Goal: Task Accomplishment & Management: Manage account settings

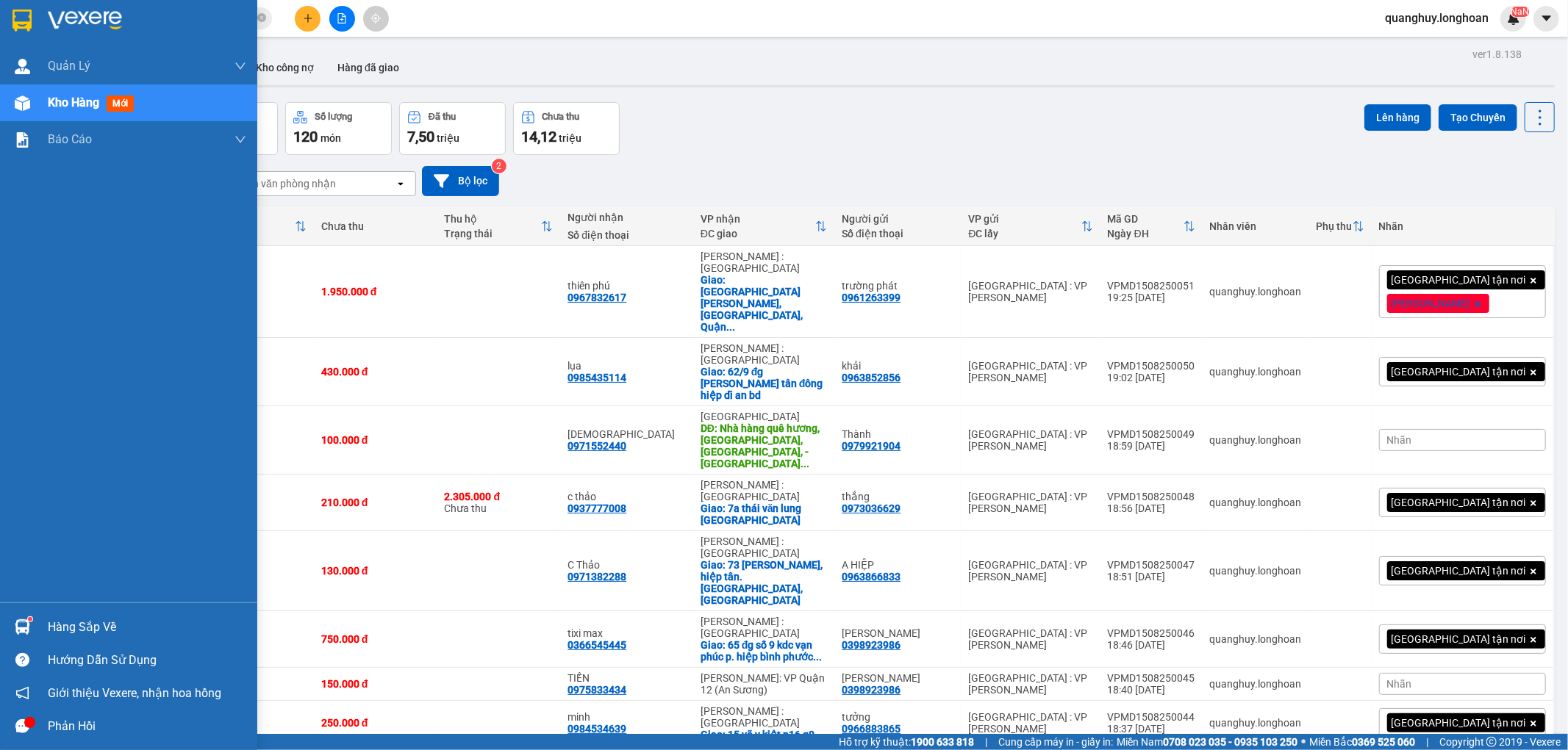
click at [23, 17] on img at bounding box center [22, 20] width 19 height 22
click at [17, 20] on img at bounding box center [22, 20] width 19 height 22
click at [17, 31] on img at bounding box center [22, 20] width 19 height 22
click at [18, 29] on img at bounding box center [22, 20] width 19 height 22
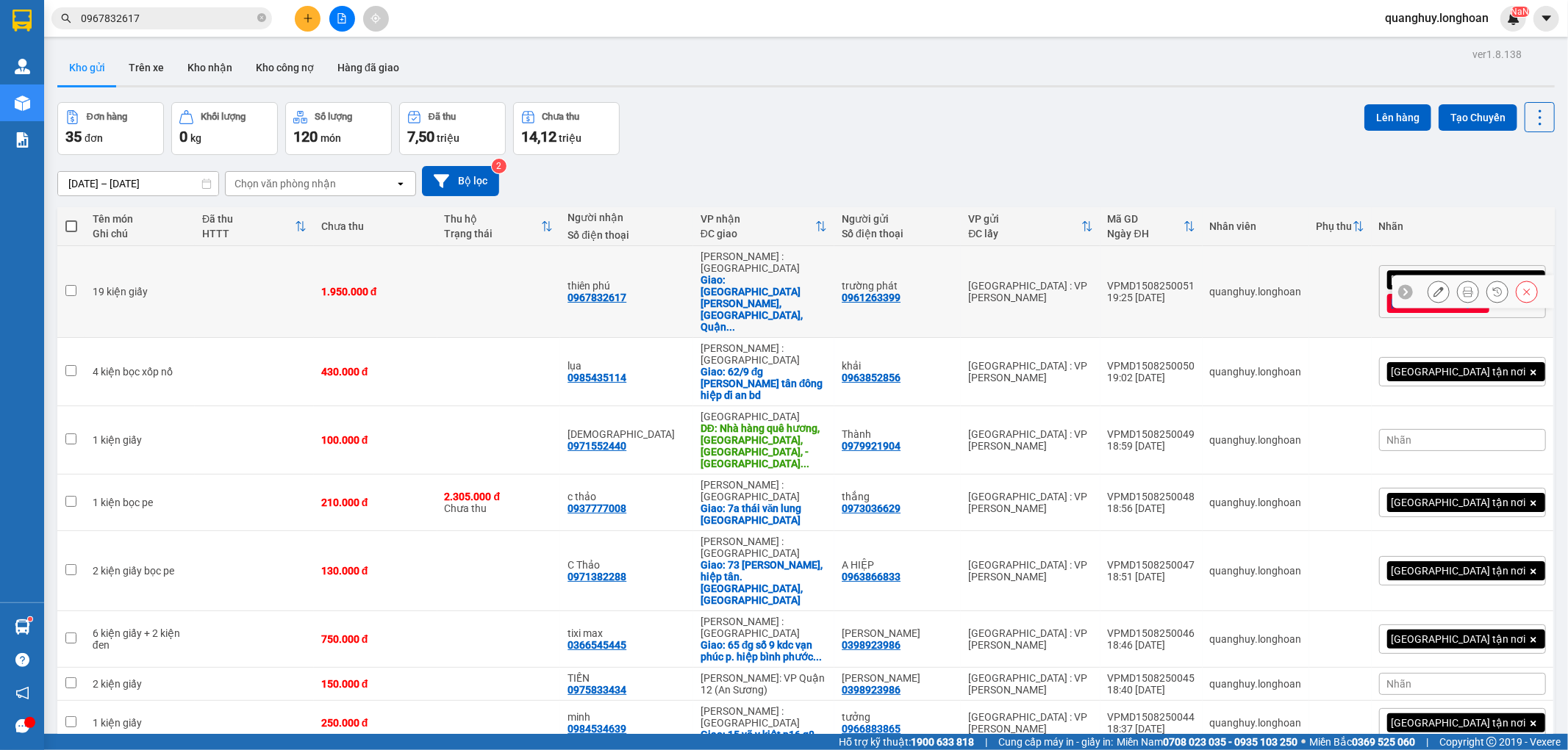
click at [601, 276] on td "thiên phú 0967832617" at bounding box center [627, 293] width 133 height 92
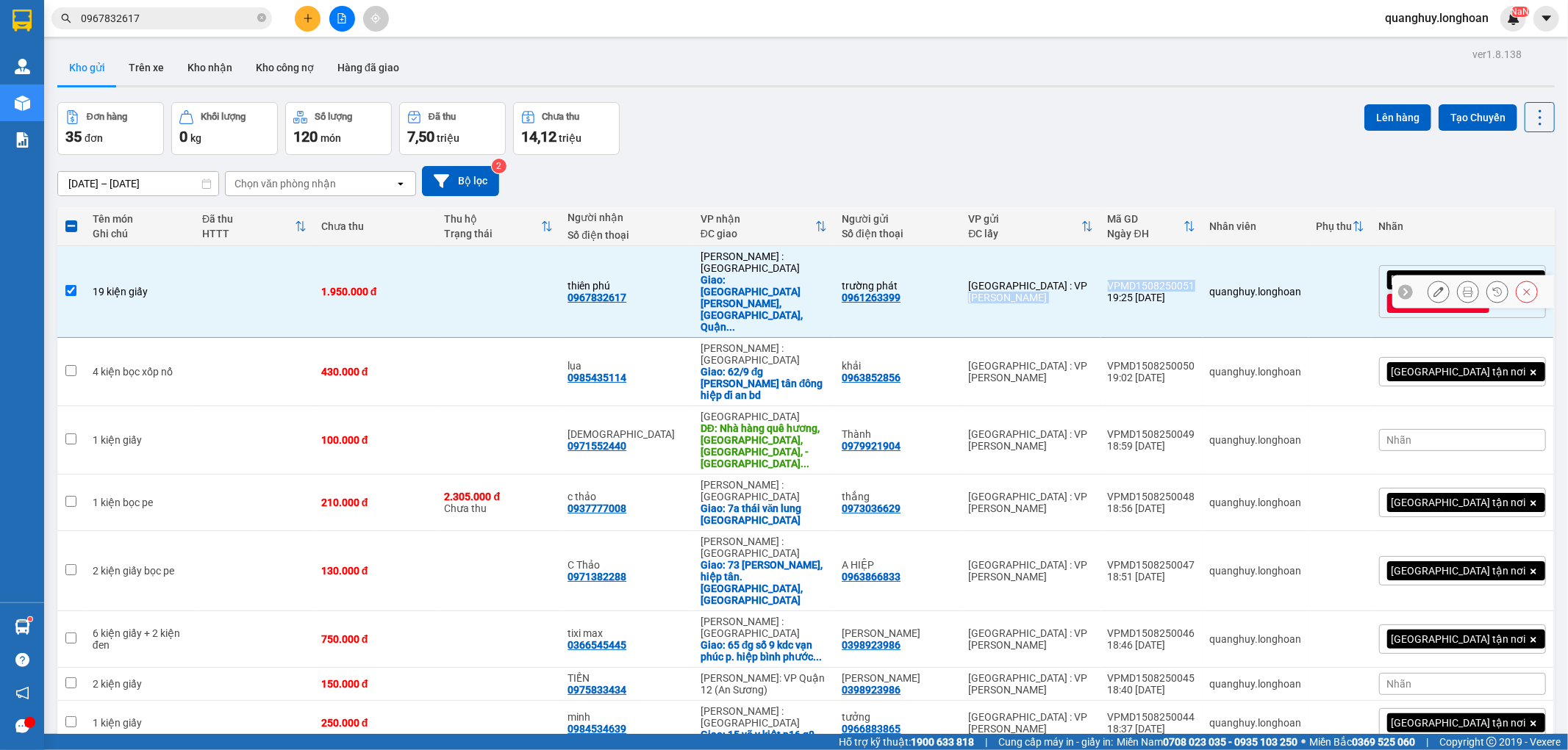
drag, startPoint x: 1126, startPoint y: 270, endPoint x: 1218, endPoint y: 267, distance: 92.0
click at [1218, 267] on tr "19 kiện giấy 1.950.000 đ thiên phú 0967832617 [GEOGRAPHIC_DATA] : [GEOGRAPHIC_D…" at bounding box center [805, 293] width 1497 height 92
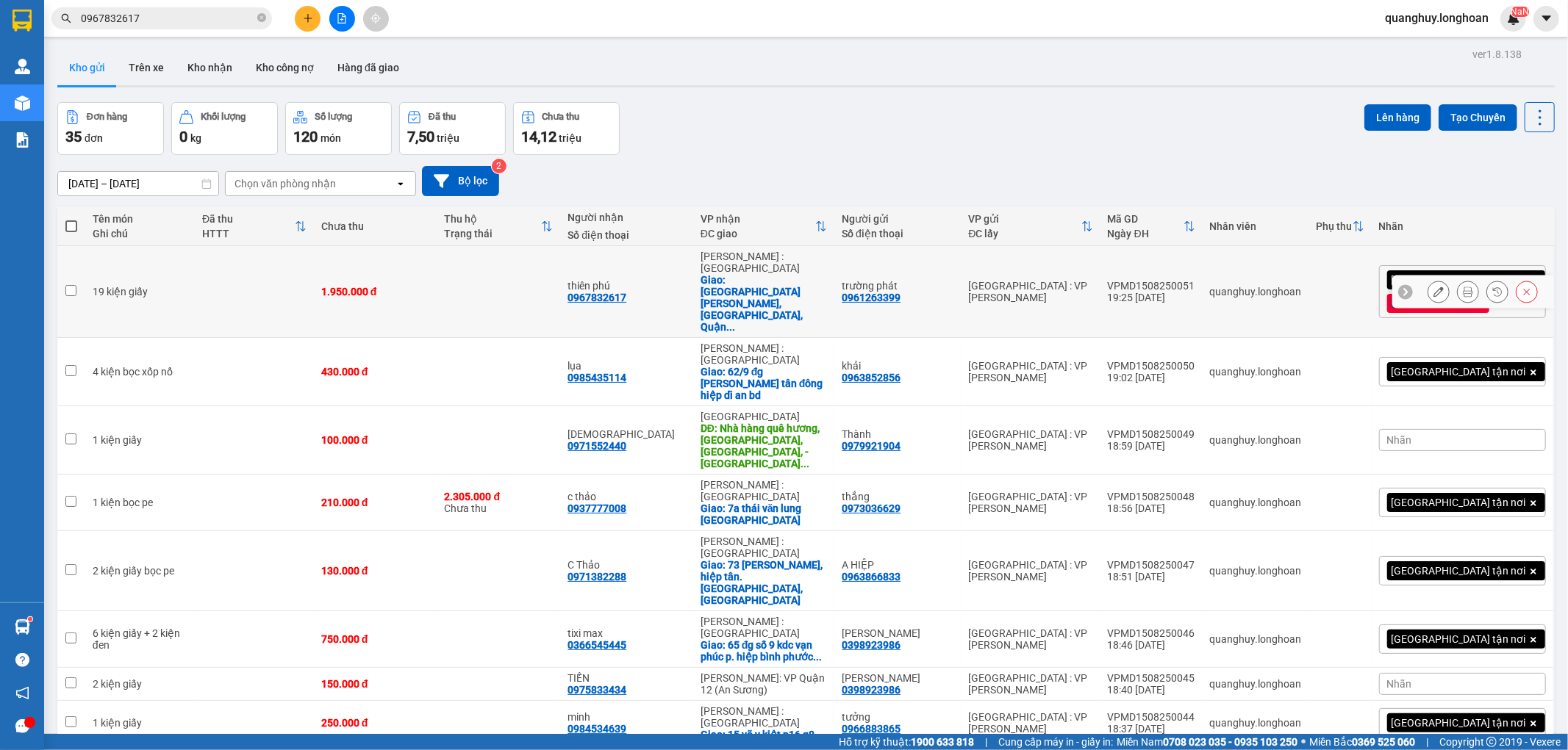
click at [961, 276] on td "trường phát 0961263399" at bounding box center [897, 293] width 126 height 92
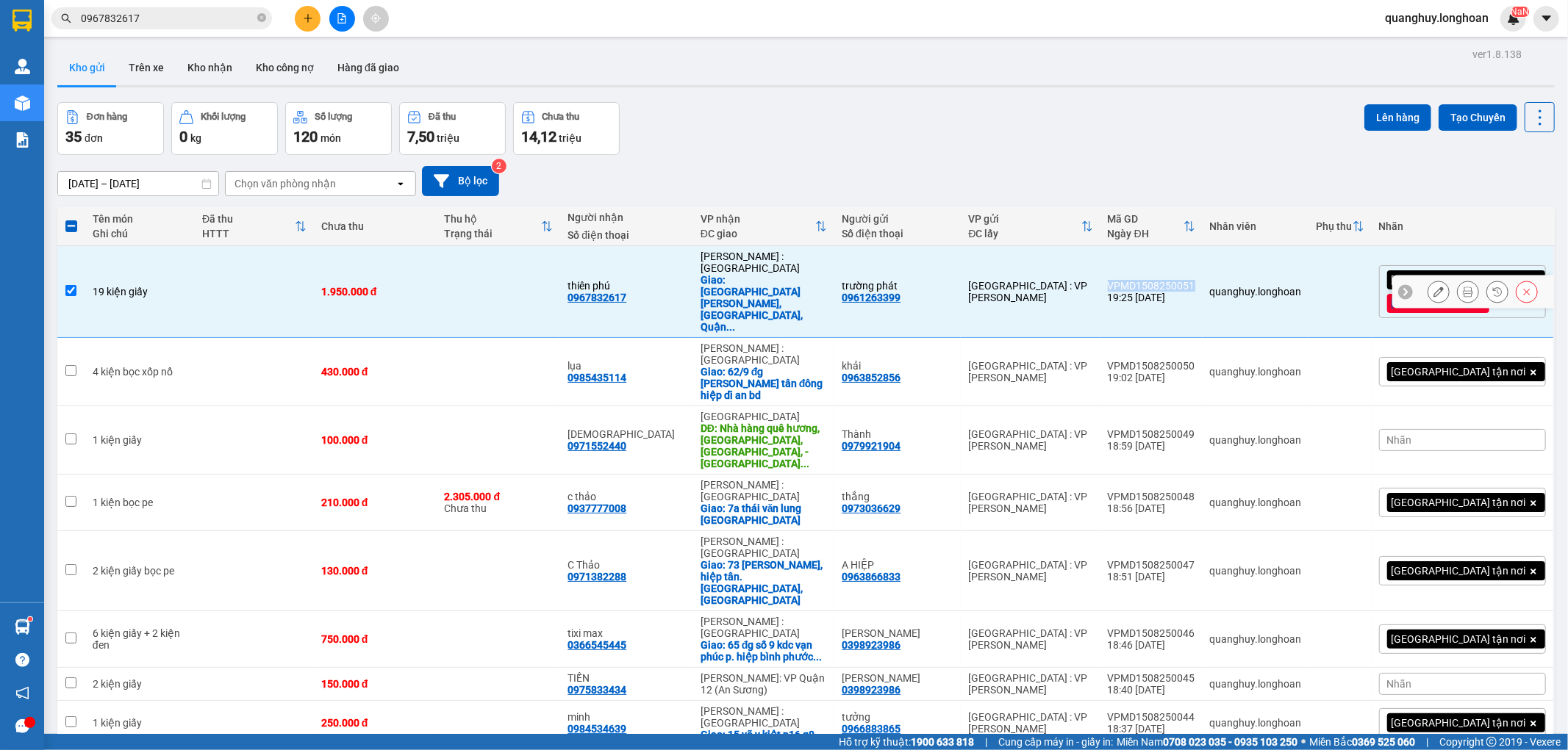
drag, startPoint x: 1130, startPoint y: 274, endPoint x: 1222, endPoint y: 273, distance: 92.0
click at [1203, 273] on td "VPMD1508250051 19:25 [DATE]" at bounding box center [1151, 293] width 102 height 92
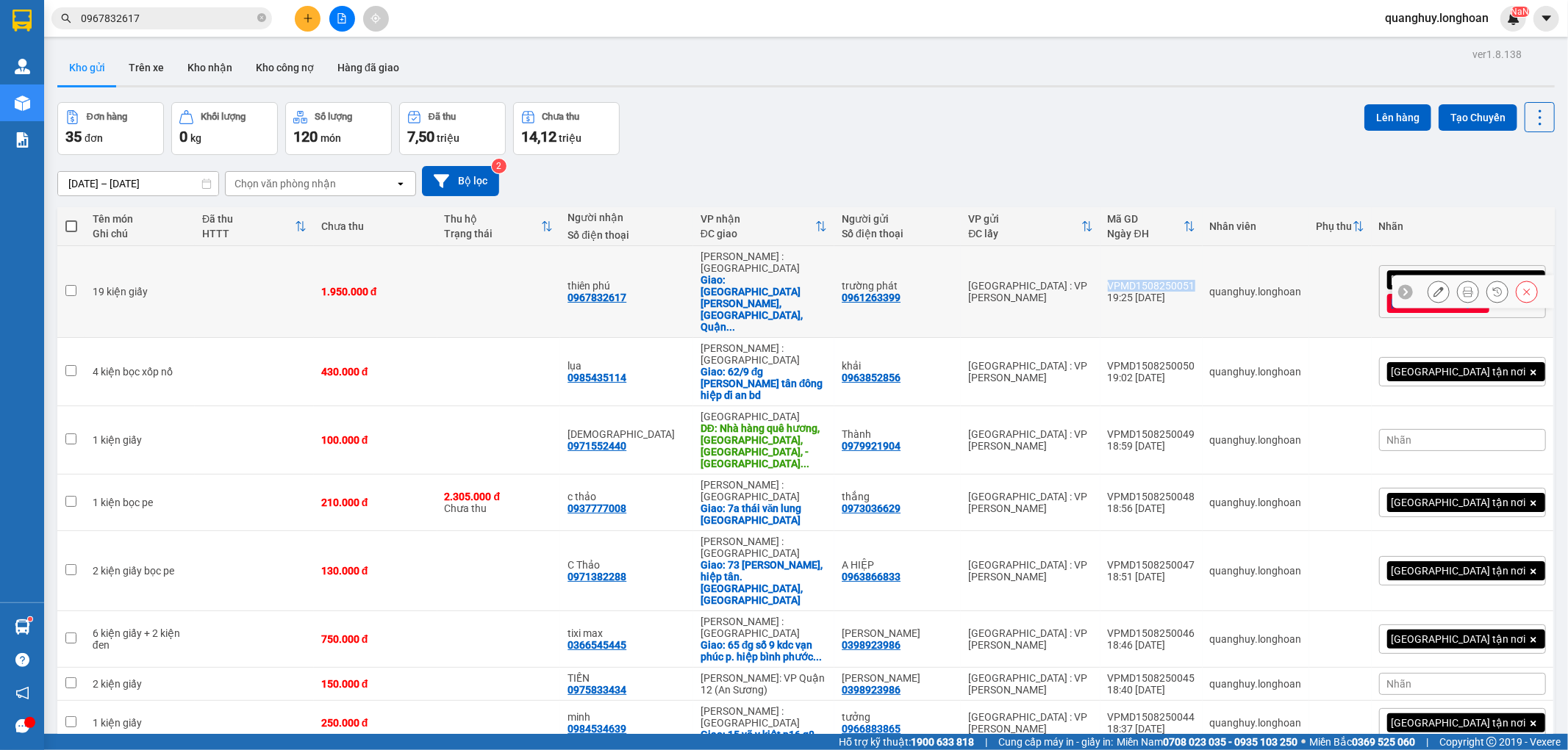
copy div "VPMD1508250051"
click at [1100, 278] on td "[GEOGRAPHIC_DATA] : VP [PERSON_NAME]" at bounding box center [1030, 293] width 139 height 92
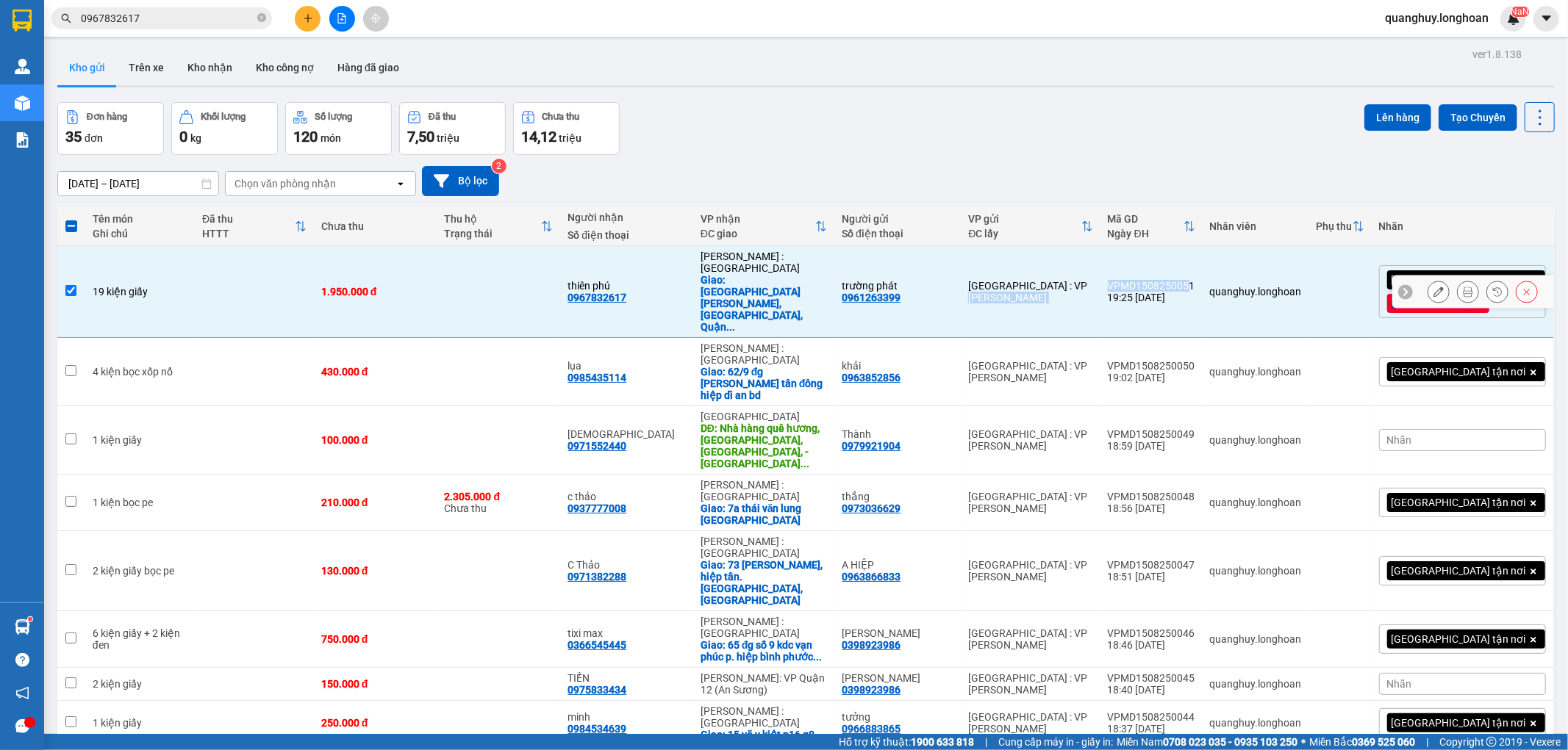
drag, startPoint x: 1114, startPoint y: 271, endPoint x: 1211, endPoint y: 275, distance: 97.1
click at [1211, 275] on tr "19 kiện giấy 1.950.000 đ thiên phú 0967832617 [GEOGRAPHIC_DATA] : [GEOGRAPHIC_D…" at bounding box center [805, 293] width 1497 height 92
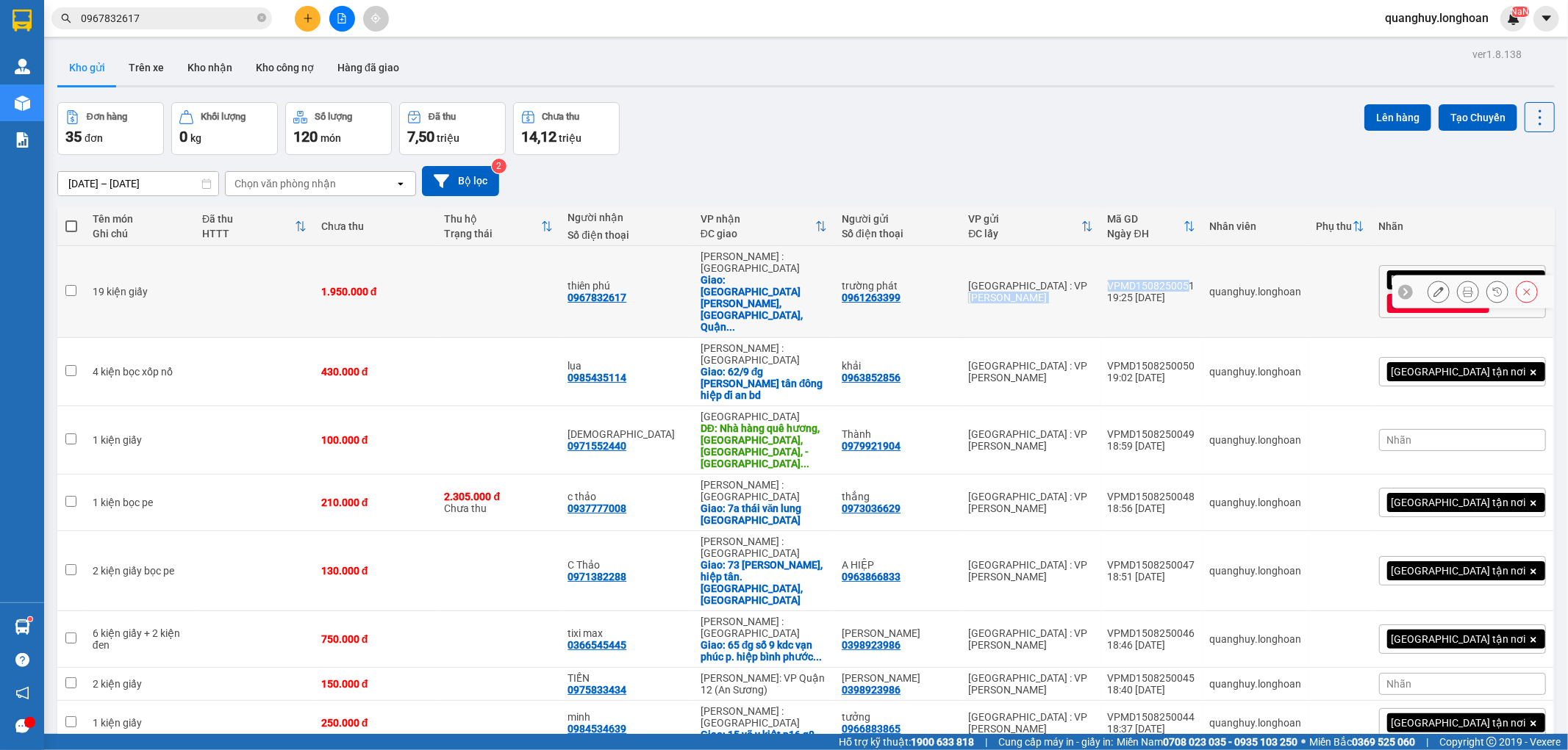
click at [1195, 280] on div "VPMD1508250051" at bounding box center [1151, 285] width 87 height 12
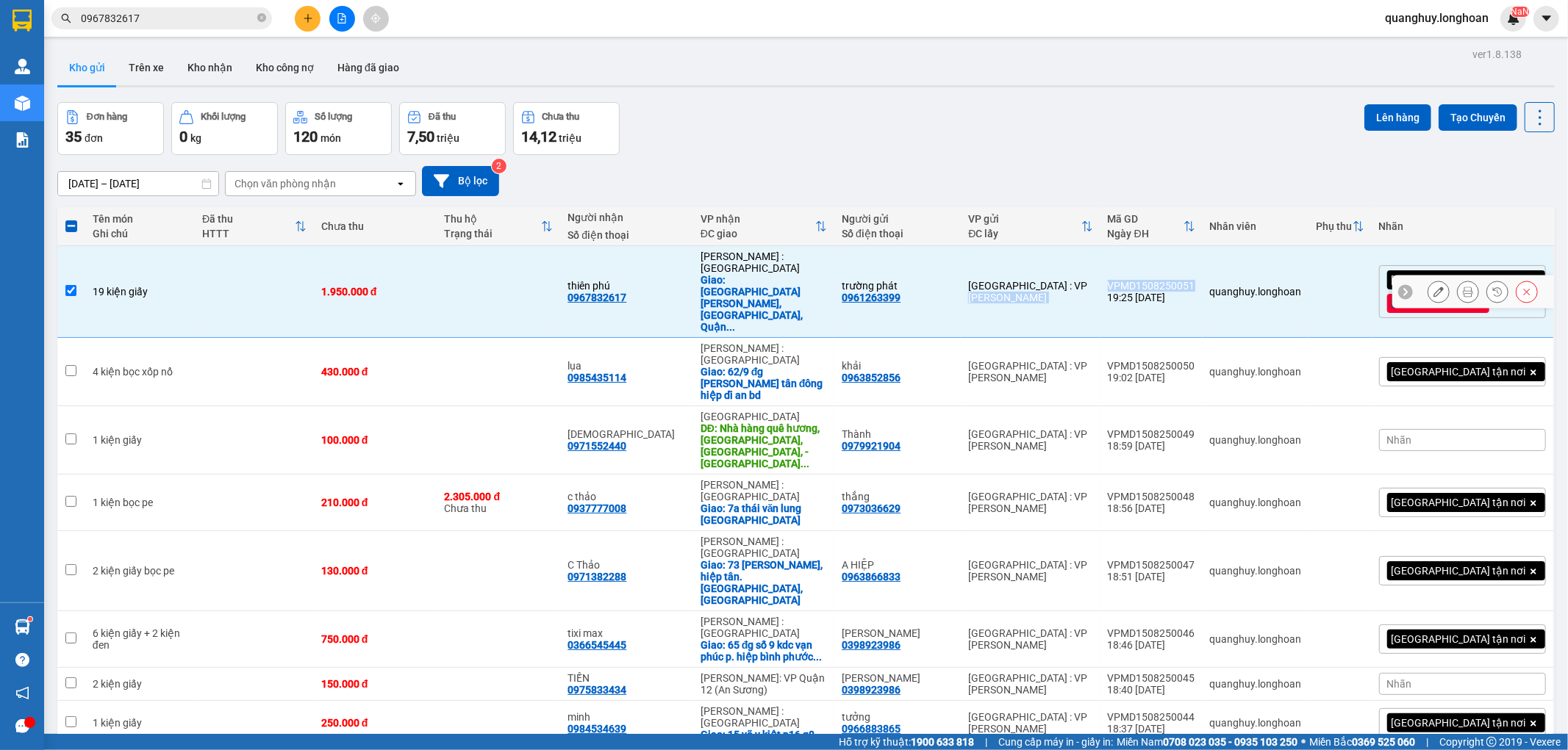
drag, startPoint x: 1125, startPoint y: 274, endPoint x: 1222, endPoint y: 272, distance: 97.0
click at [1222, 272] on tr "19 kiện giấy 1.950.000 đ thiên phú 0967832617 [GEOGRAPHIC_DATA] : [GEOGRAPHIC_D…" at bounding box center [805, 293] width 1497 height 92
checkbox input "false"
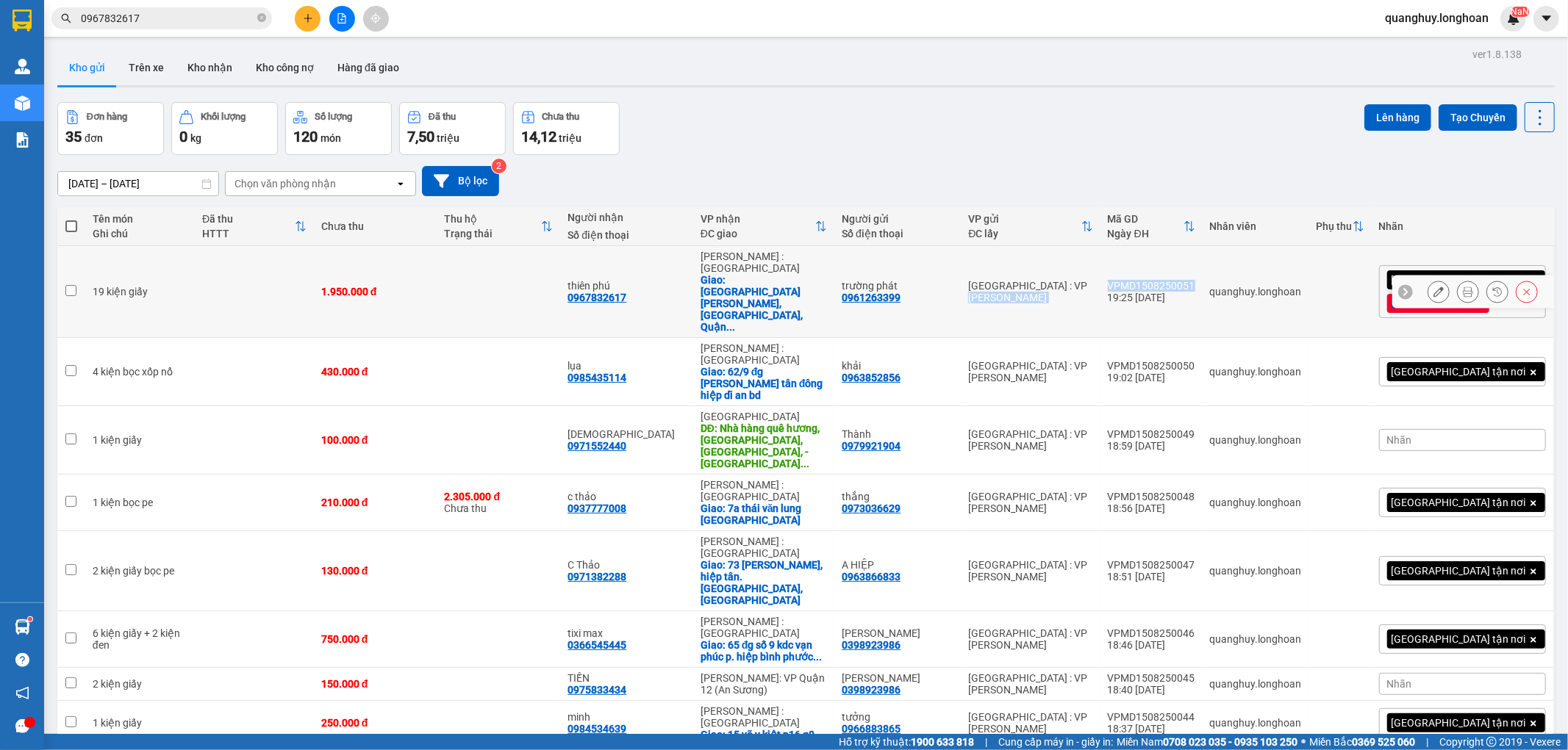
copy tr "[GEOGRAPHIC_DATA] : VP [PERSON_NAME] VPMD1508250051"
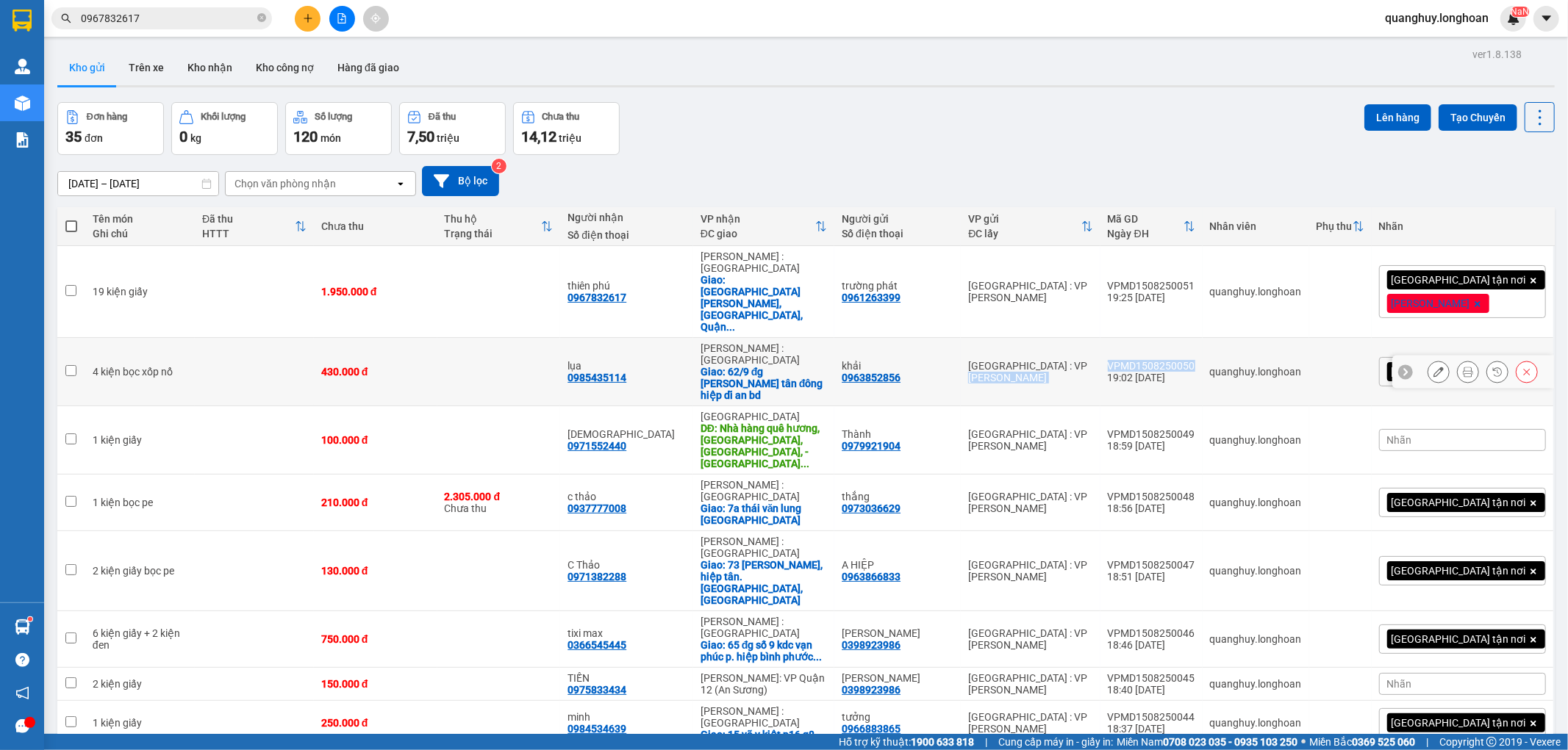
drag, startPoint x: 1123, startPoint y: 327, endPoint x: 1221, endPoint y: 325, distance: 98.0
click at [1221, 338] on tr "4 kiện bọc xốp nổ 430.000 đ lụa 0985435114 [GEOGRAPHIC_DATA] : [GEOGRAPHIC_DATA…" at bounding box center [805, 372] width 1497 height 68
checkbox input "true"
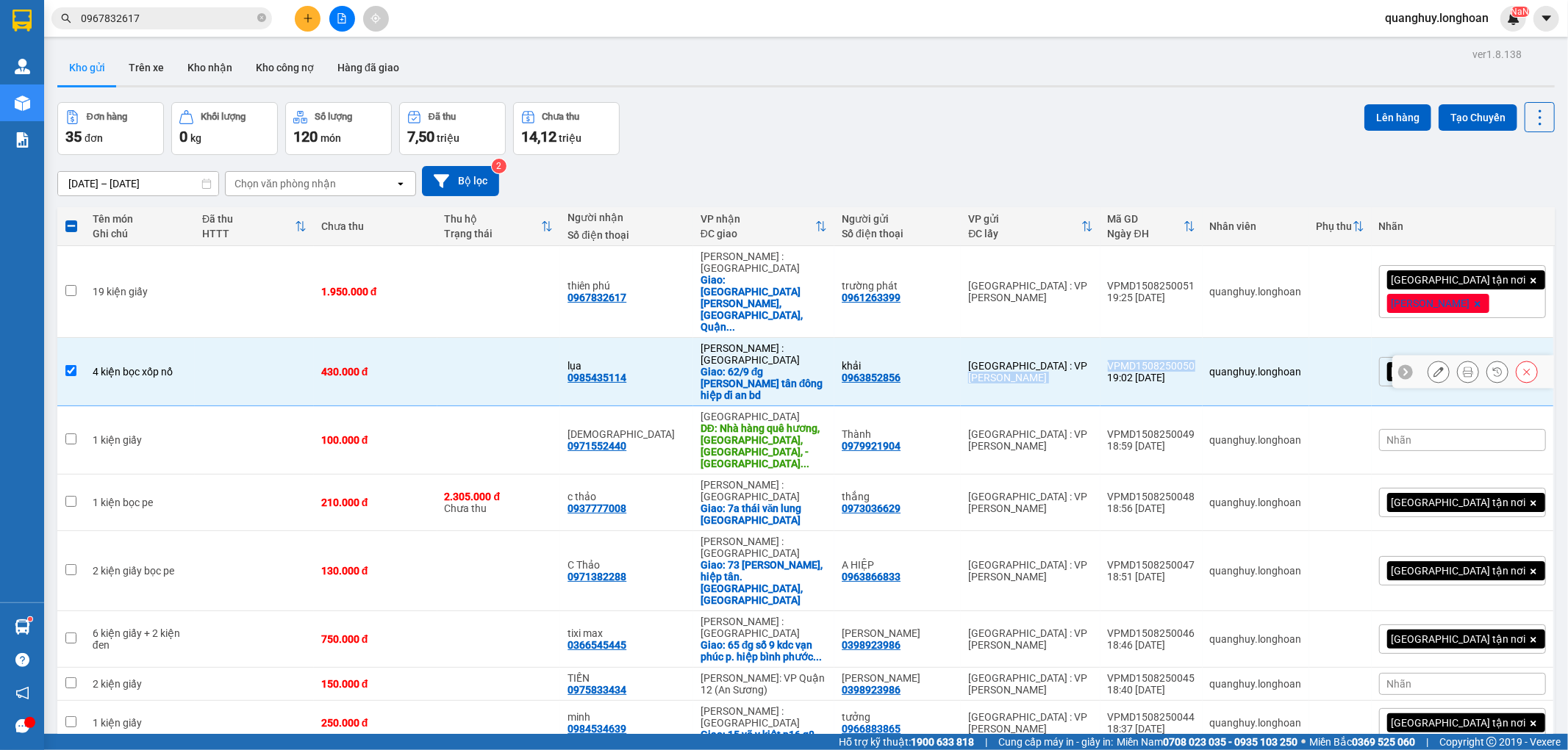
copy tr "[GEOGRAPHIC_DATA] : VP Nam Từ Liêm VPMD1508250050"
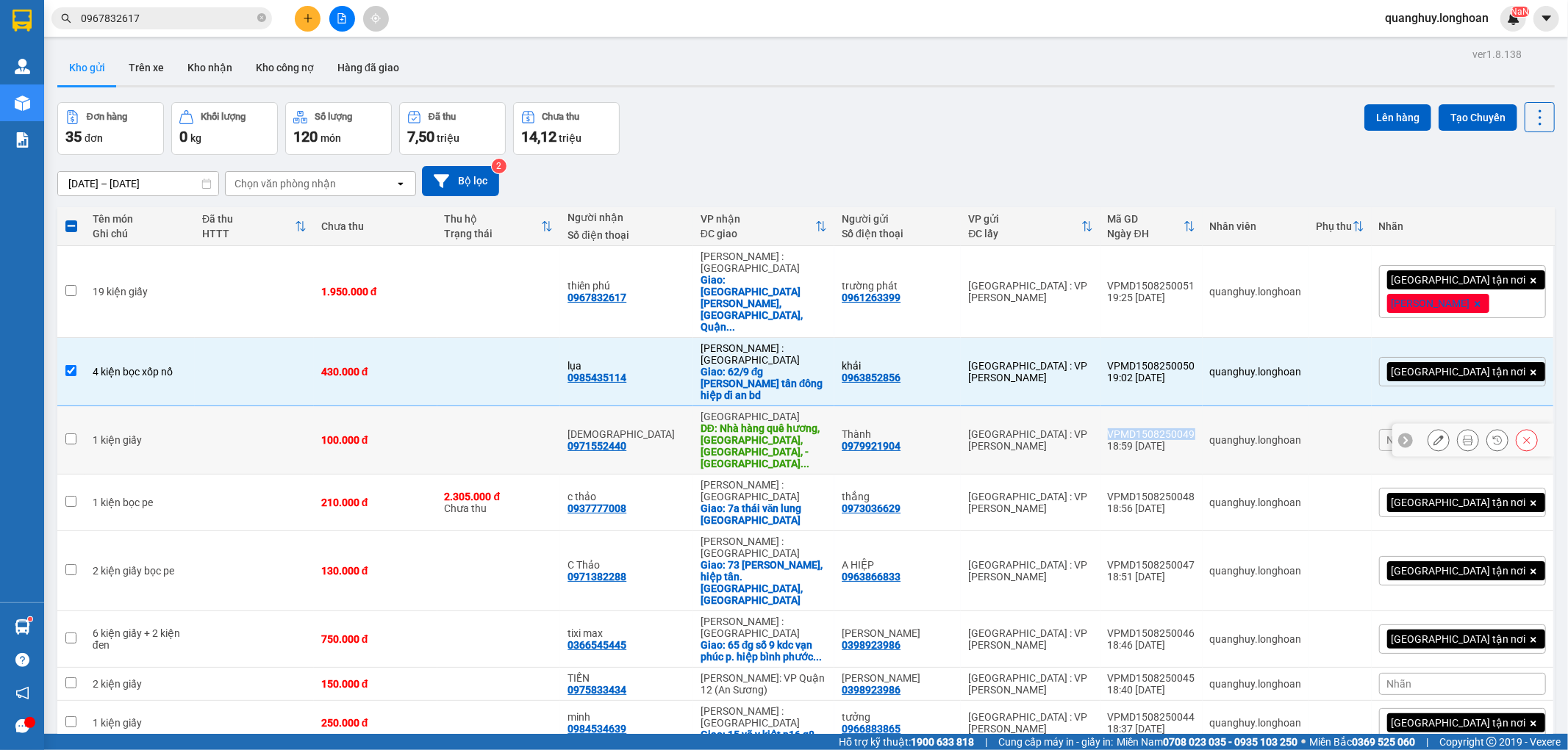
drag, startPoint x: 1127, startPoint y: 370, endPoint x: 1221, endPoint y: 371, distance: 94.0
click at [1203, 407] on td "VPMD1508250049 18:59 [DATE]" at bounding box center [1151, 441] width 102 height 68
checkbox input "true"
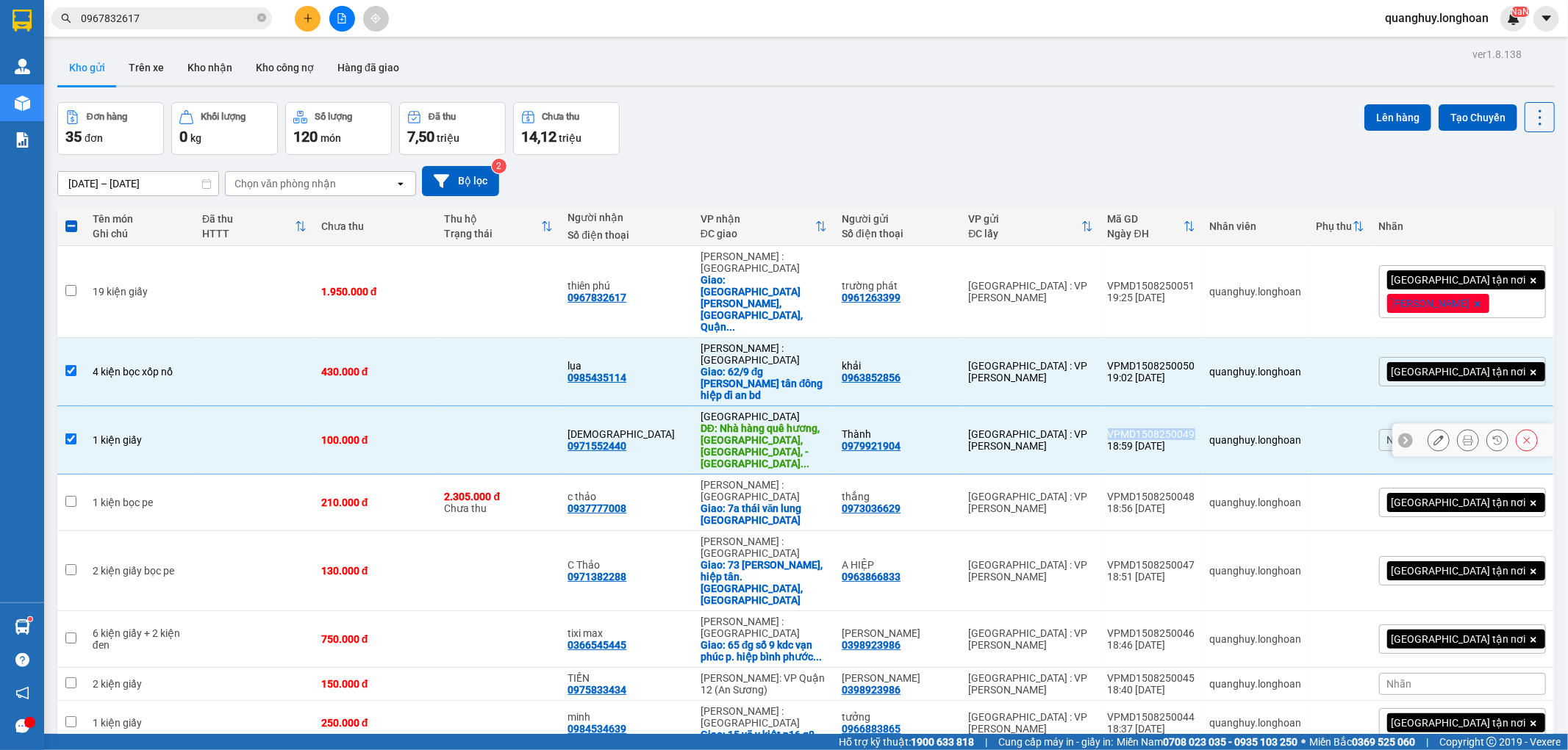
copy div "VPMD1508250049"
drag, startPoint x: 1128, startPoint y: 414, endPoint x: 1221, endPoint y: 413, distance: 93.0
click at [1203, 475] on td "VPMD1508250048 18:56 [DATE]" at bounding box center [1151, 503] width 102 height 57
checkbox input "true"
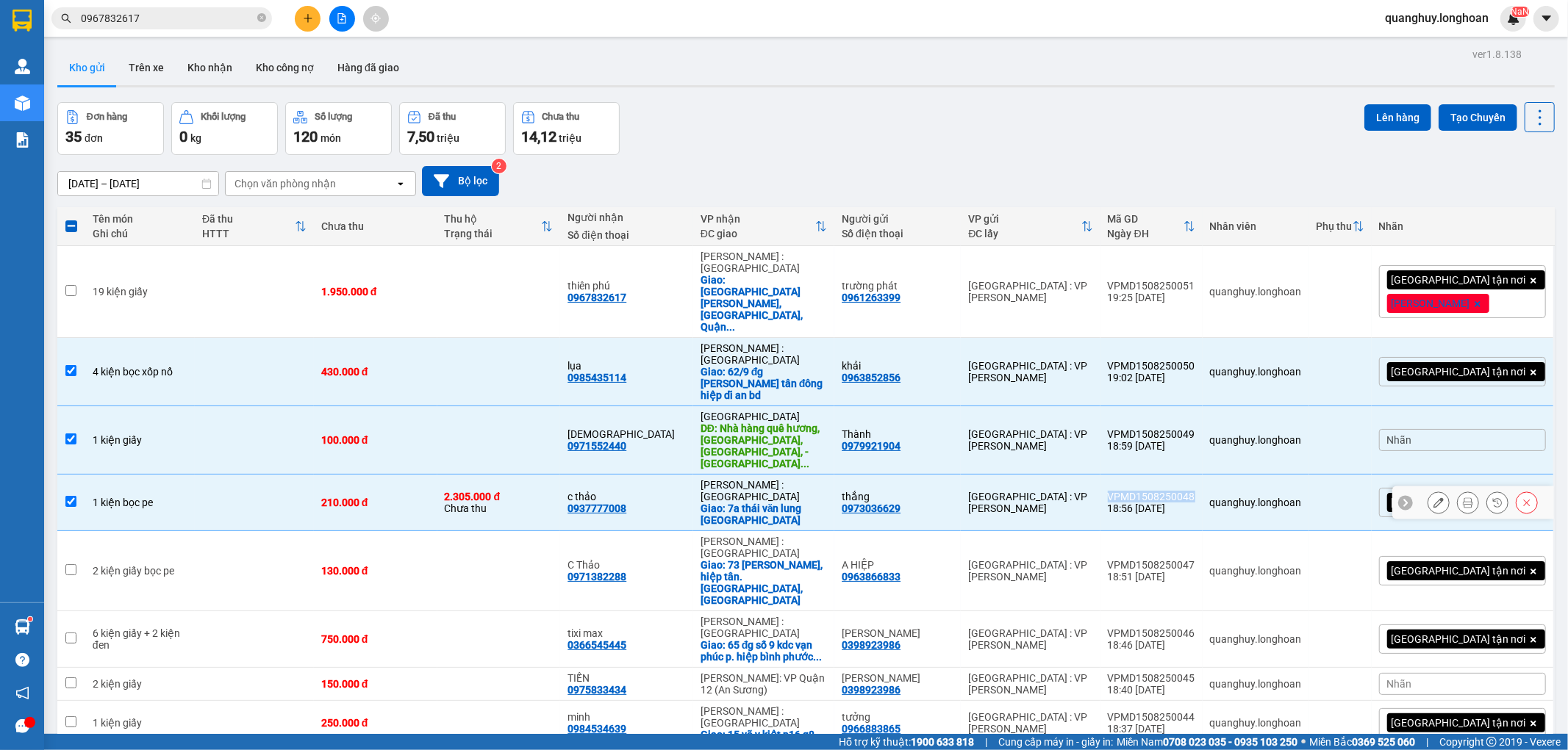
copy div "VPMD1508250048"
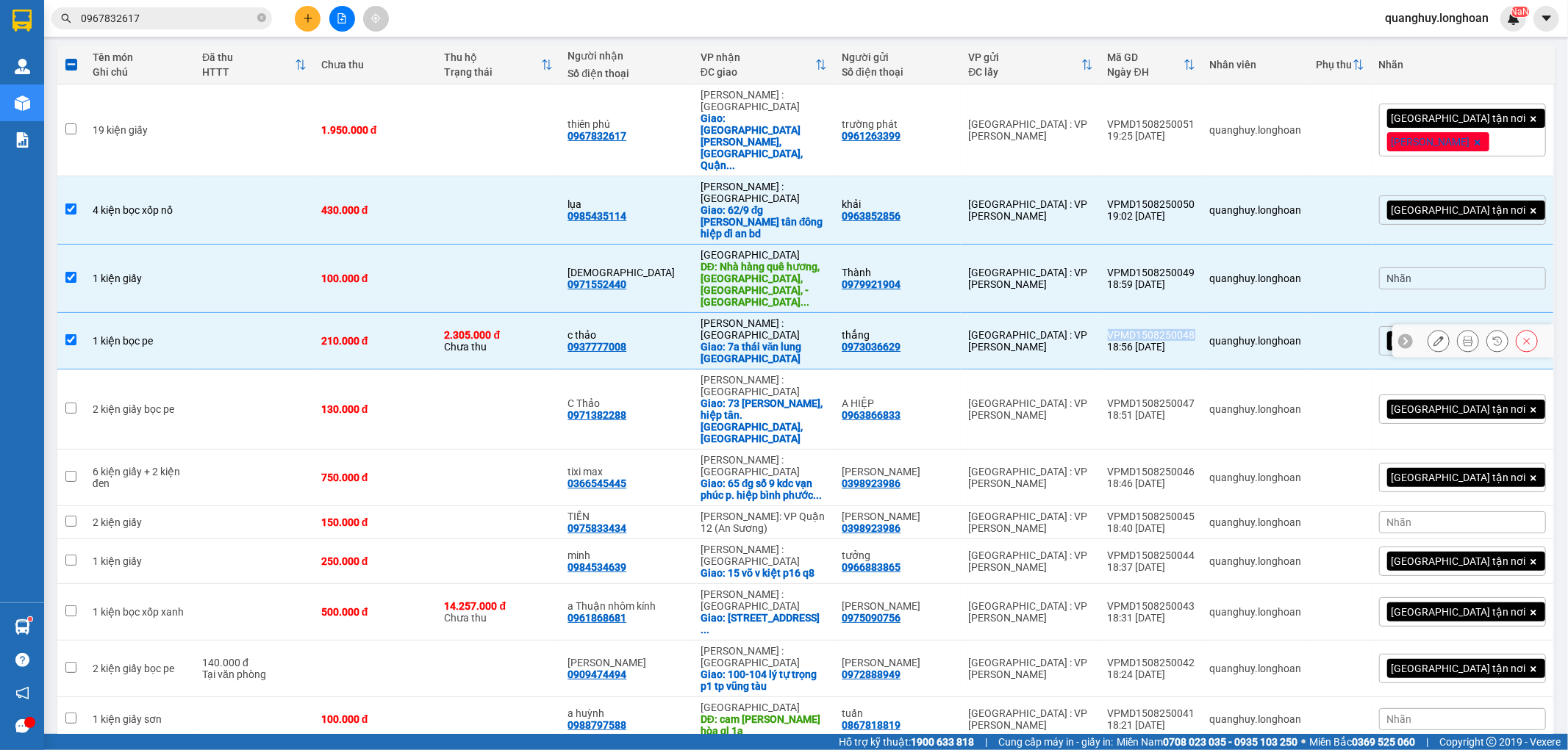
scroll to position [163, 0]
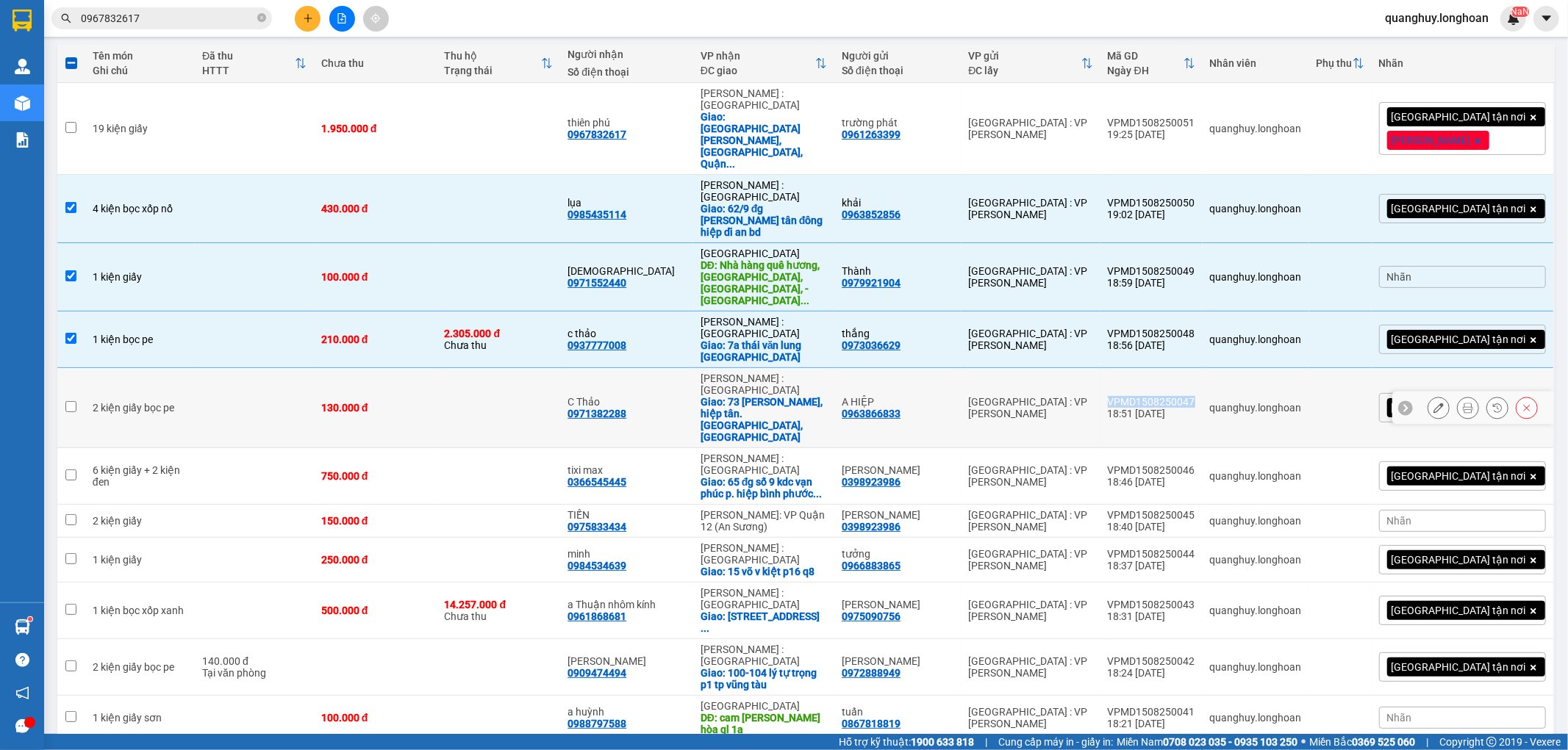
drag, startPoint x: 1134, startPoint y: 297, endPoint x: 1225, endPoint y: 295, distance: 91.0
click at [1203, 368] on td "VPMD1508250047 18:51 [DATE]" at bounding box center [1151, 408] width 102 height 80
checkbox input "true"
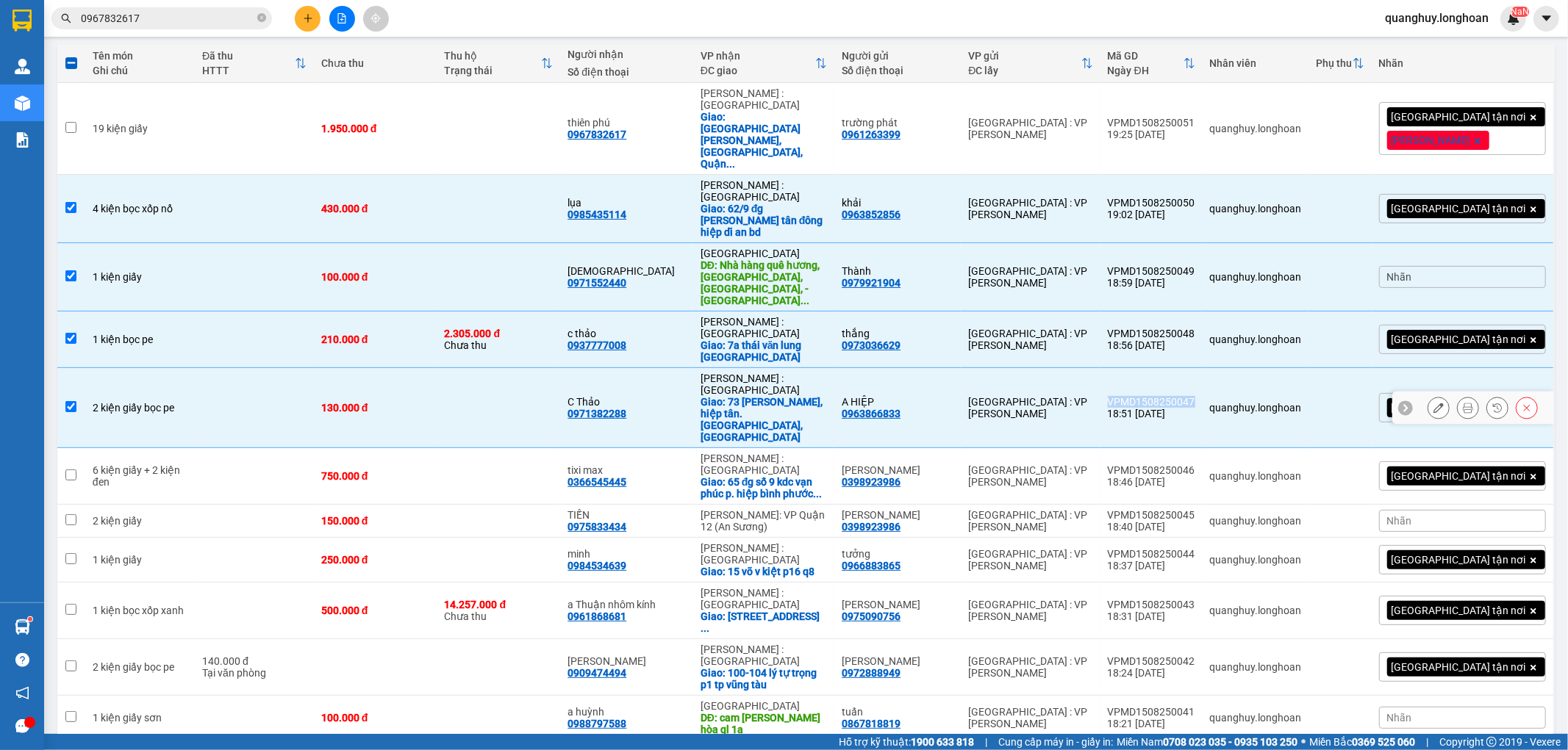
copy div "VPMD1508250047"
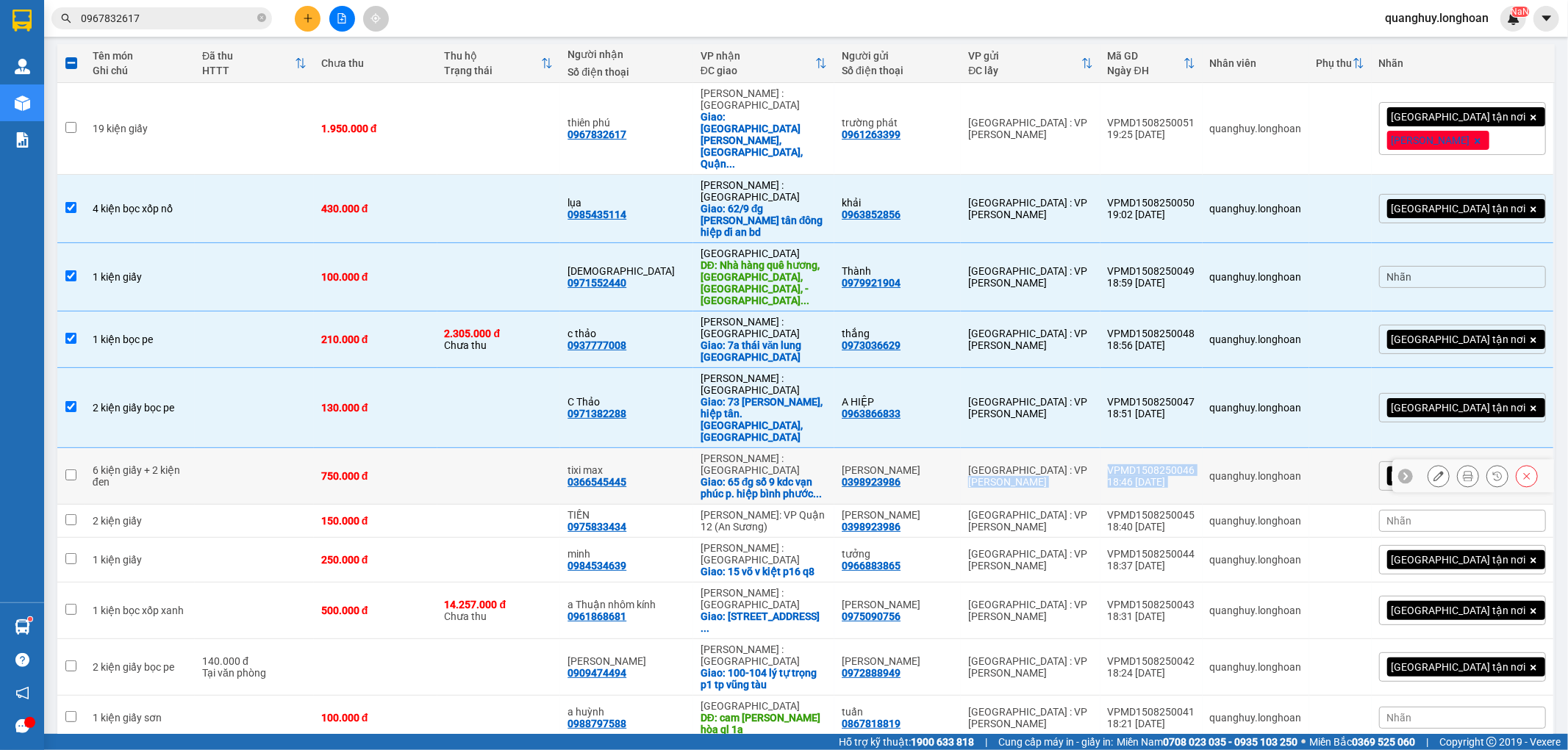
drag, startPoint x: 1126, startPoint y: 340, endPoint x: 1228, endPoint y: 340, distance: 102.0
click at [1228, 448] on tr "6 kiện giấy + 2 kiện đen 750.000 đ tixi max 0366545445 [GEOGRAPHIC_DATA] : [GEO…" at bounding box center [805, 477] width 1497 height 57
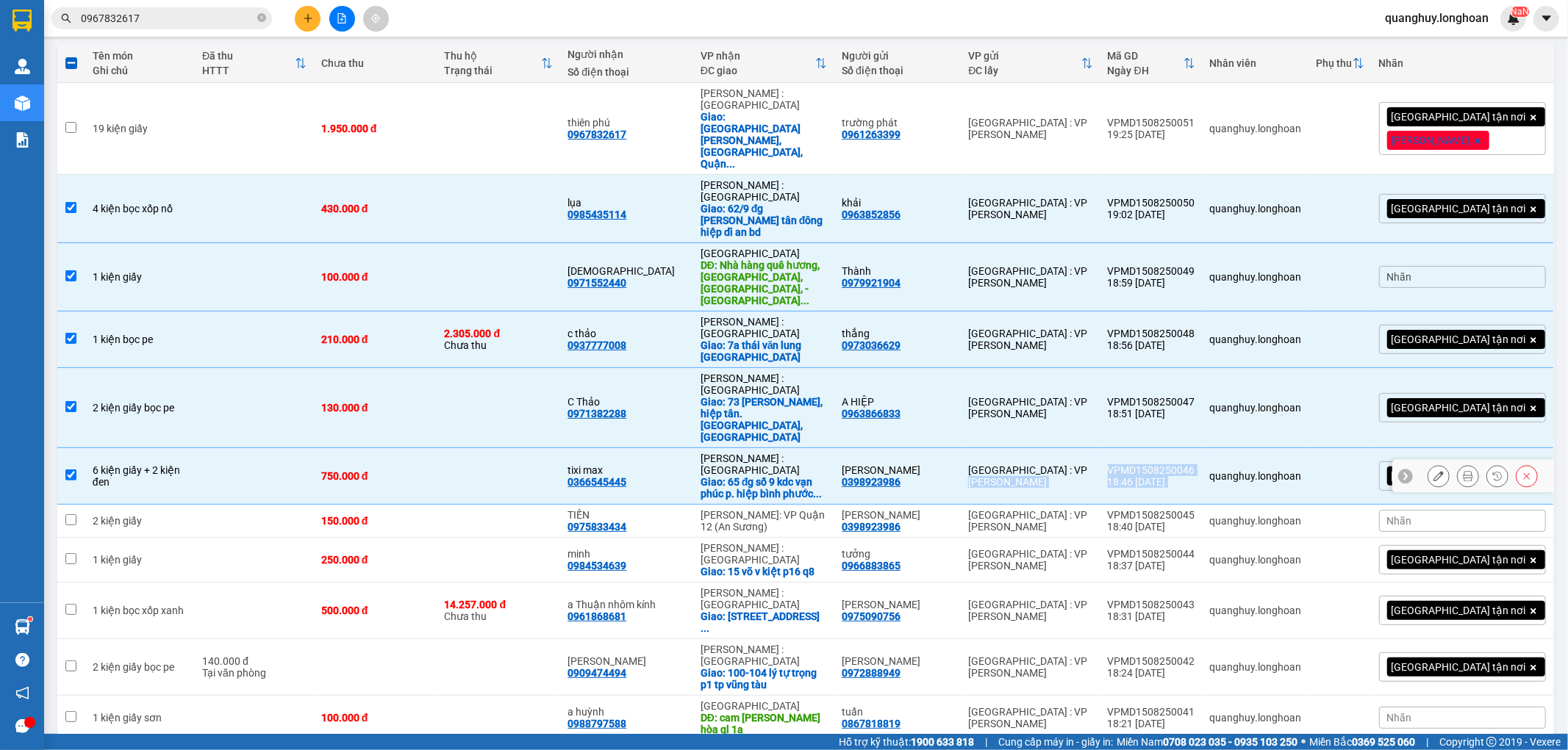
click at [1194, 465] on div "VPMD1508250046" at bounding box center [1151, 470] width 87 height 12
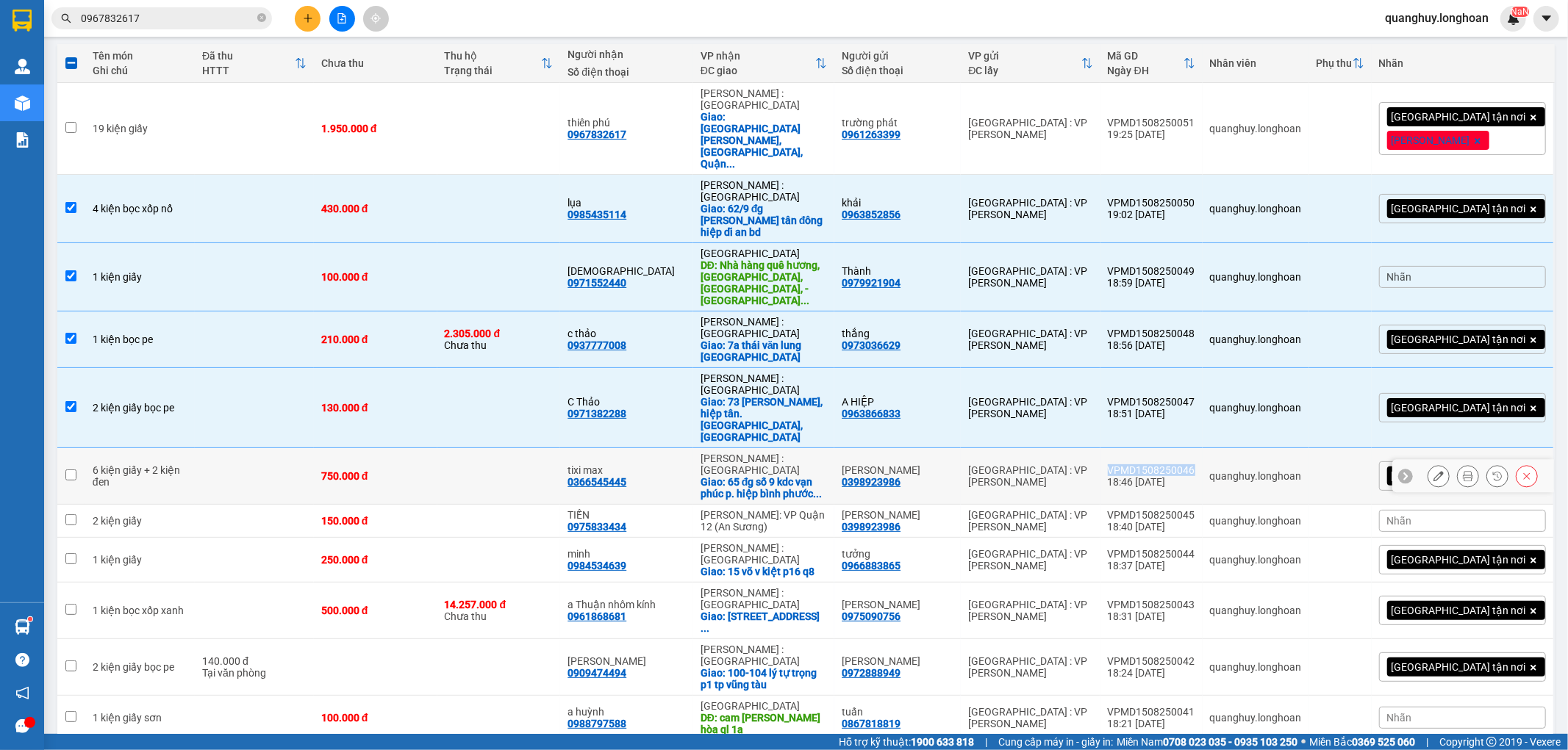
drag, startPoint x: 1127, startPoint y: 339, endPoint x: 1225, endPoint y: 341, distance: 98.0
click at [1203, 448] on td "VPMD1508250046 18:46 [DATE]" at bounding box center [1151, 477] width 102 height 57
checkbox input "true"
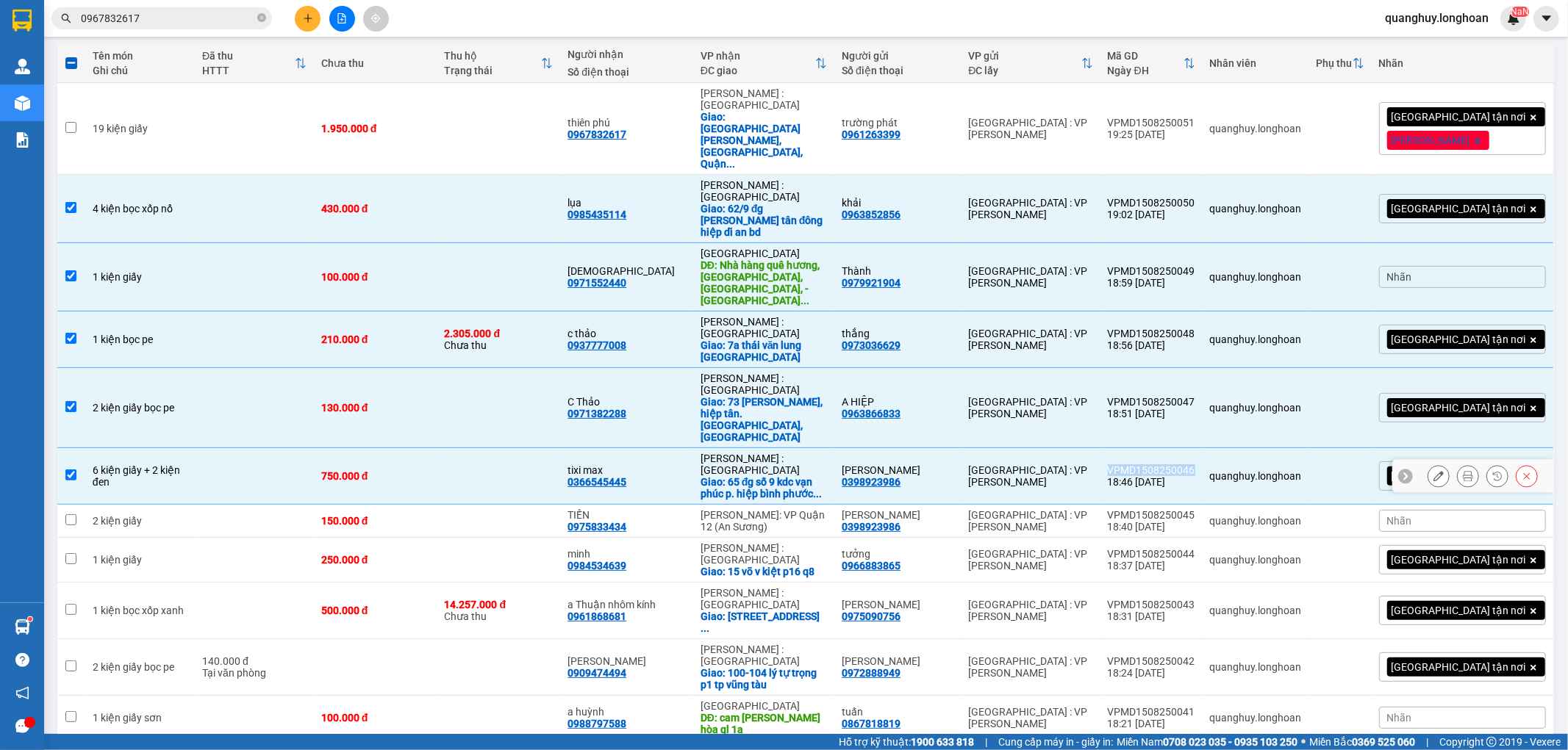
copy div "VPMD1508250046"
drag, startPoint x: 1124, startPoint y: 377, endPoint x: 1221, endPoint y: 378, distance: 97.0
click at [1221, 505] on tr "2 kiện giấy 150.000 đ TIẾN 0975833434 [GEOGRAPHIC_DATA]: VP [GEOGRAPHIC_DATA] (…" at bounding box center [805, 522] width 1497 height 33
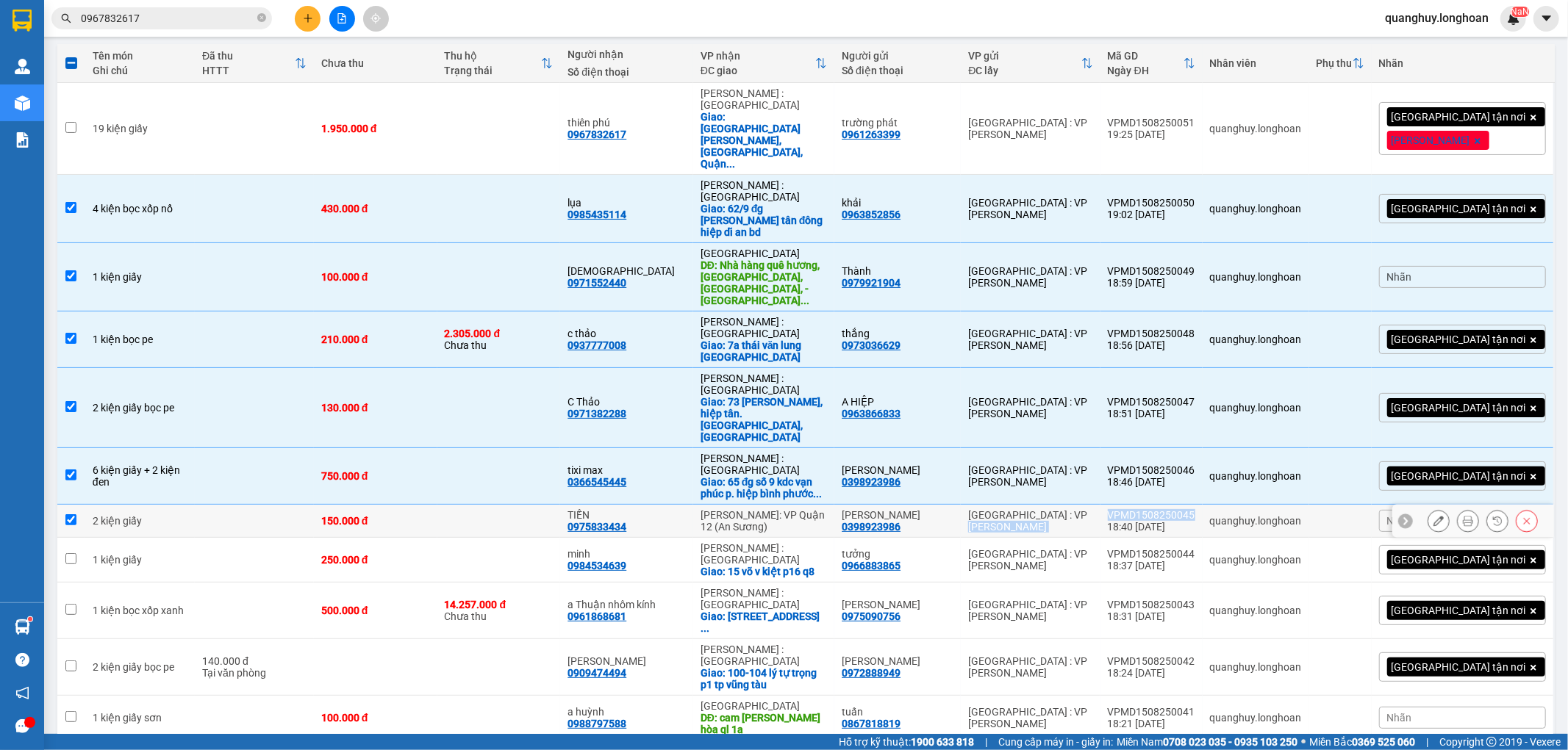
checkbox input "true"
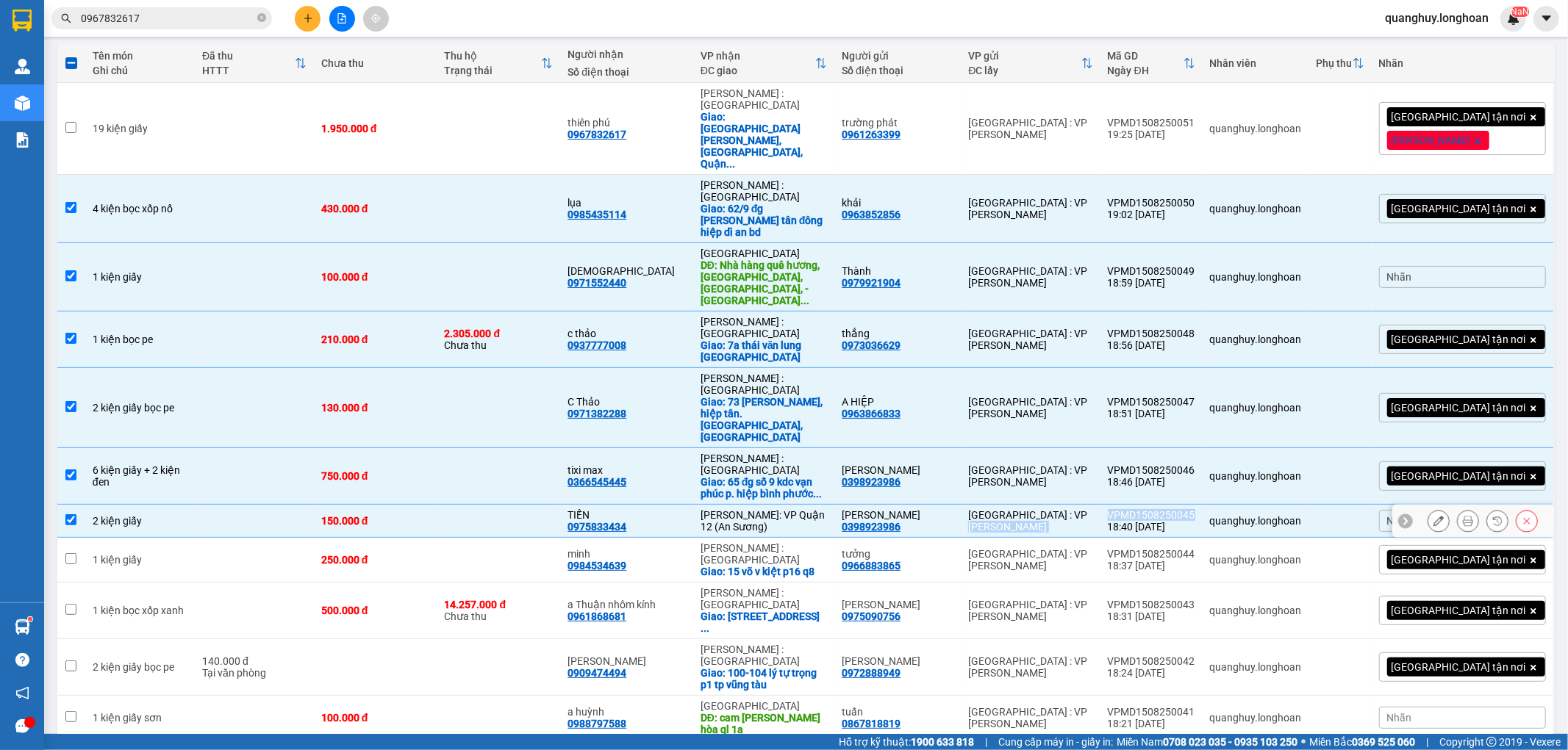
copy tr "[GEOGRAPHIC_DATA] : VP Nam Từ Liêm VPMD1508250045"
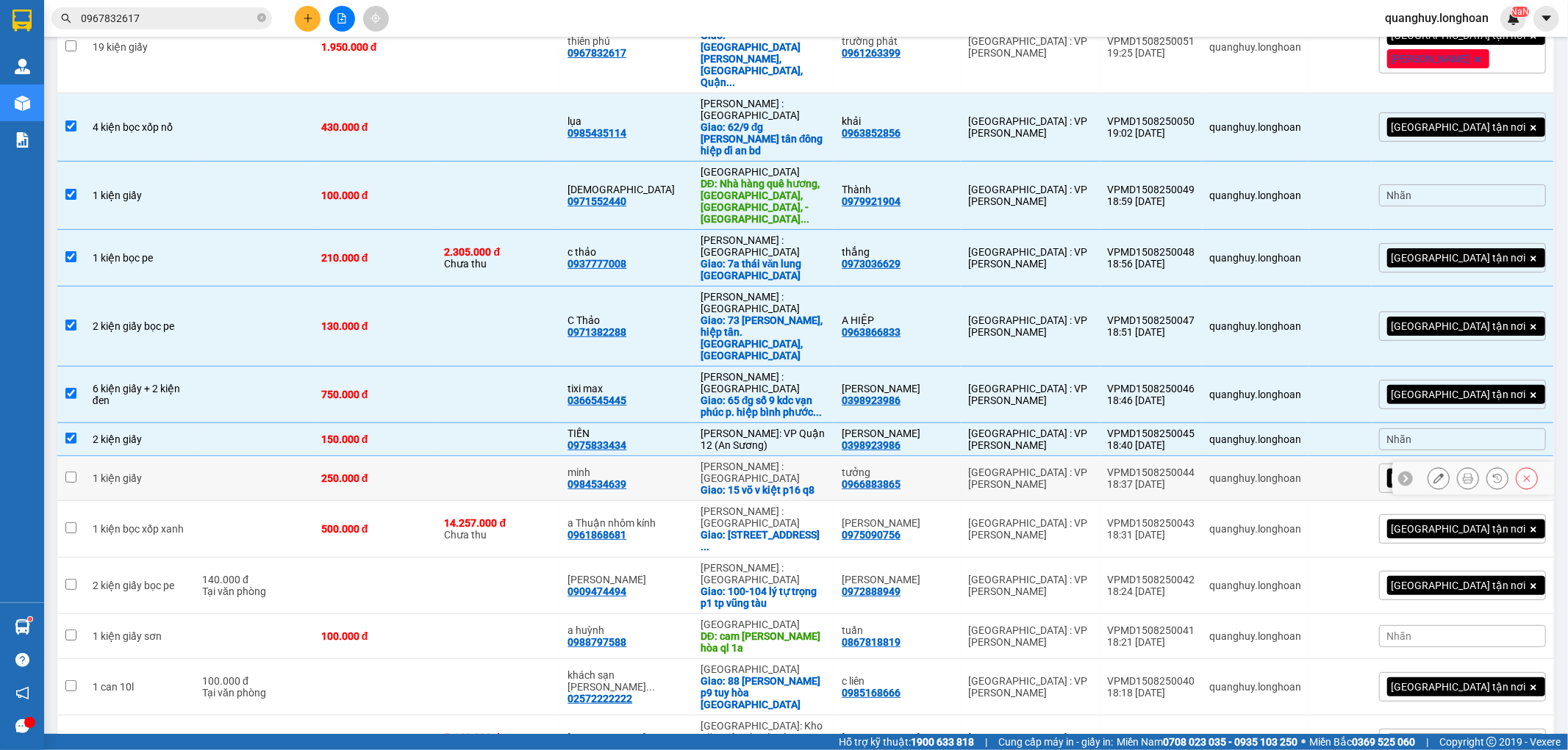
click at [1008, 467] on div "[GEOGRAPHIC_DATA] : VP [PERSON_NAME]" at bounding box center [1030, 479] width 124 height 24
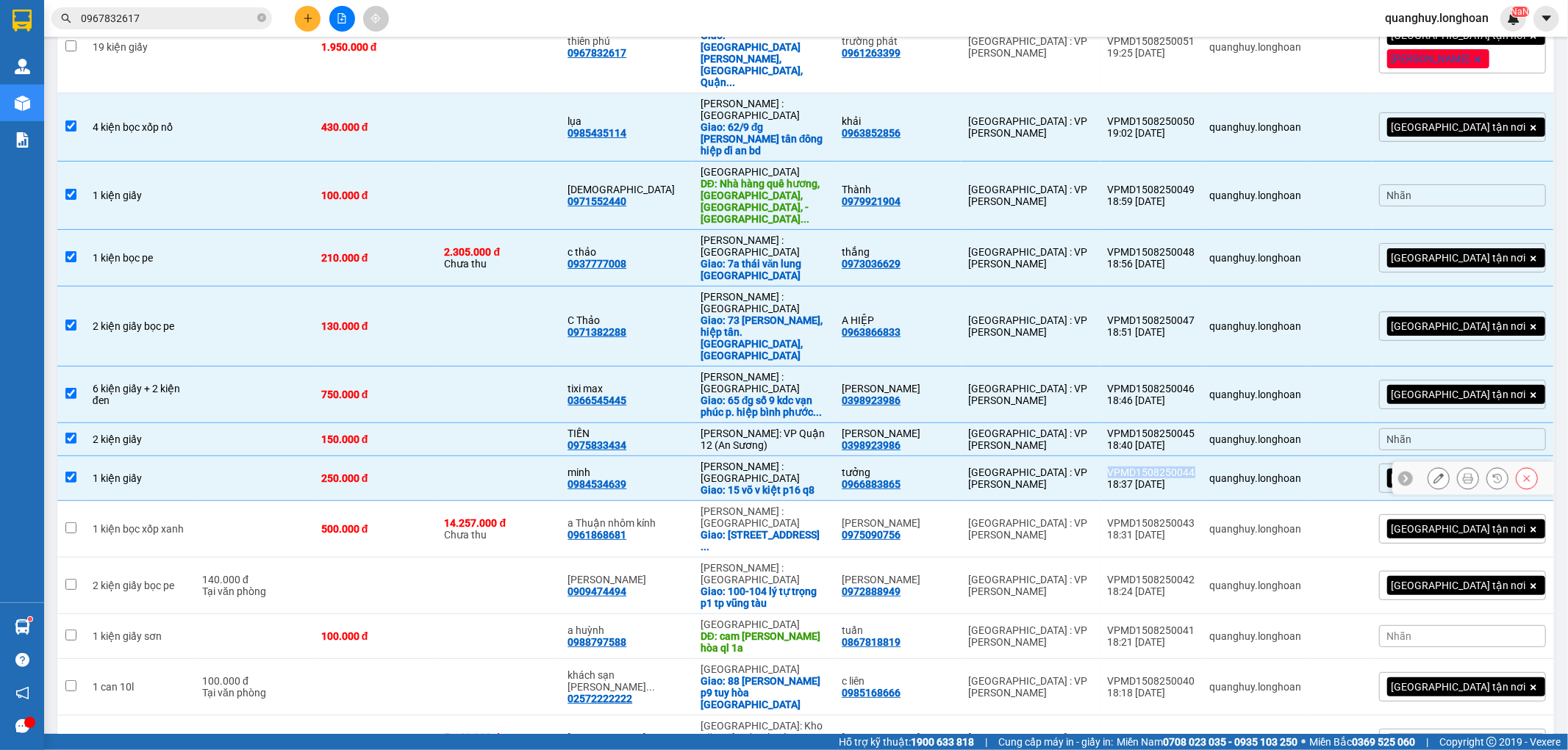
drag, startPoint x: 1136, startPoint y: 332, endPoint x: 1221, endPoint y: 332, distance: 85.0
click at [1203, 456] on td "VPMD1508250044 18:37 [DATE]" at bounding box center [1151, 479] width 102 height 45
checkbox input "false"
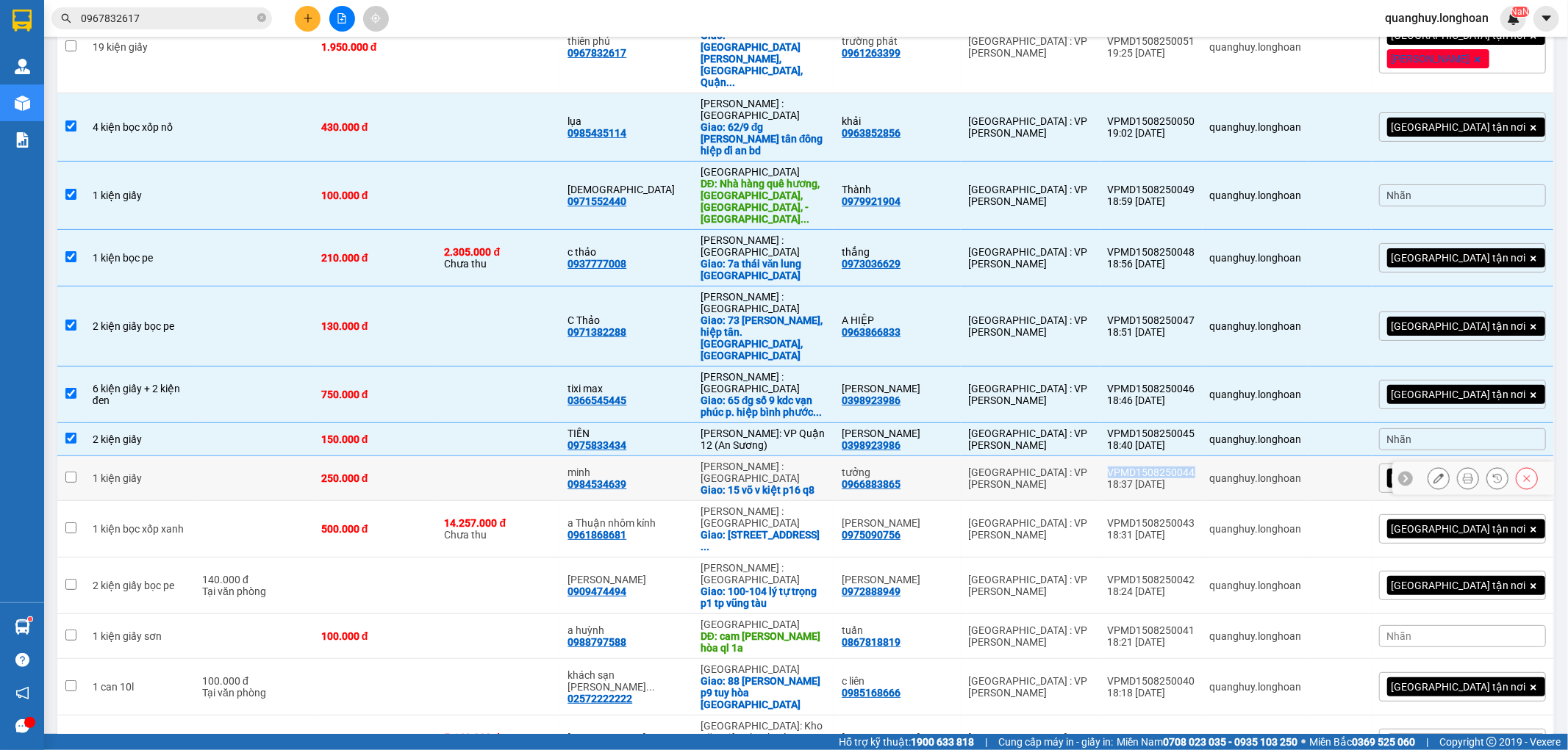
copy div "VPMD1508250044"
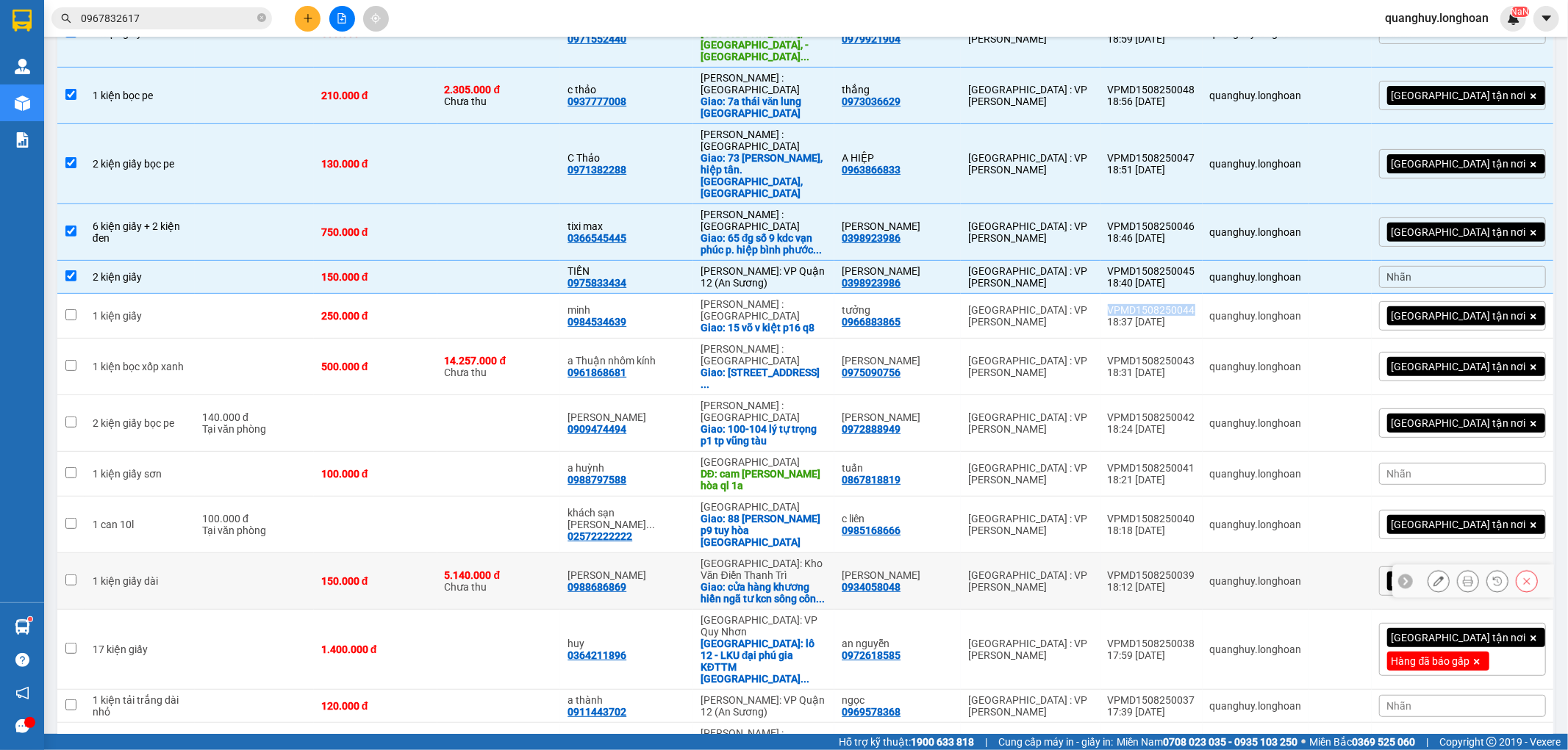
scroll to position [408, 0]
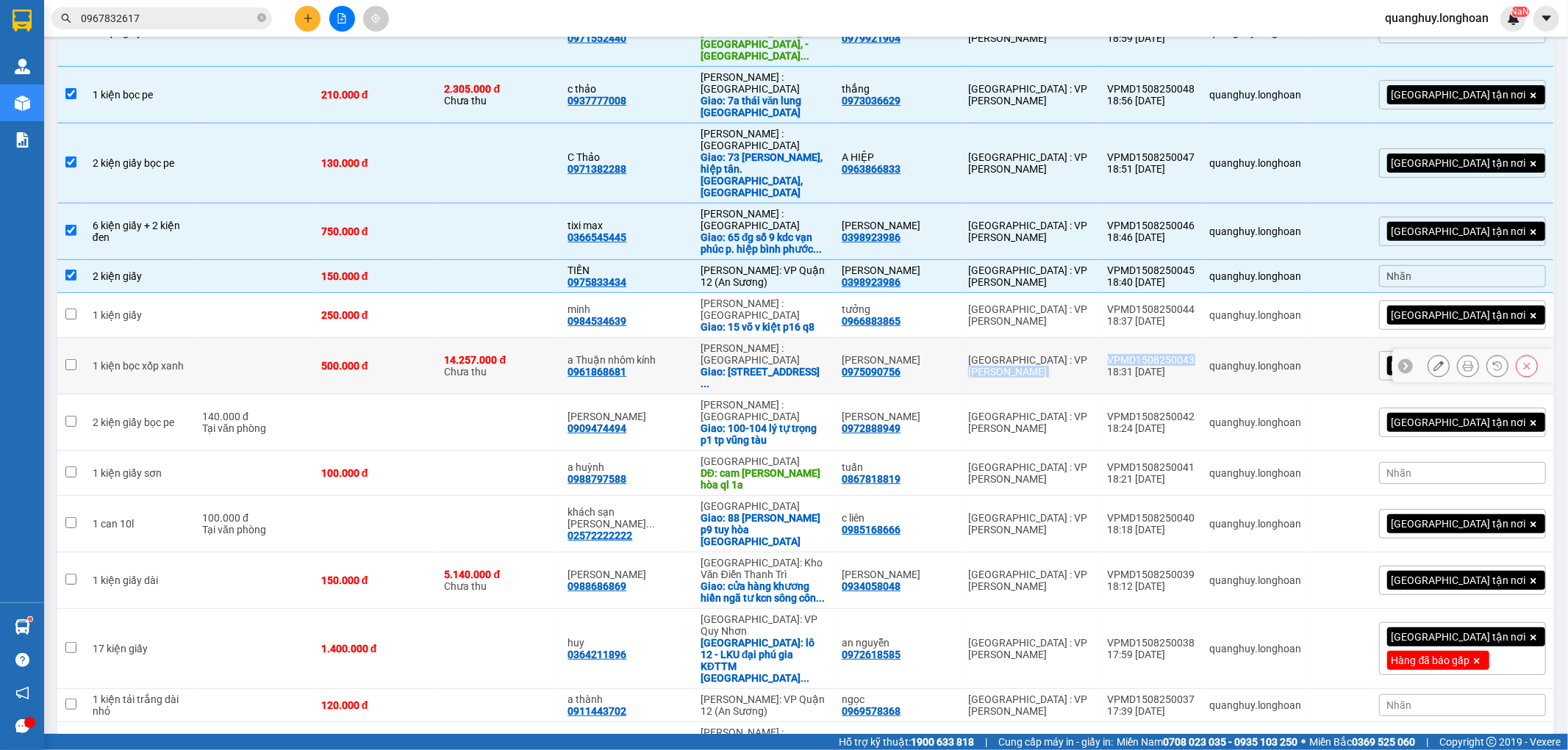
drag, startPoint x: 1114, startPoint y: 221, endPoint x: 1224, endPoint y: 218, distance: 110.0
click at [1224, 338] on tr "1 kiện bọc xốp xanh 500.000 đ 14.257.000 đ Chưa thu a Thuận nhôm kính 096186868…" at bounding box center [805, 366] width 1497 height 57
checkbox input "true"
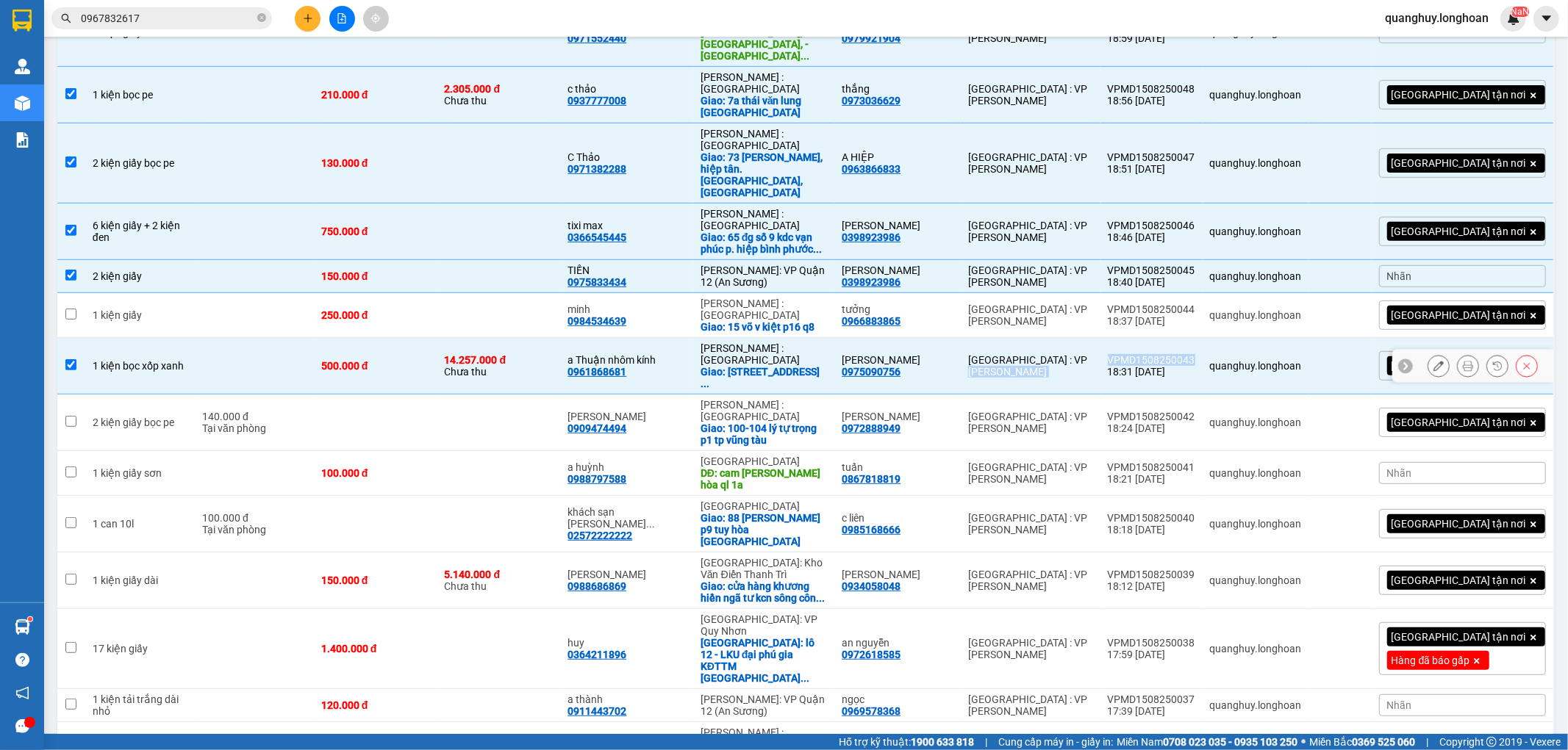
copy tr "[GEOGRAPHIC_DATA] : VP [PERSON_NAME] VPMD1508250043"
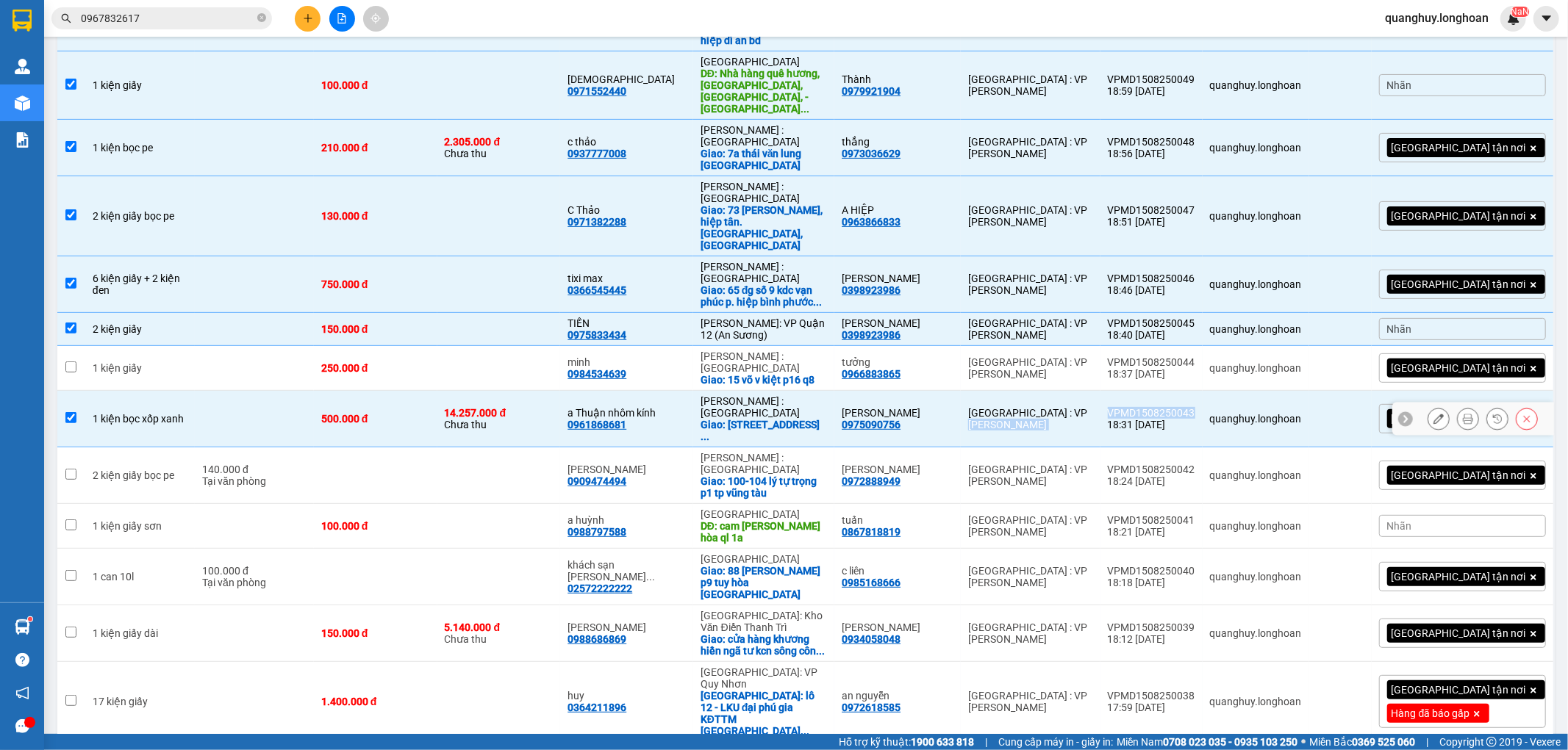
scroll to position [327, 0]
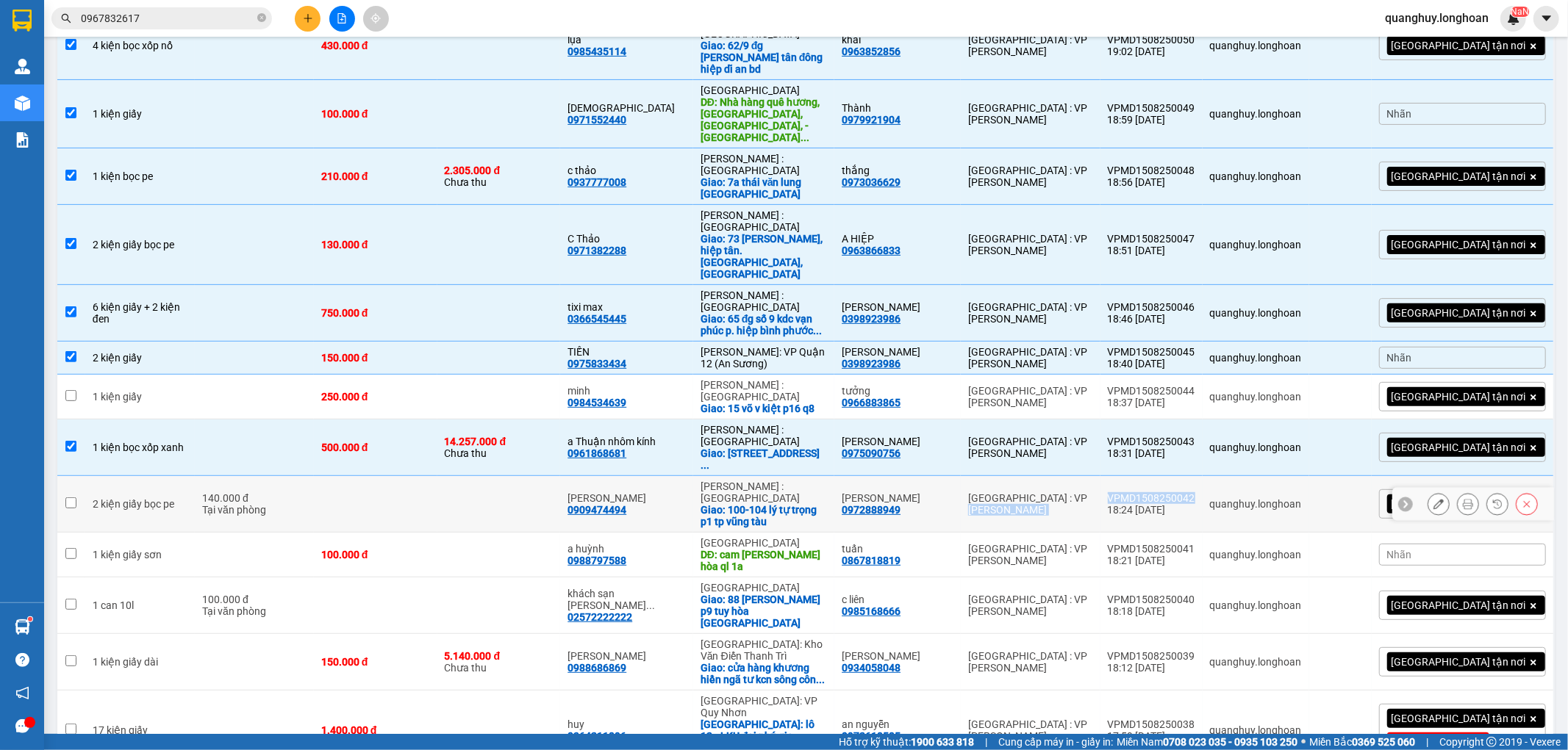
drag, startPoint x: 1126, startPoint y: 352, endPoint x: 1223, endPoint y: 349, distance: 97.0
click at [1223, 477] on tr "2 kiện giấy bọc pe 140.000 đ Tại văn phòng phạm quỳnh 0909474494 [GEOGRAPHIC_DA…" at bounding box center [805, 505] width 1497 height 57
checkbox input "true"
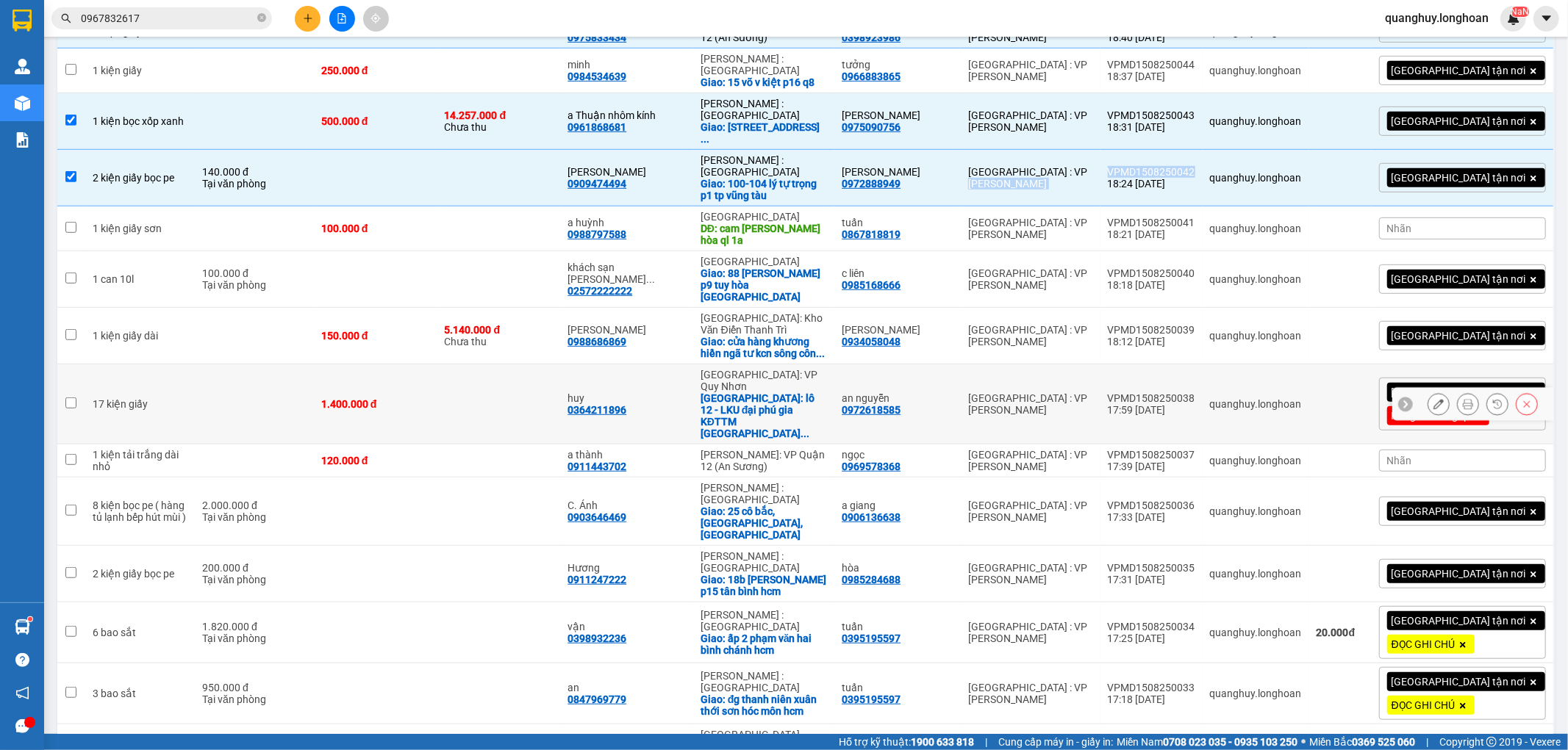
scroll to position [408, 0]
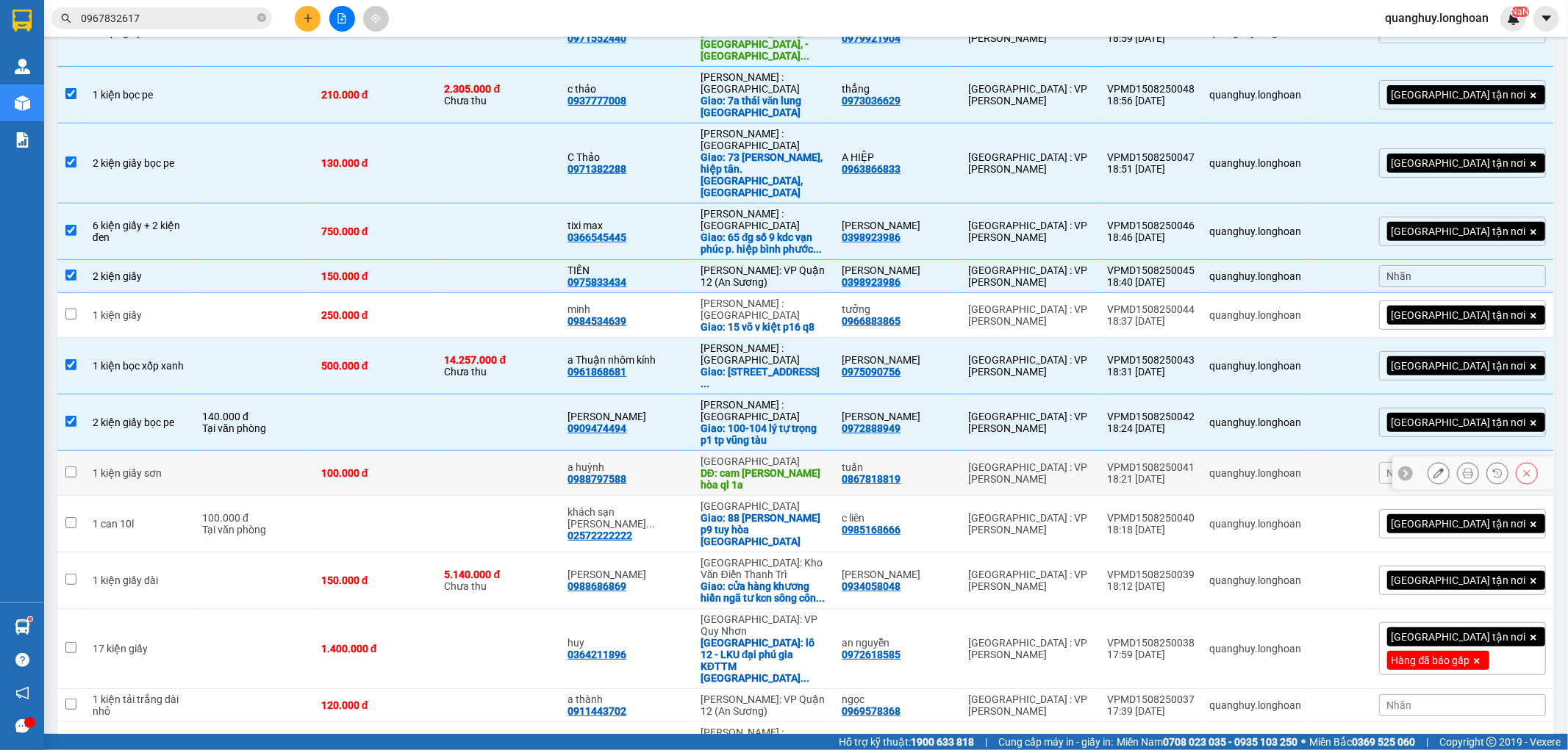
click at [430, 467] on div "100.000 đ" at bounding box center [375, 473] width 109 height 12
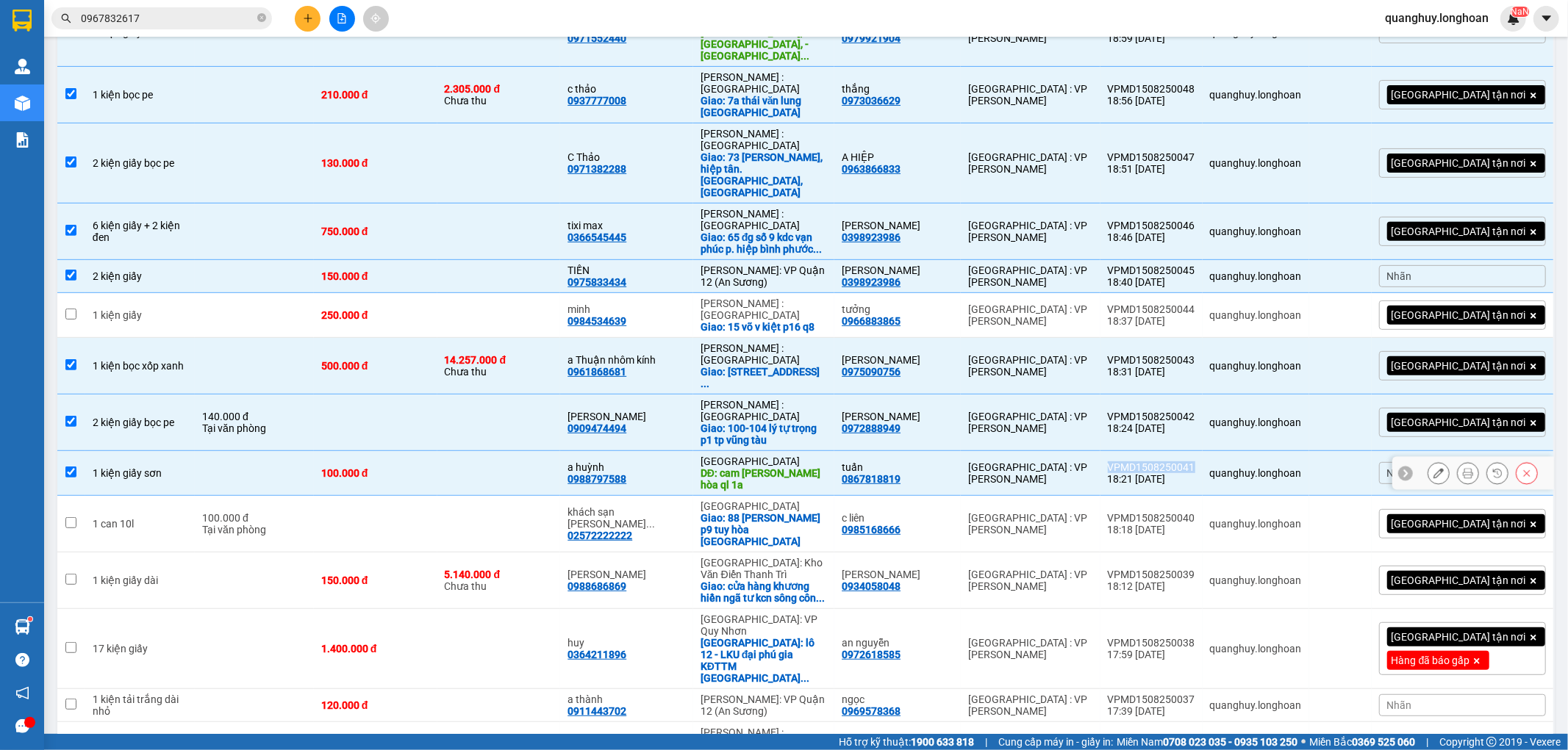
drag, startPoint x: 1133, startPoint y: 316, endPoint x: 1224, endPoint y: 315, distance: 91.0
click at [1203, 451] on td "VPMD1508250041 18:21 [DATE]" at bounding box center [1151, 473] width 102 height 45
checkbox input "false"
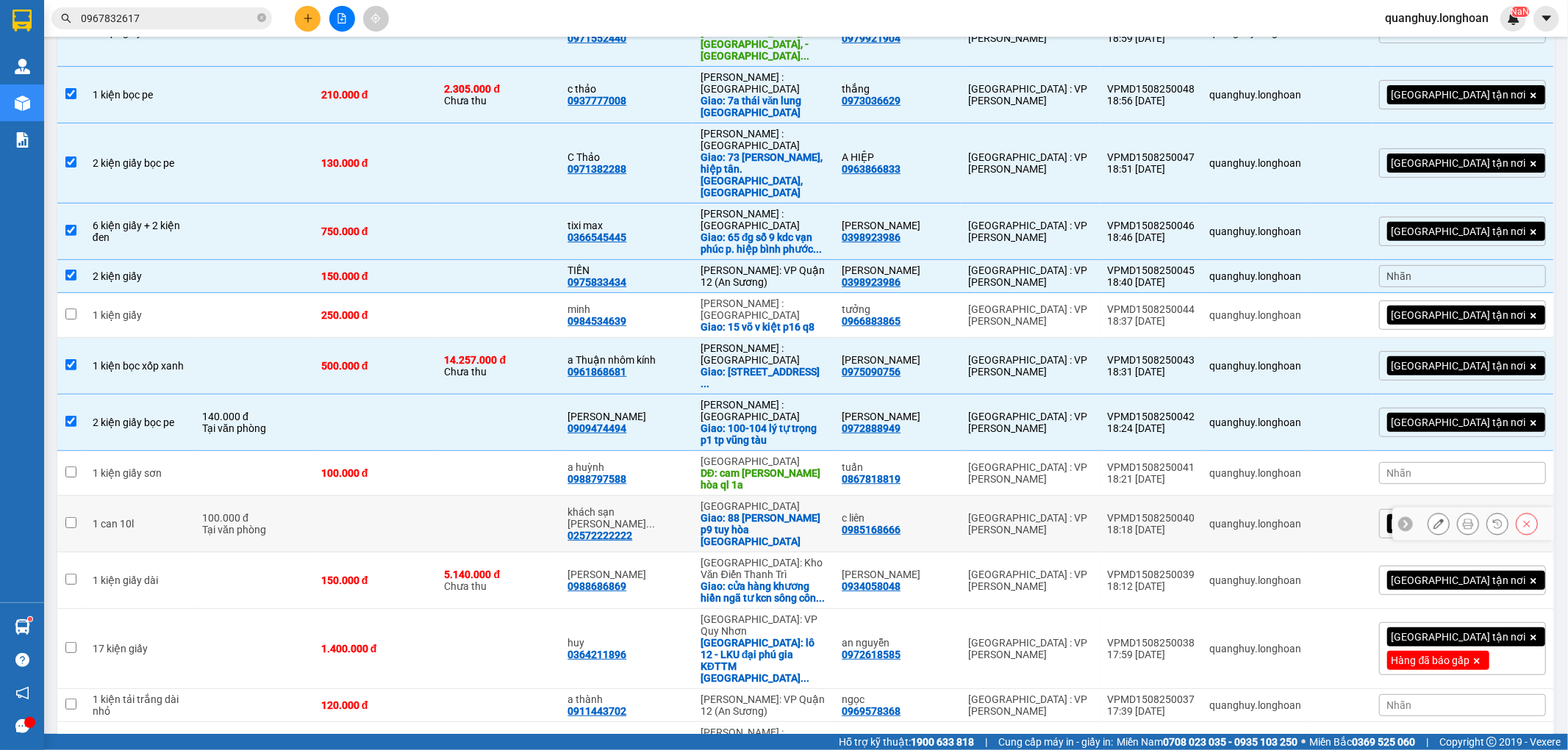
click at [409, 496] on td at bounding box center [375, 525] width 123 height 57
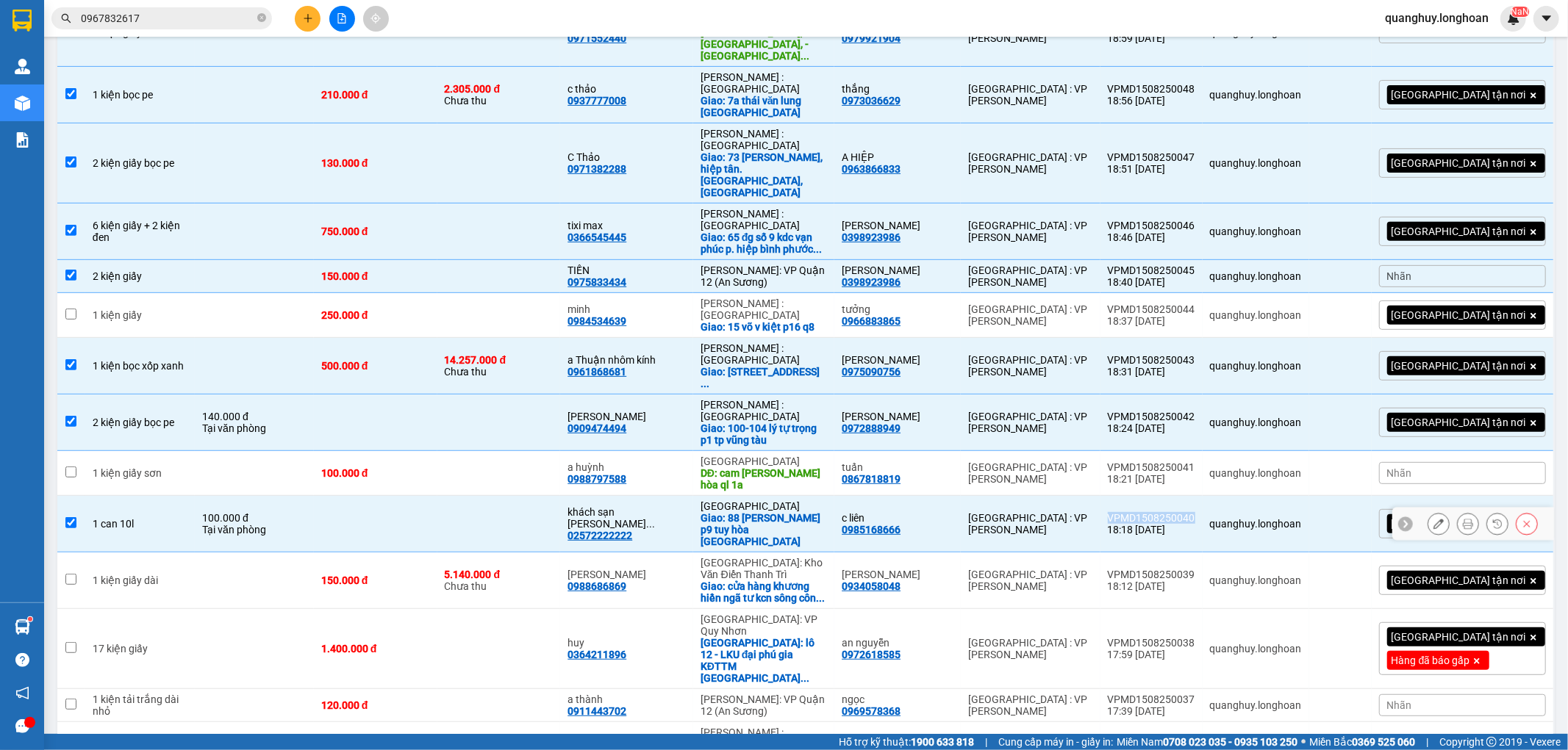
drag, startPoint x: 1127, startPoint y: 358, endPoint x: 1223, endPoint y: 356, distance: 96.0
click at [1203, 496] on td "VPMD1508250040 18:18 [DATE]" at bounding box center [1151, 525] width 102 height 57
checkbox input "false"
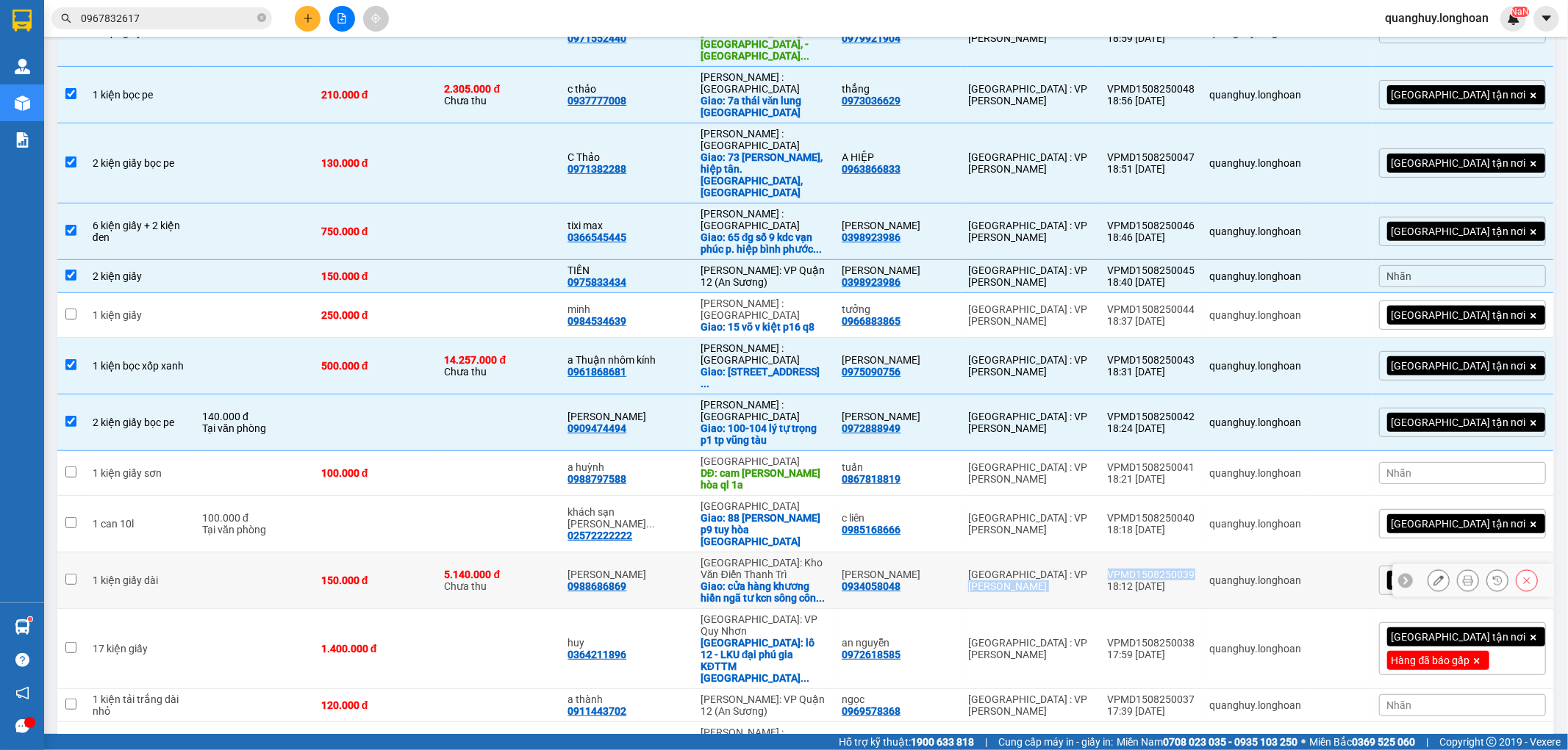
drag, startPoint x: 1126, startPoint y: 410, endPoint x: 1220, endPoint y: 415, distance: 94.1
click at [1220, 553] on tr "1 kiện giấy dài 150.000 đ 5.140.000 đ Chưa thu Anh Khương 0988686869 [GEOGRAPHI…" at bounding box center [805, 582] width 1497 height 57
checkbox input "true"
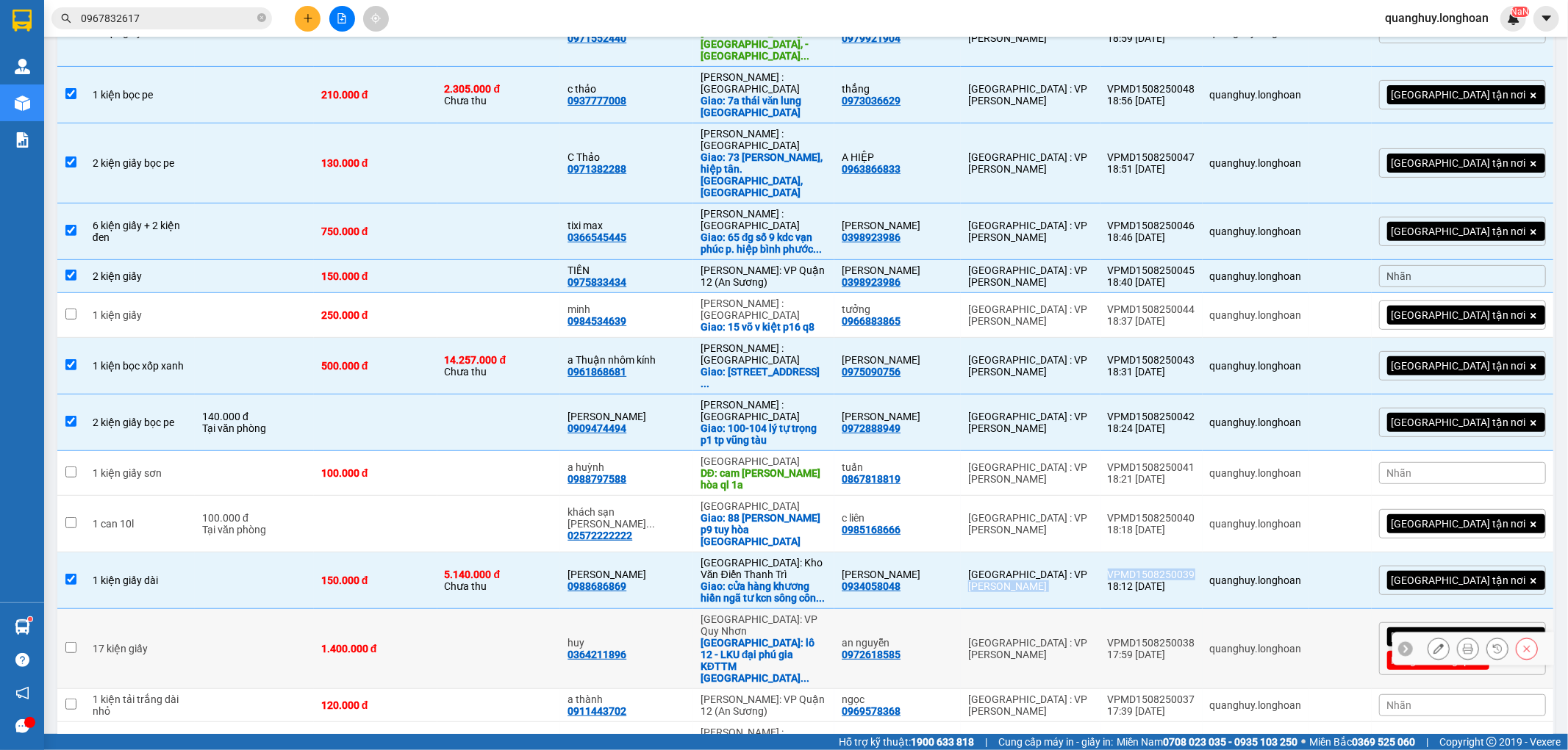
scroll to position [490, 0]
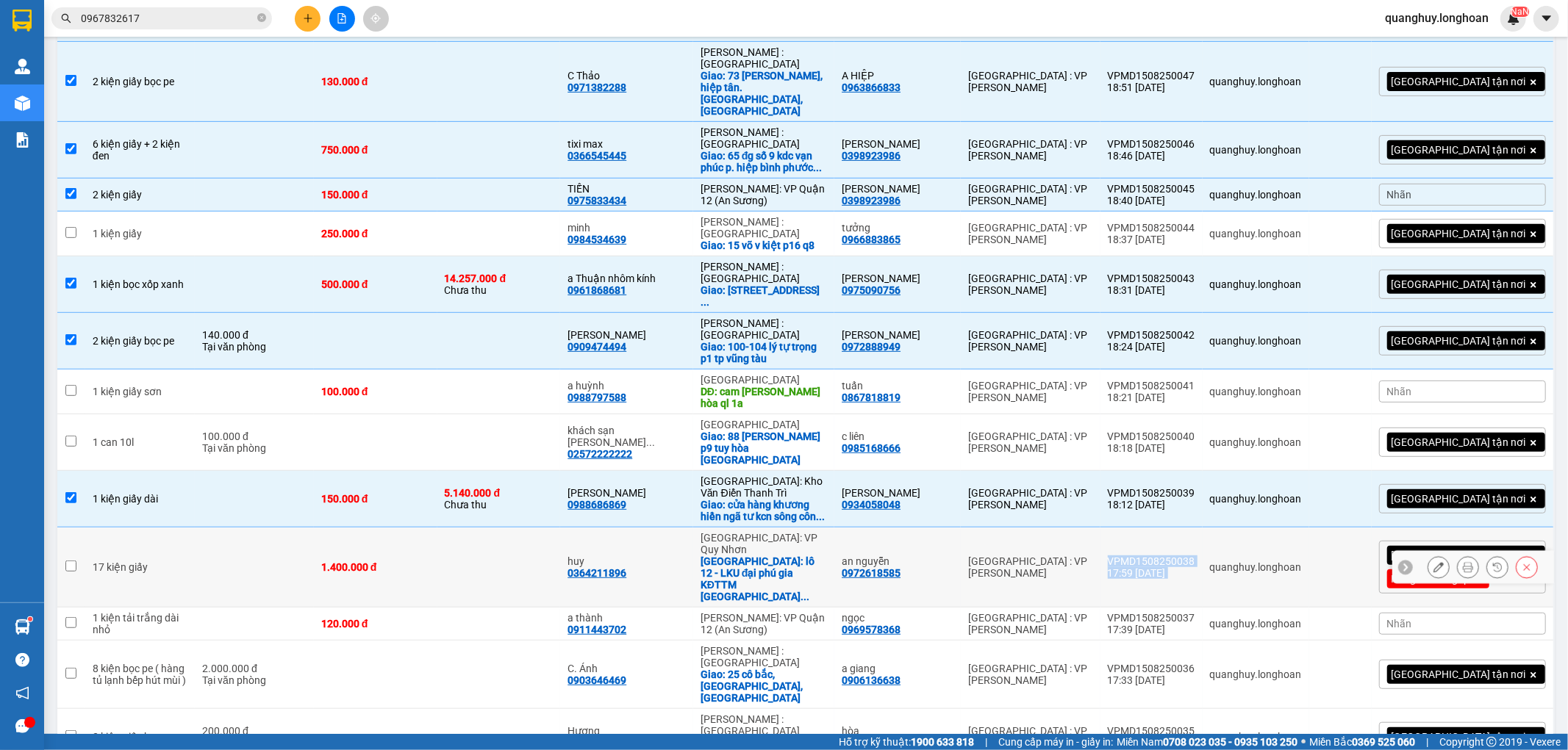
drag, startPoint x: 1134, startPoint y: 398, endPoint x: 1228, endPoint y: 400, distance: 94.0
click at [1228, 527] on tr "17 kiện giấy 1.400.000 đ huy 0364211896 [GEOGRAPHIC_DATA]: VP [GEOGRAPHIC_DATA]…" at bounding box center [805, 567] width 1497 height 80
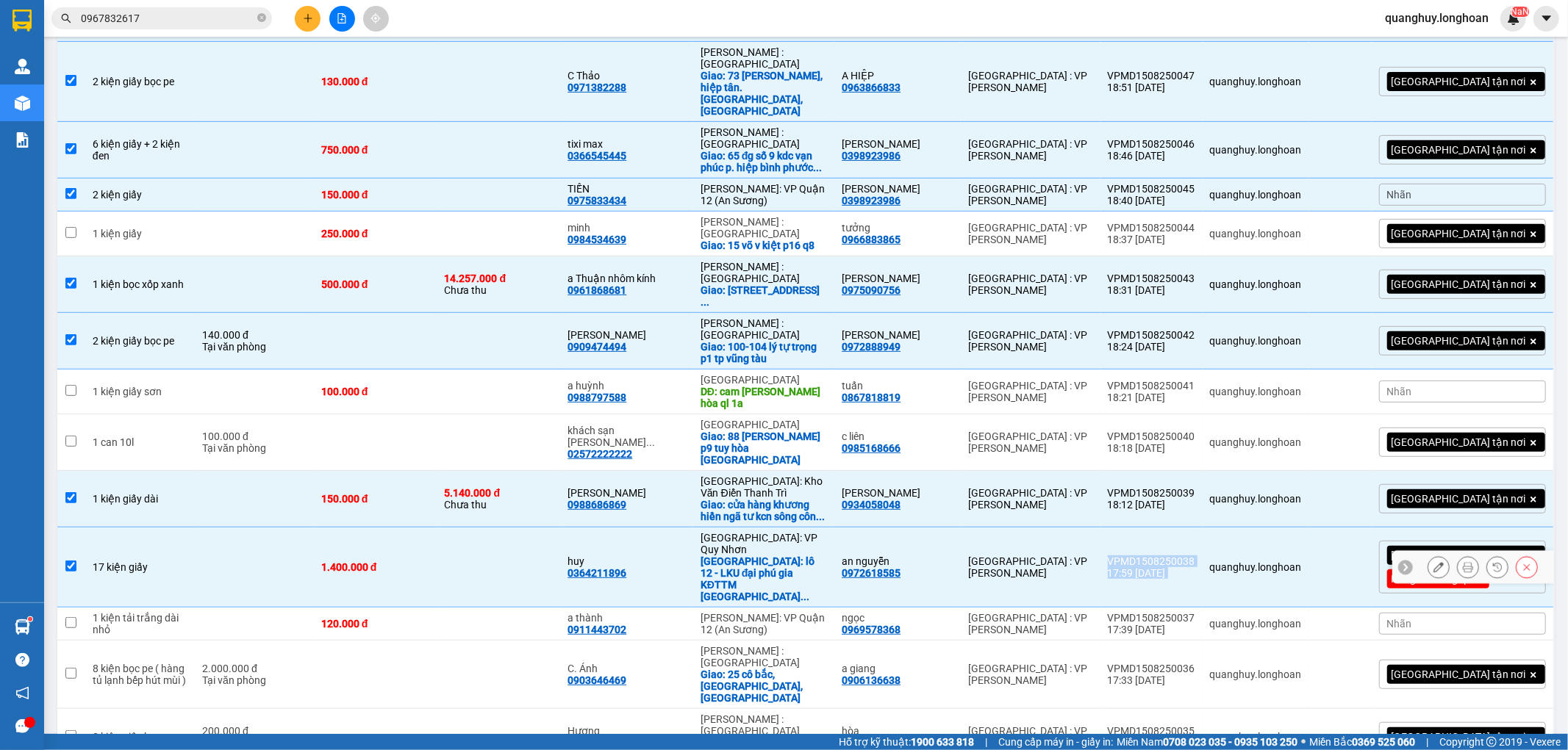
click at [1195, 556] on div "VPMD1508250038" at bounding box center [1151, 561] width 87 height 12
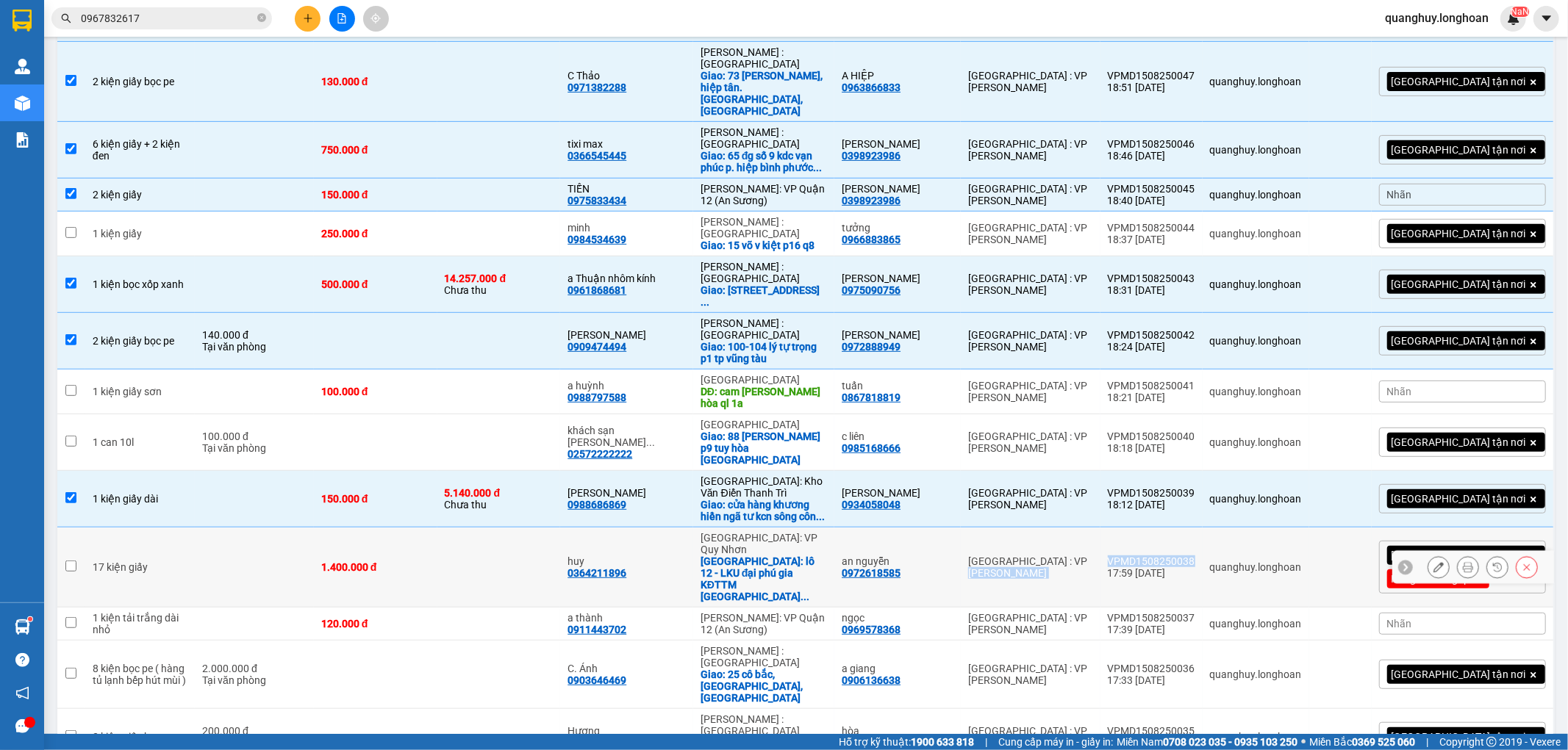
drag, startPoint x: 1118, startPoint y: 398, endPoint x: 1222, endPoint y: 399, distance: 104.0
click at [1222, 527] on tr "17 kiện giấy 1.400.000 đ huy 0364211896 [GEOGRAPHIC_DATA]: VP [GEOGRAPHIC_DATA]…" at bounding box center [805, 567] width 1497 height 80
checkbox input "true"
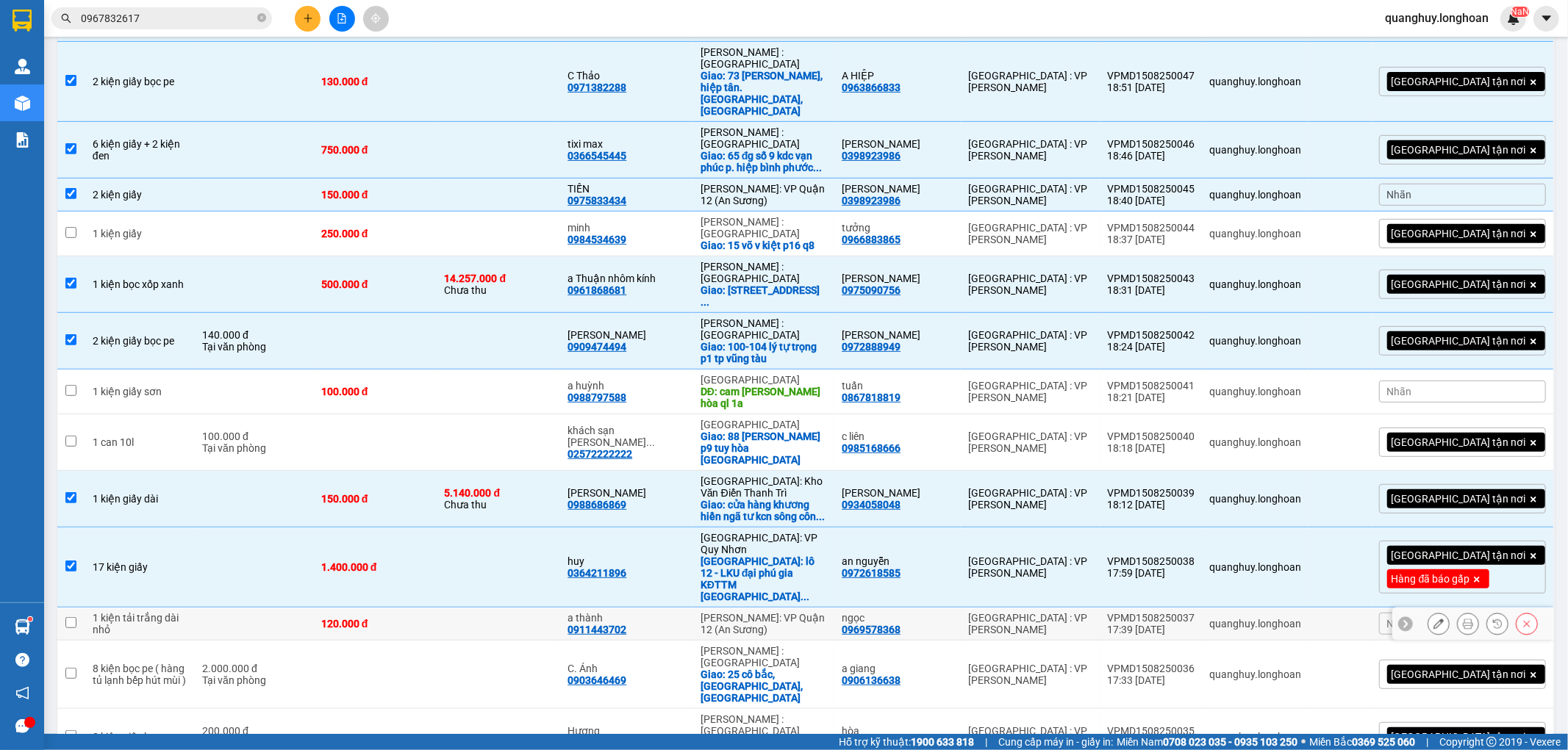
click at [314, 608] on td at bounding box center [254, 625] width 119 height 33
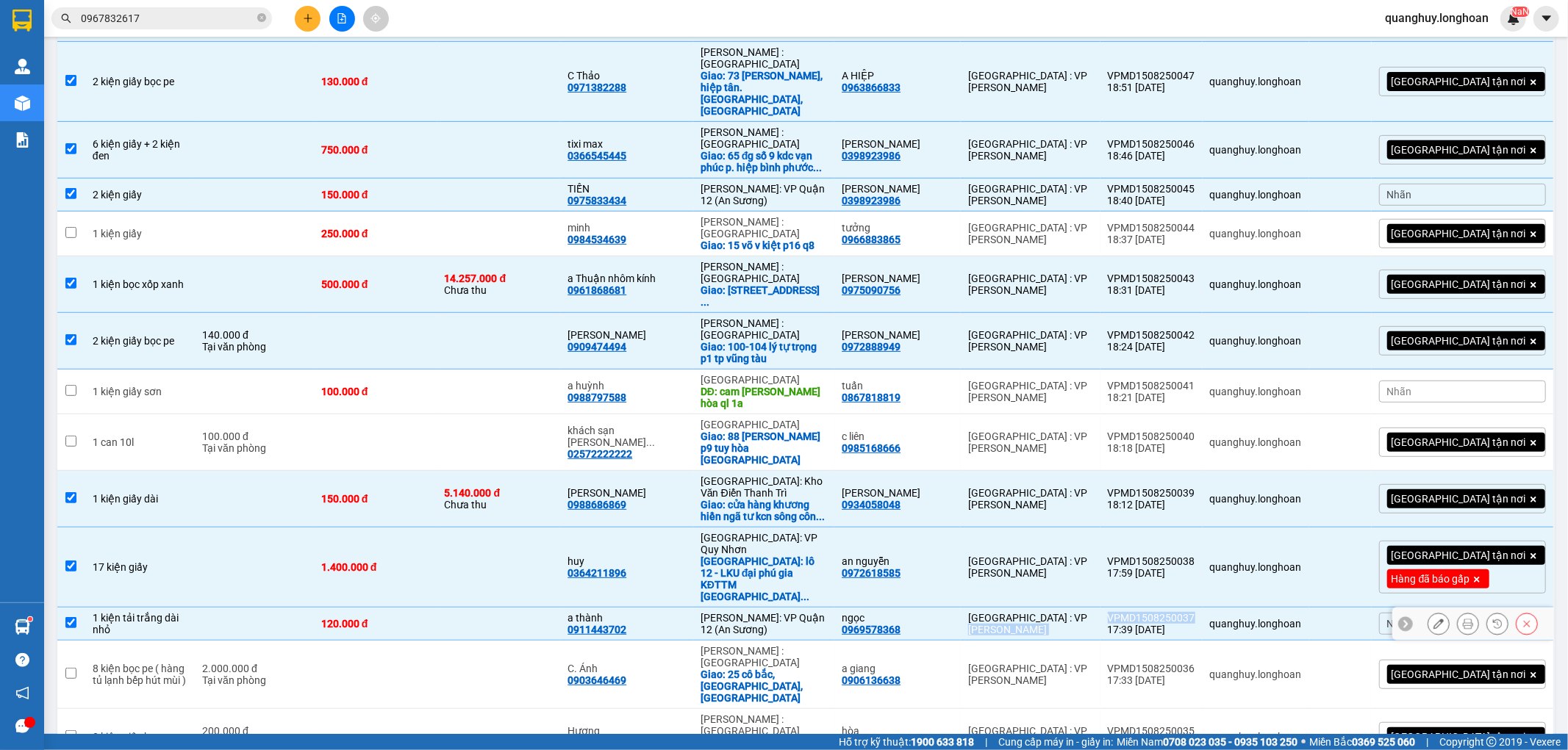
drag, startPoint x: 1123, startPoint y: 445, endPoint x: 1217, endPoint y: 445, distance: 94.0
click at [1217, 608] on tr "1 kiện tải trắng dài nhỏ 120.000 đ a thành 0911443702 [GEOGRAPHIC_DATA]: VP [GE…" at bounding box center [805, 625] width 1497 height 33
checkbox input "false"
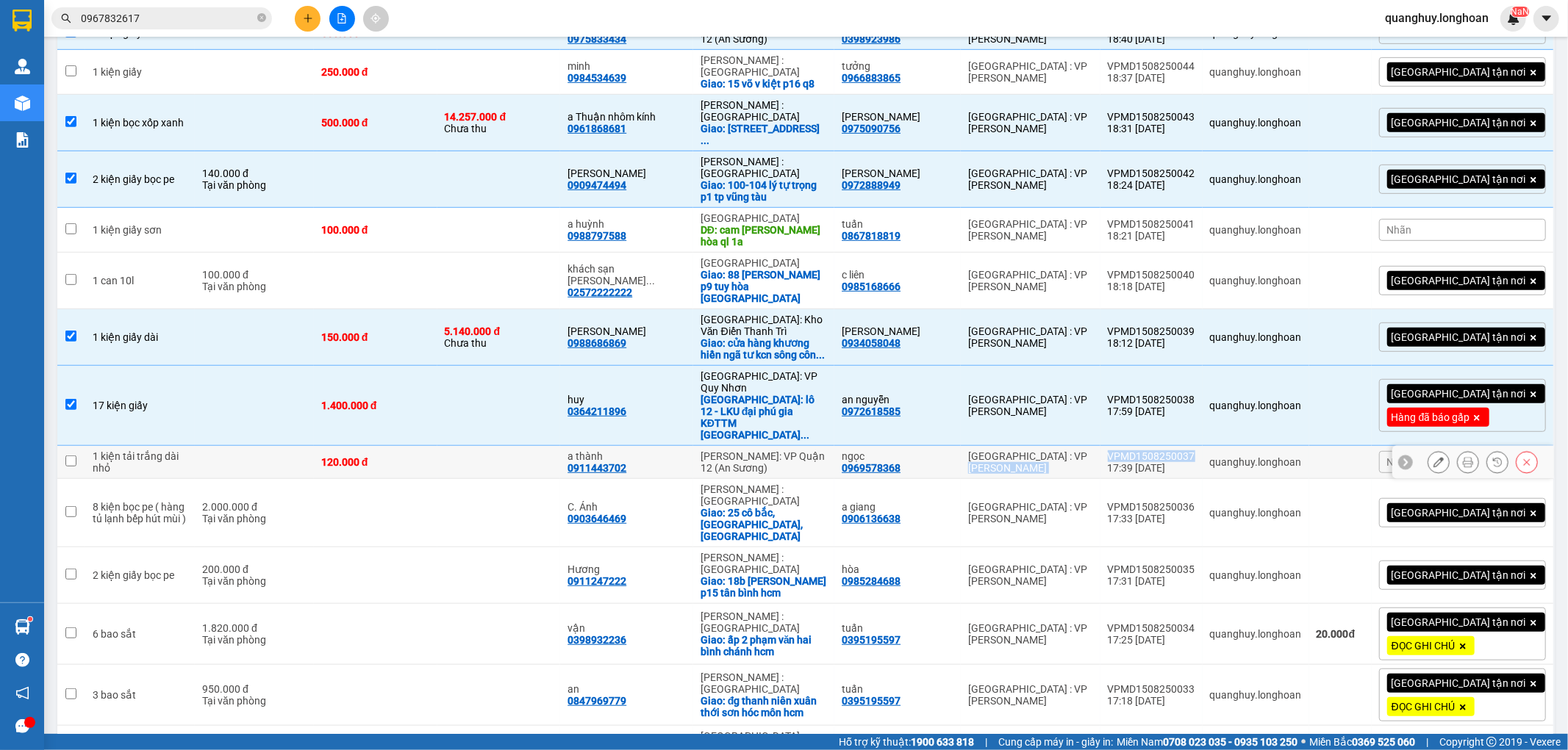
scroll to position [652, 0]
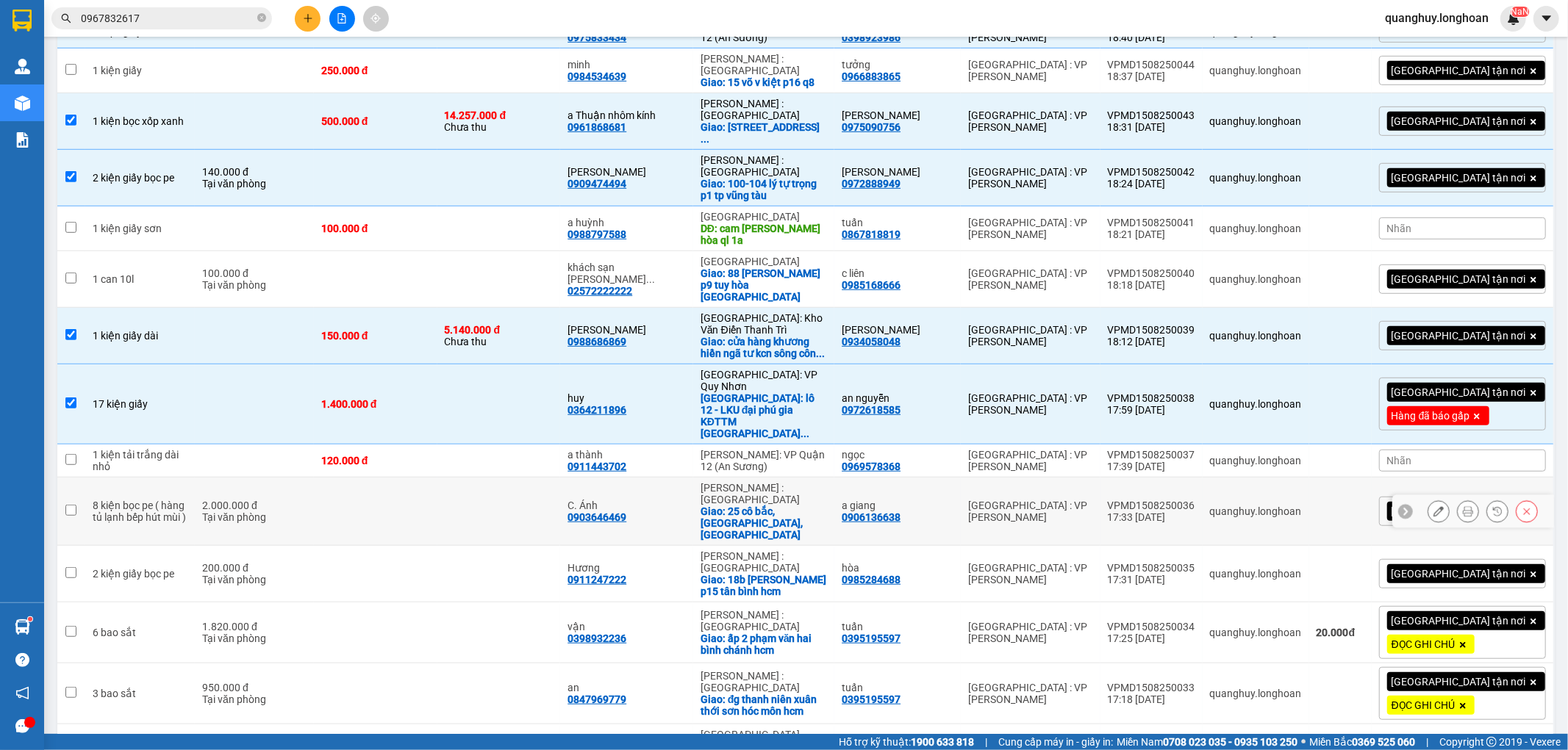
click at [265, 500] on div "2.000.000 đ" at bounding box center [254, 505] width 104 height 12
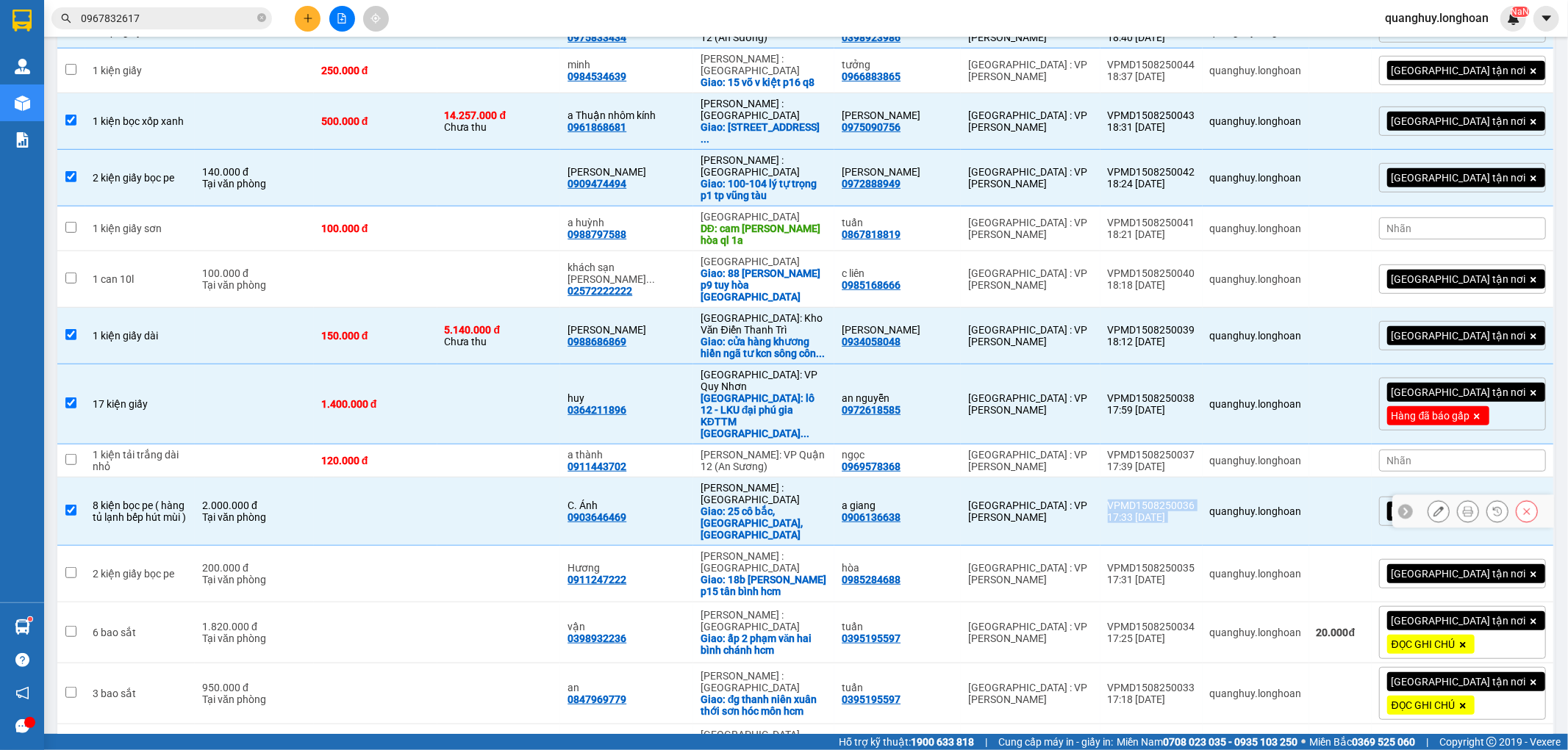
drag, startPoint x: 1134, startPoint y: 326, endPoint x: 1226, endPoint y: 321, distance: 92.1
click at [1226, 478] on tr "8 kiện bọc pe ( hàng tủ lạnh bếp hút mùi ) 2.000.000 đ Tại văn phòng C. Ánh 090…" at bounding box center [805, 512] width 1497 height 68
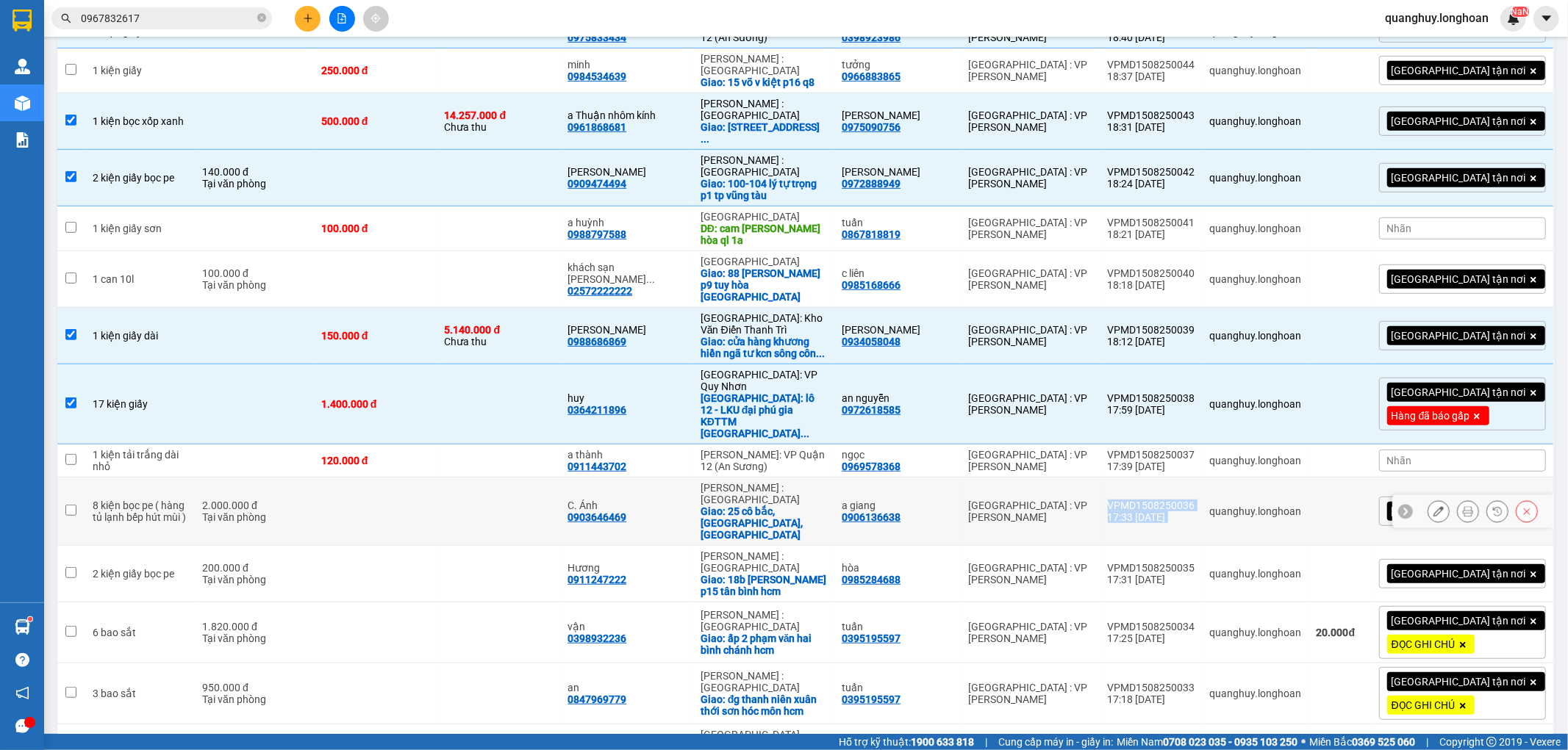
click at [1203, 478] on td "VPMD1508250036 17:33 [DATE]" at bounding box center [1151, 512] width 102 height 68
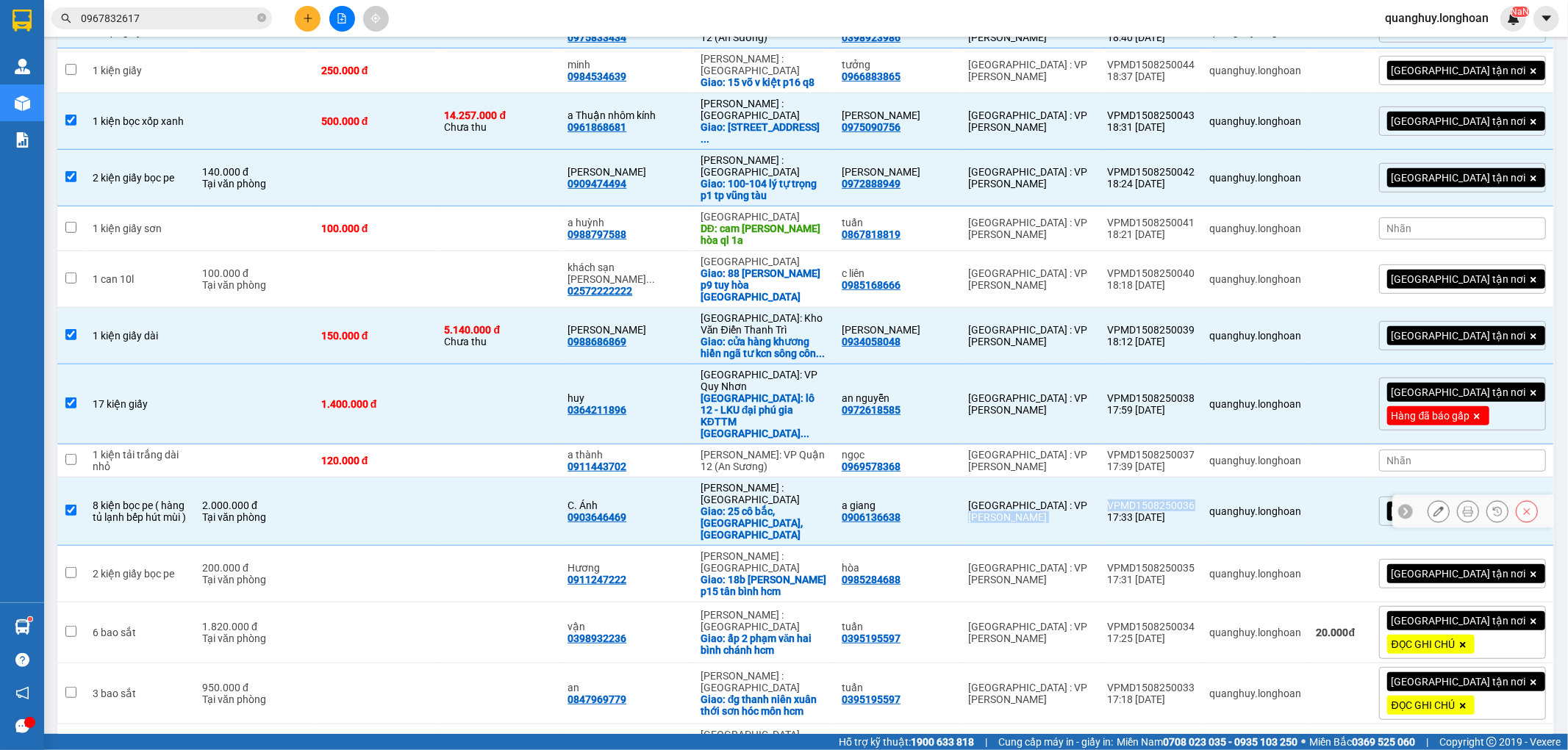
drag, startPoint x: 1126, startPoint y: 317, endPoint x: 1220, endPoint y: 320, distance: 94.0
click at [1220, 478] on tr "8 kiện bọc pe ( hàng tủ lạnh bếp hút mùi ) 2.000.000 đ Tại văn phòng C. Ánh 090…" at bounding box center [805, 512] width 1497 height 68
checkbox input "false"
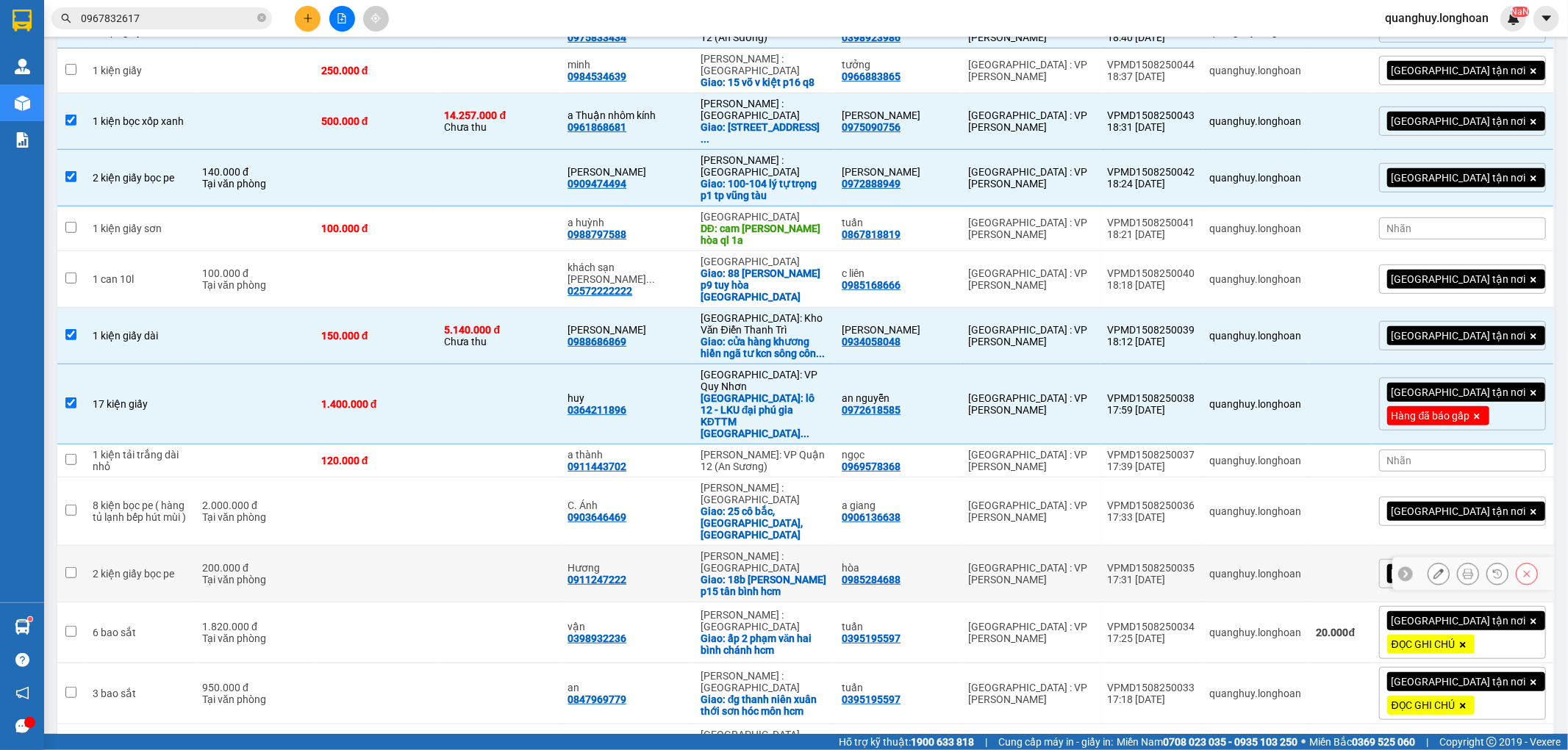
click at [241, 574] on div "Tại văn phòng" at bounding box center [254, 580] width 104 height 12
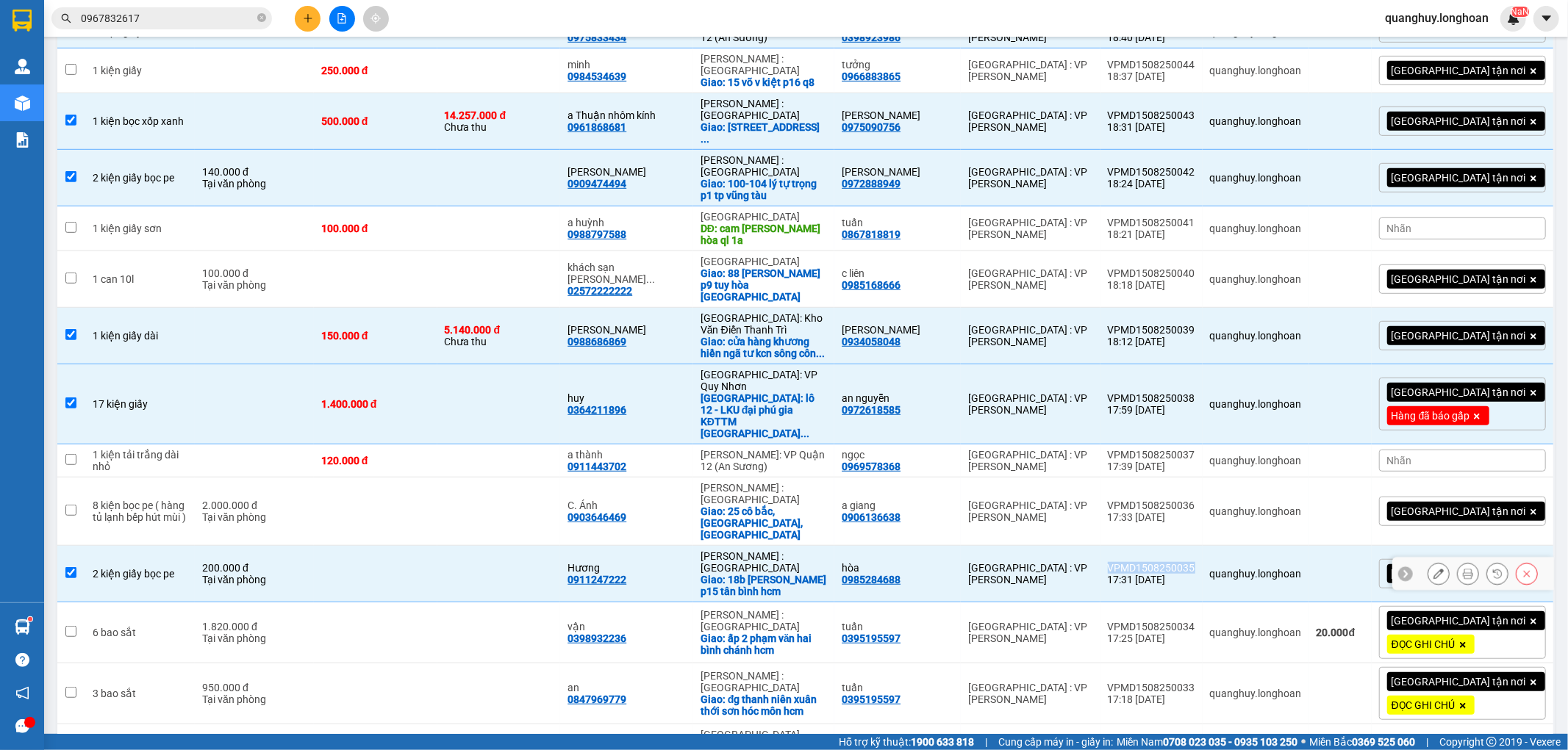
drag, startPoint x: 1130, startPoint y: 366, endPoint x: 1222, endPoint y: 363, distance: 92.0
click at [1203, 546] on td "VPMD1508250035 17:31 [DATE]" at bounding box center [1151, 574] width 102 height 57
checkbox input "false"
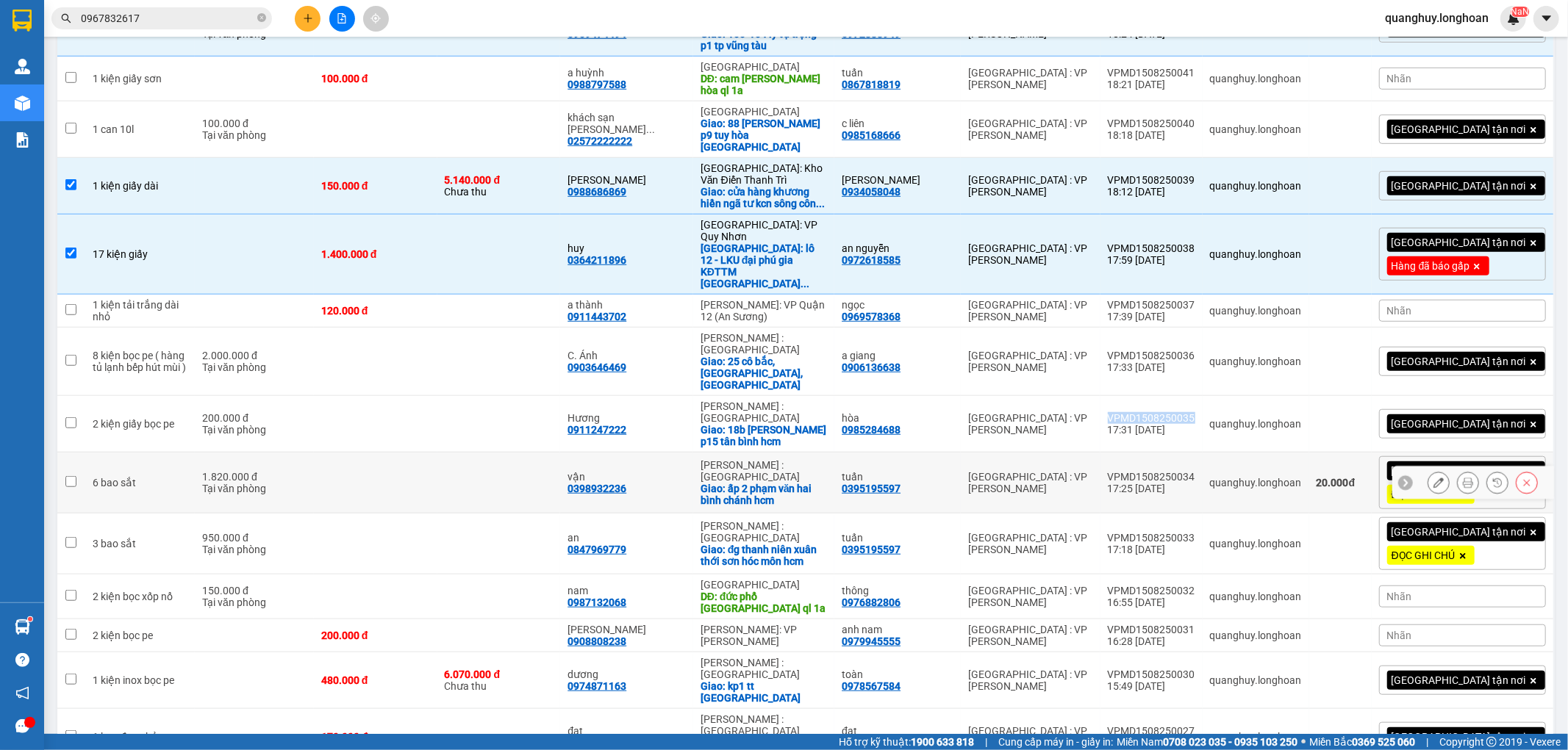
scroll to position [816, 0]
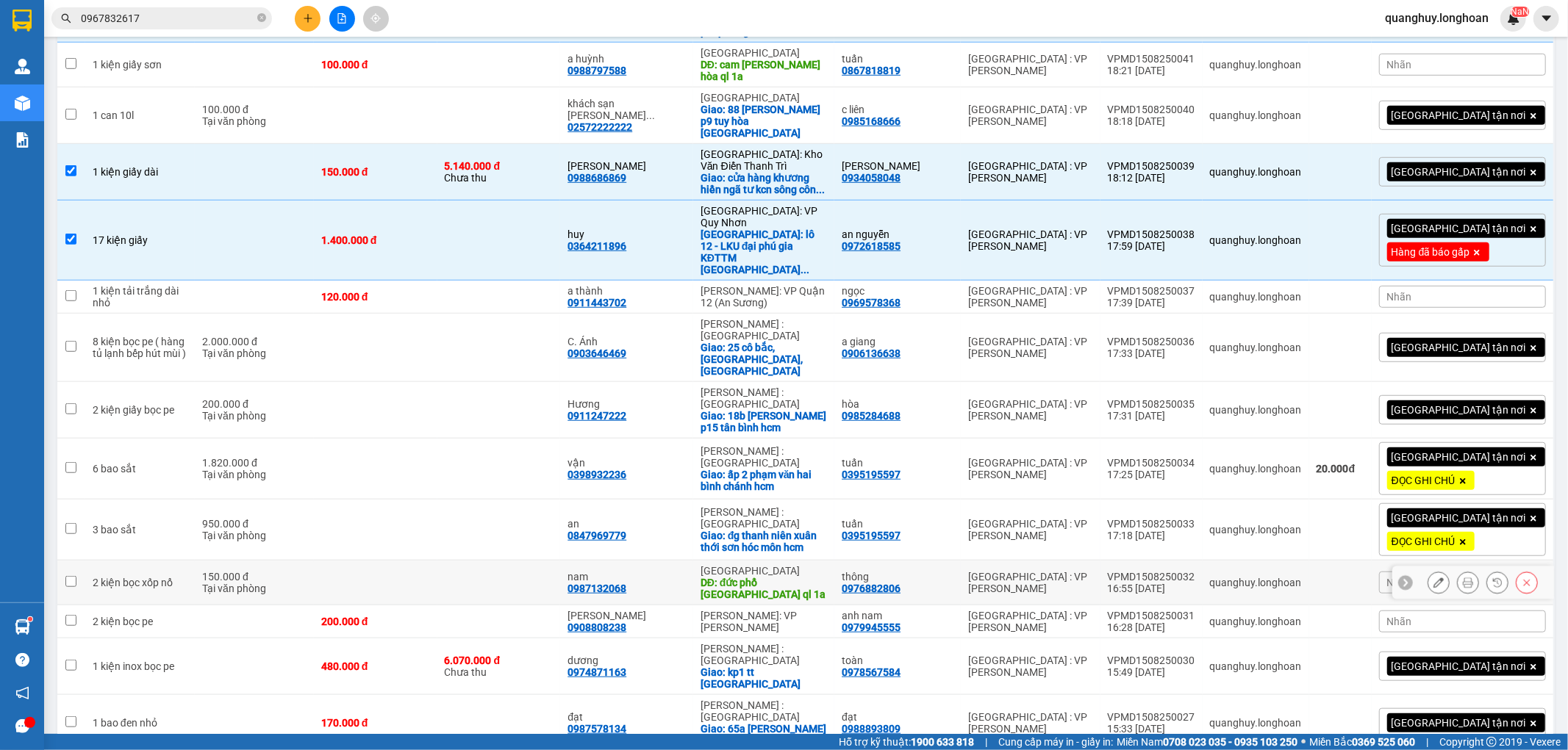
click at [229, 583] on div "Tại văn phòng" at bounding box center [254, 588] width 104 height 12
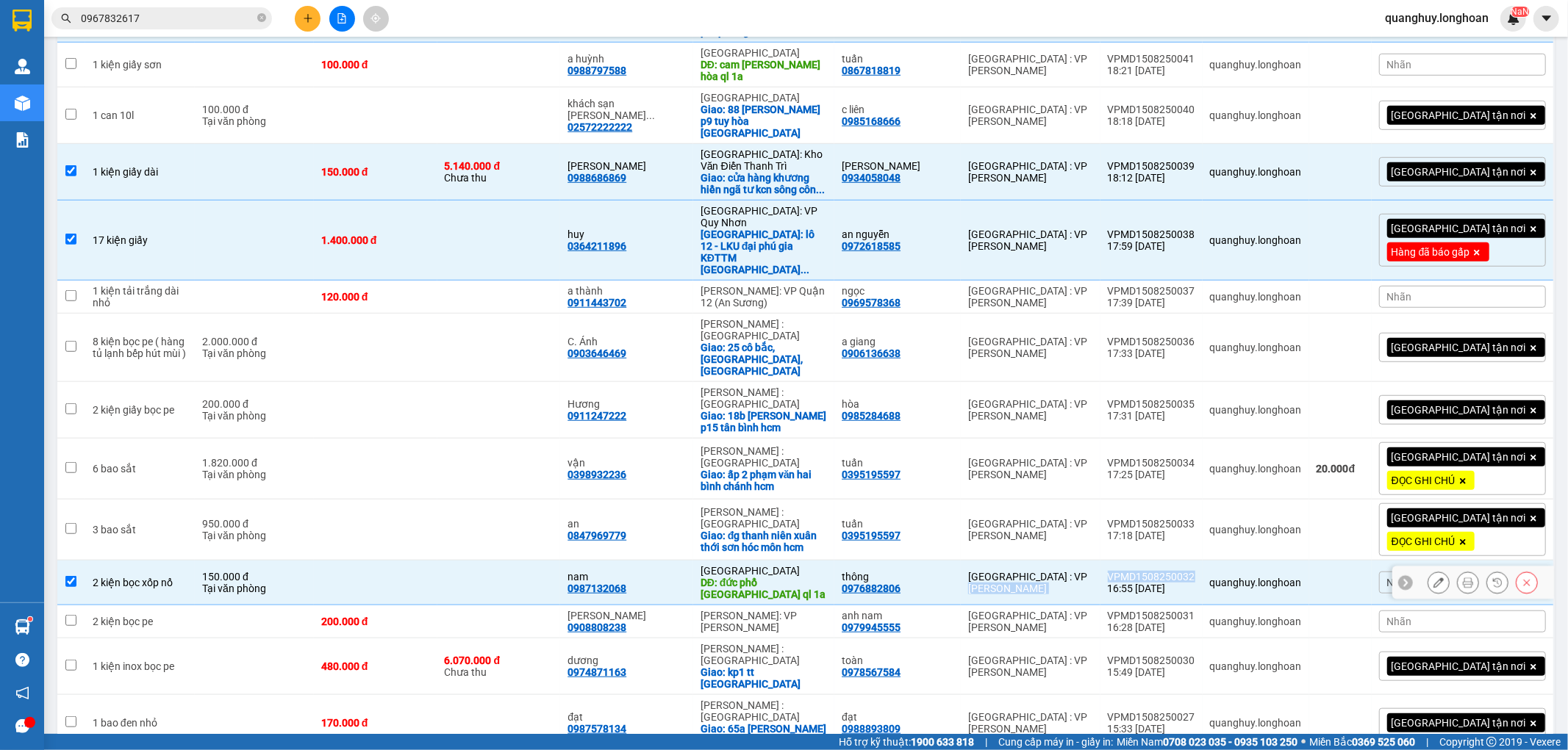
drag, startPoint x: 1124, startPoint y: 366, endPoint x: 1224, endPoint y: 369, distance: 100.0
click at [1224, 560] on tr "2 kiện bọc xốp nổ 150.000 đ Tại văn phòng nam 0987132068 [GEOGRAPHIC_DATA]: [GE…" at bounding box center [805, 583] width 1497 height 45
checkbox input "false"
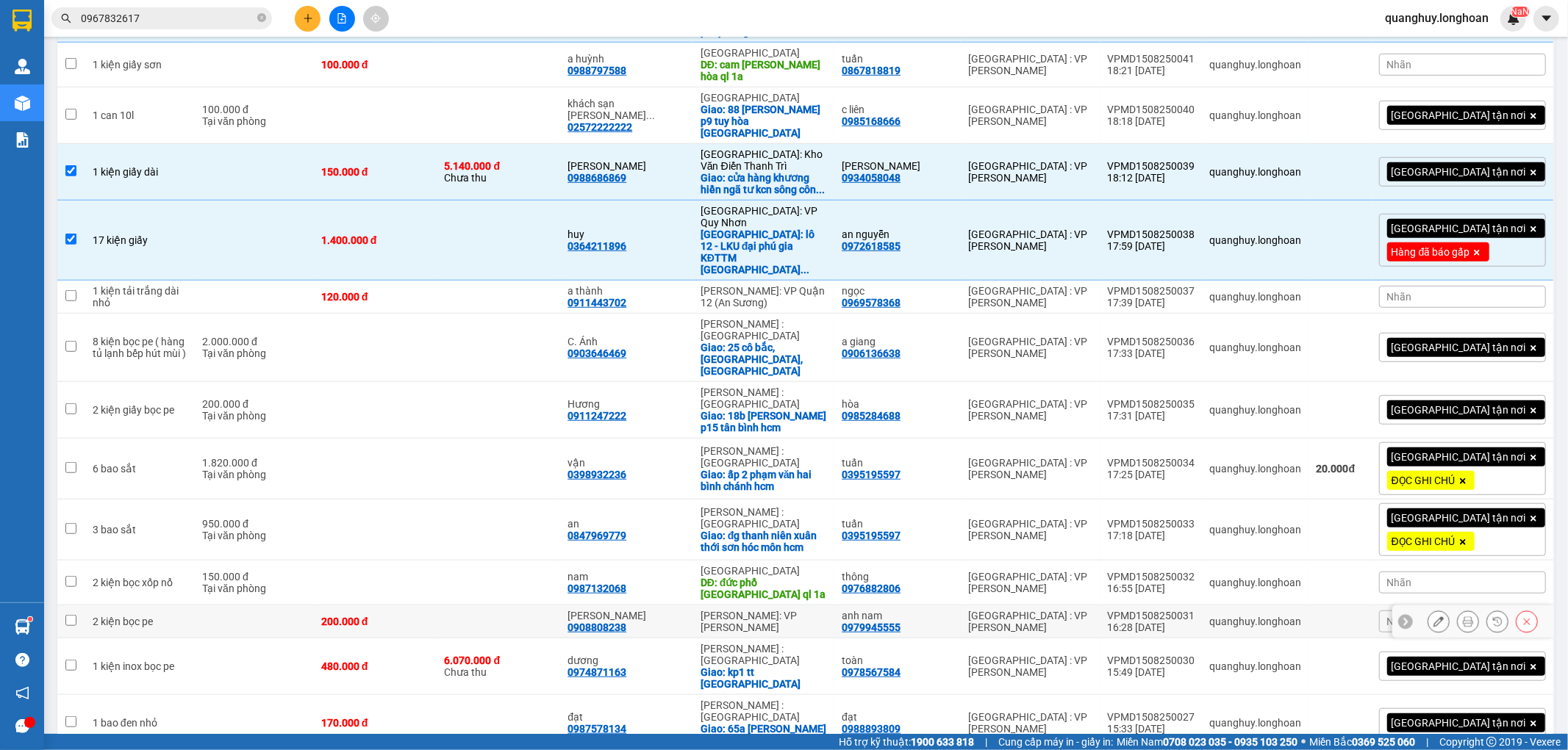
click at [1092, 610] on div "[GEOGRAPHIC_DATA] : VP [PERSON_NAME]" at bounding box center [1030, 622] width 124 height 24
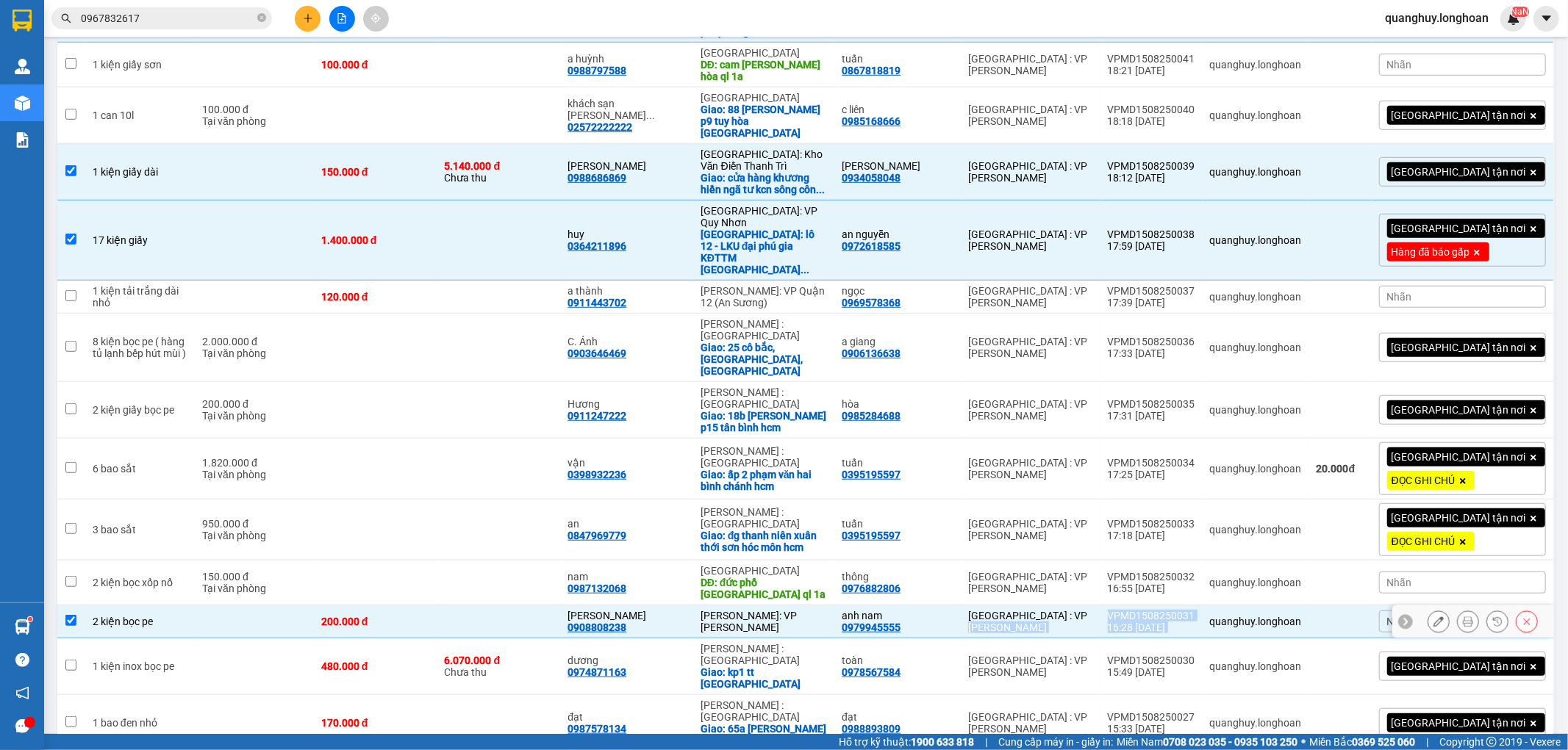
drag, startPoint x: 1125, startPoint y: 407, endPoint x: 1228, endPoint y: 407, distance: 103.0
click at [1228, 606] on tr "2 kiện bọc pe 200.000 đ [PERSON_NAME] ANH 0908808238 [GEOGRAPHIC_DATA]: VP [GEO…" at bounding box center [805, 622] width 1497 height 33
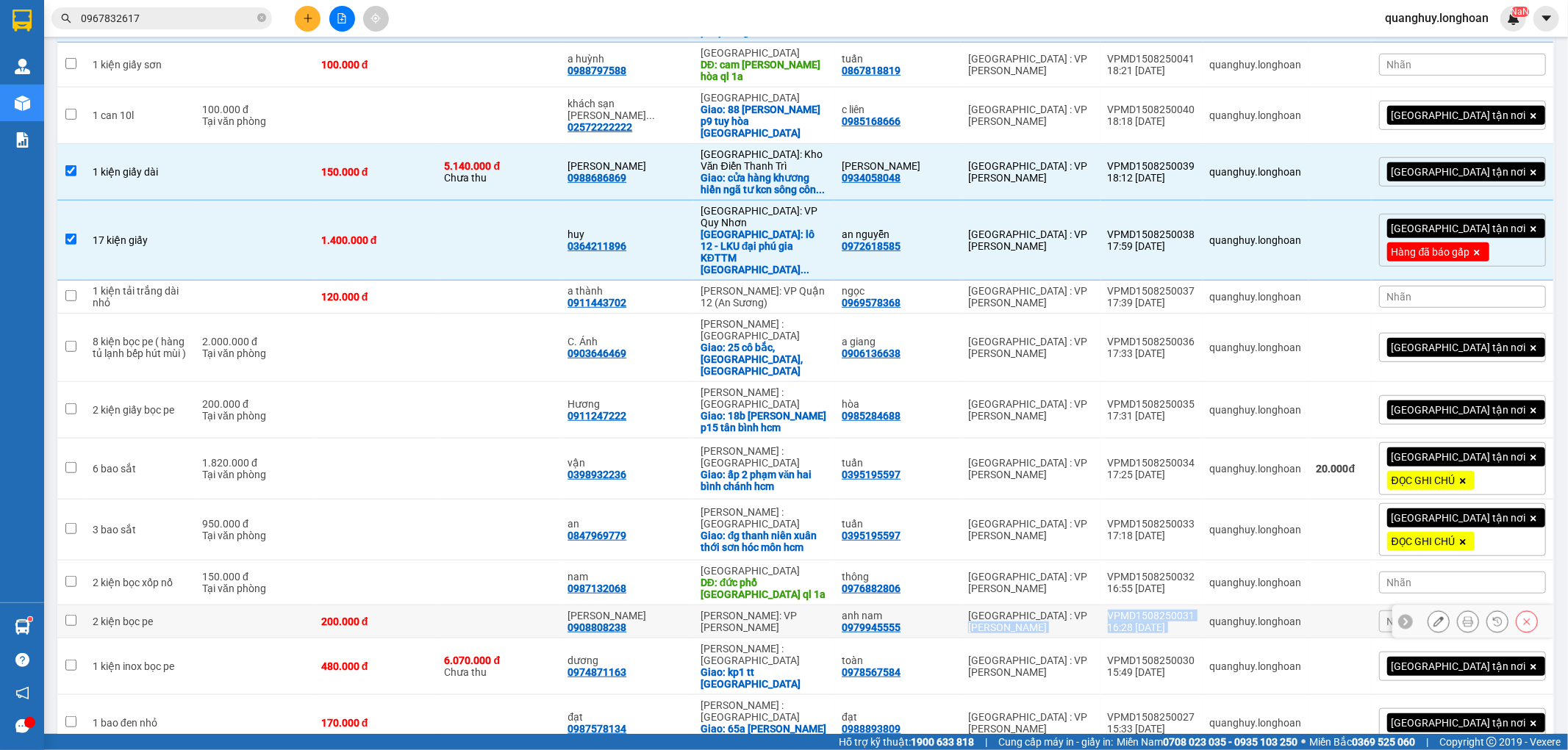
click at [1195, 610] on div "VPMD1508250031" at bounding box center [1151, 616] width 87 height 12
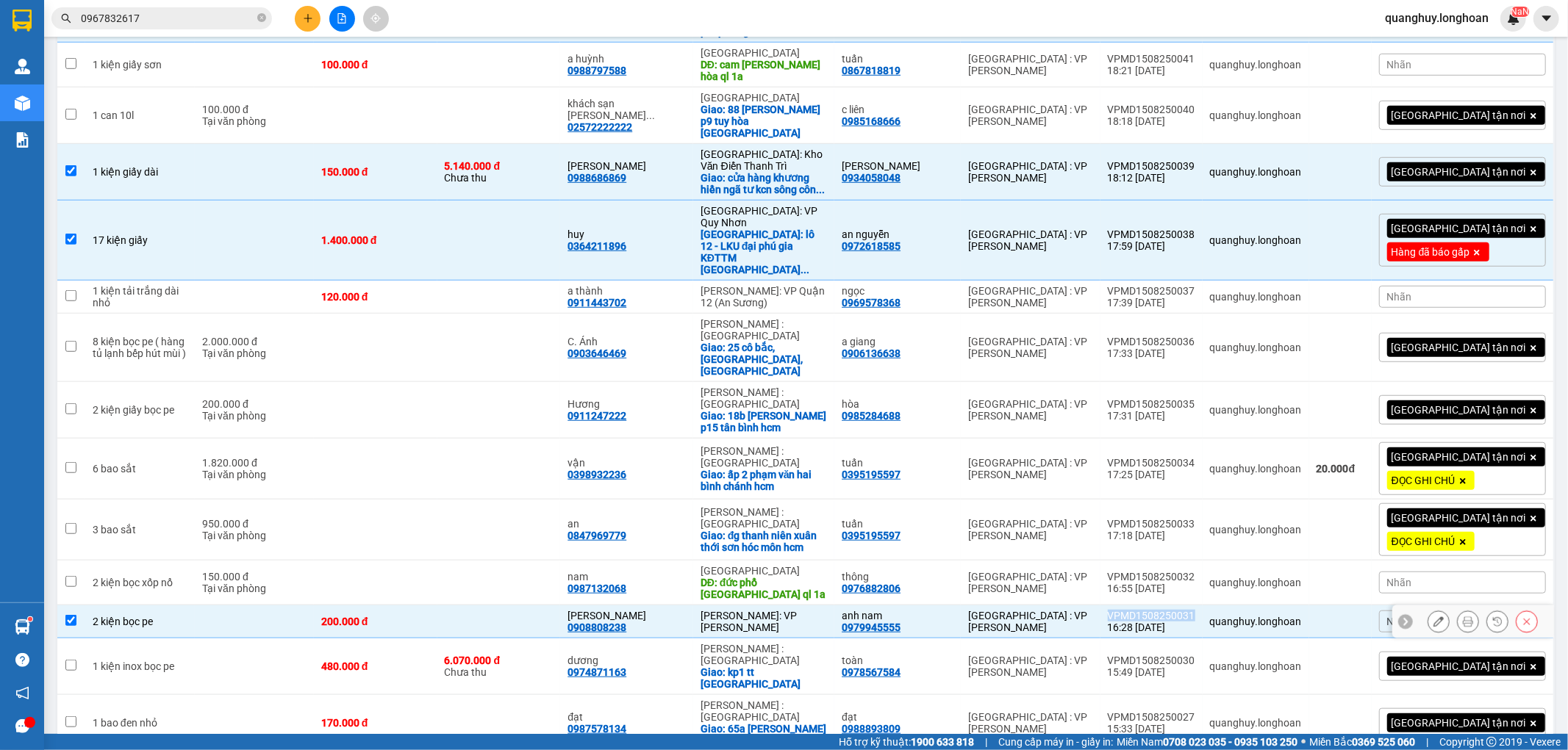
drag, startPoint x: 1129, startPoint y: 405, endPoint x: 1221, endPoint y: 409, distance: 92.1
click at [1203, 606] on td "VPMD1508250031 16:28 [DATE]" at bounding box center [1151, 622] width 102 height 33
checkbox input "false"
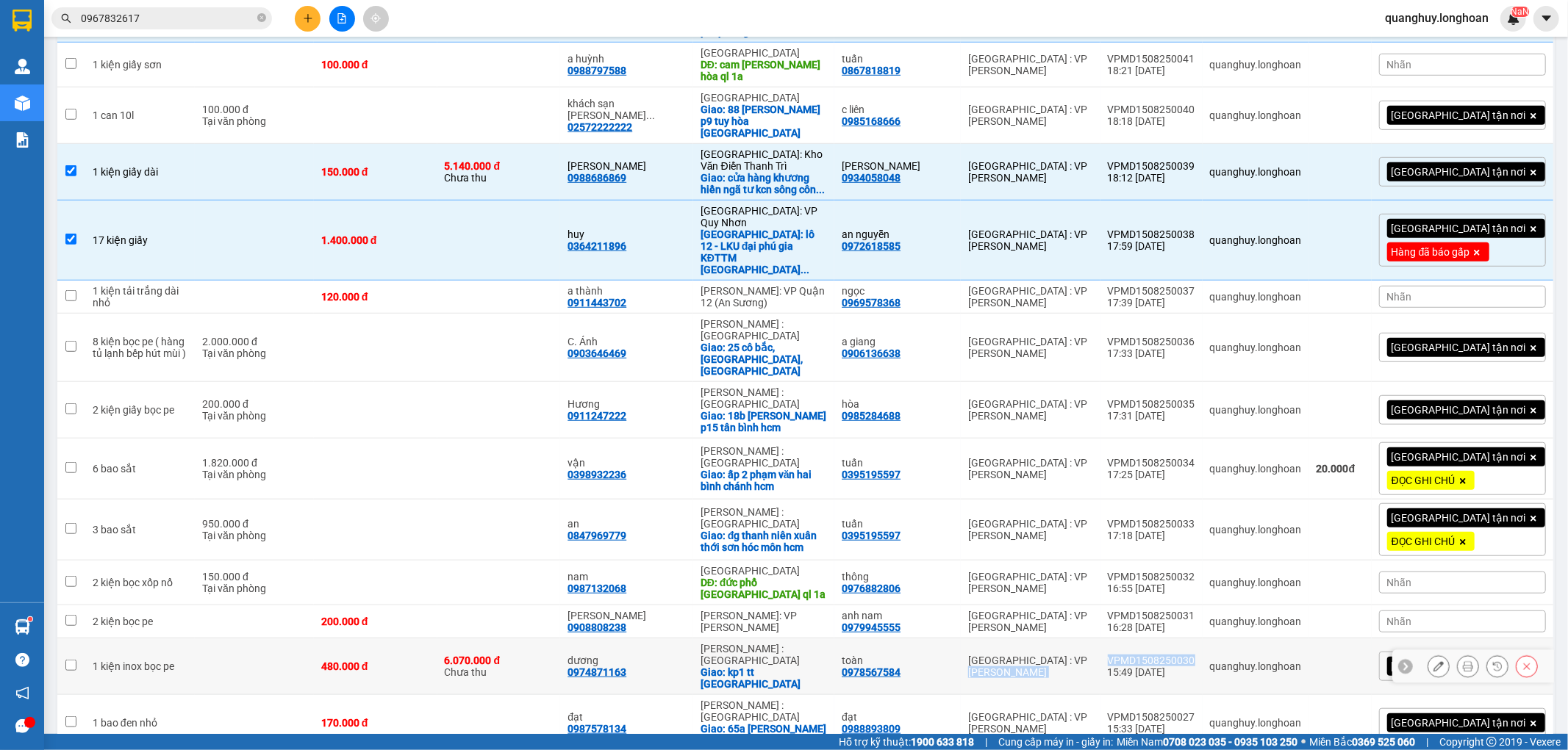
drag, startPoint x: 1119, startPoint y: 449, endPoint x: 1221, endPoint y: 451, distance: 102.0
click at [1221, 639] on tr "1 kiện inox bọc pe 480.000 đ 6.070.000 đ [GEOGRAPHIC_DATA] 0974871163 [GEOGRAPH…" at bounding box center [805, 667] width 1497 height 57
checkbox input "true"
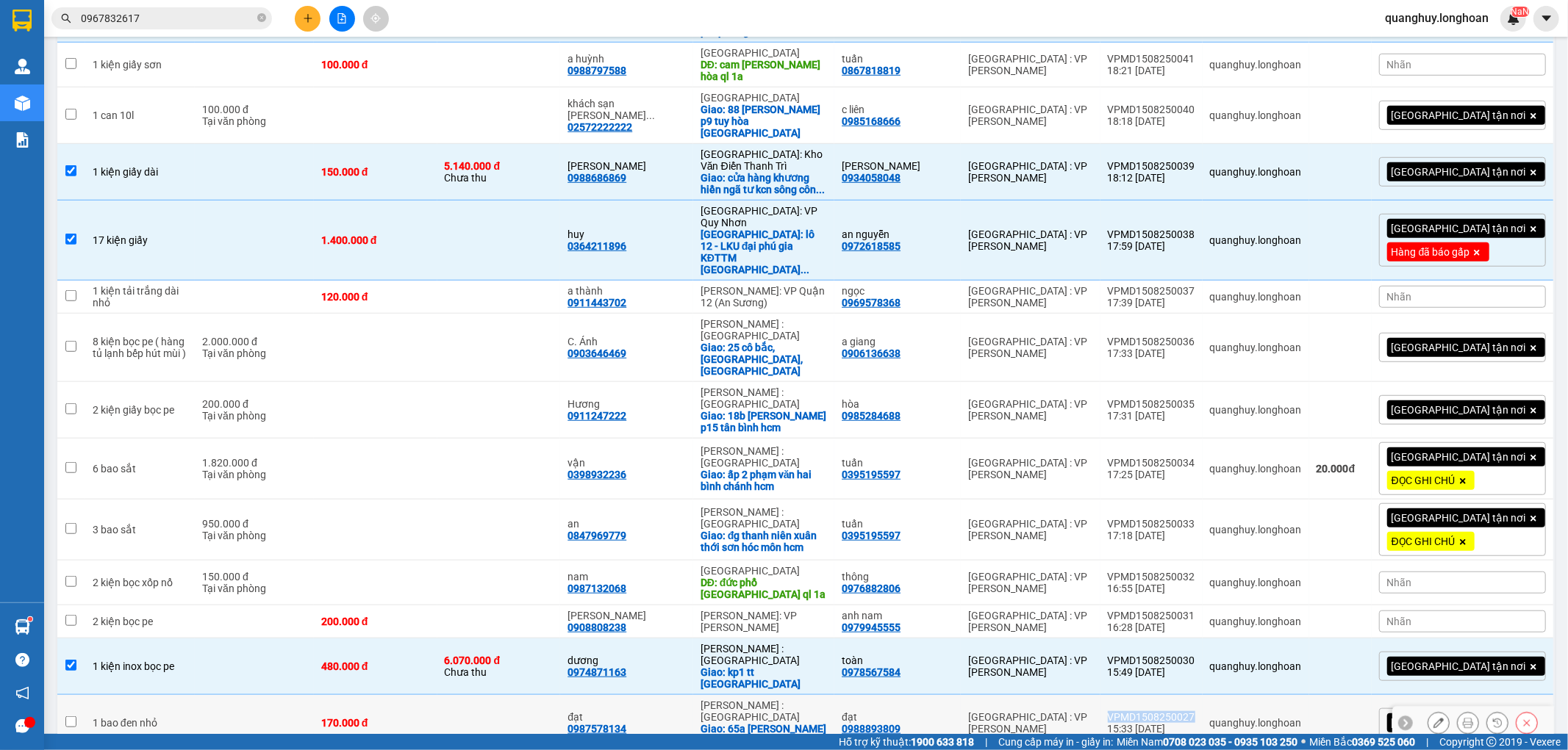
drag, startPoint x: 1127, startPoint y: 496, endPoint x: 1220, endPoint y: 492, distance: 93.1
click at [1203, 696] on td "VPMD1508250027 15:33 [DATE]" at bounding box center [1151, 724] width 102 height 57
checkbox input "true"
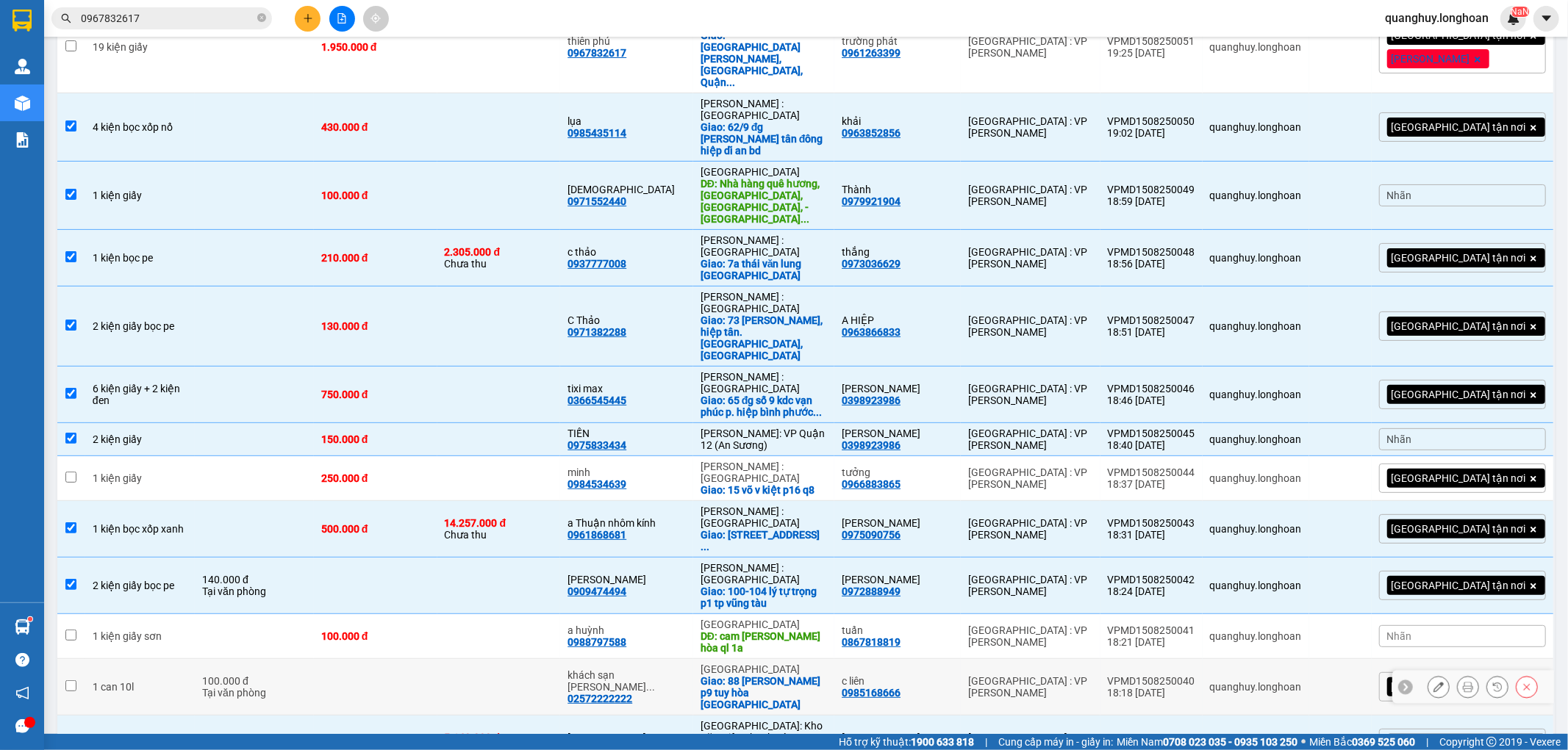
scroll to position [0, 0]
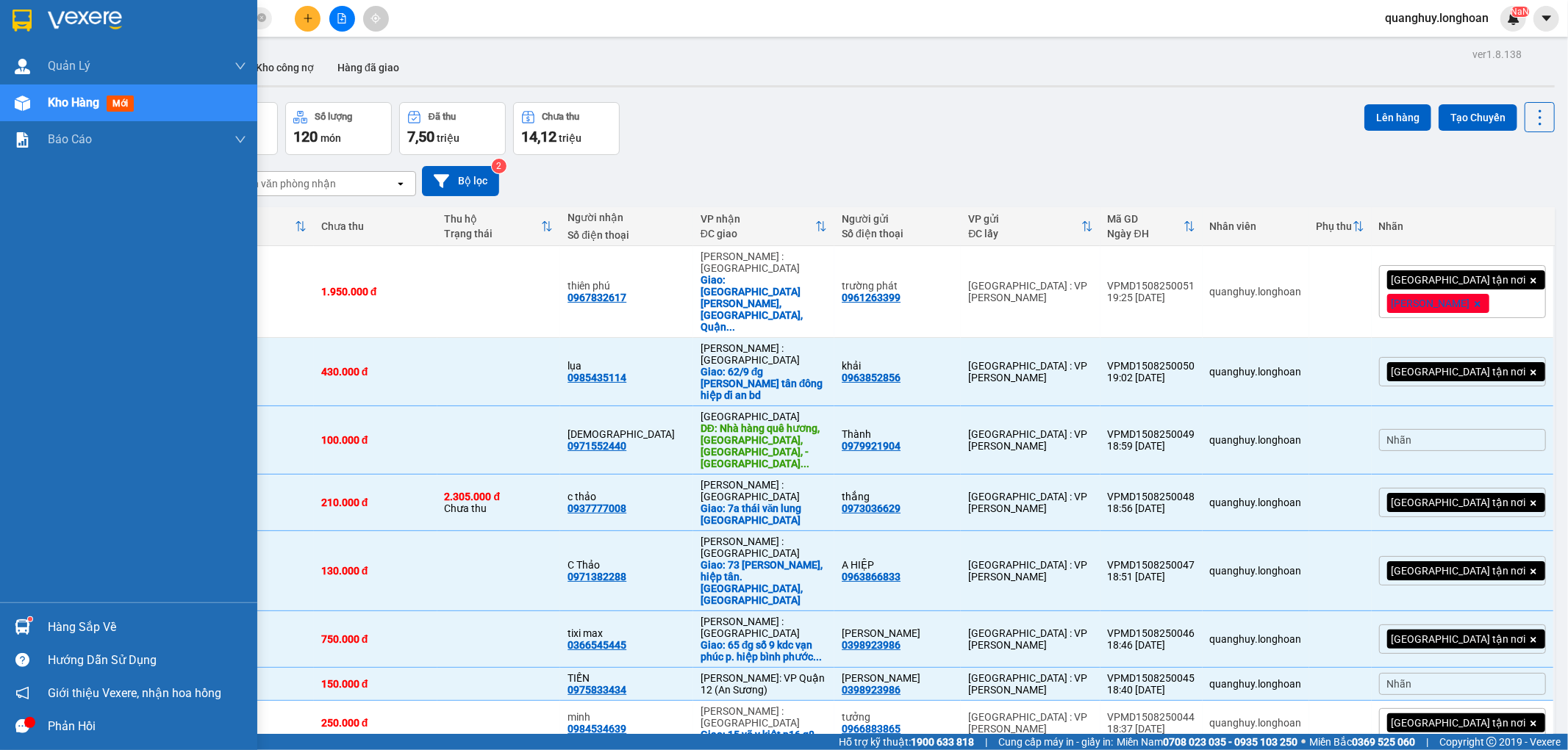
click at [26, 23] on img at bounding box center [22, 20] width 19 height 22
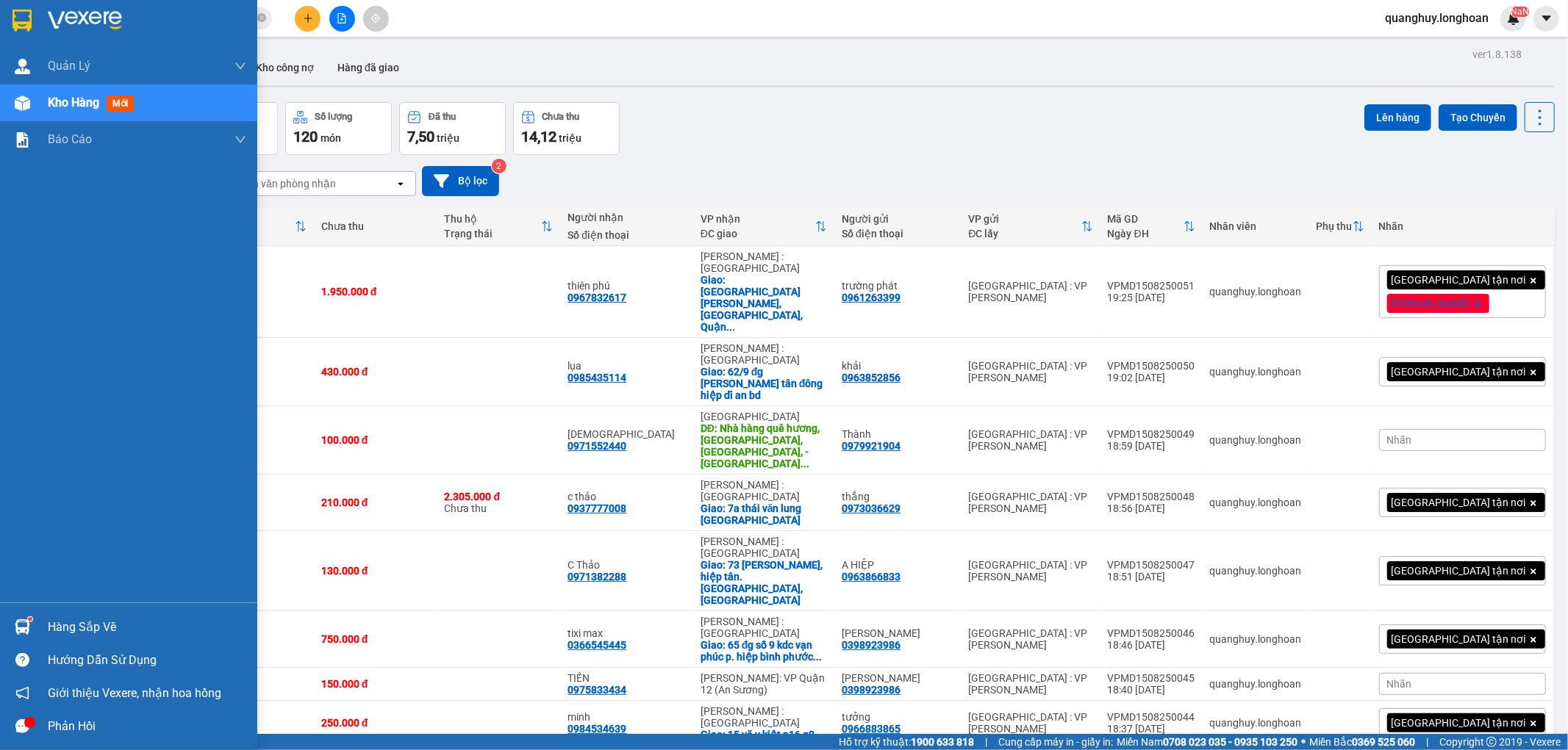
click at [10, 37] on div at bounding box center [129, 24] width 258 height 48
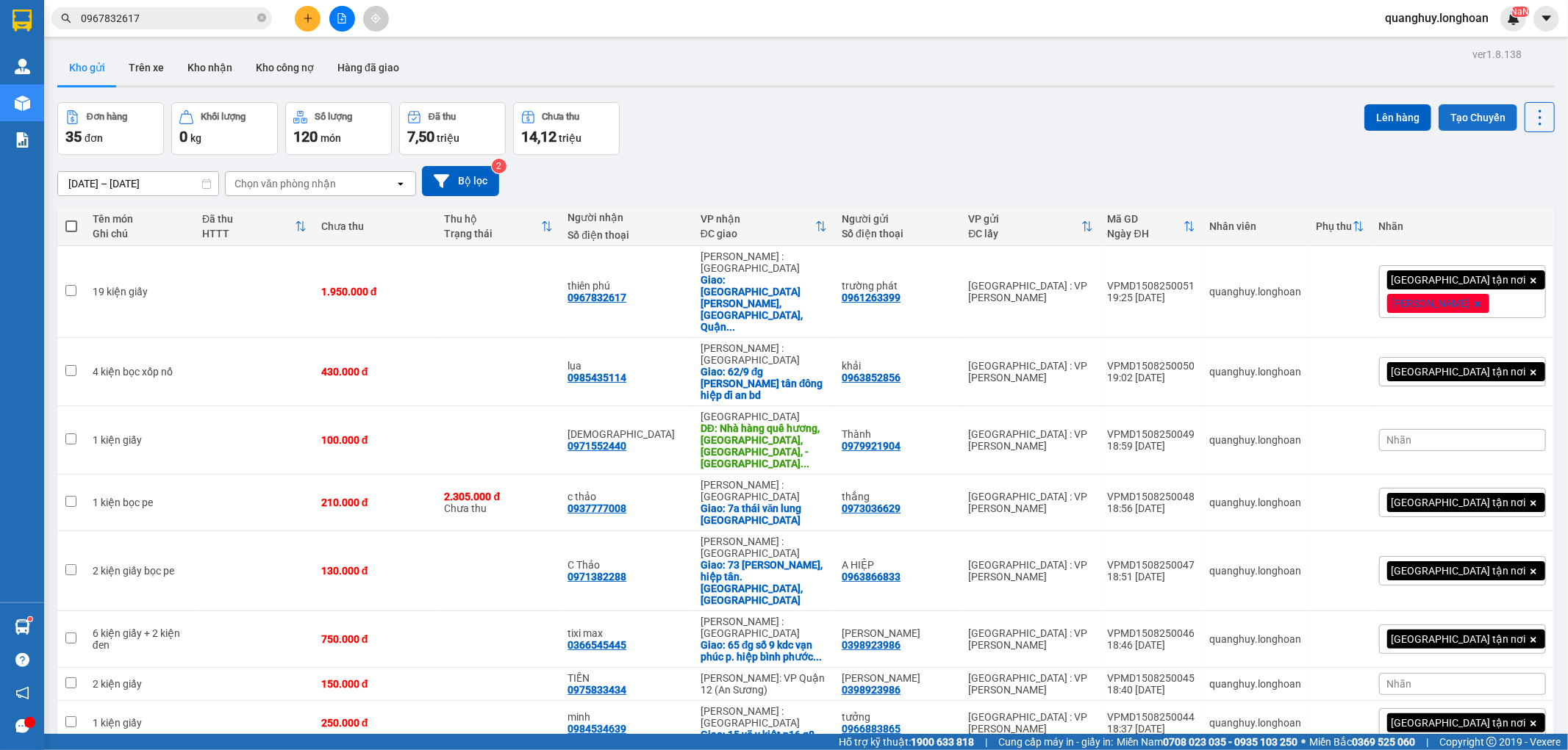
click at [1484, 115] on button "Tạo Chuyến" at bounding box center [1477, 117] width 78 height 27
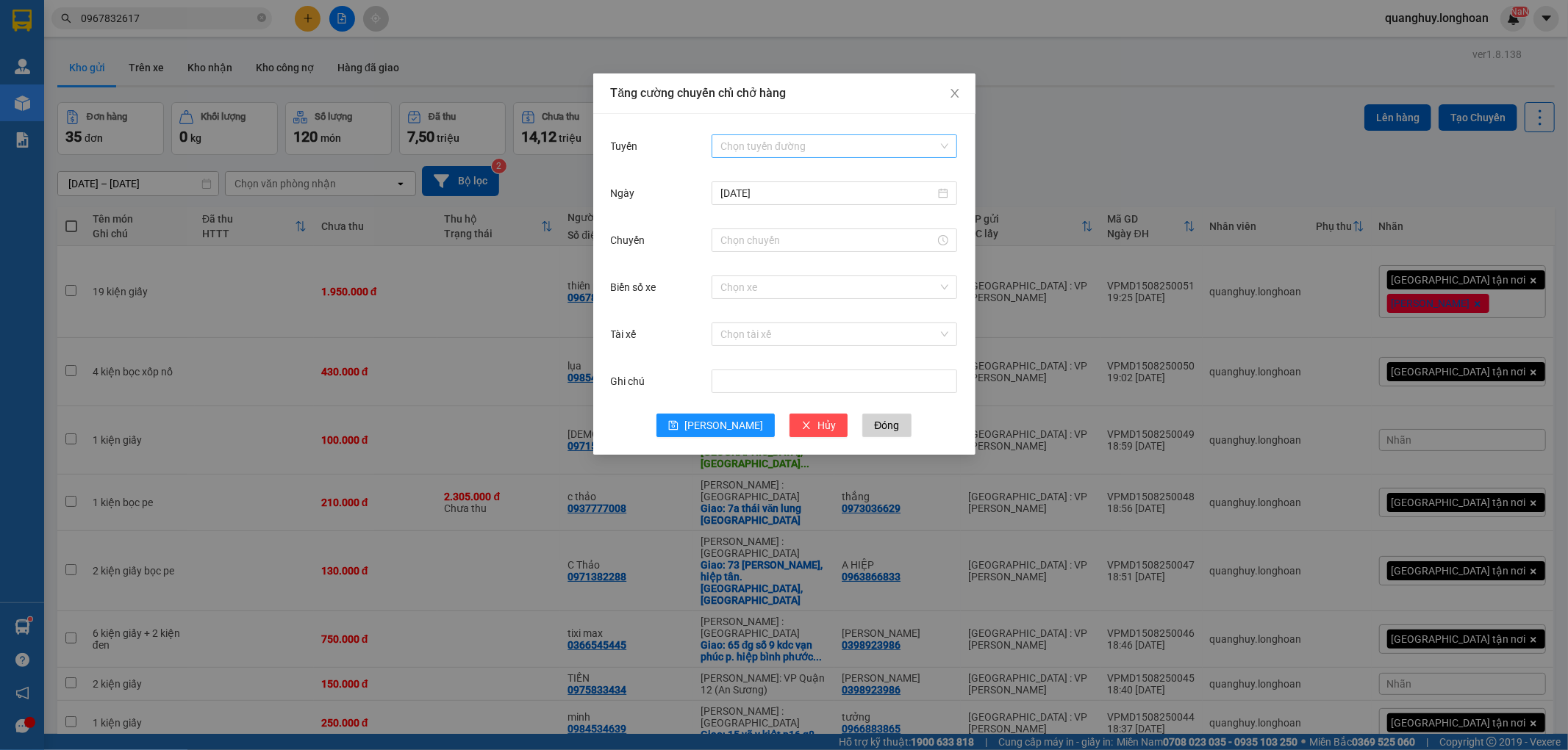
click at [838, 147] on input "Tuyến" at bounding box center [829, 146] width 217 height 22
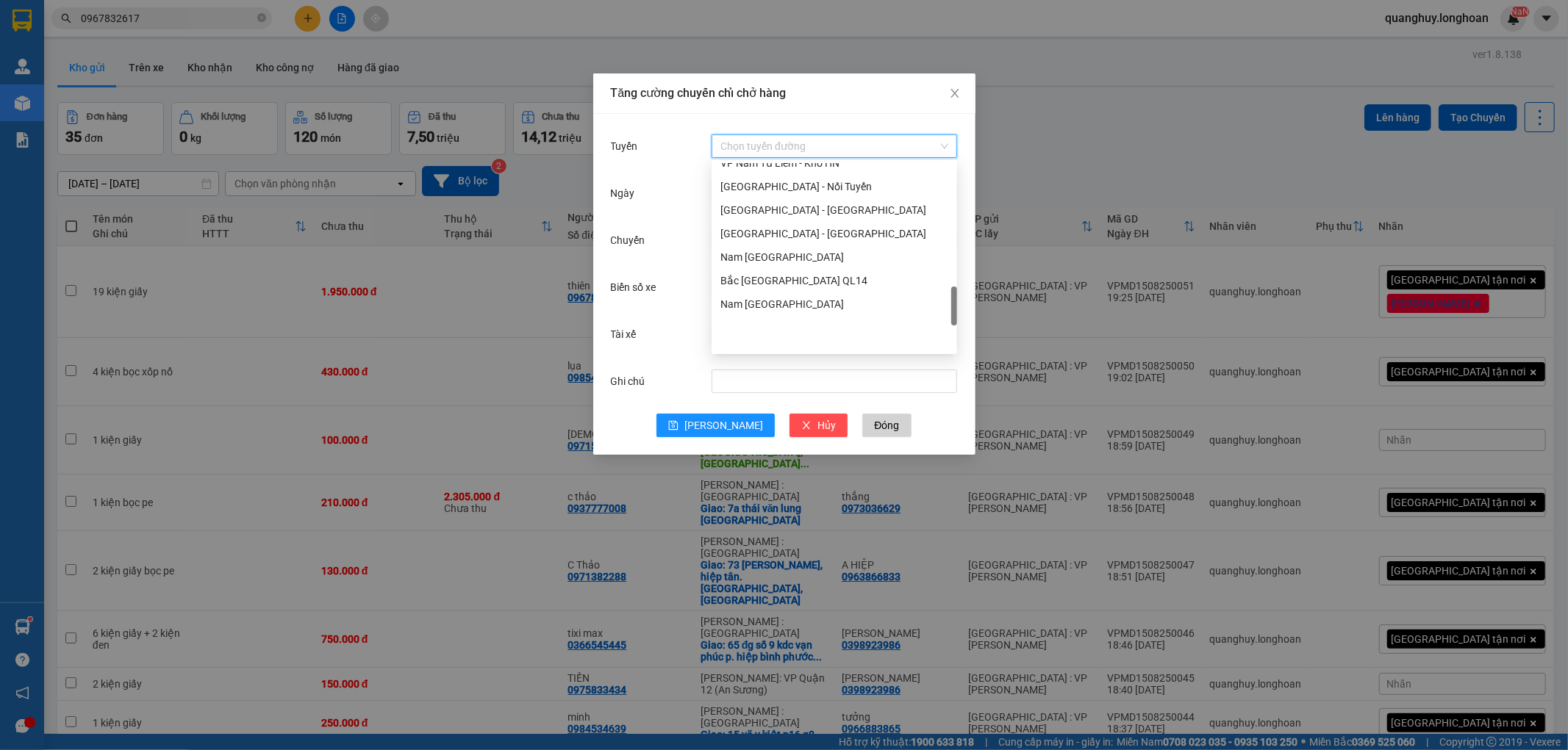
scroll to position [777, 0]
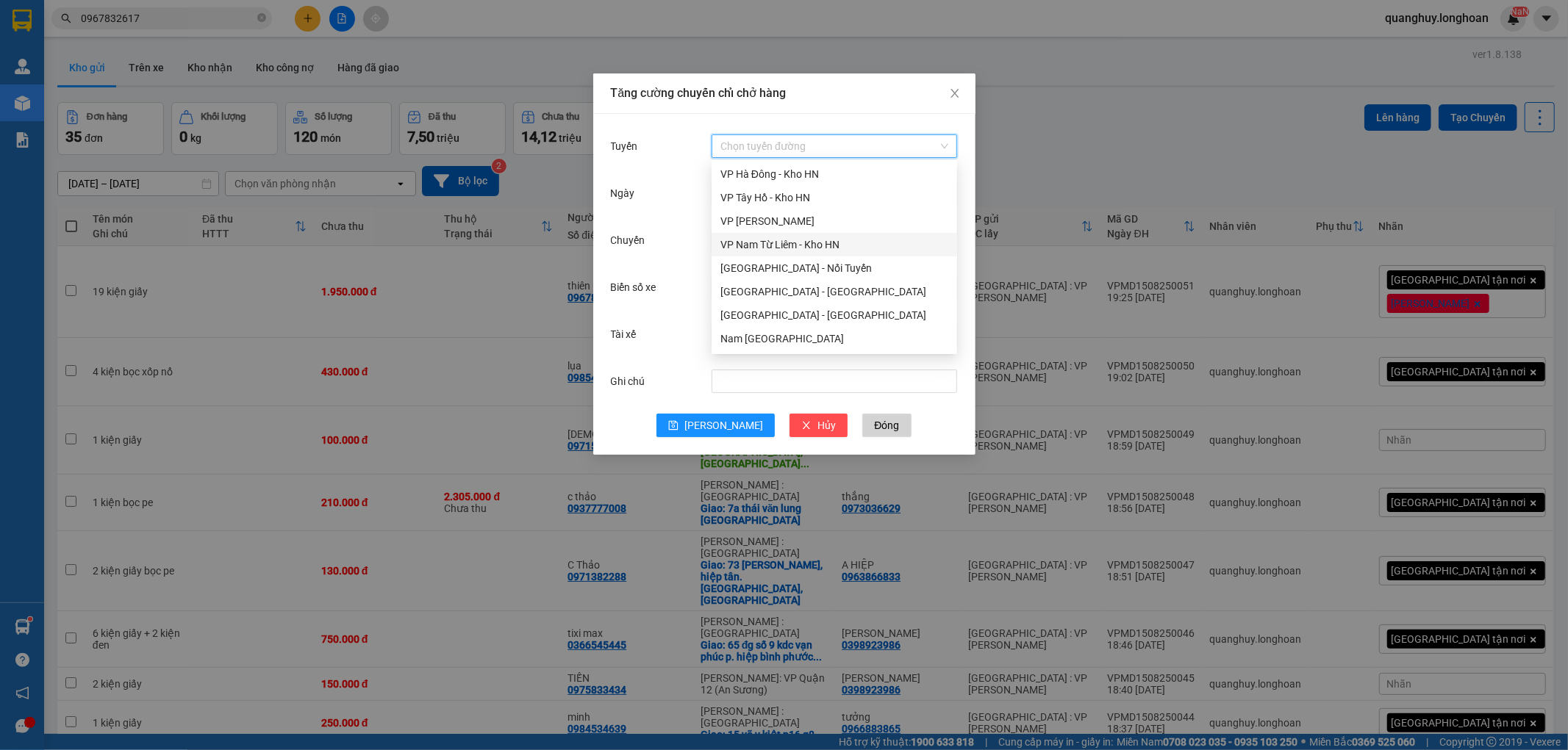
click at [833, 248] on div "VP Nam Từ Liêm - Kho HN" at bounding box center [835, 245] width 228 height 17
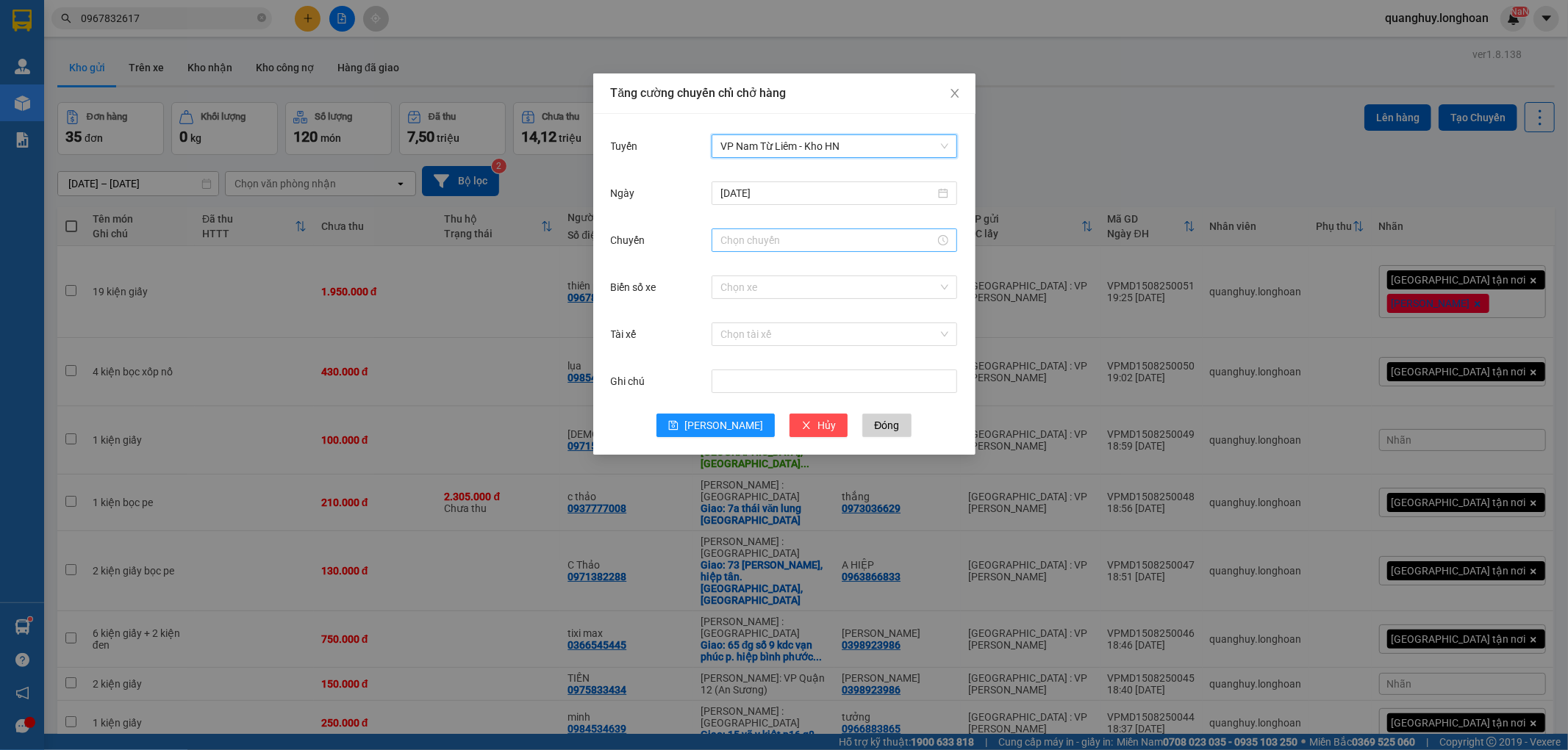
click at [743, 240] on input "Chuyến" at bounding box center [827, 240] width 214 height 17
click at [726, 357] on div "20" at bounding box center [732, 353] width 41 height 20
type input "20:00"
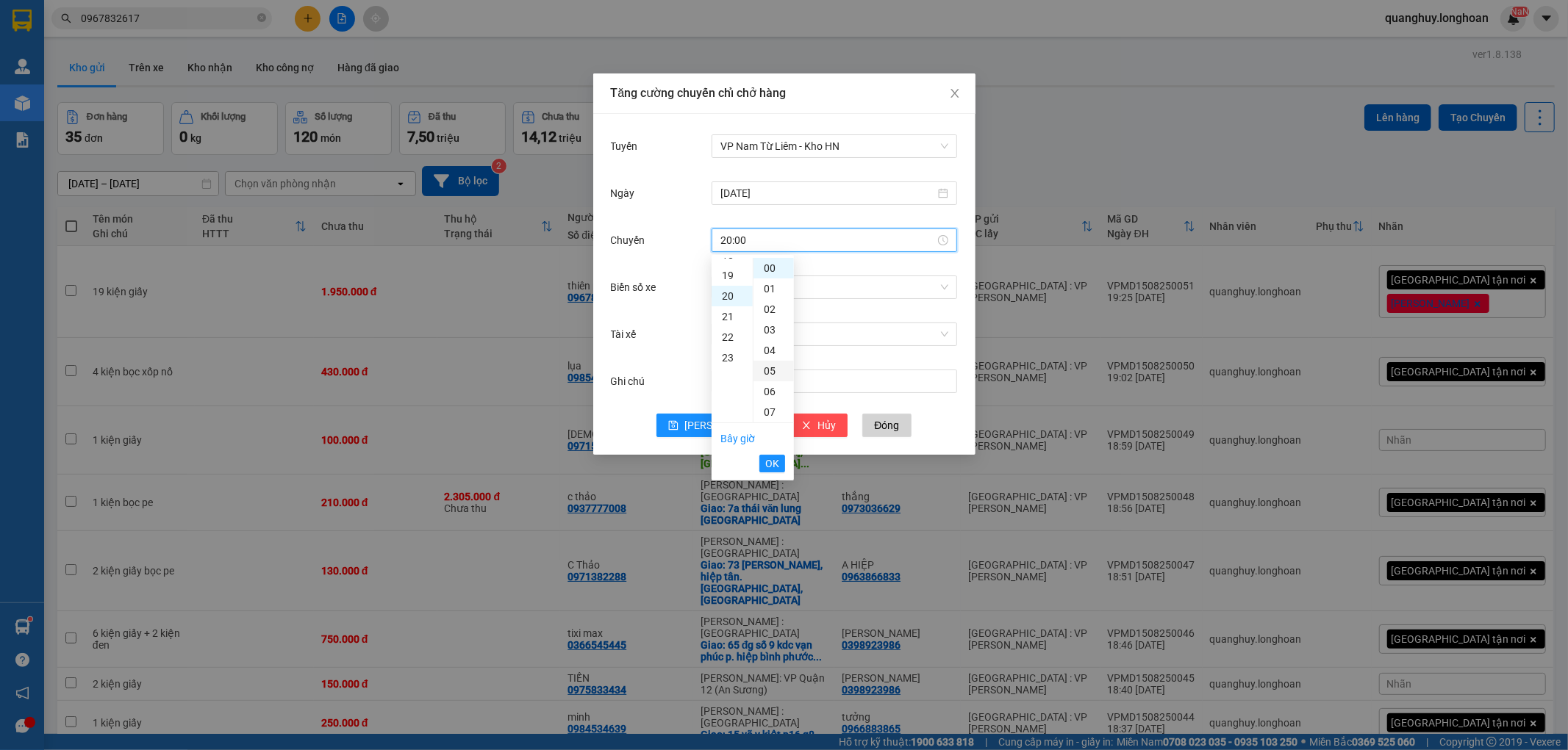
scroll to position [411, 0]
click at [777, 463] on span "OK" at bounding box center [771, 464] width 14 height 17
click at [768, 298] on div "Chọn xe" at bounding box center [834, 287] width 246 height 29
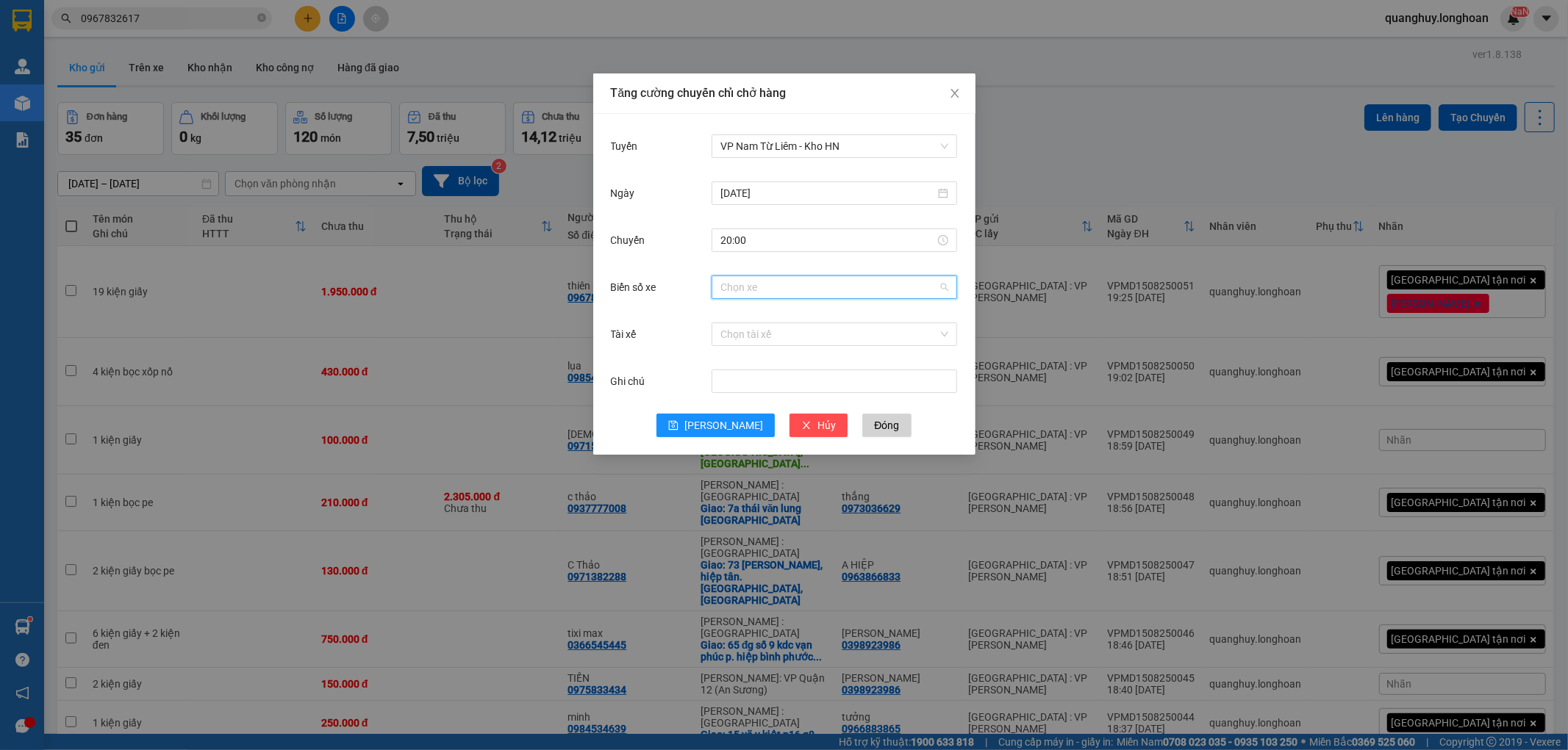
click at [780, 291] on input "Biển số xe" at bounding box center [829, 287] width 217 height 22
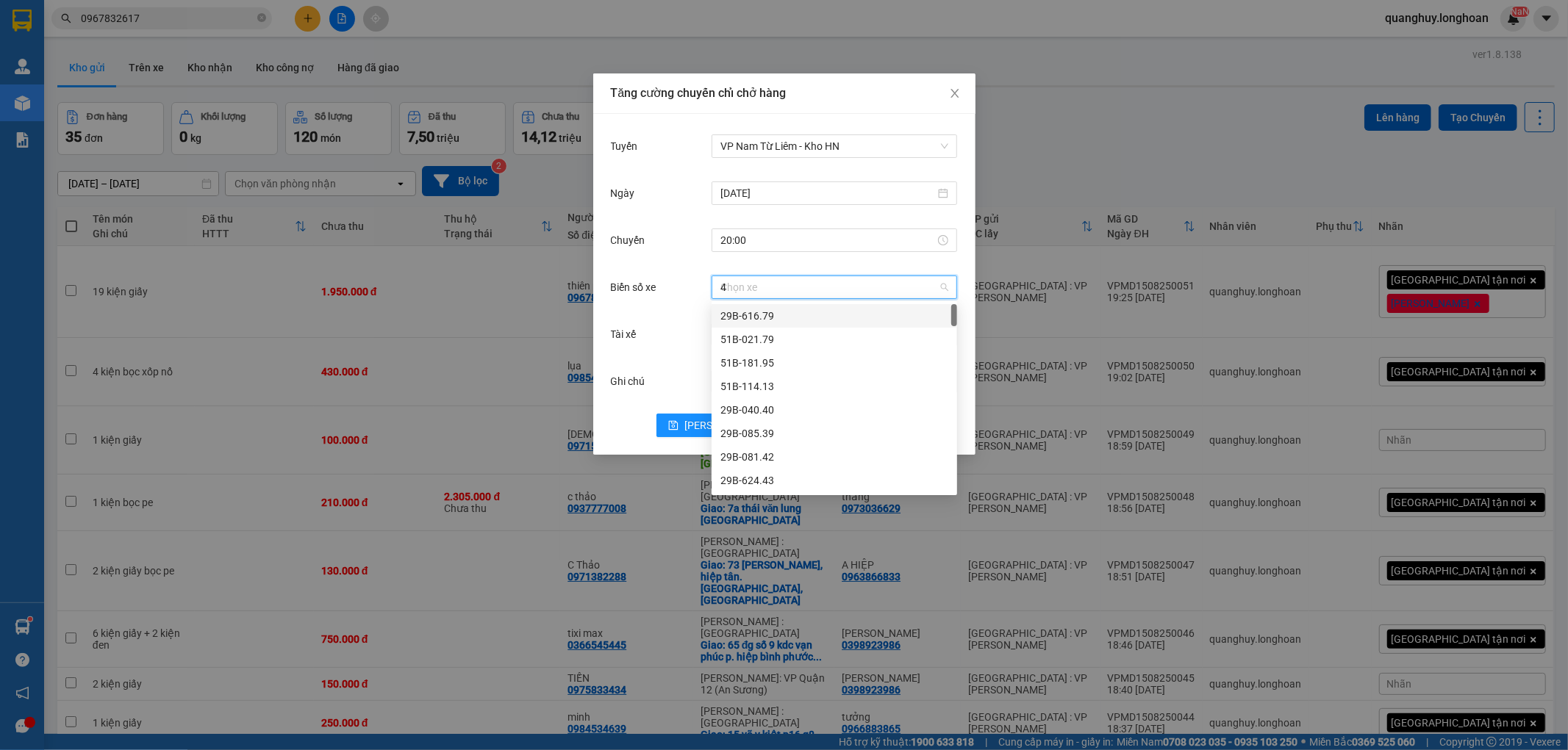
type input "44"
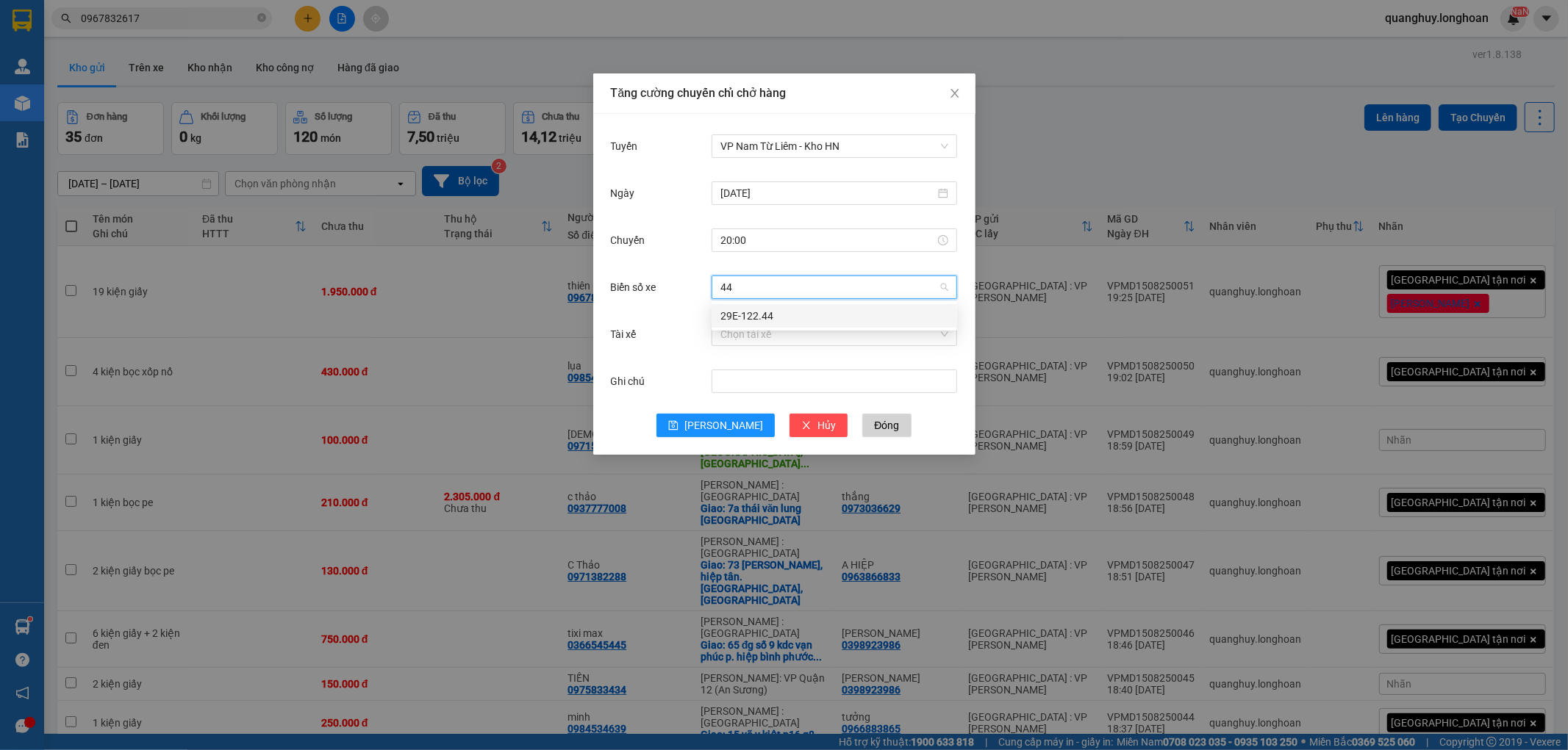
click at [759, 319] on div "29E-122.44" at bounding box center [835, 317] width 228 height 17
click at [755, 348] on div "Chọn tài xế" at bounding box center [834, 334] width 246 height 29
click at [768, 341] on input "Tài xế" at bounding box center [829, 334] width 217 height 22
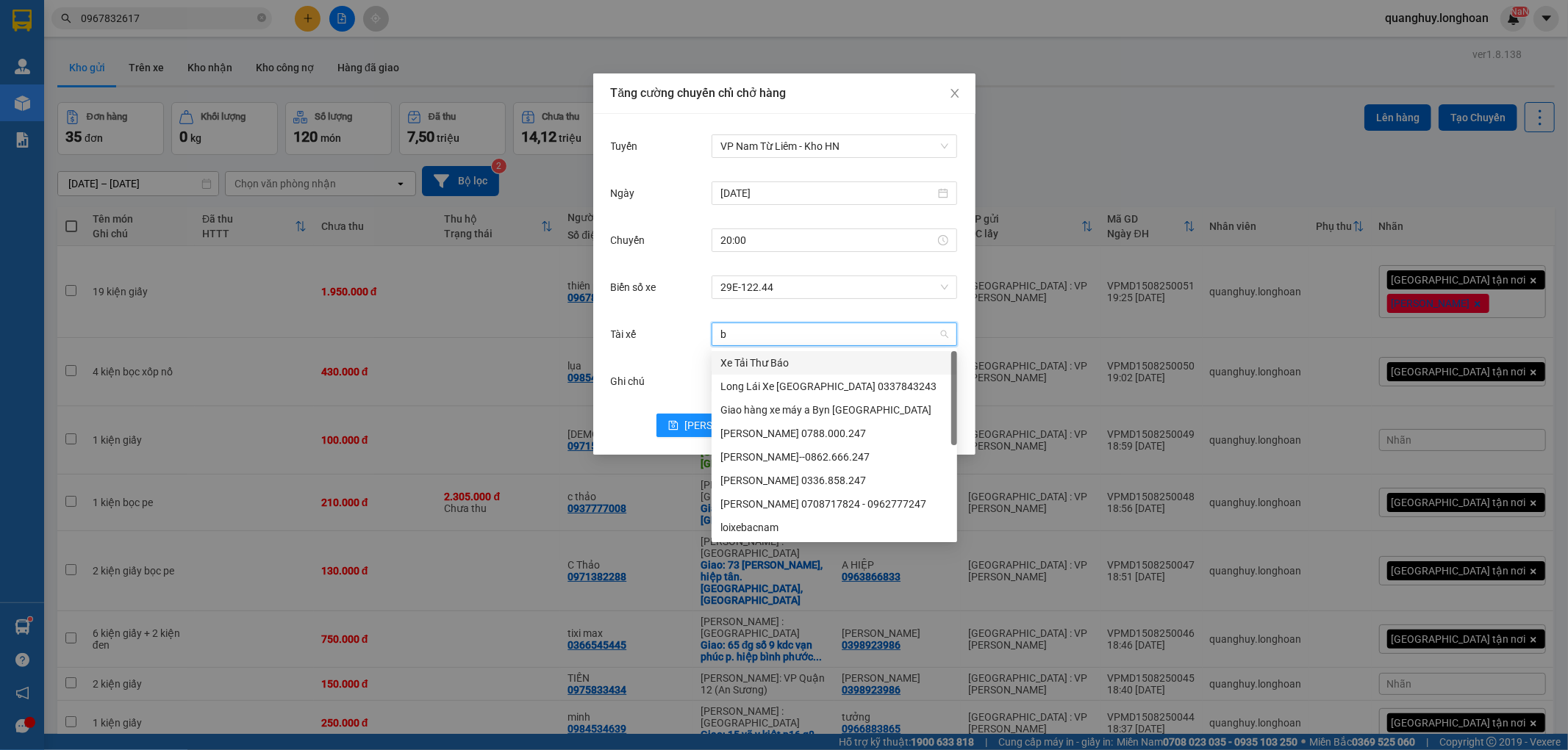
type input "bi"
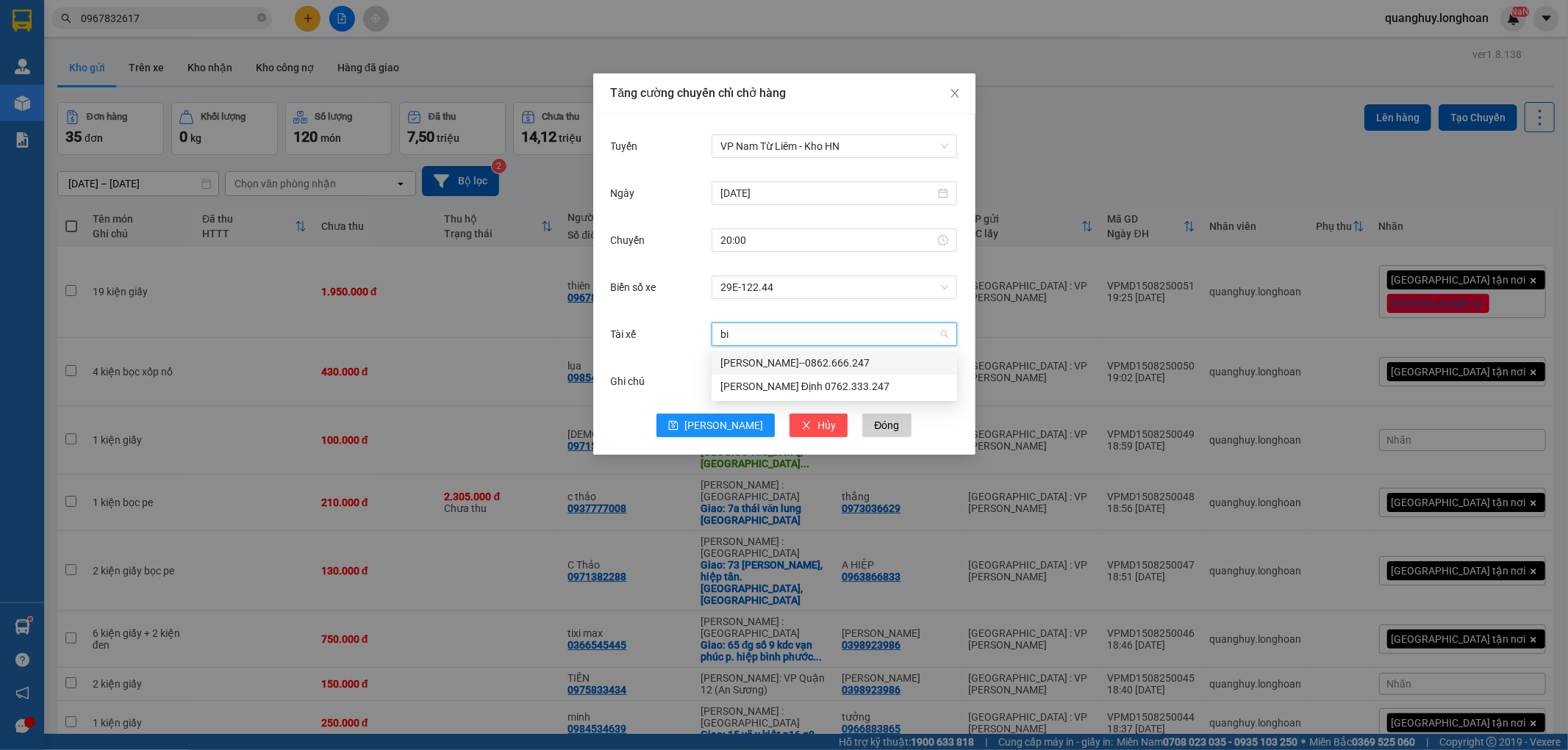
click at [770, 363] on div "[PERSON_NAME]--0862.666.247" at bounding box center [835, 363] width 228 height 17
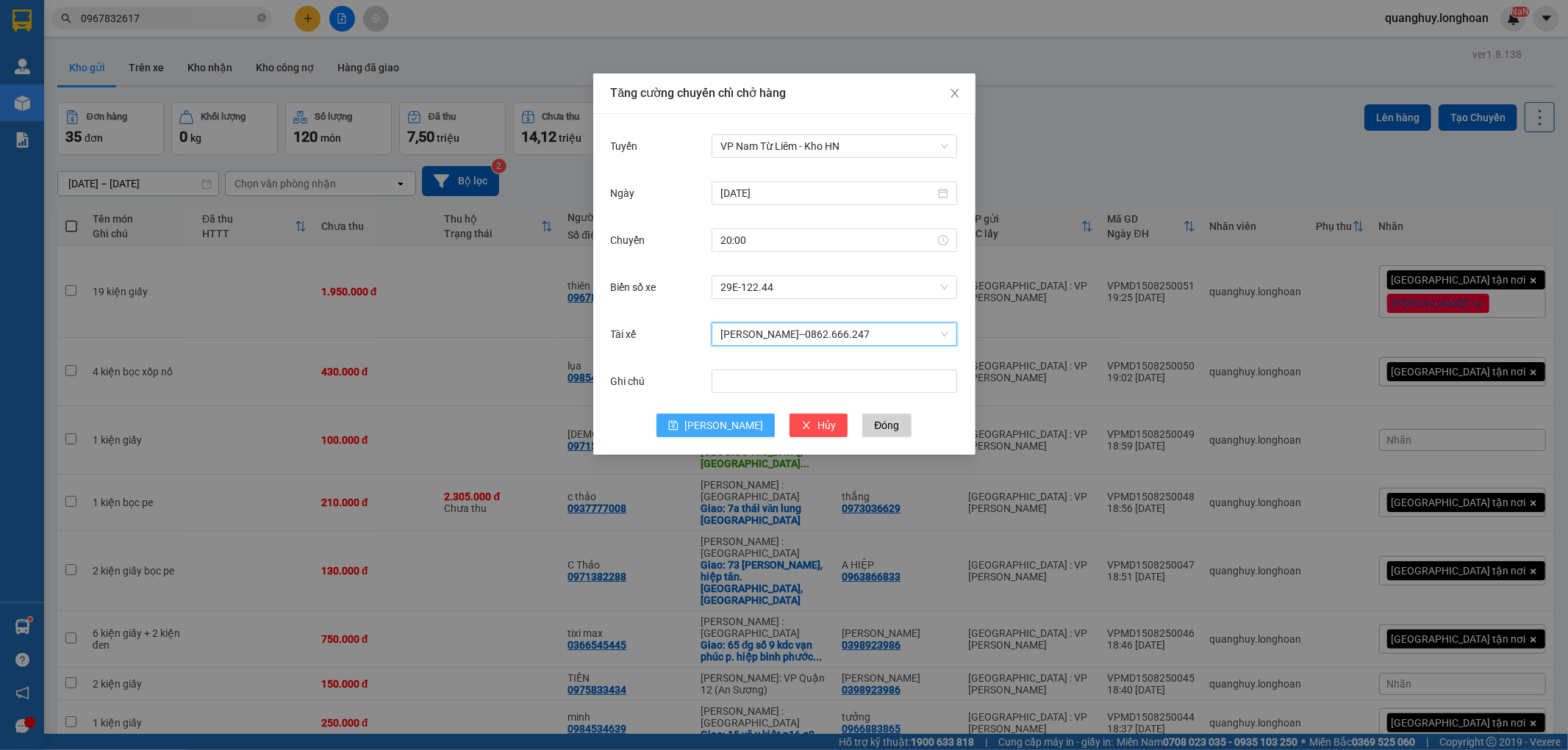
click at [726, 429] on span "[PERSON_NAME]" at bounding box center [723, 426] width 78 height 17
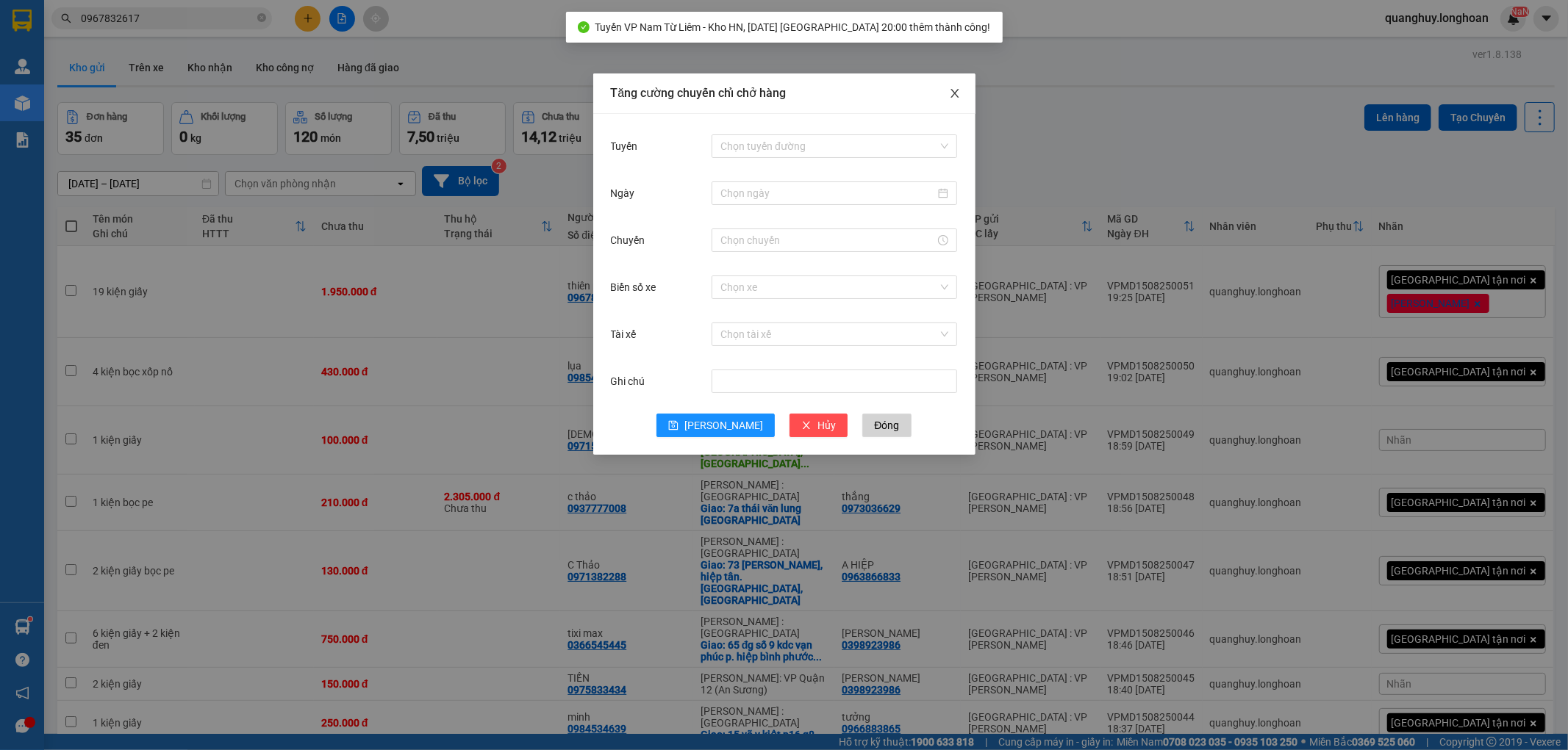
click at [954, 86] on span "Close" at bounding box center [954, 94] width 41 height 41
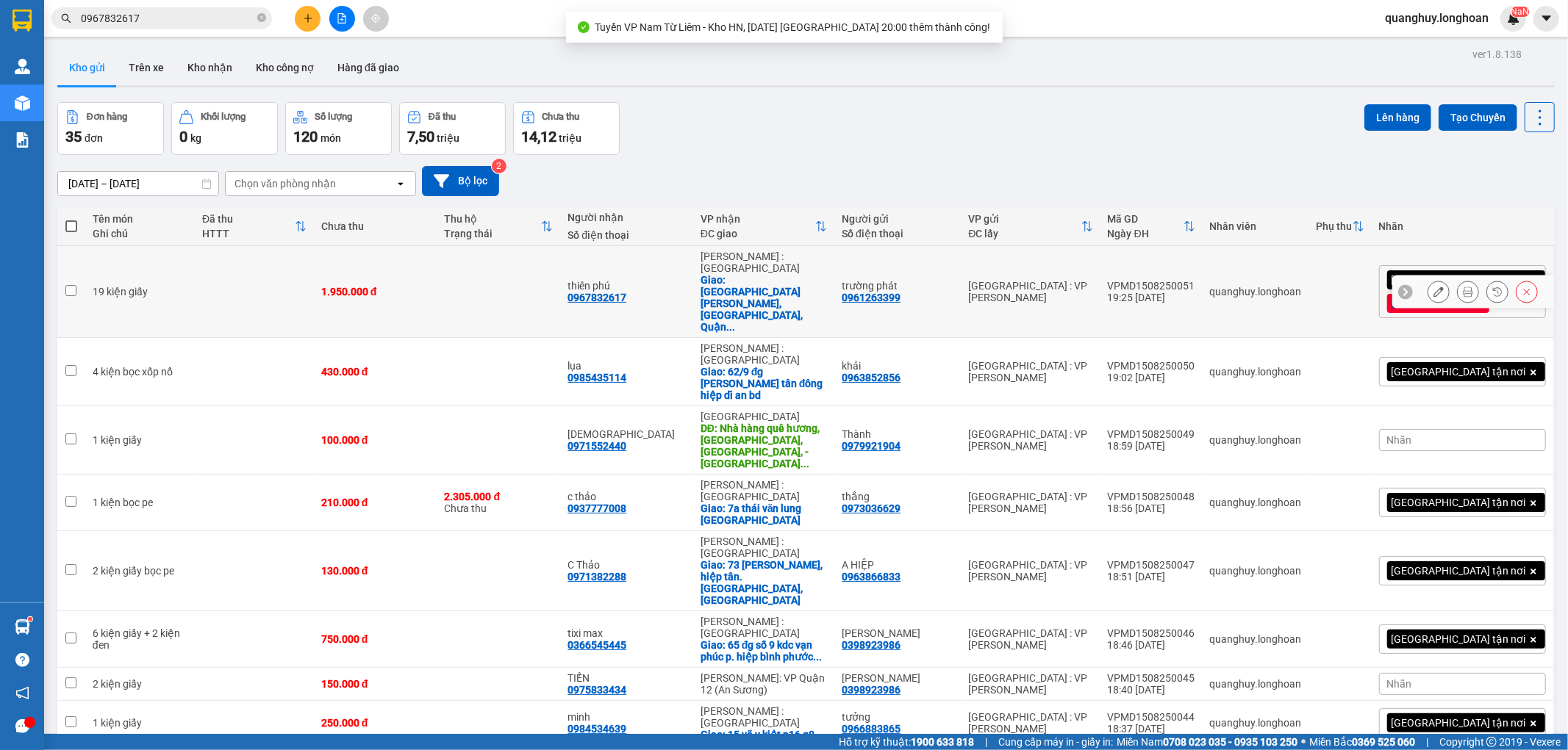
click at [334, 284] on td "1.950.000 đ" at bounding box center [375, 293] width 123 height 92
checkbox input "true"
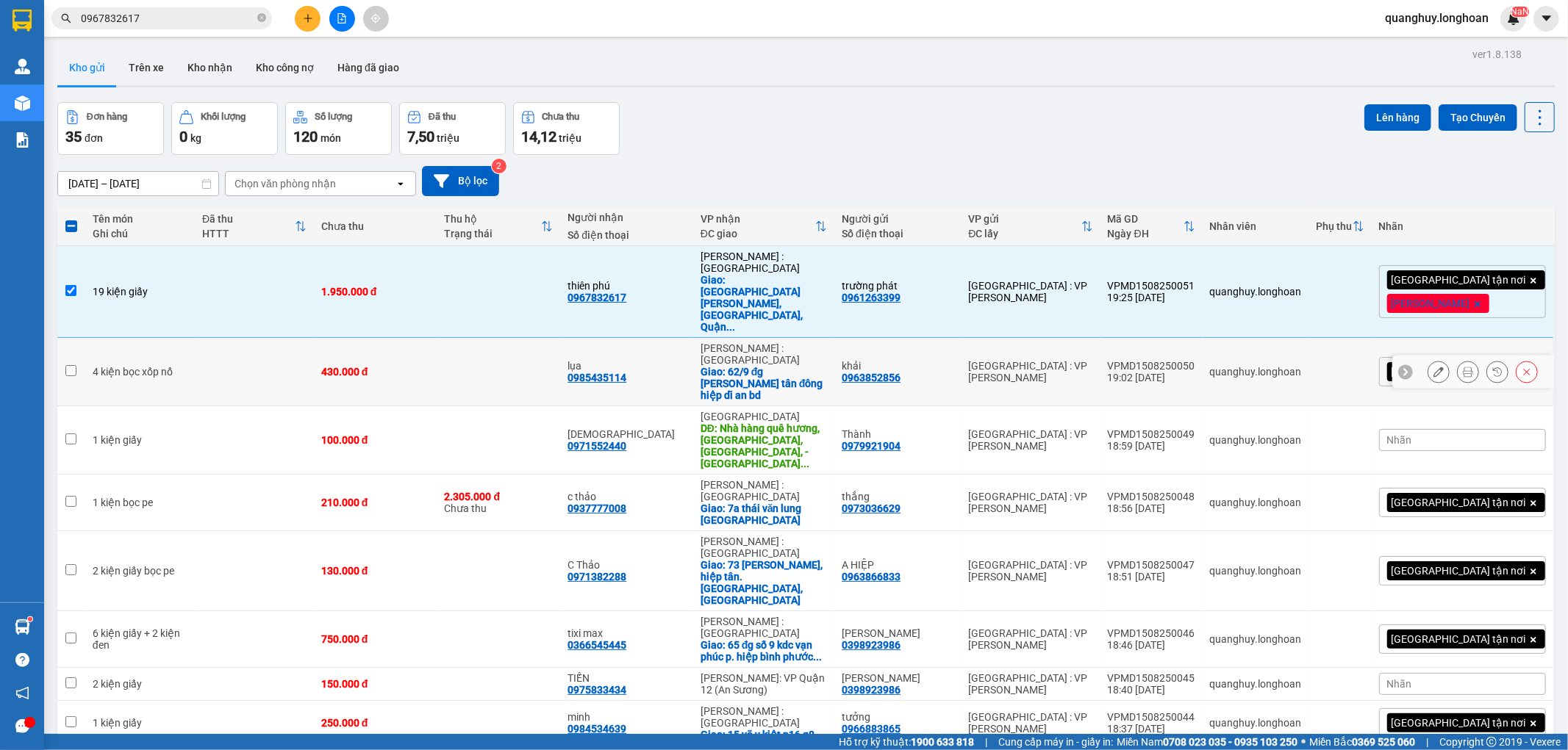
click at [549, 338] on td at bounding box center [499, 372] width 123 height 68
checkbox input "true"
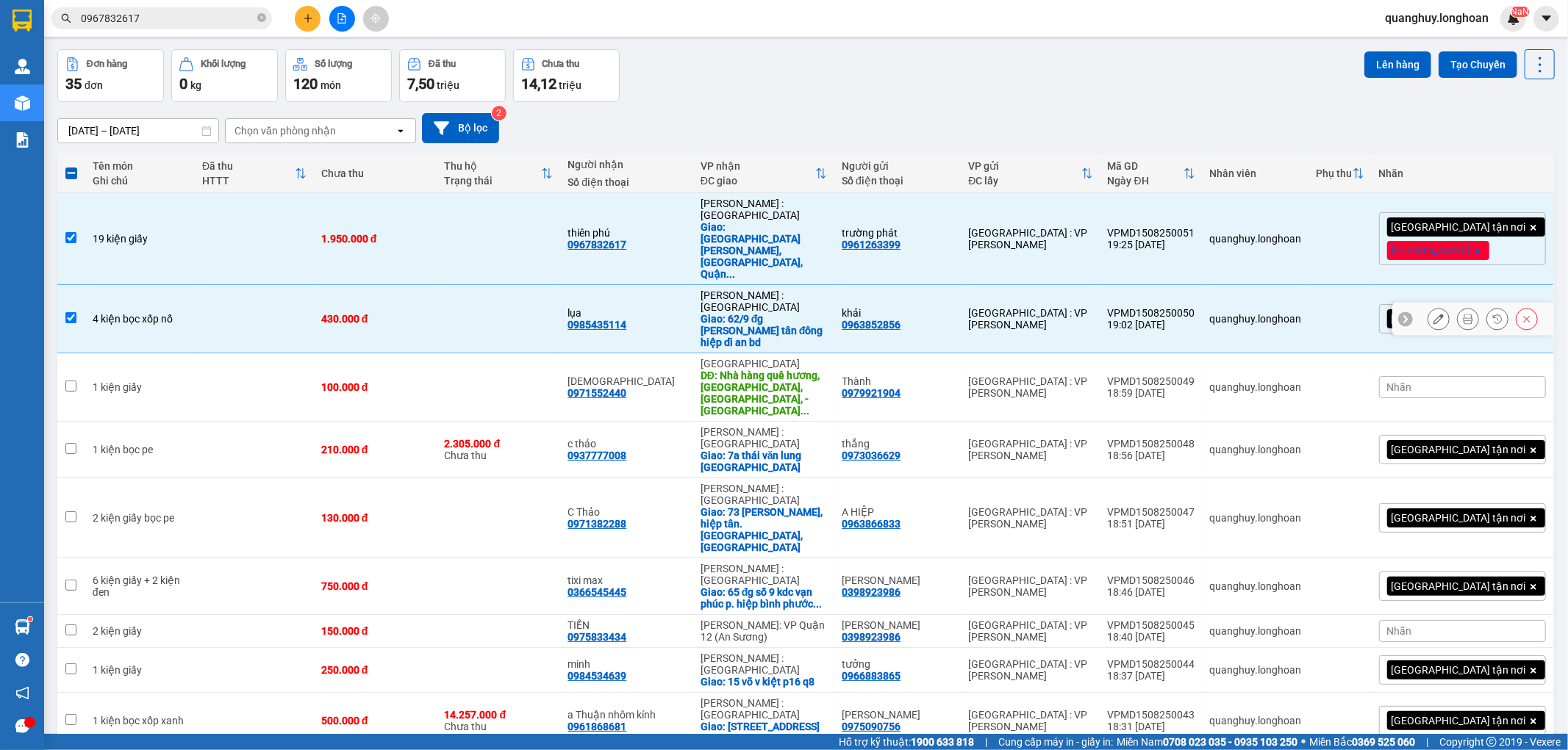
scroll to position [82, 0]
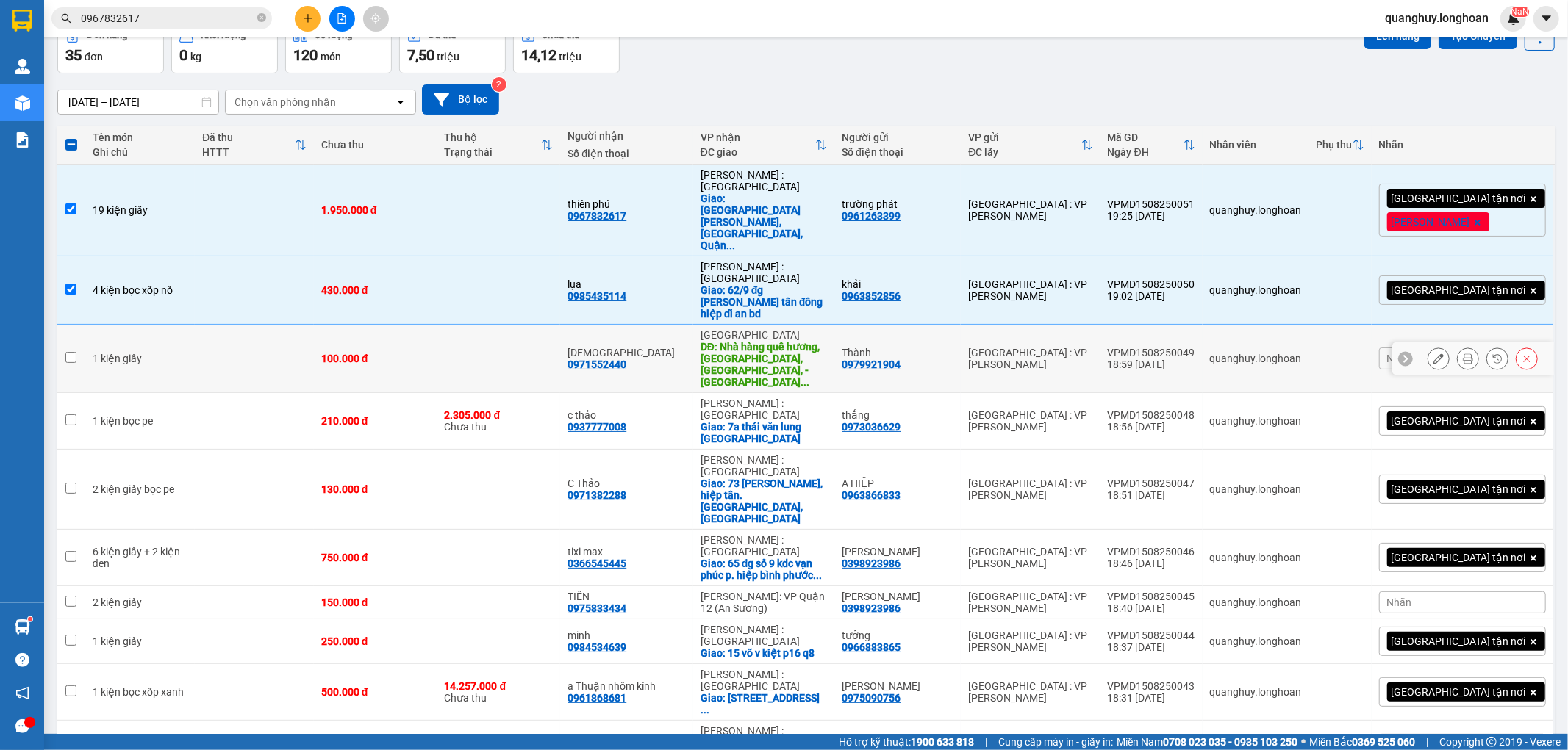
click at [423, 352] on div "100.000 đ" at bounding box center [375, 358] width 109 height 12
checkbox input "true"
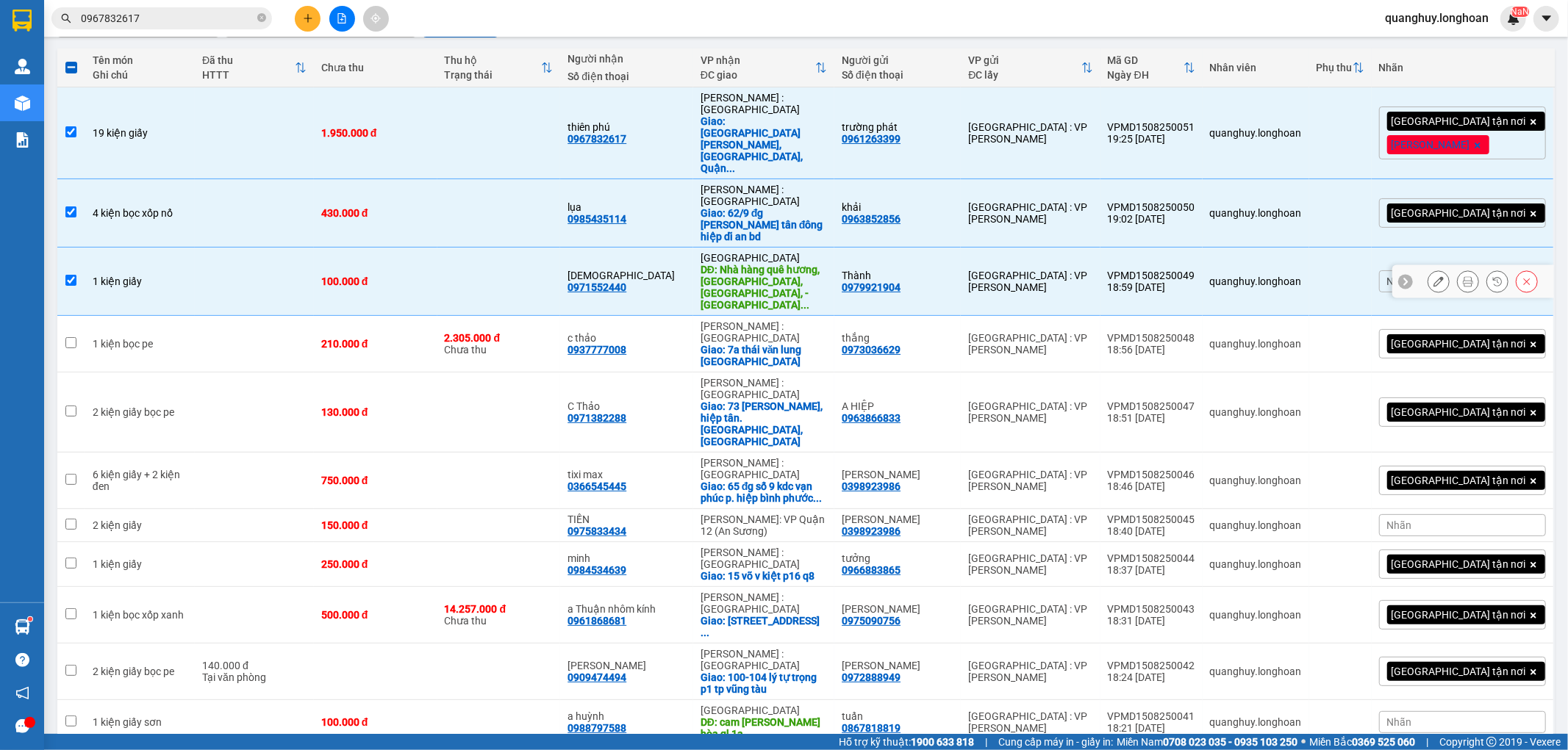
scroll to position [163, 0]
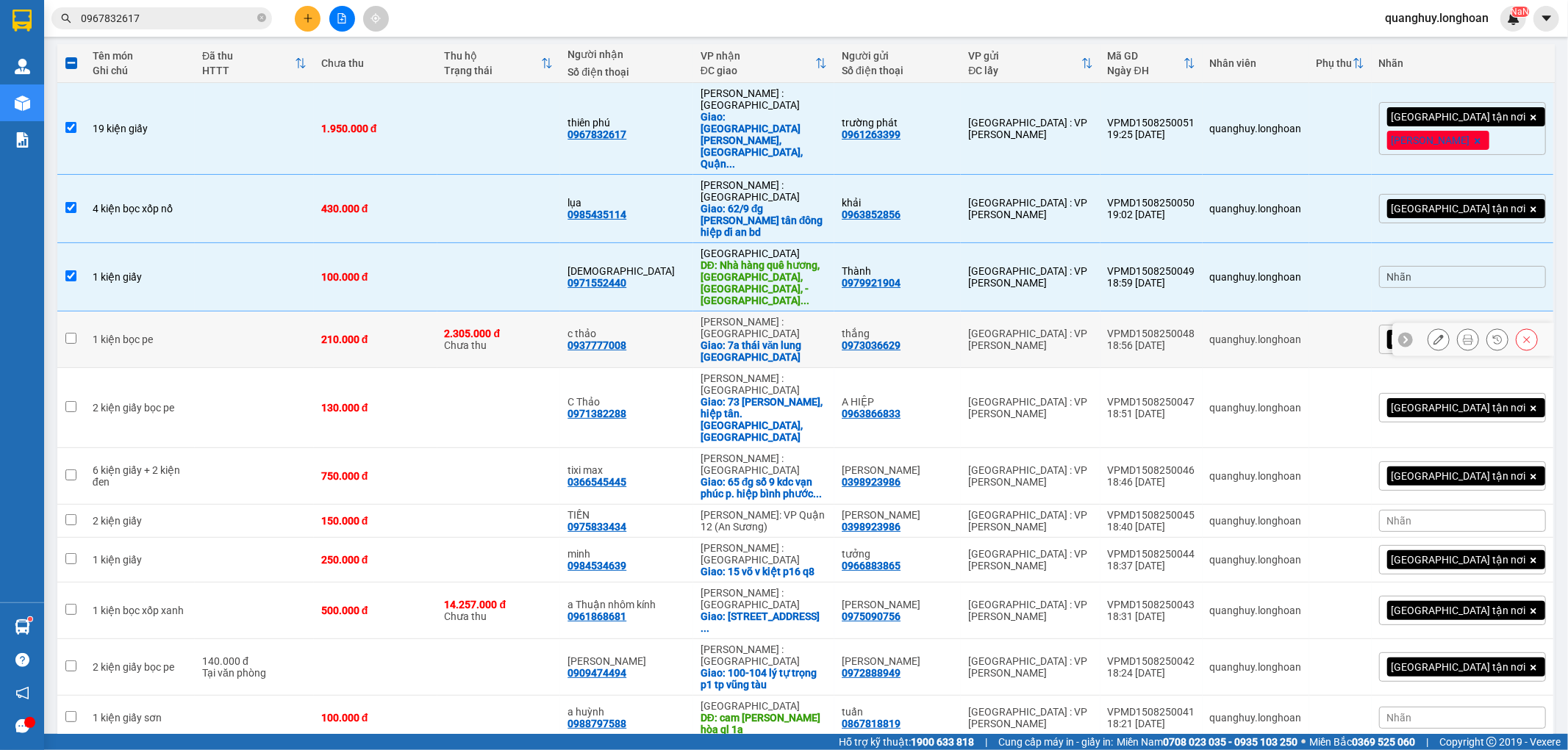
click at [502, 328] on div "2.305.000 đ Chưa thu" at bounding box center [499, 340] width 109 height 24
checkbox input "true"
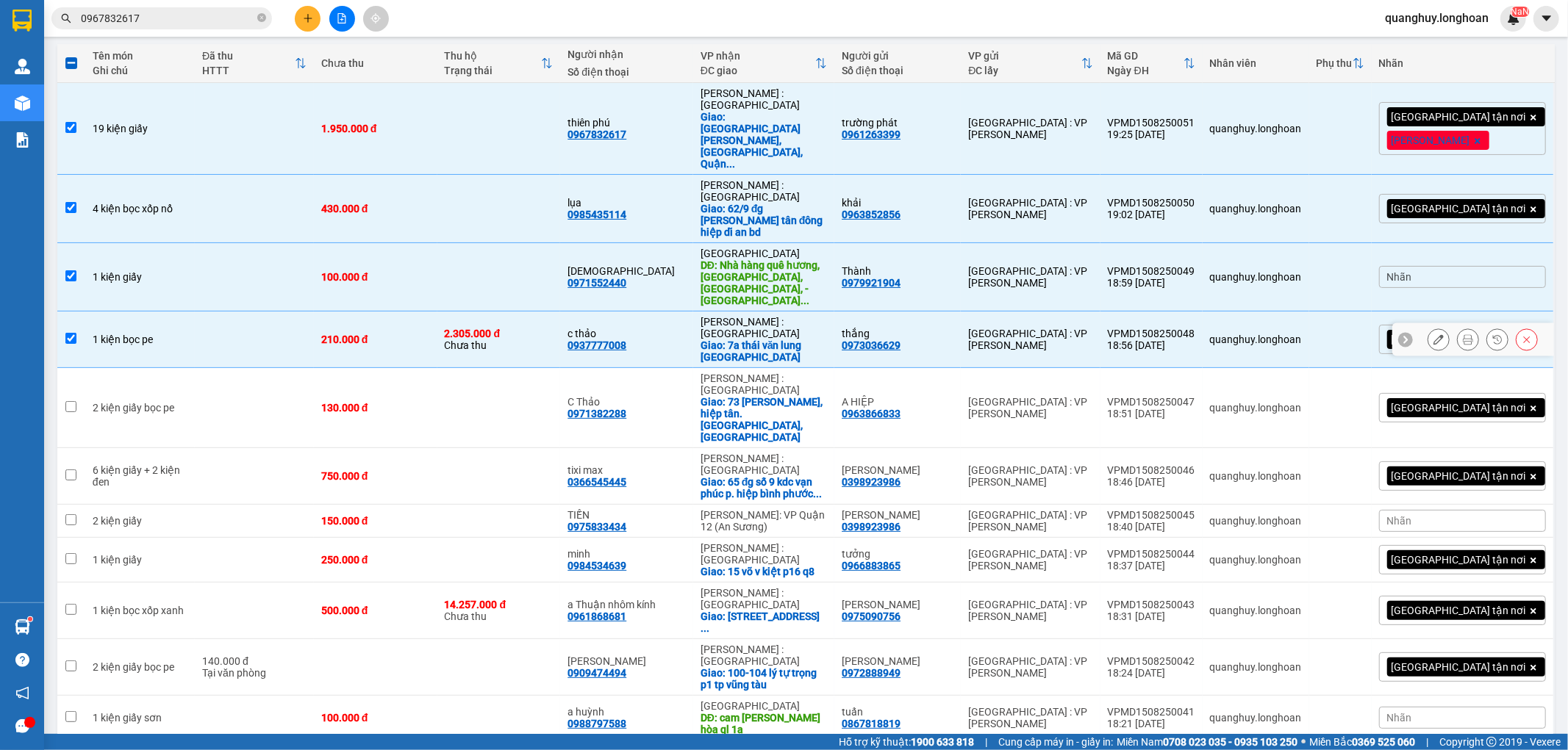
scroll to position [245, 0]
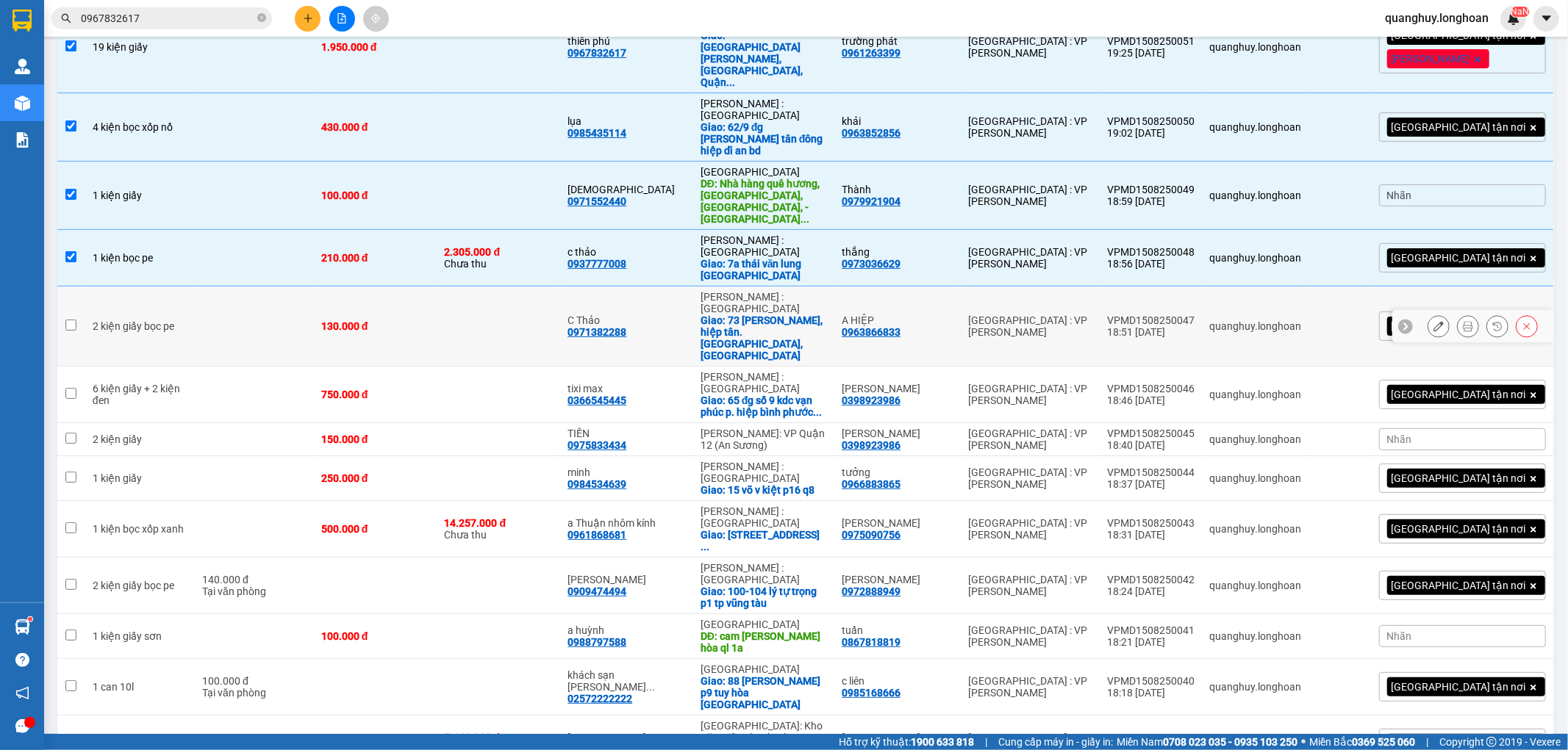
click at [498, 286] on td at bounding box center [499, 326] width 123 height 80
checkbox input "true"
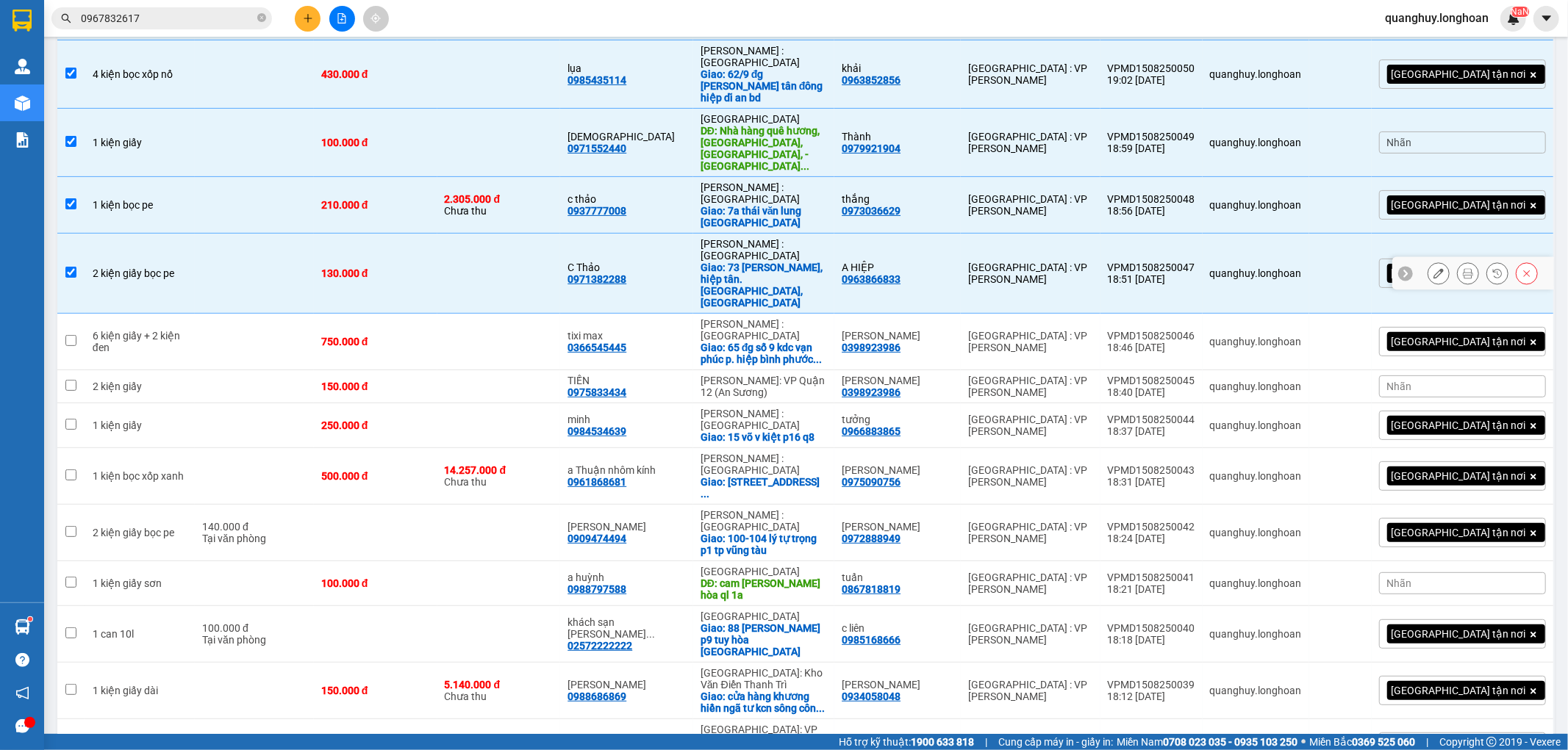
scroll to position [327, 0]
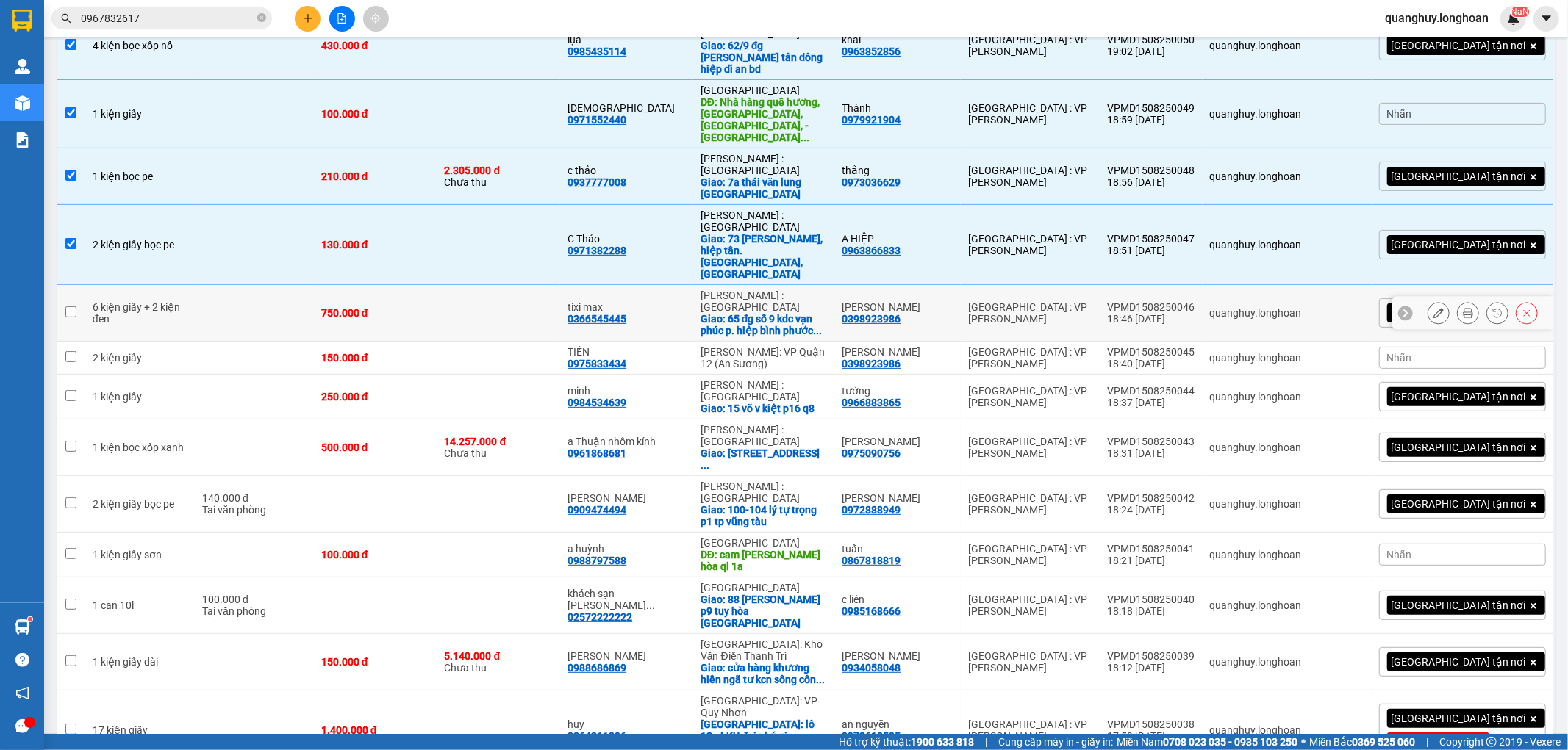
click at [527, 285] on td at bounding box center [499, 314] width 123 height 57
checkbox input "true"
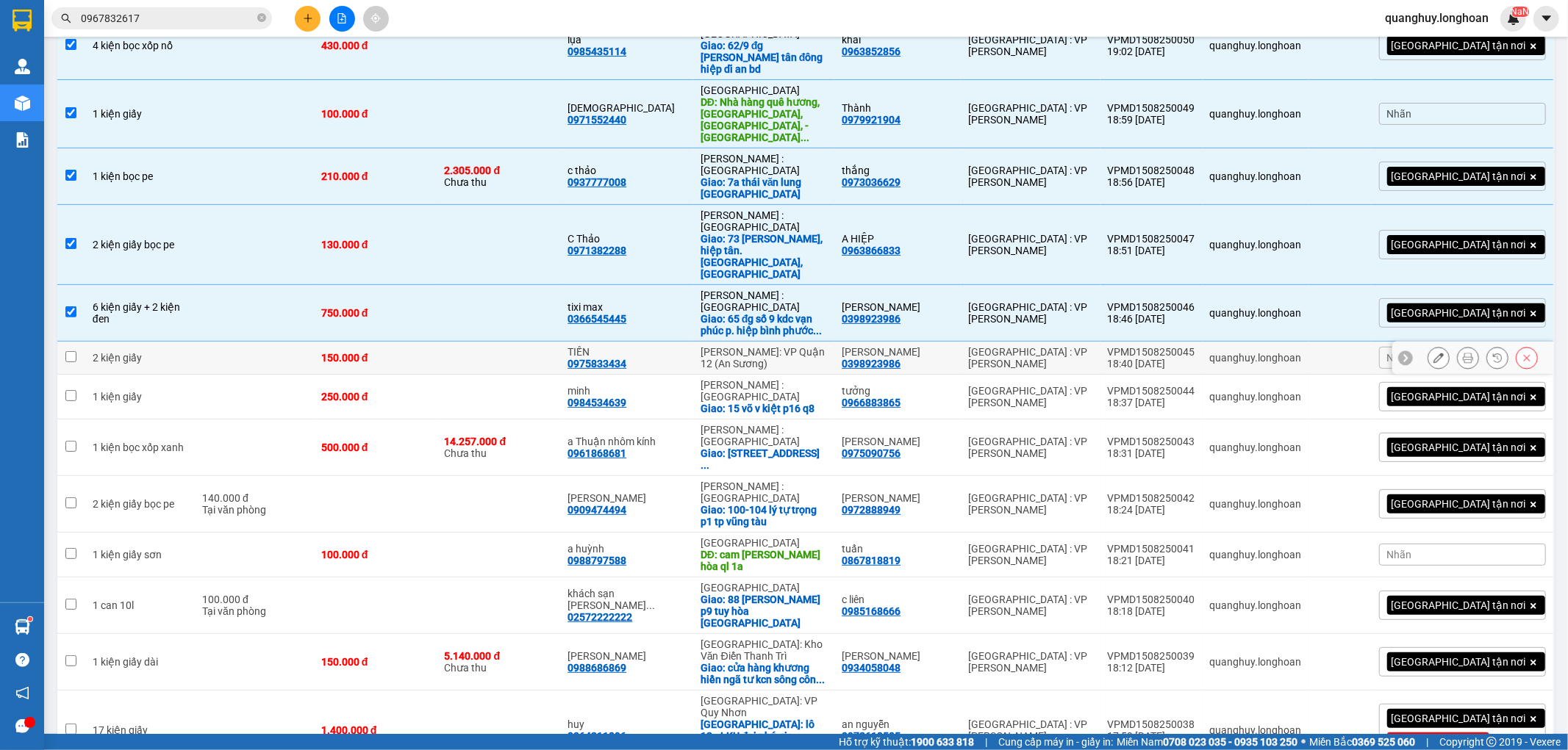
click at [607, 341] on td "TIẾN 0975833434" at bounding box center [627, 358] width 133 height 33
checkbox input "true"
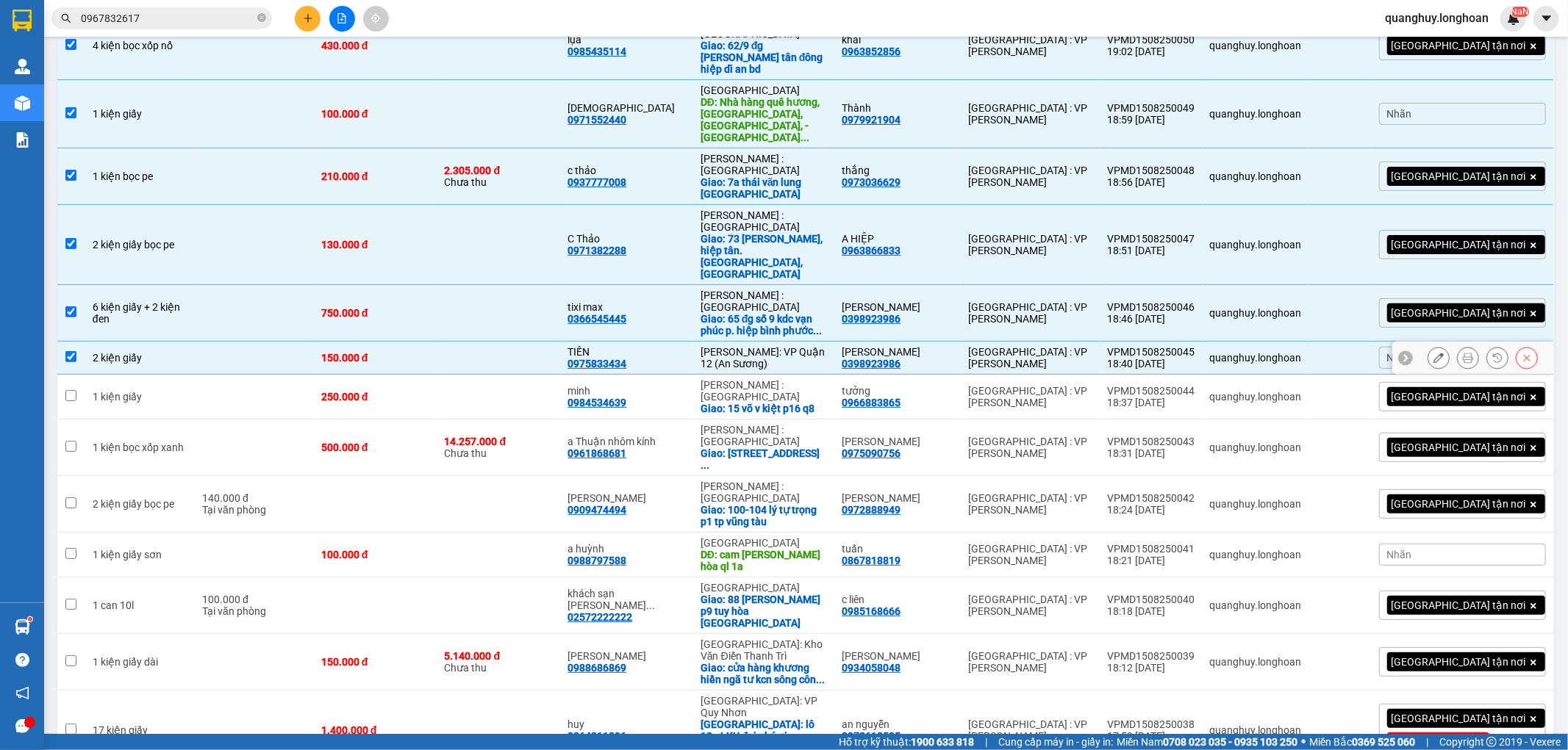
scroll to position [408, 0]
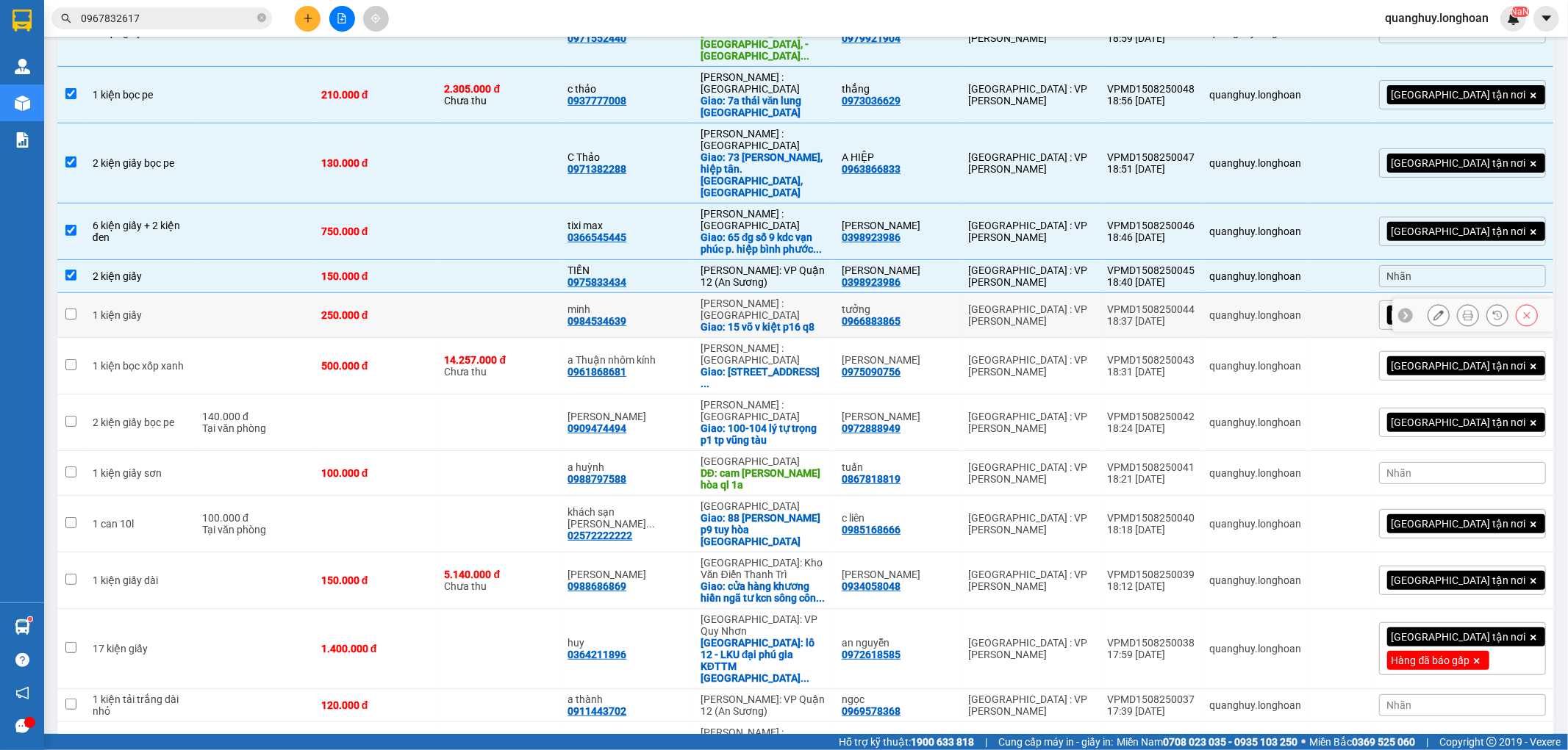
click at [520, 294] on td at bounding box center [499, 316] width 123 height 45
checkbox input "true"
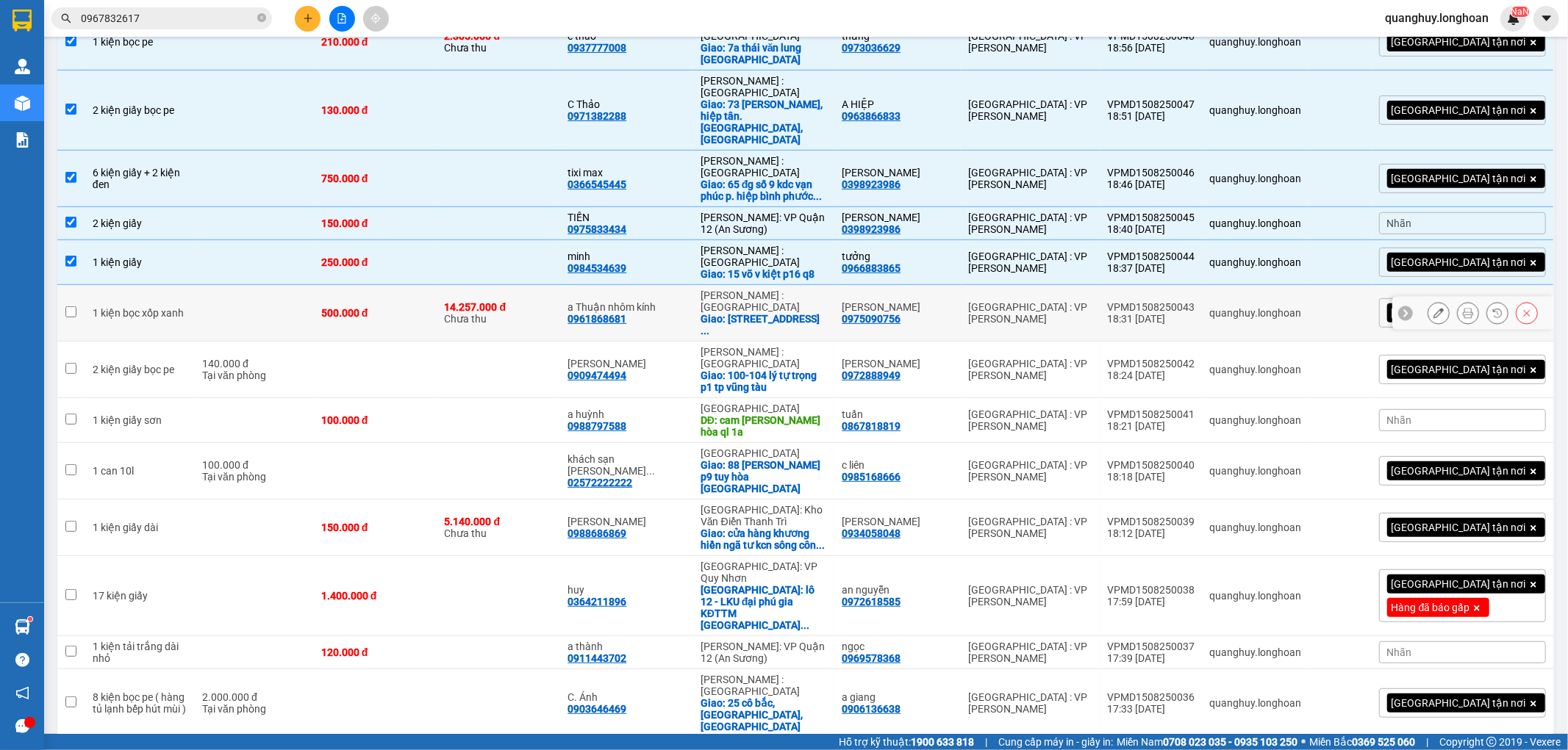
scroll to position [490, 0]
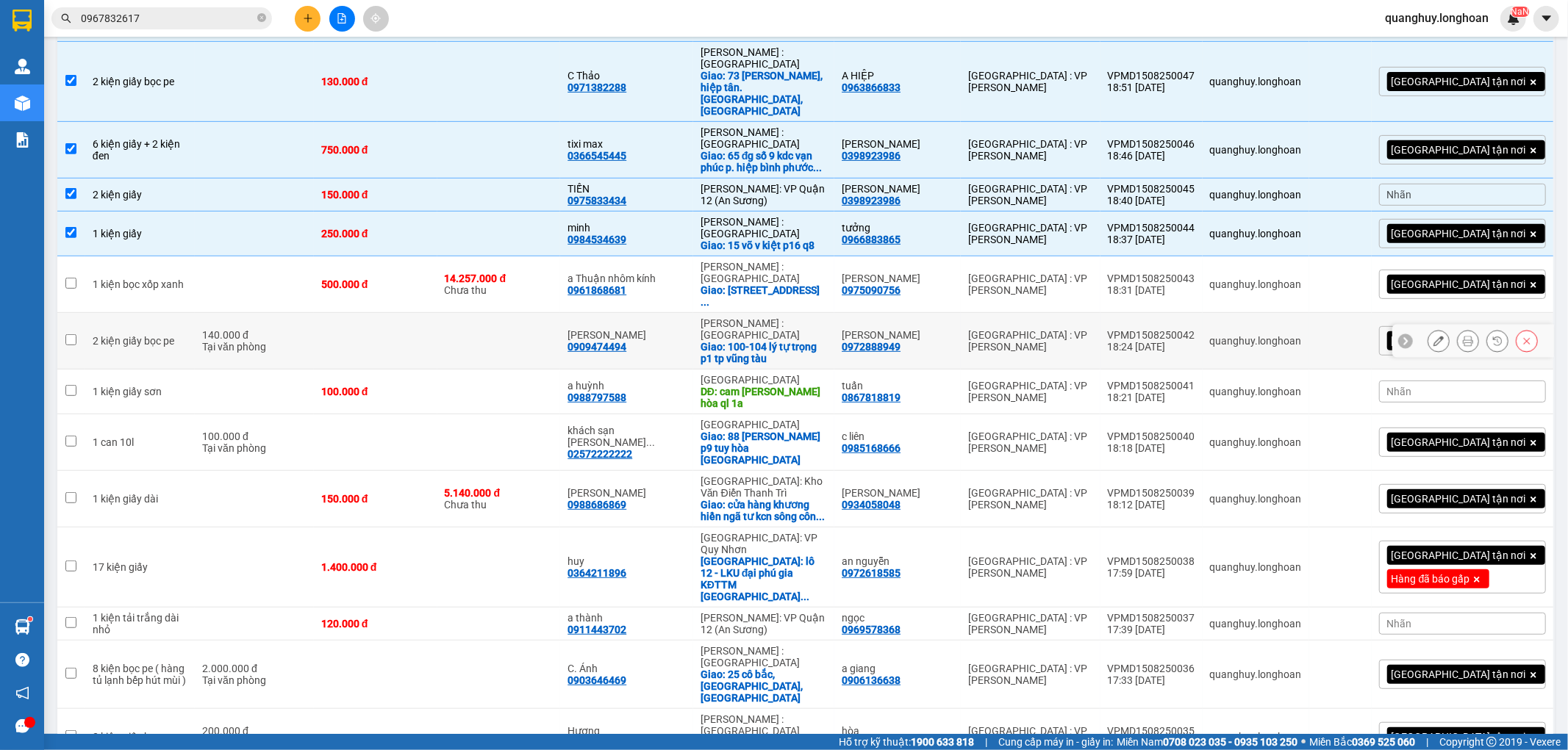
click at [471, 313] on td at bounding box center [499, 341] width 123 height 57
checkbox input "true"
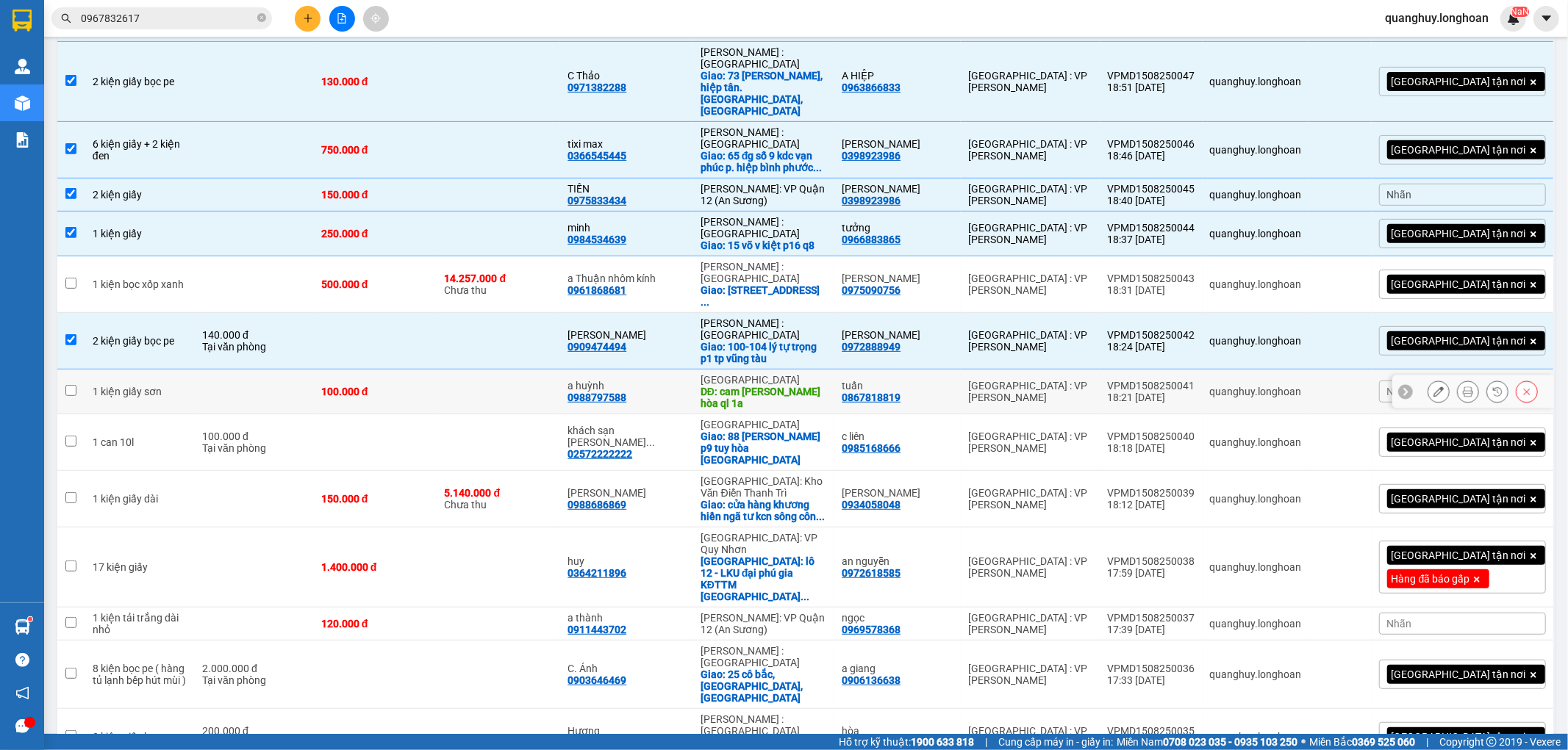
click at [364, 370] on td "100.000 đ" at bounding box center [375, 392] width 123 height 45
checkbox input "true"
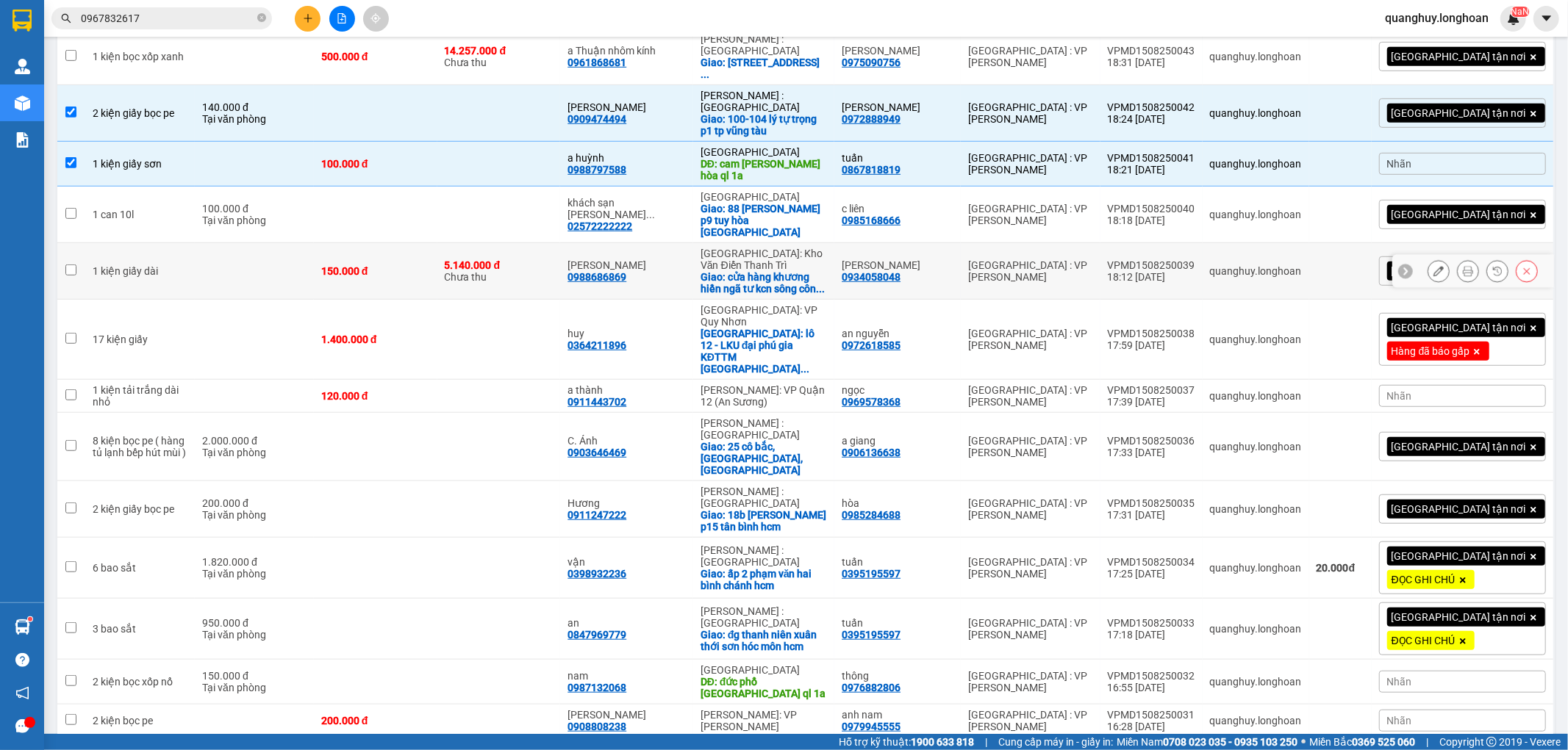
scroll to position [735, 0]
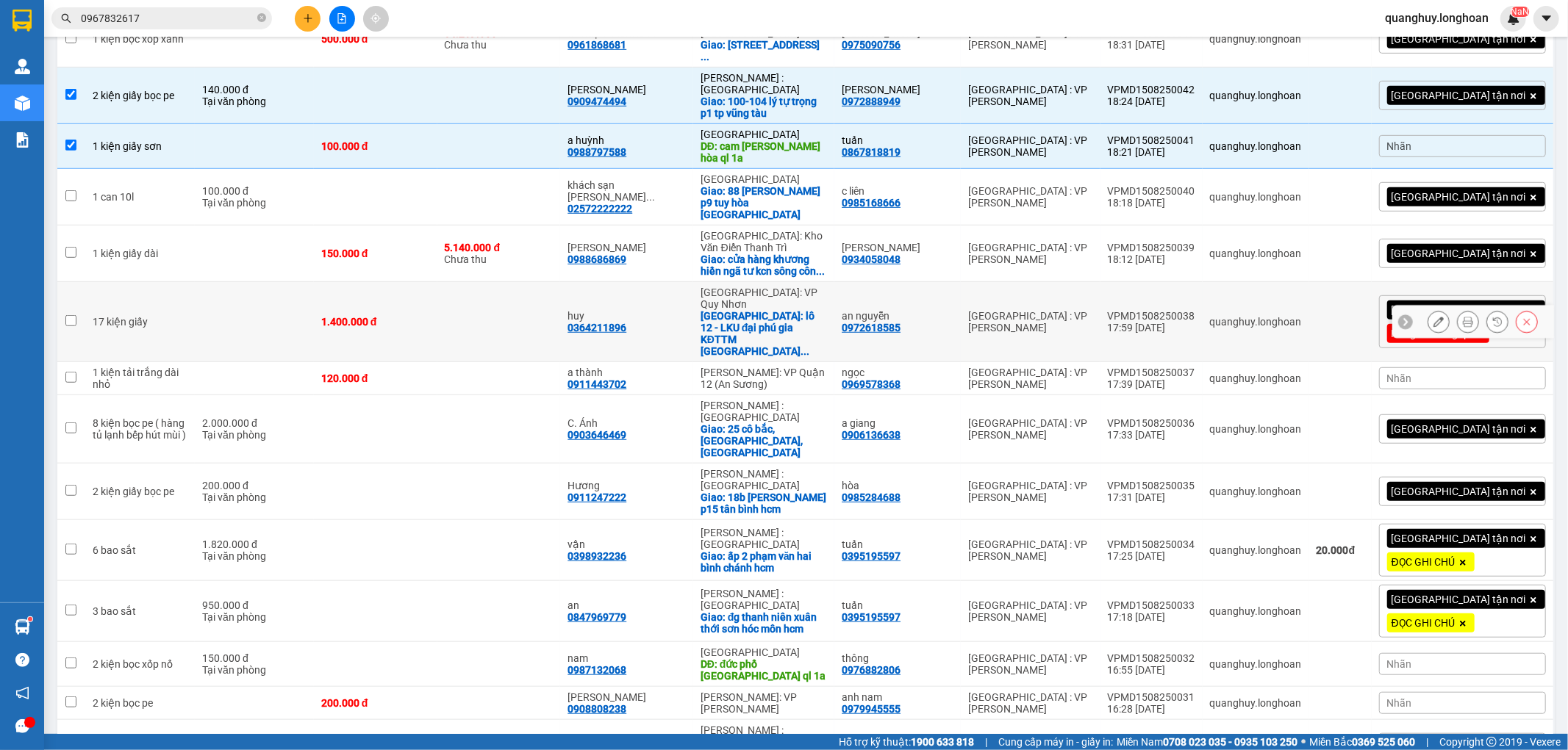
click at [430, 316] on div "1.400.000 đ" at bounding box center [375, 321] width 109 height 12
checkbox input "true"
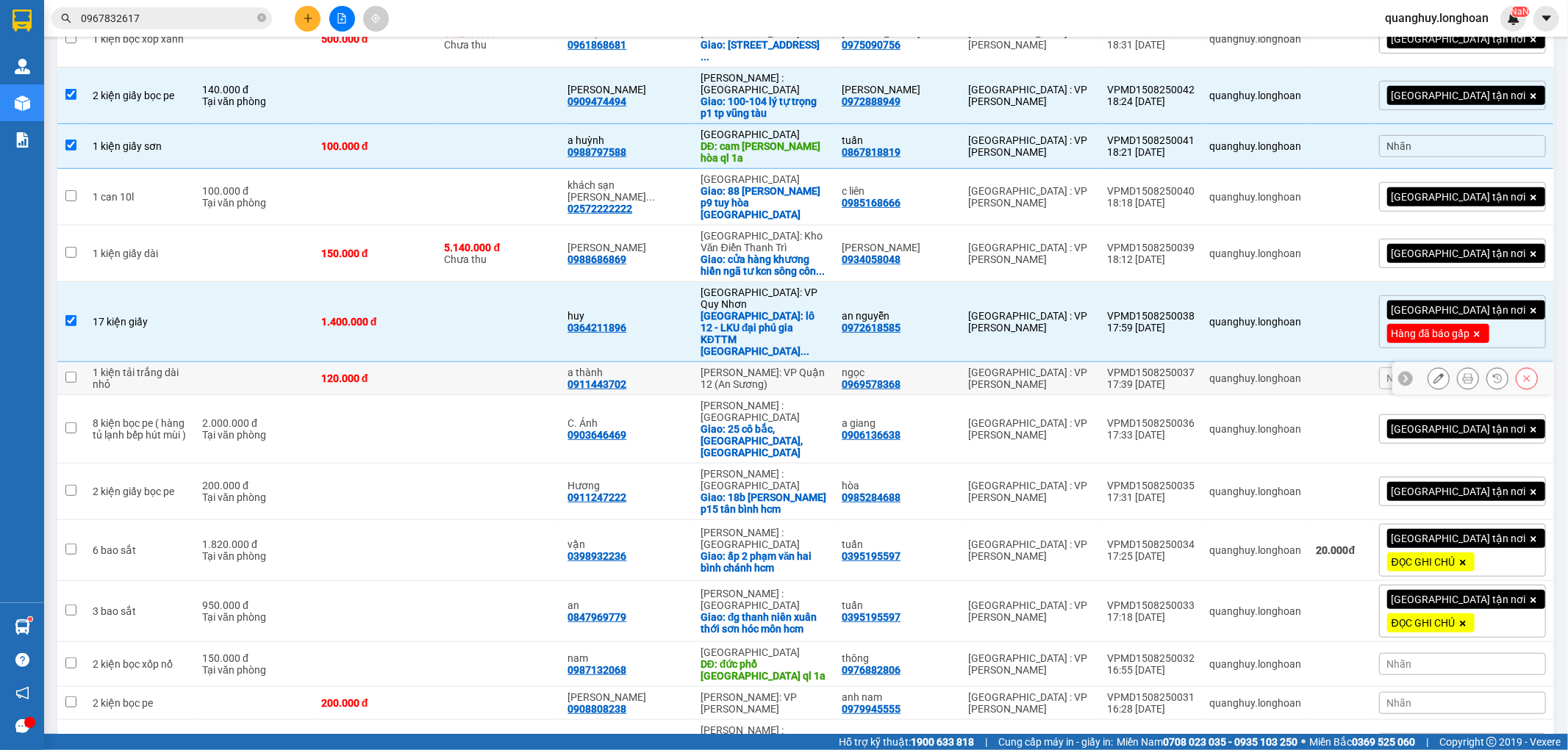
click at [159, 367] on div "1 kiện tải trắng dài nhỏ" at bounding box center [140, 379] width 95 height 24
checkbox input "true"
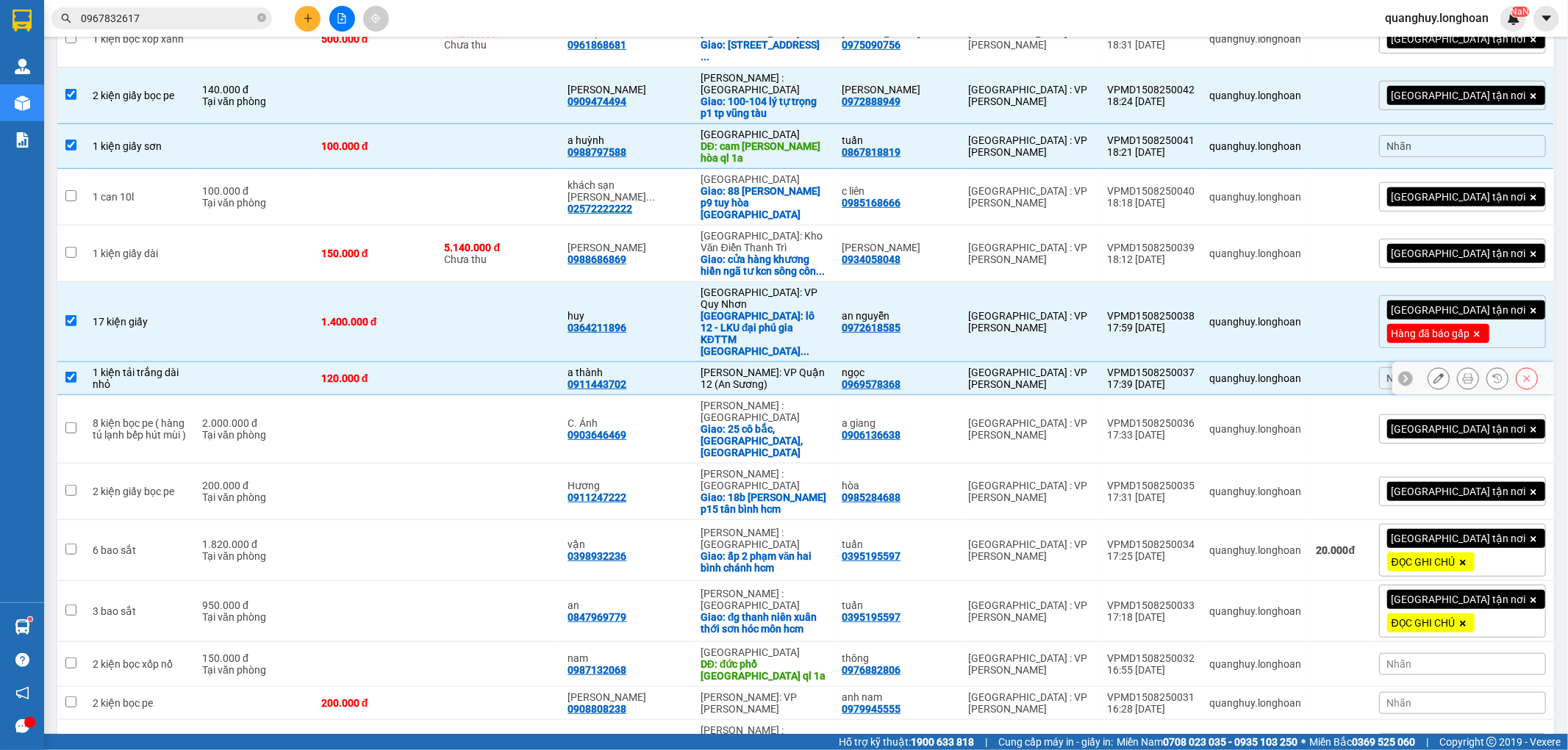
scroll to position [816, 0]
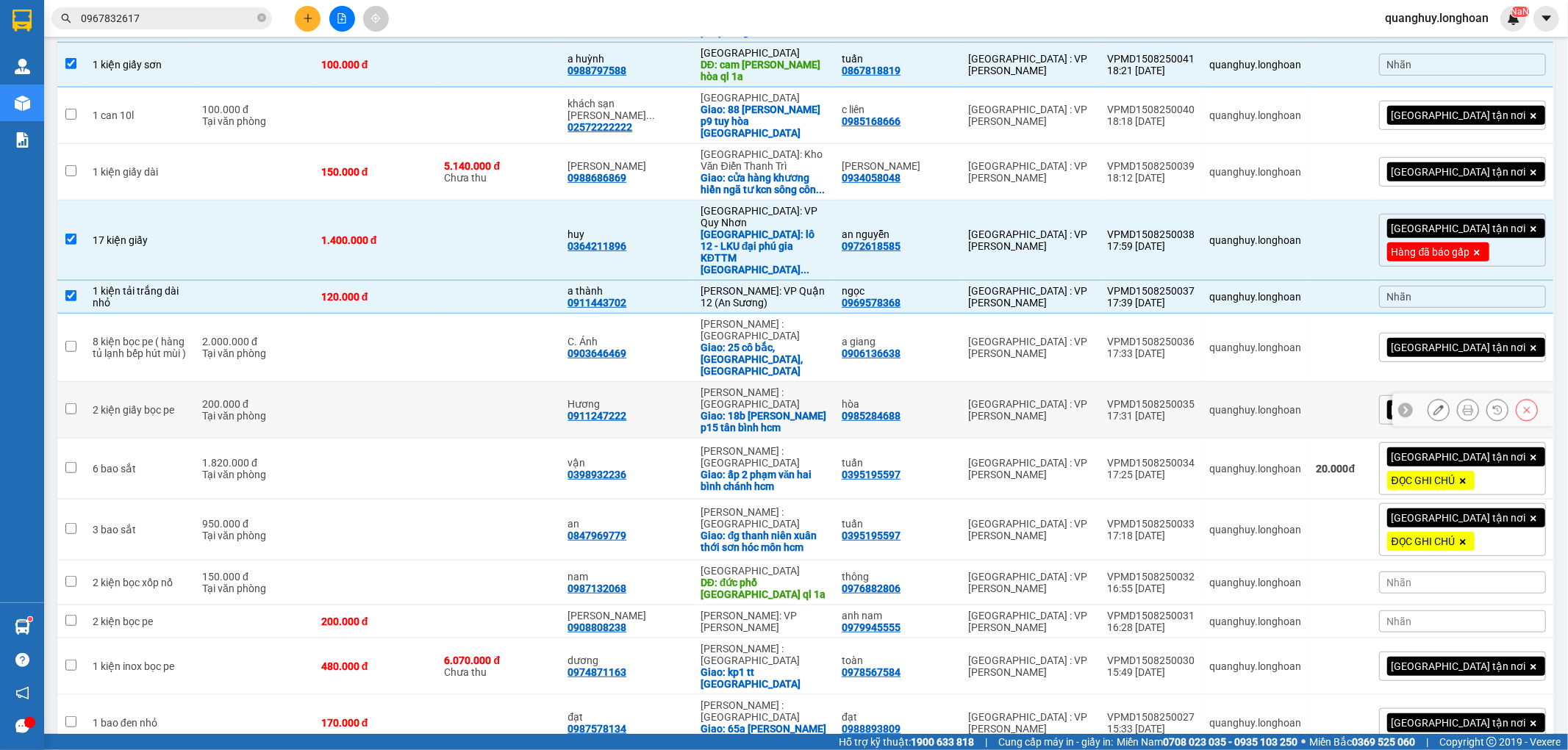
click at [560, 382] on td at bounding box center [499, 410] width 123 height 57
checkbox input "true"
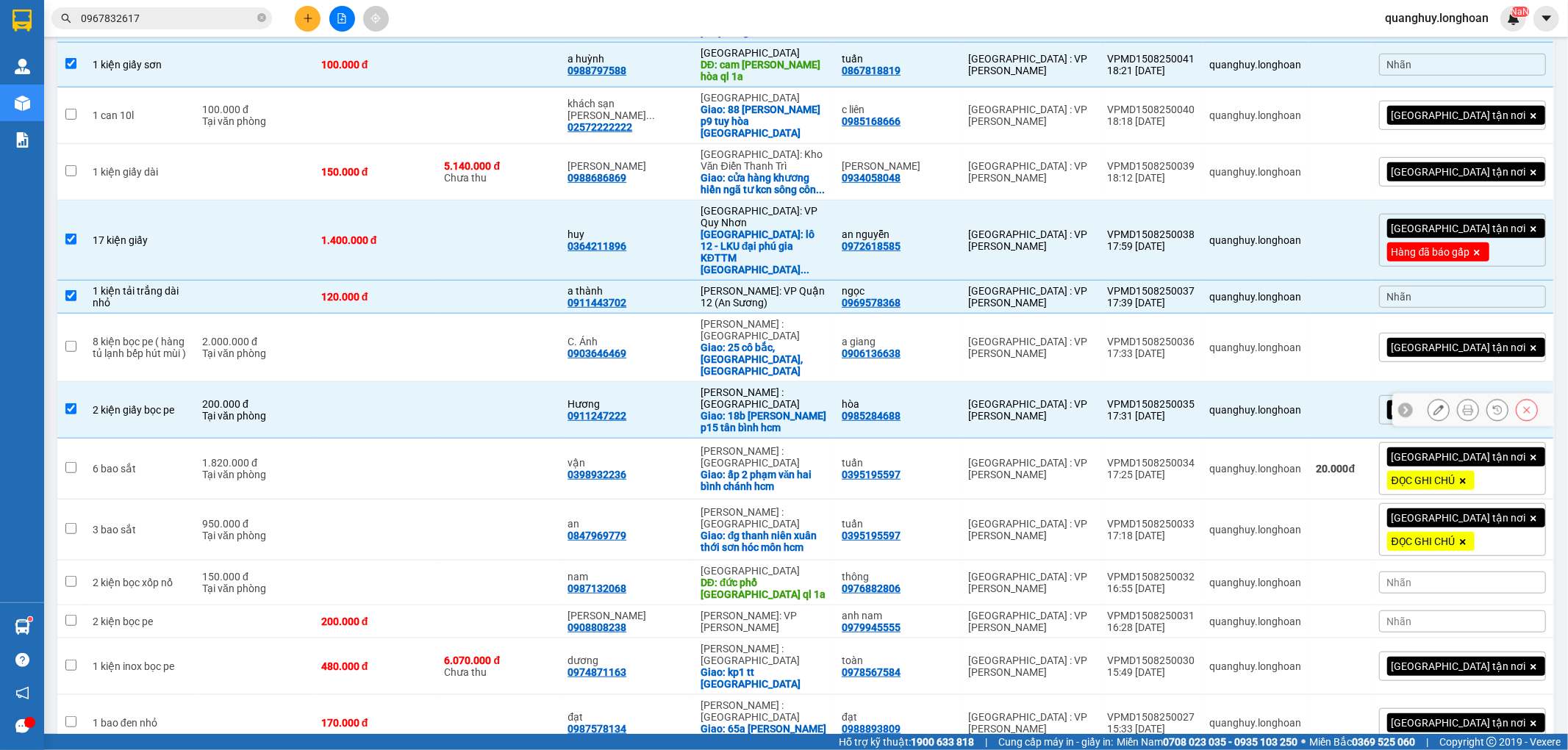
scroll to position [898, 0]
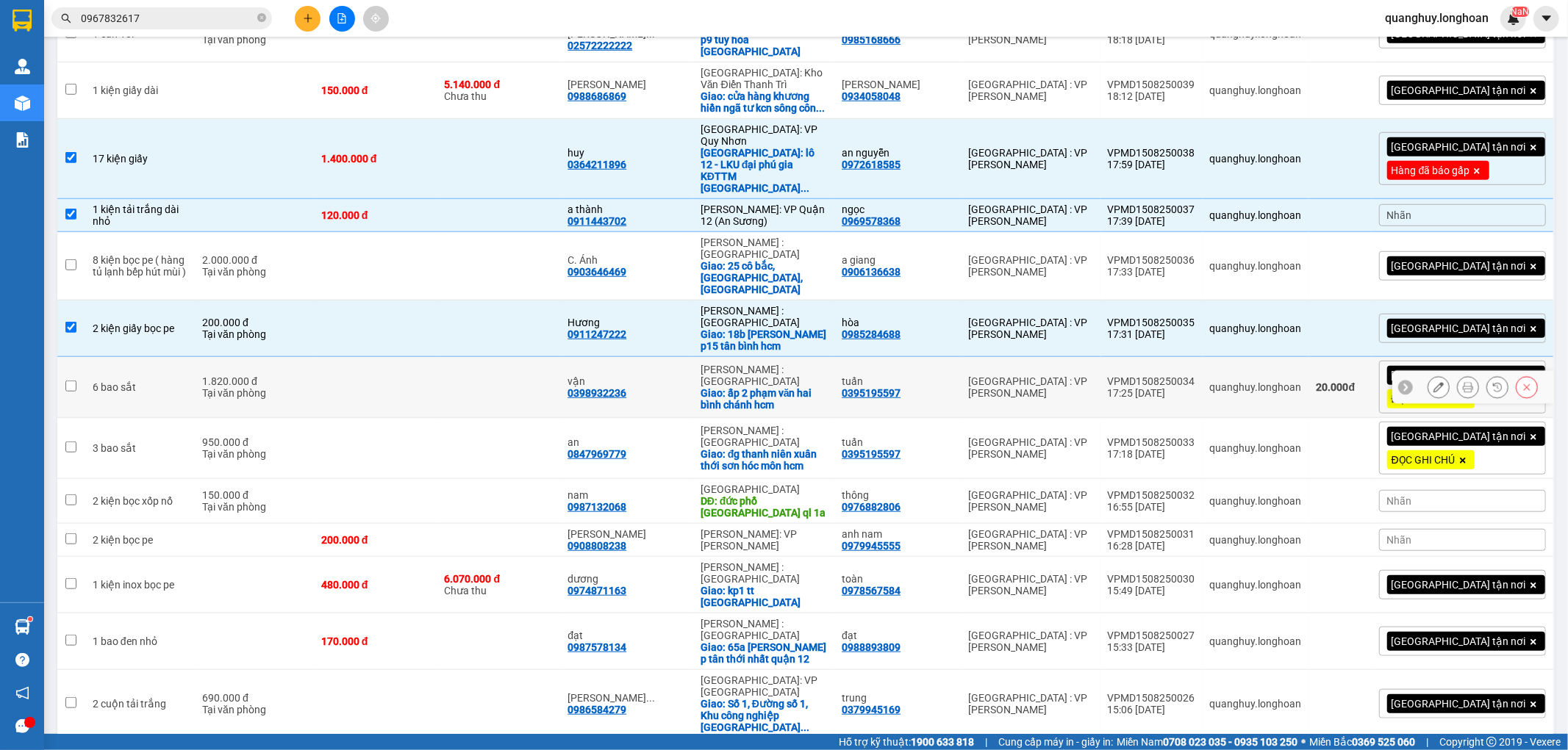
click at [300, 375] on div "1.820.000 đ" at bounding box center [254, 381] width 104 height 12
checkbox input "true"
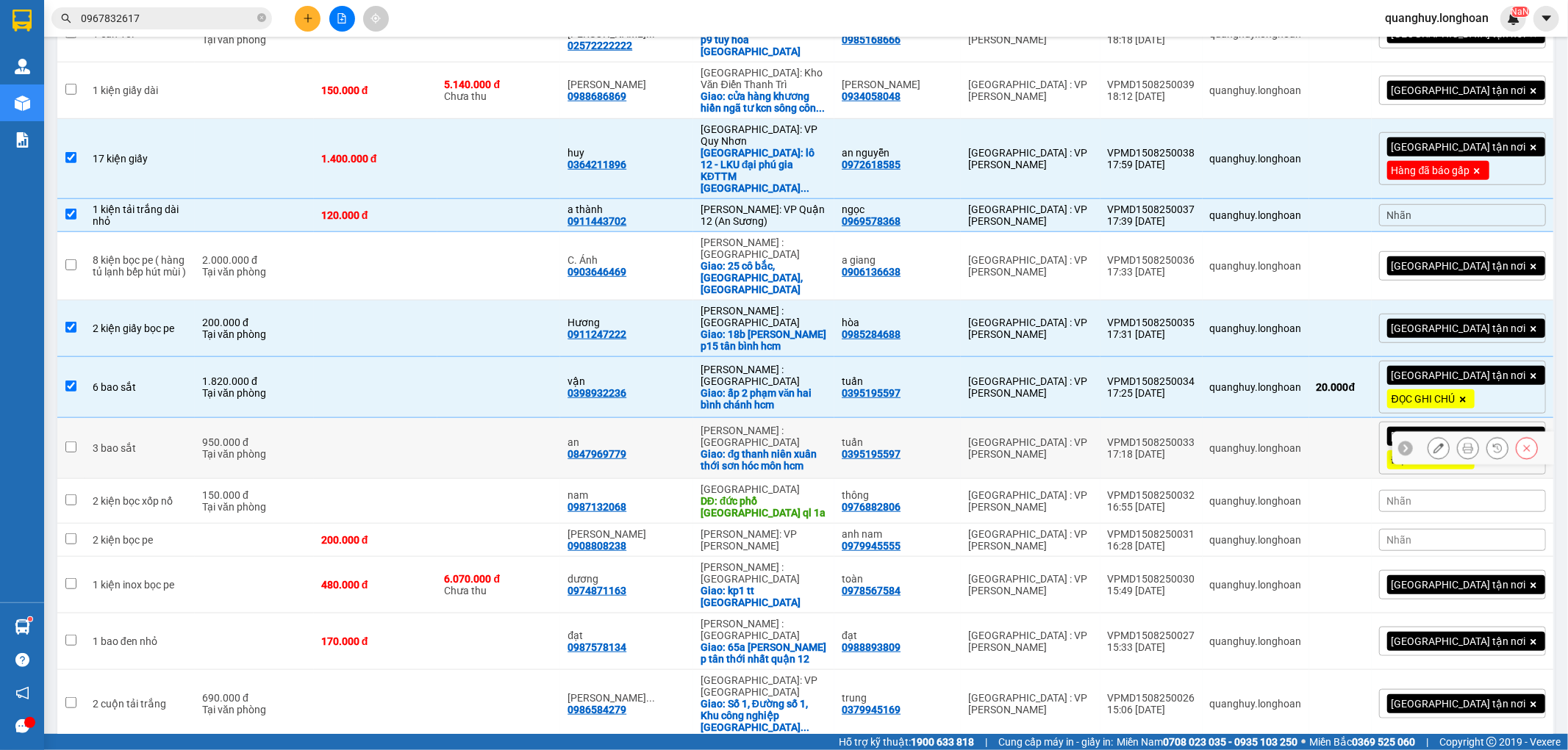
click at [276, 436] on div "950.000 đ" at bounding box center [254, 442] width 104 height 12
checkbox input "true"
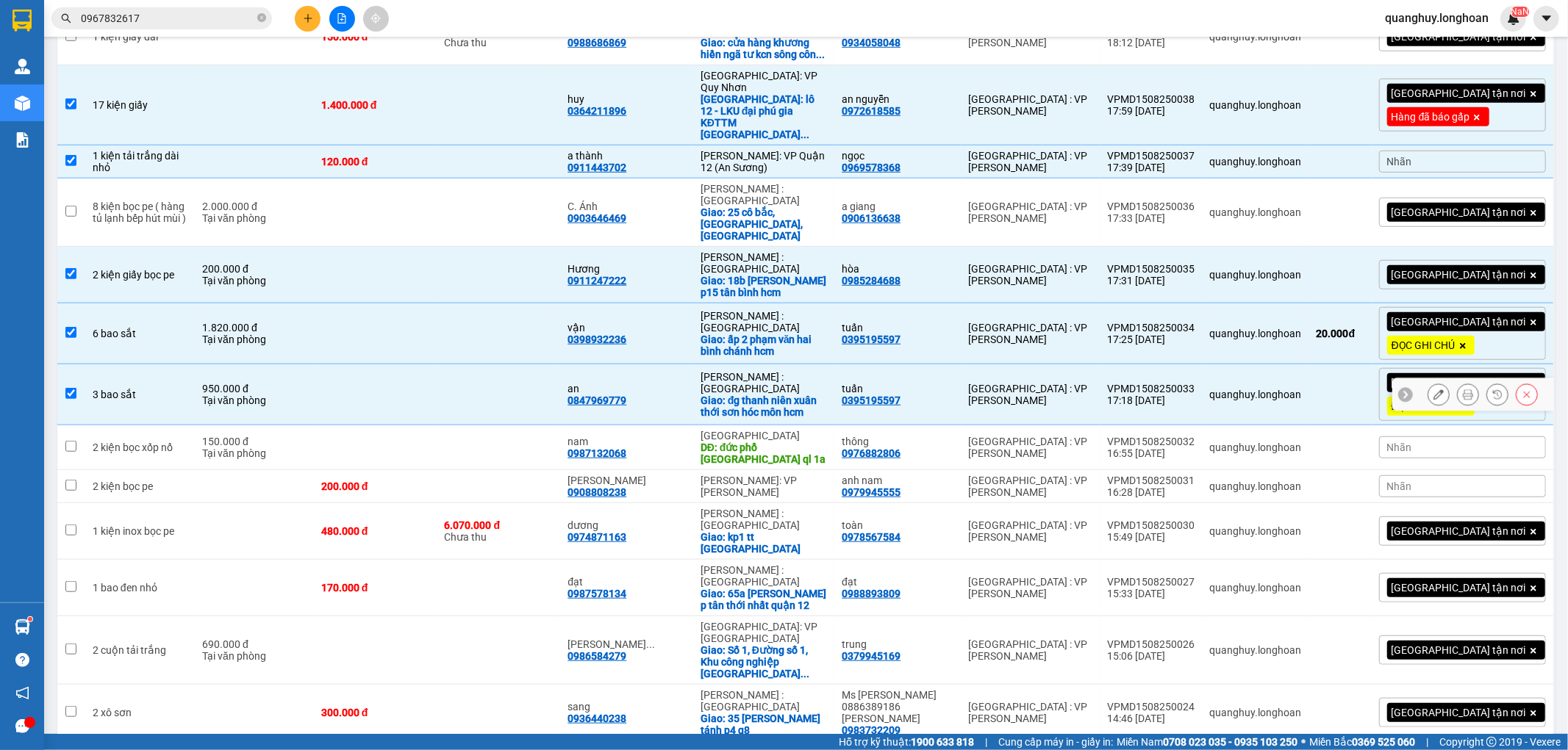
scroll to position [980, 0]
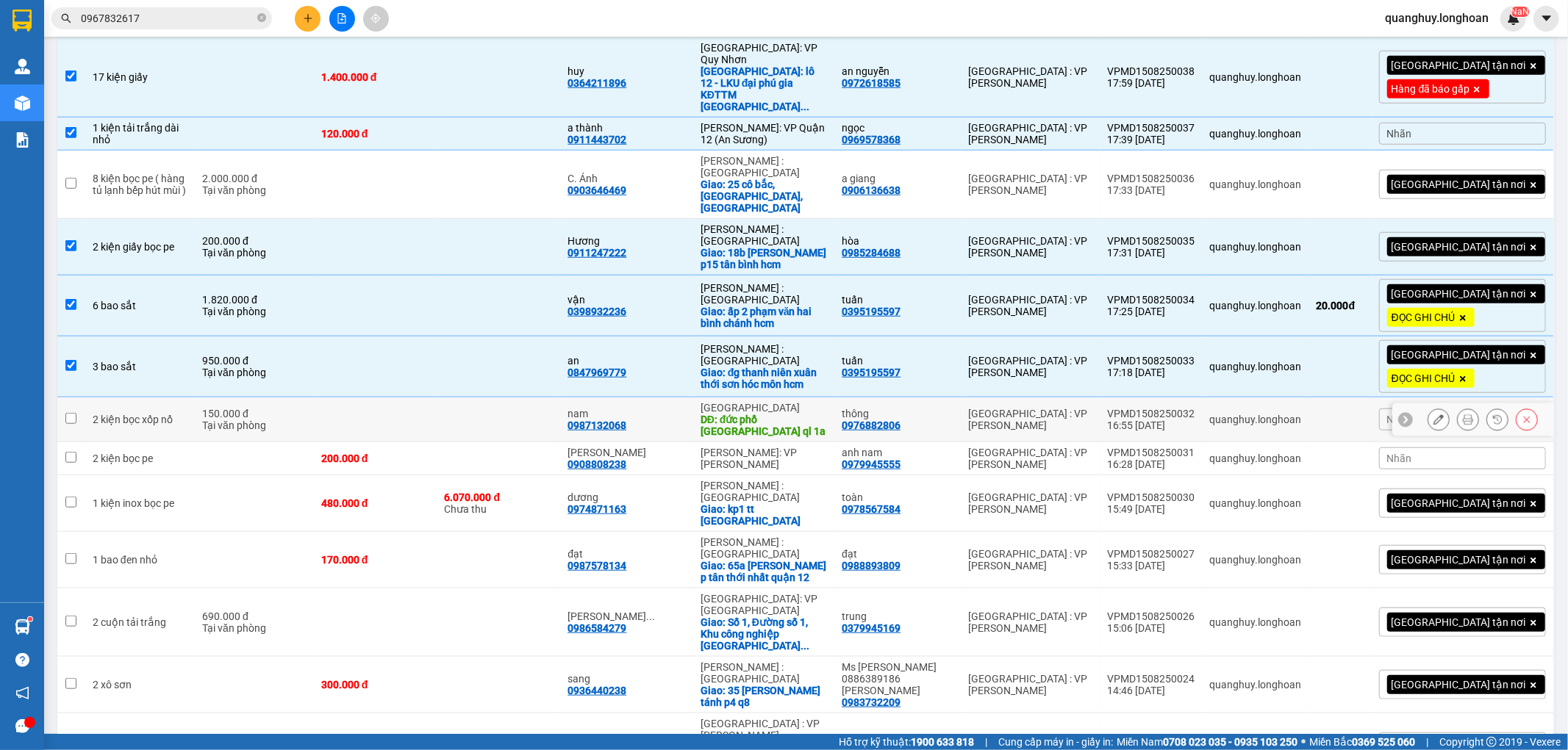
click at [476, 398] on td at bounding box center [499, 420] width 123 height 45
checkbox input "true"
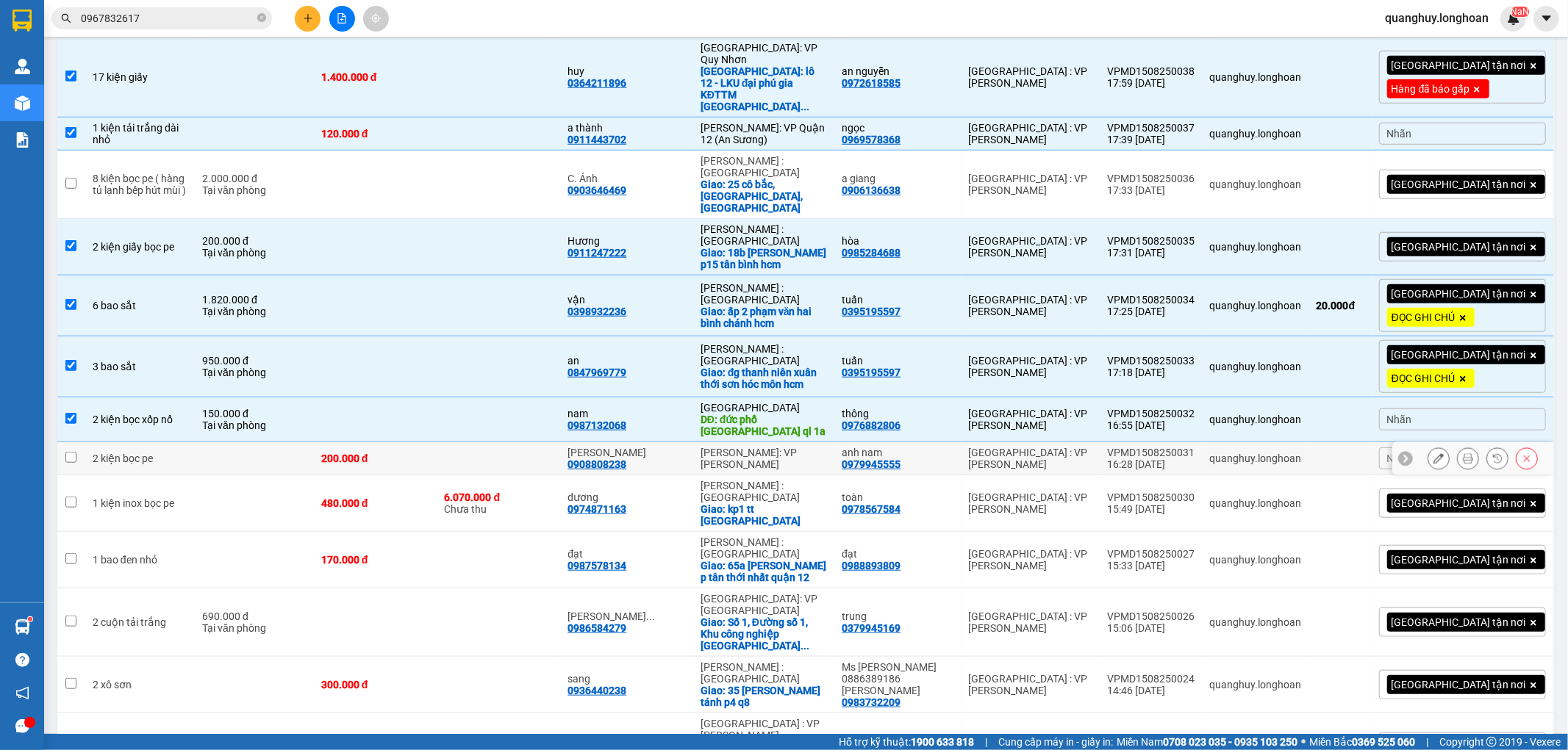
click at [545, 443] on td at bounding box center [499, 459] width 123 height 33
checkbox input "true"
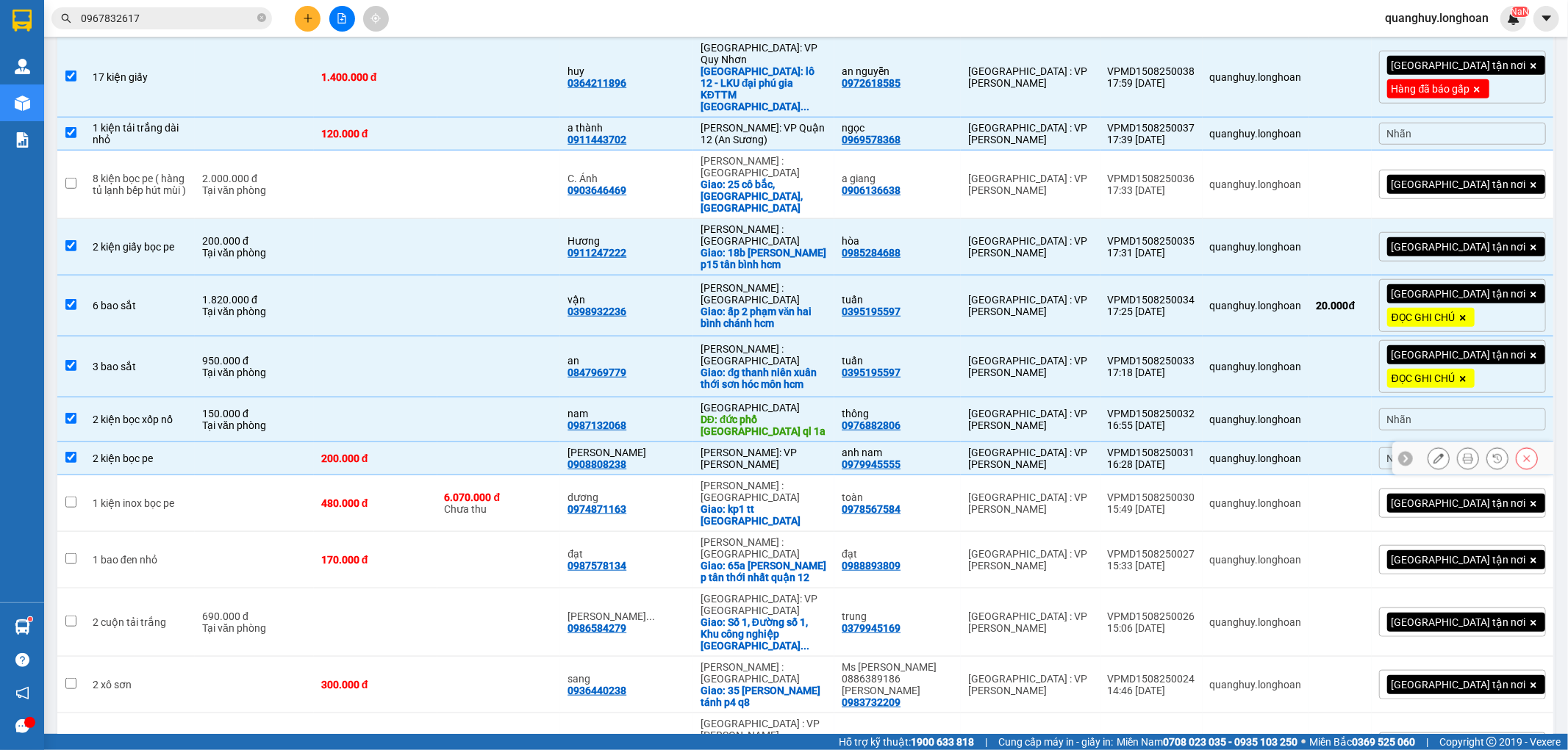
scroll to position [1061, 0]
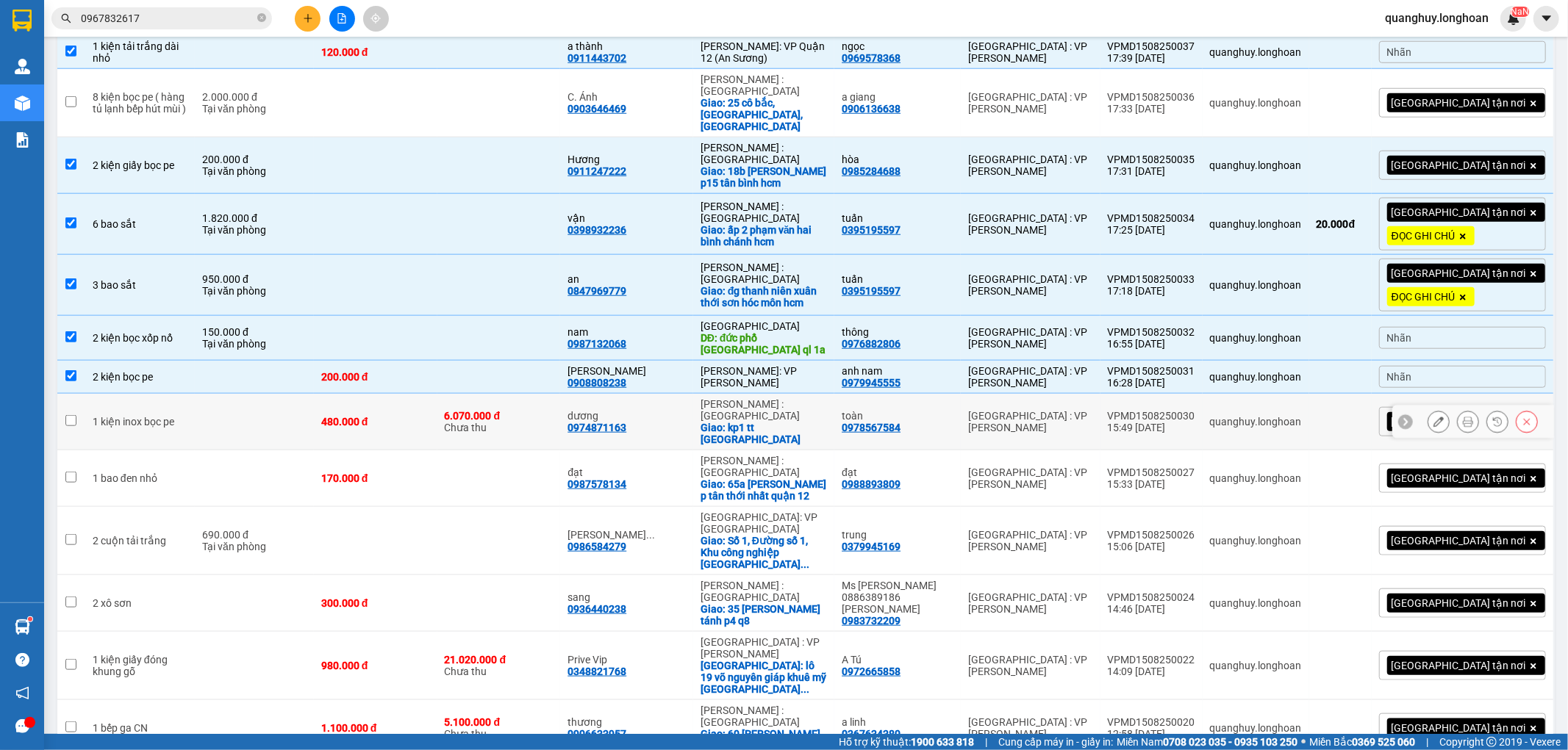
click at [511, 410] on div "6.070.000 đ Chưa thu" at bounding box center [499, 422] width 109 height 24
checkbox input "true"
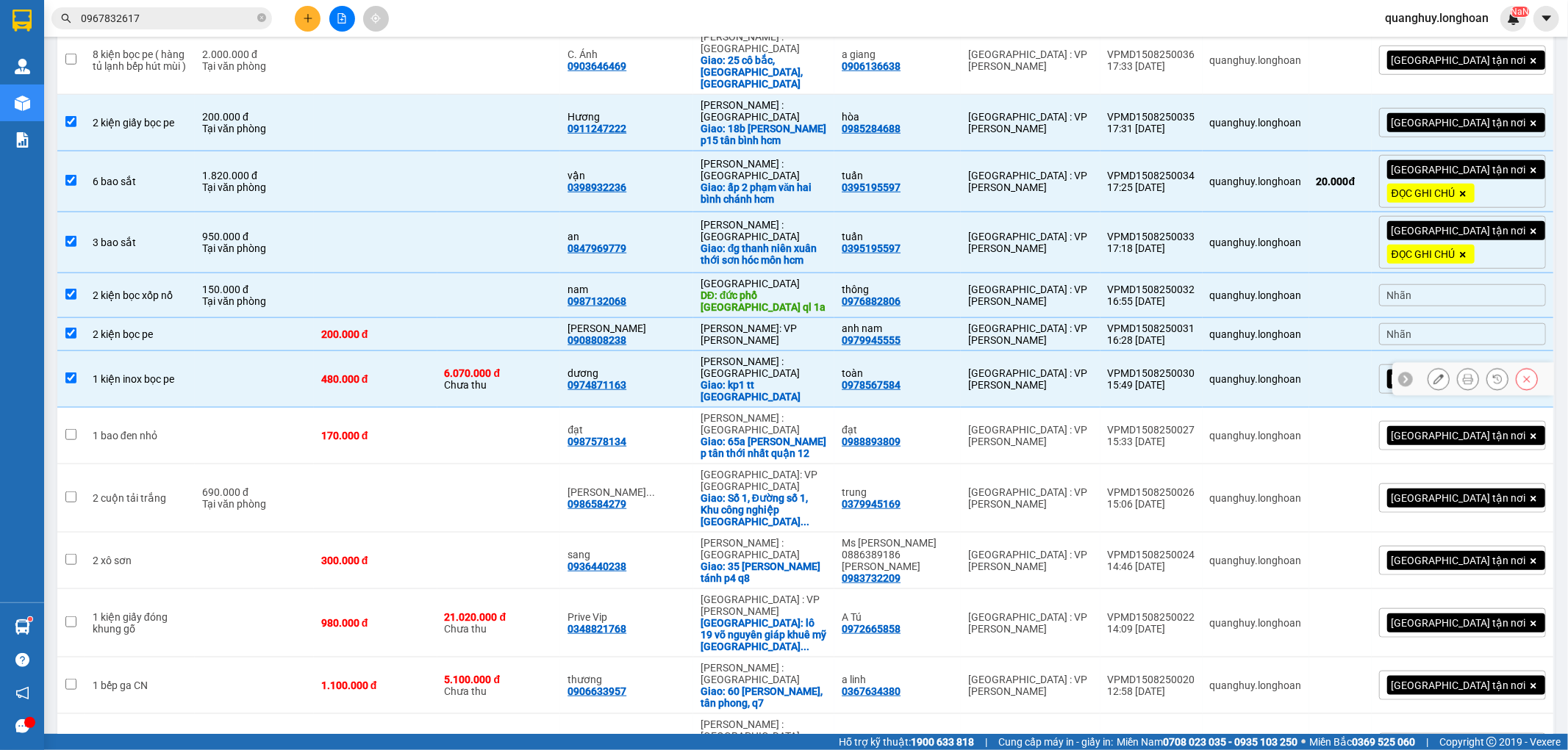
scroll to position [1143, 0]
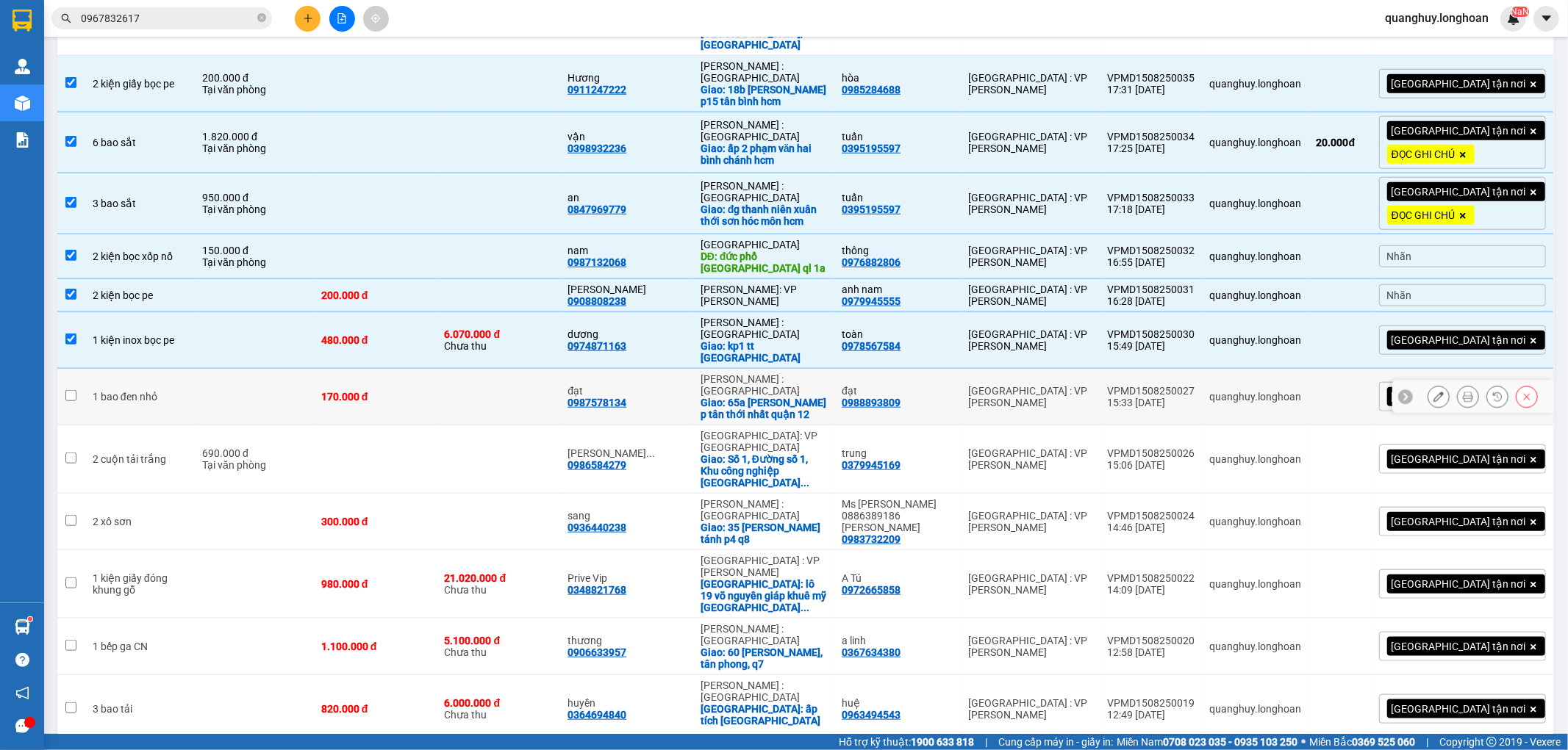
click at [560, 369] on td at bounding box center [499, 398] width 123 height 57
checkbox input "true"
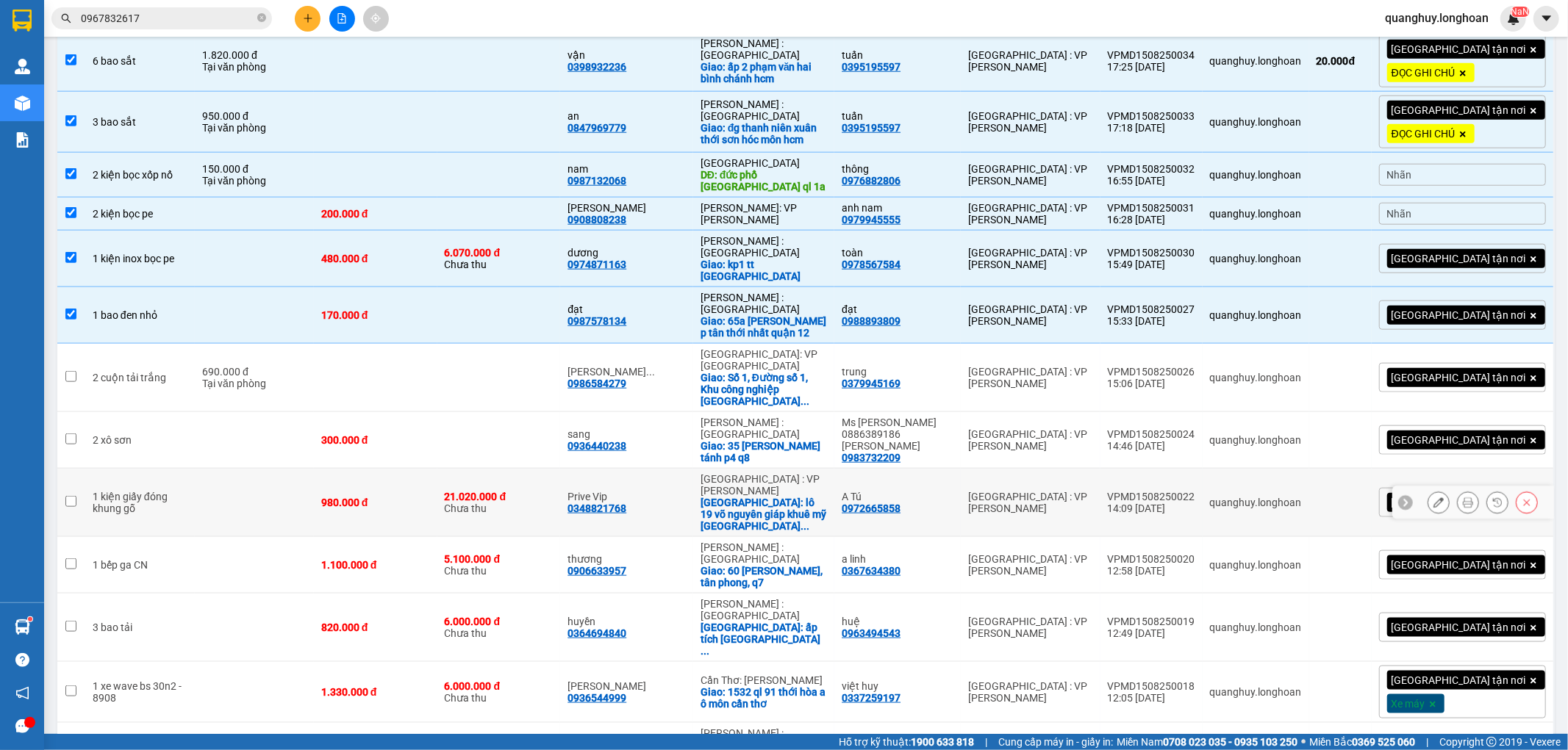
scroll to position [1277, 0]
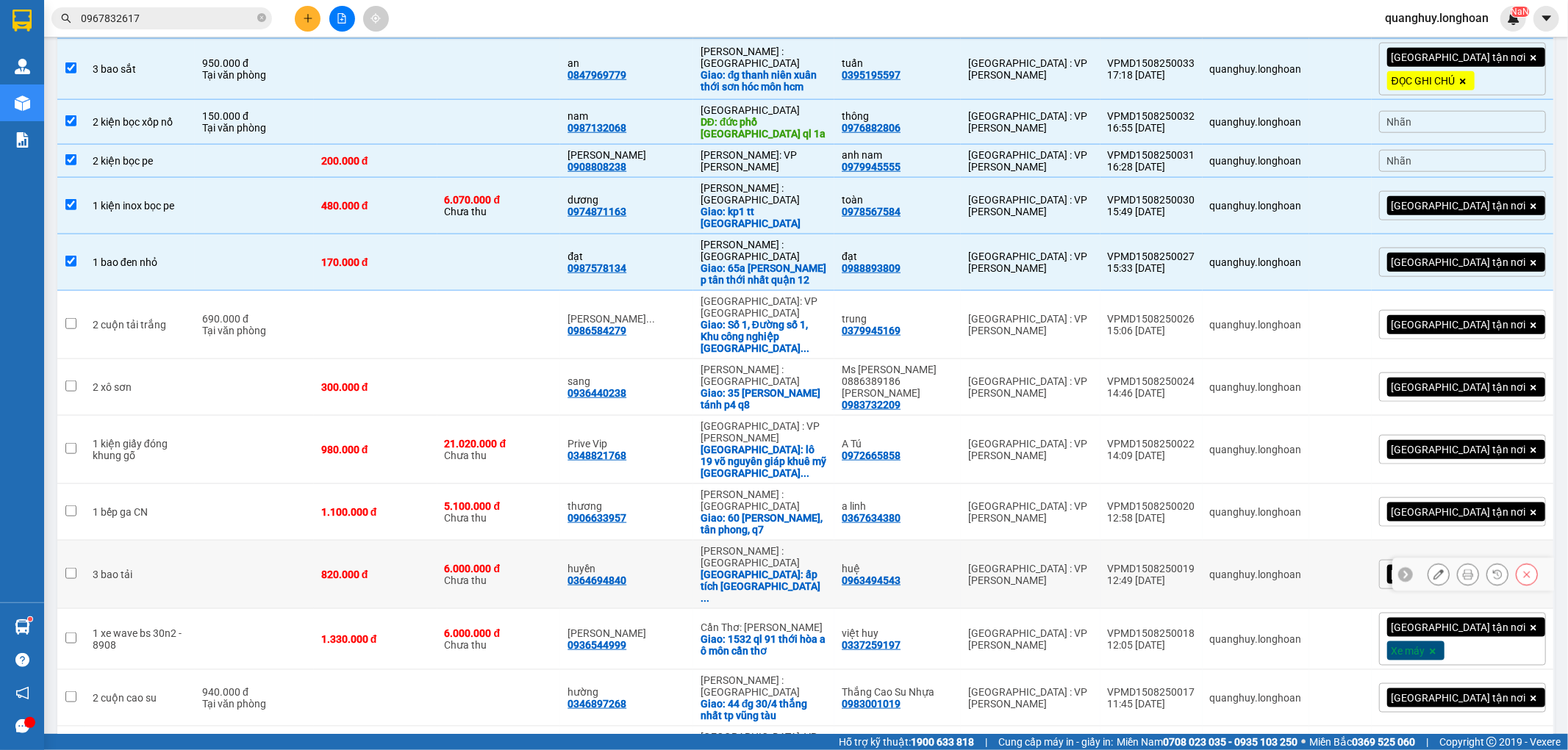
click at [382, 569] on div "820.000 đ" at bounding box center [375, 574] width 109 height 12
checkbox input "true"
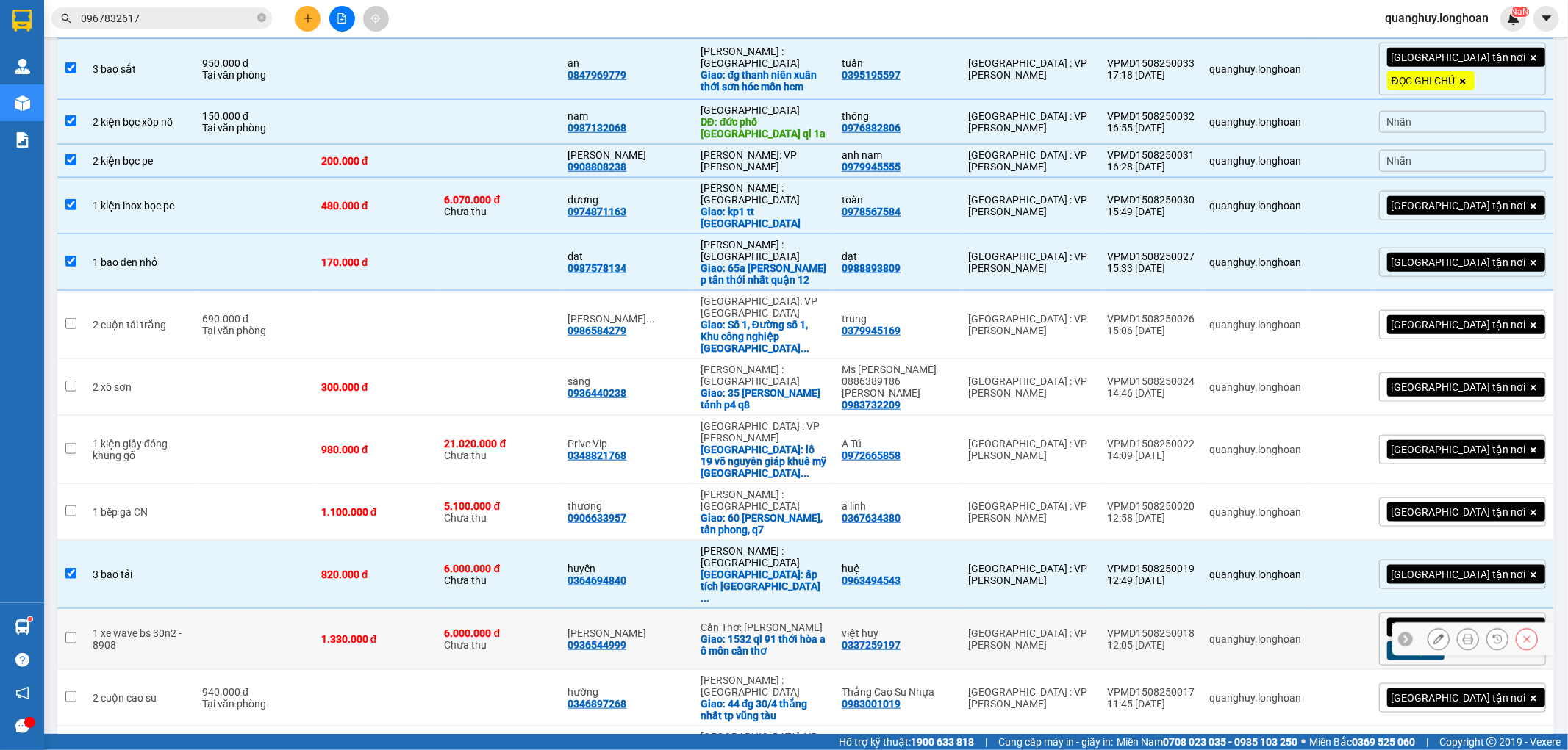
click at [422, 633] on div "1.330.000 đ" at bounding box center [375, 639] width 109 height 12
checkbox input "true"
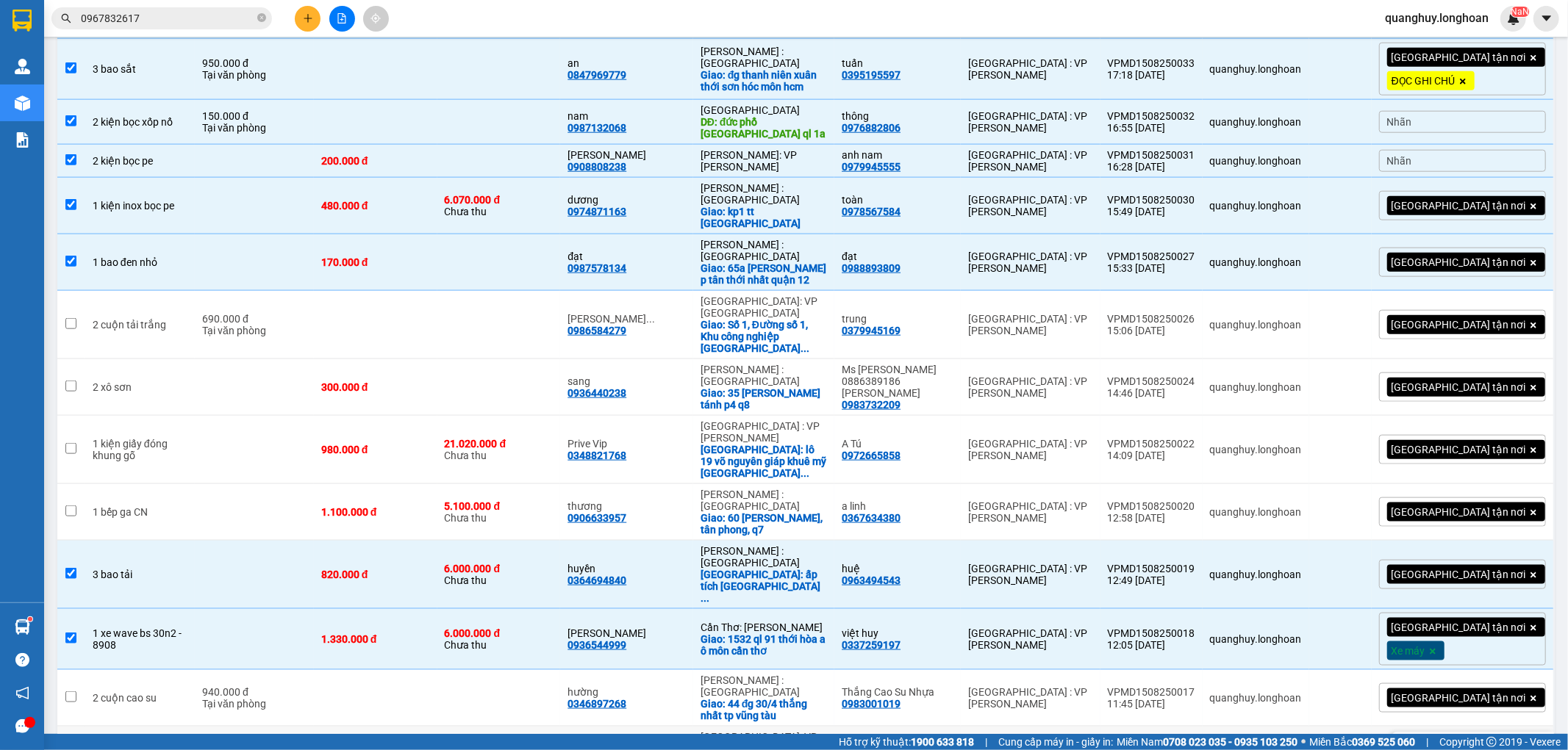
click at [276, 749] on div "Tại văn phòng" at bounding box center [254, 755] width 104 height 12
checkbox input "true"
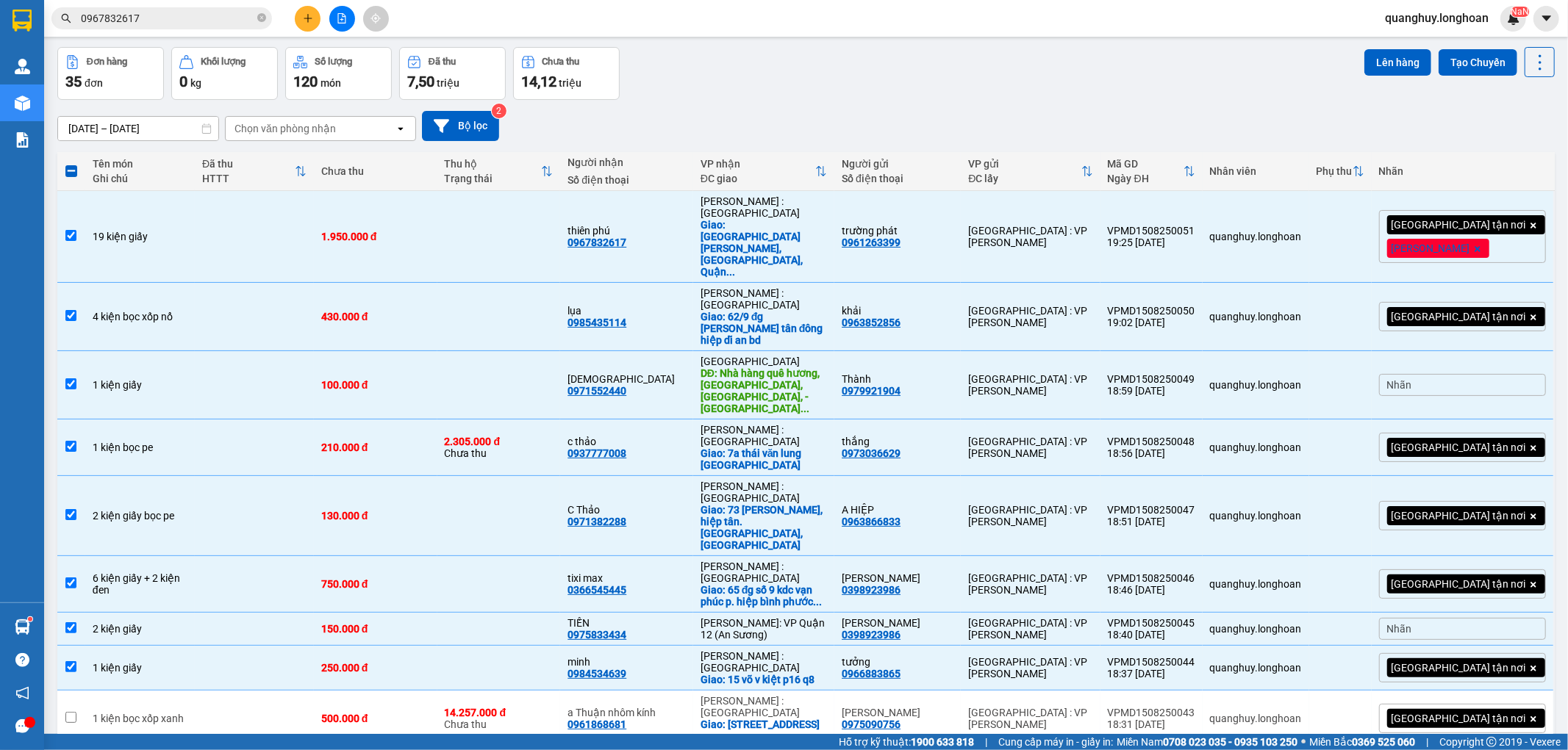
scroll to position [0, 0]
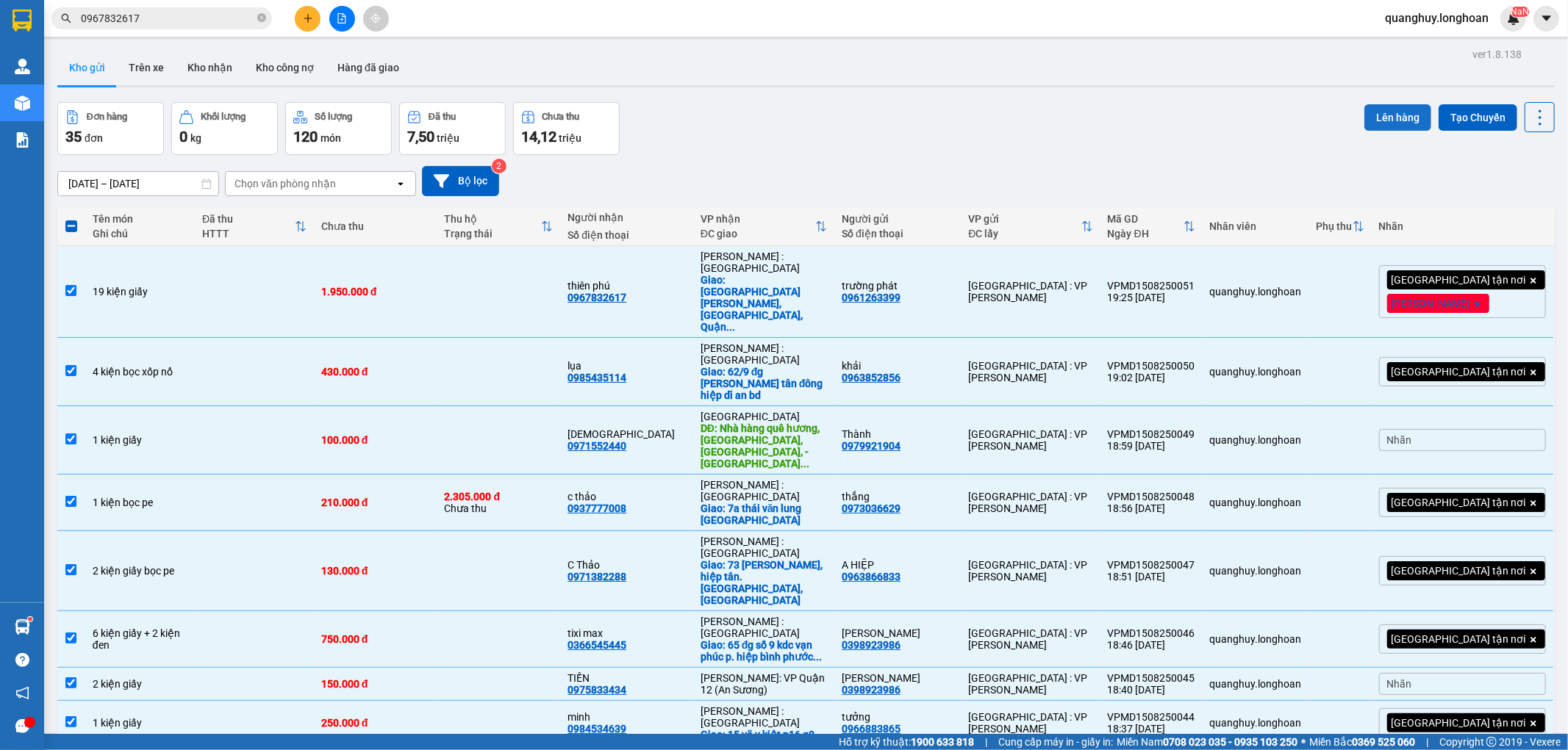
click at [1370, 121] on button "Lên hàng" at bounding box center [1397, 117] width 67 height 27
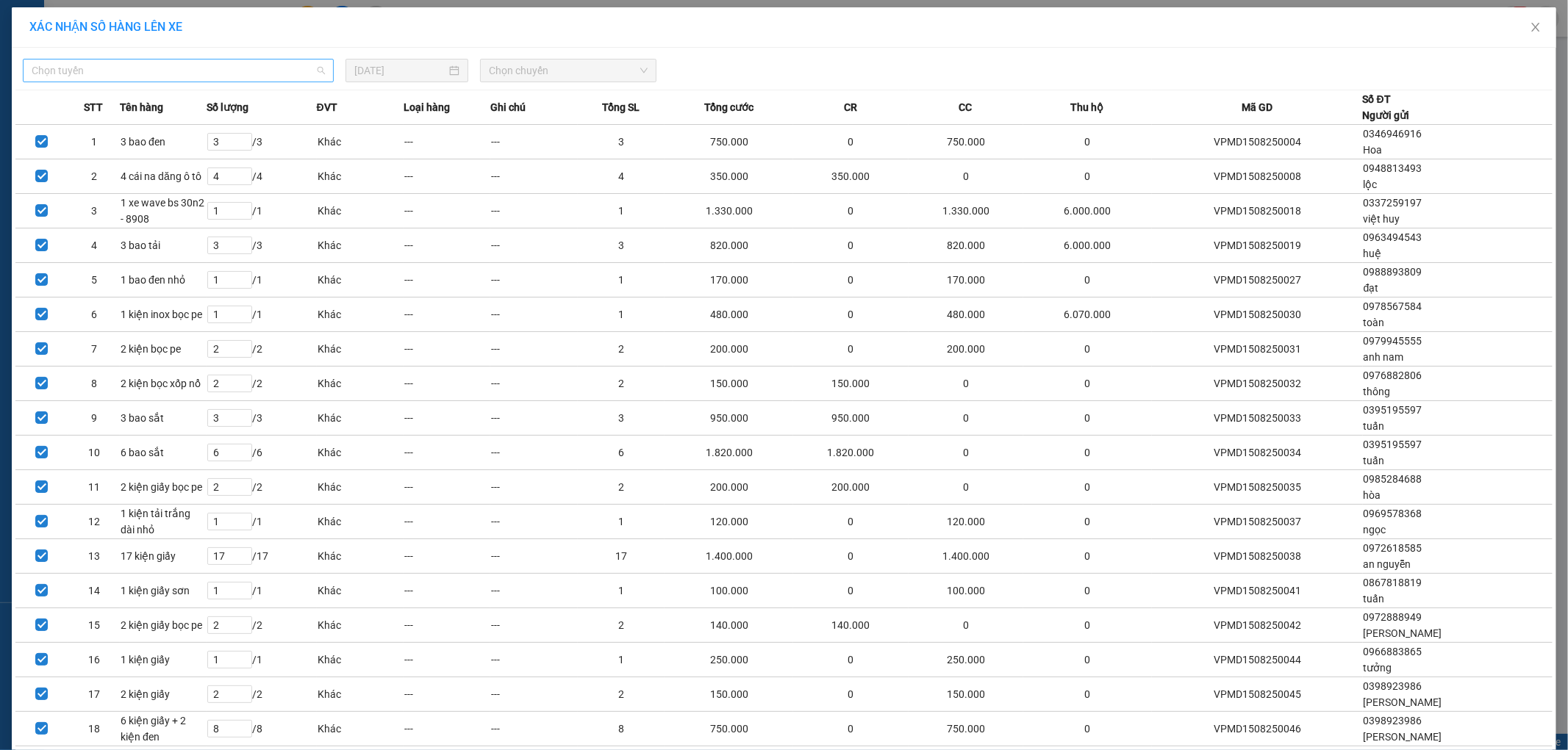
click at [282, 67] on span "Chọn tuyến" at bounding box center [178, 71] width 294 height 22
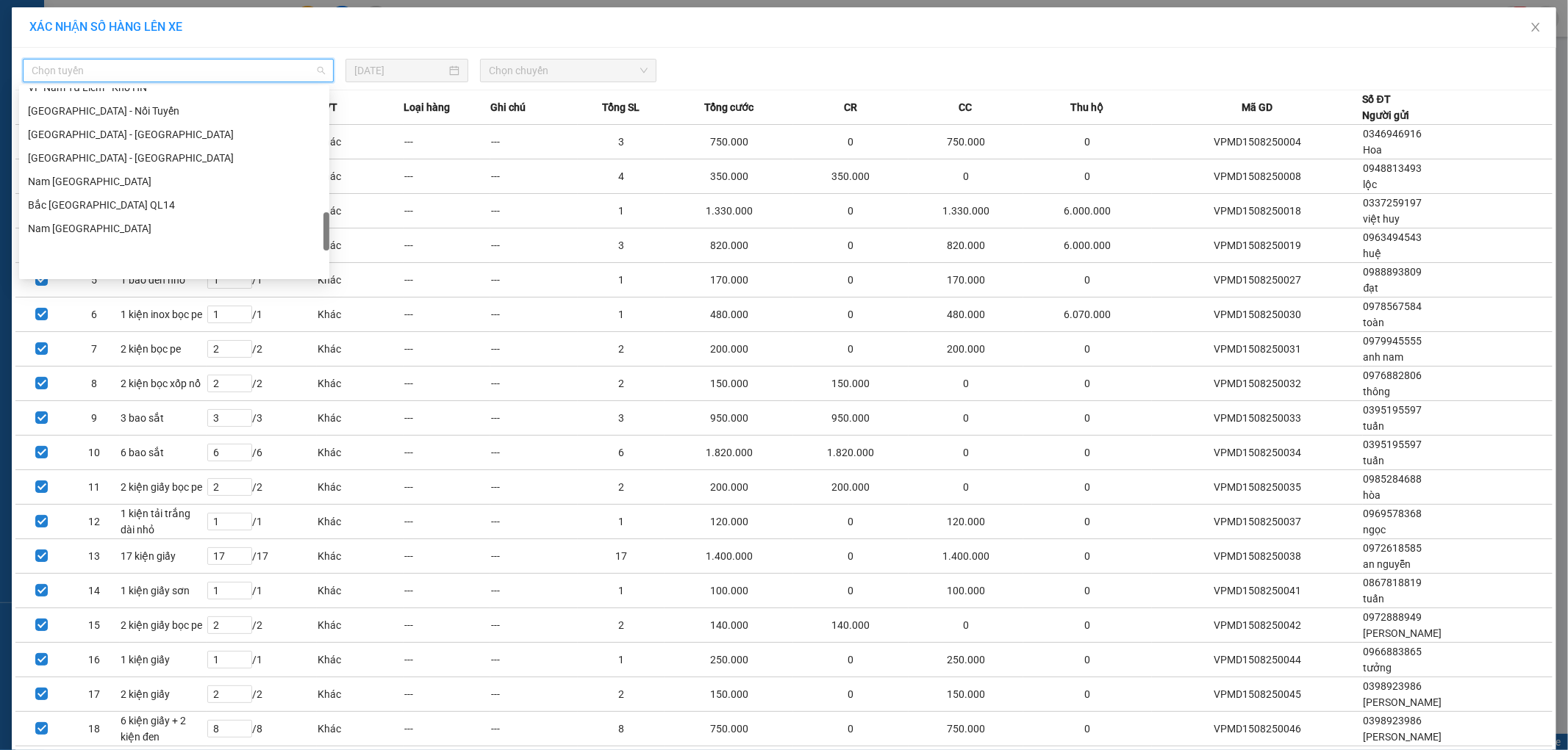
scroll to position [802, 0]
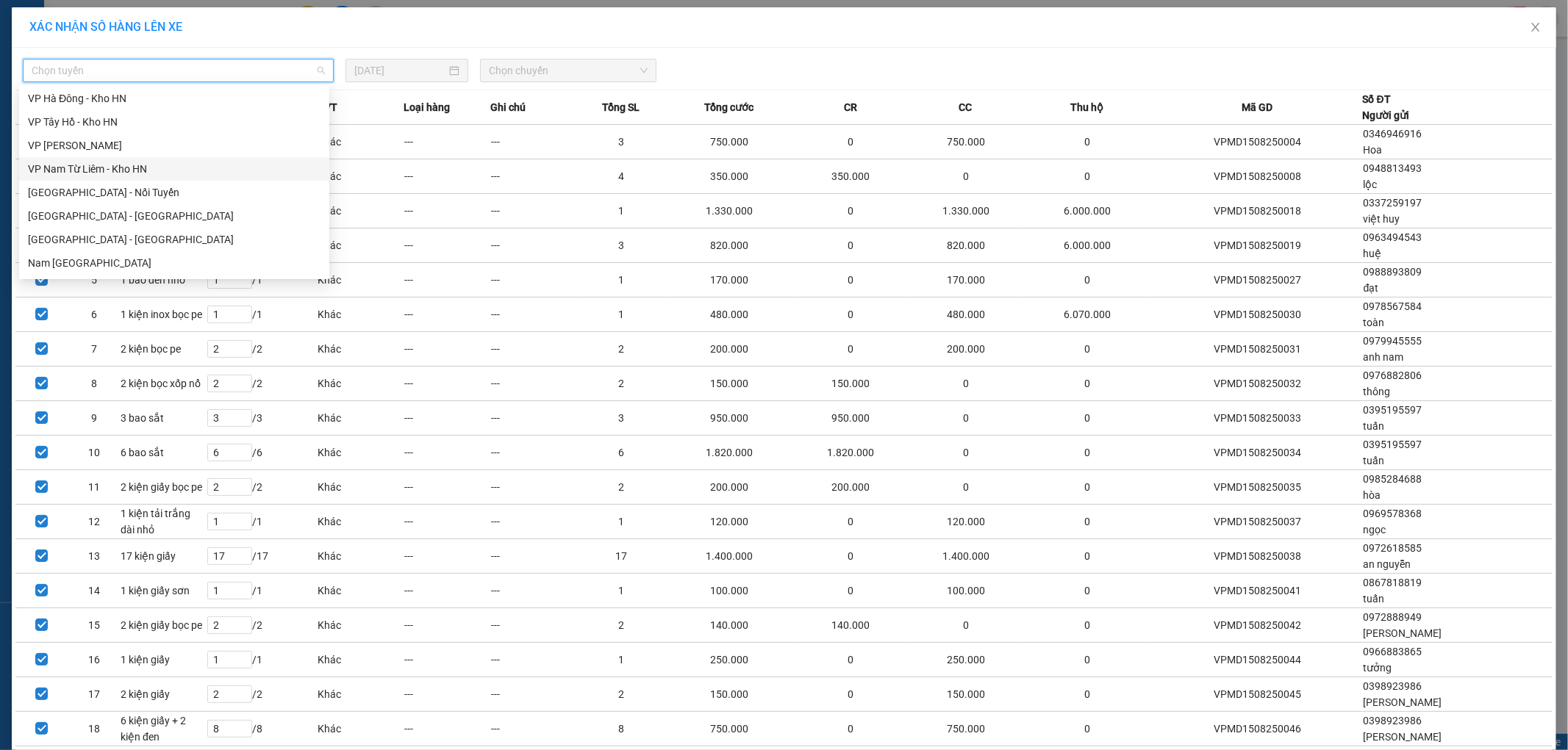
click at [122, 165] on div "VP Nam Từ Liêm - Kho HN" at bounding box center [174, 169] width 293 height 17
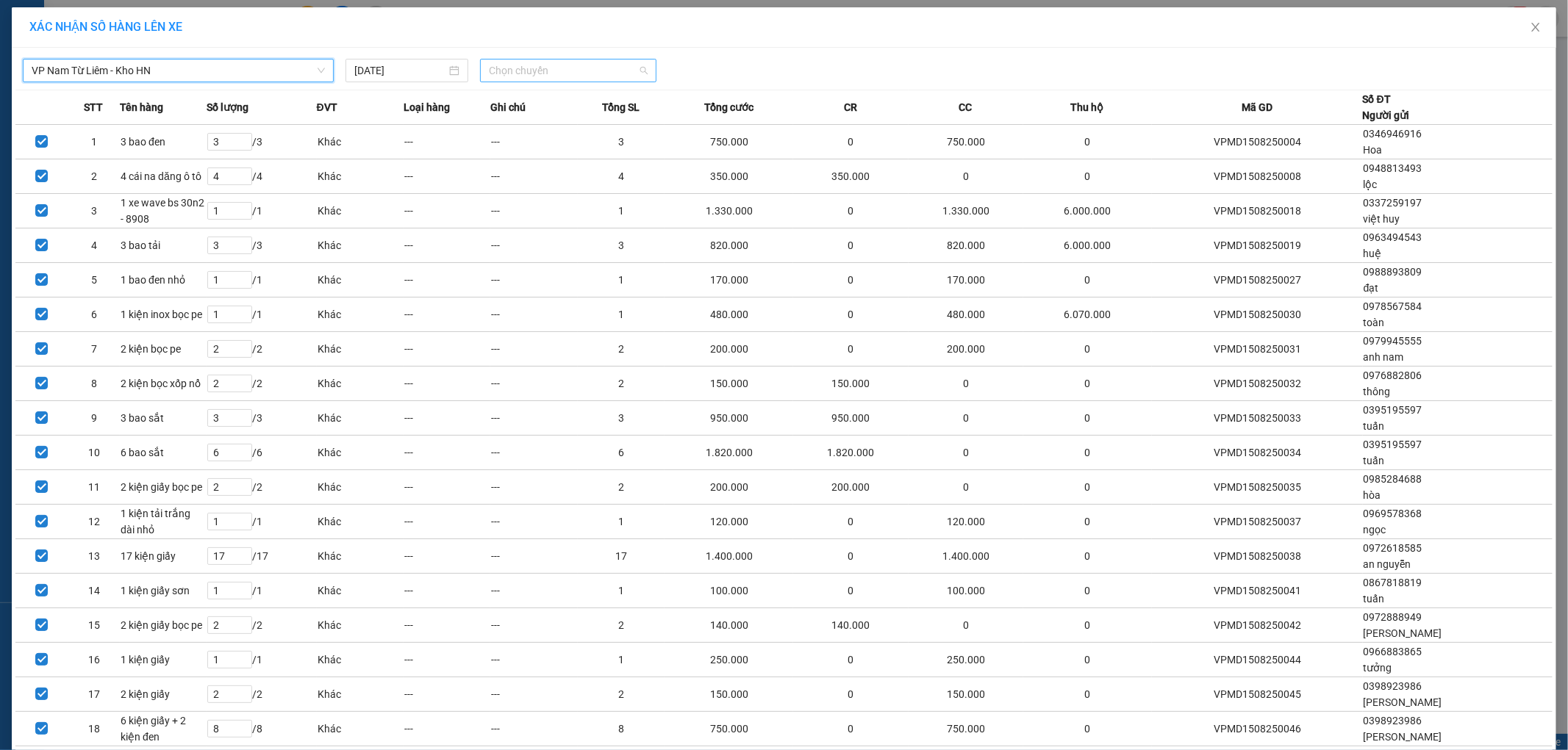
click at [628, 74] on span "Chọn chuyến" at bounding box center [568, 71] width 159 height 22
click at [551, 148] on div "20:00 (TC) - 29E-122.44" at bounding box center [541, 147] width 115 height 17
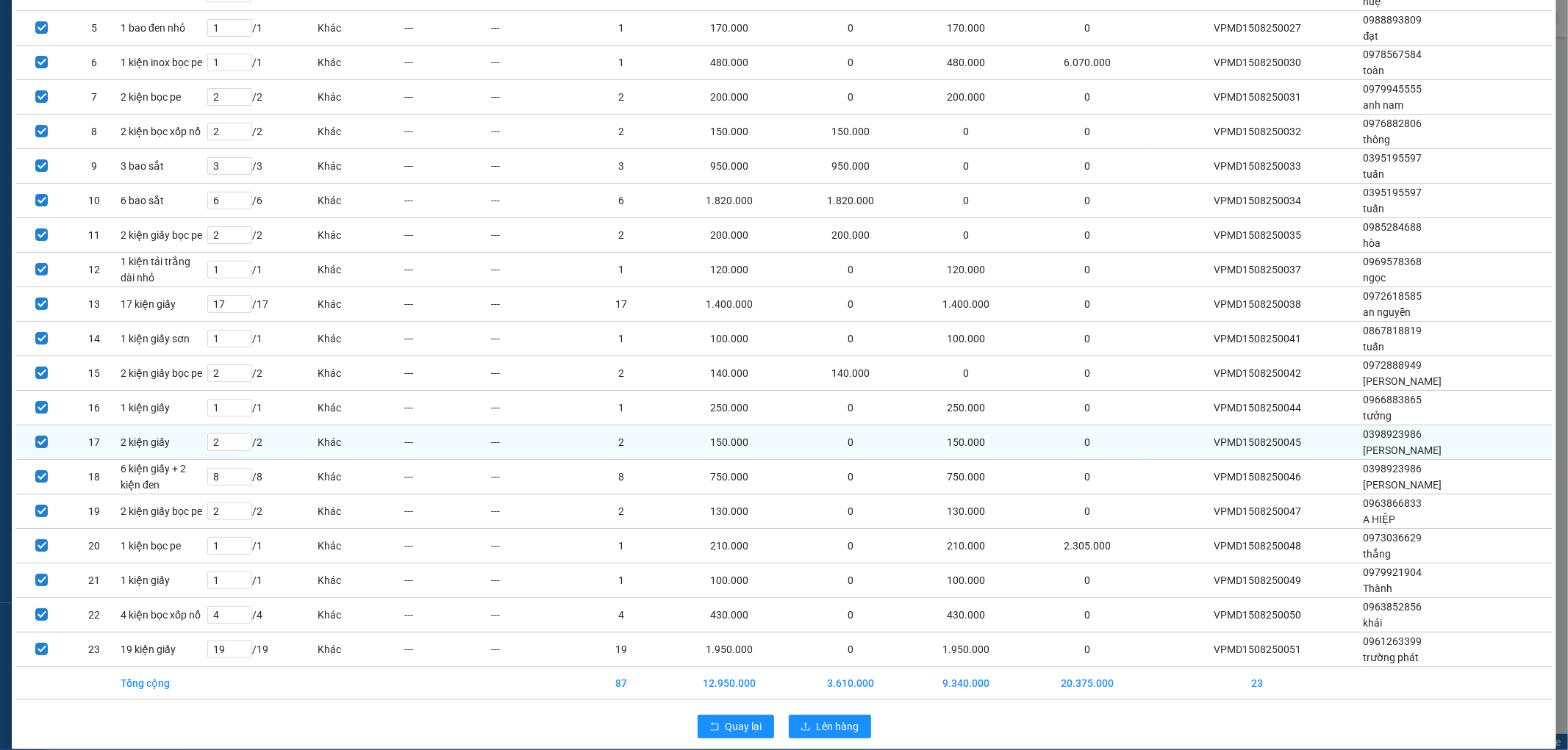
scroll to position [278, 0]
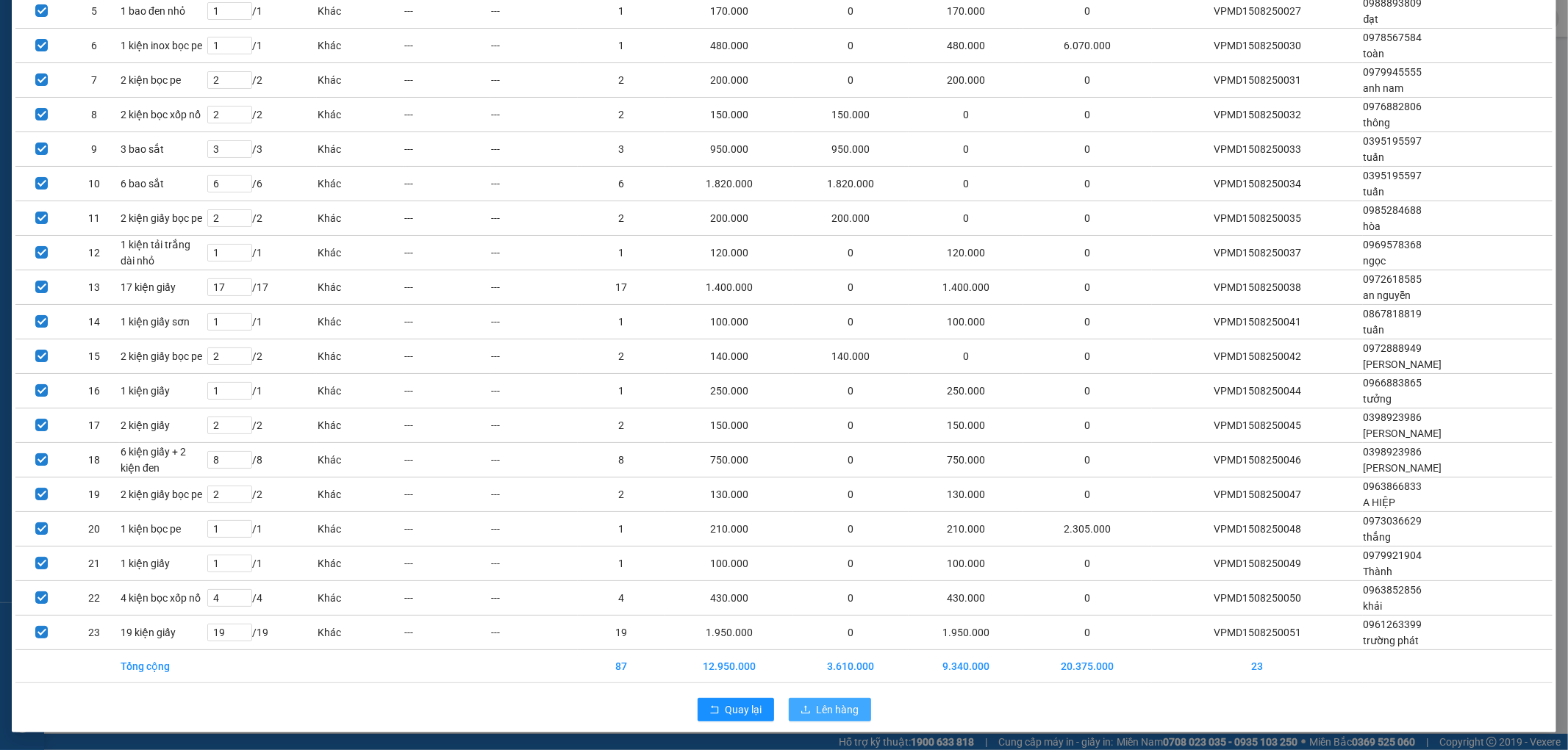
click at [829, 707] on span "Lên hàng" at bounding box center [837, 710] width 42 height 17
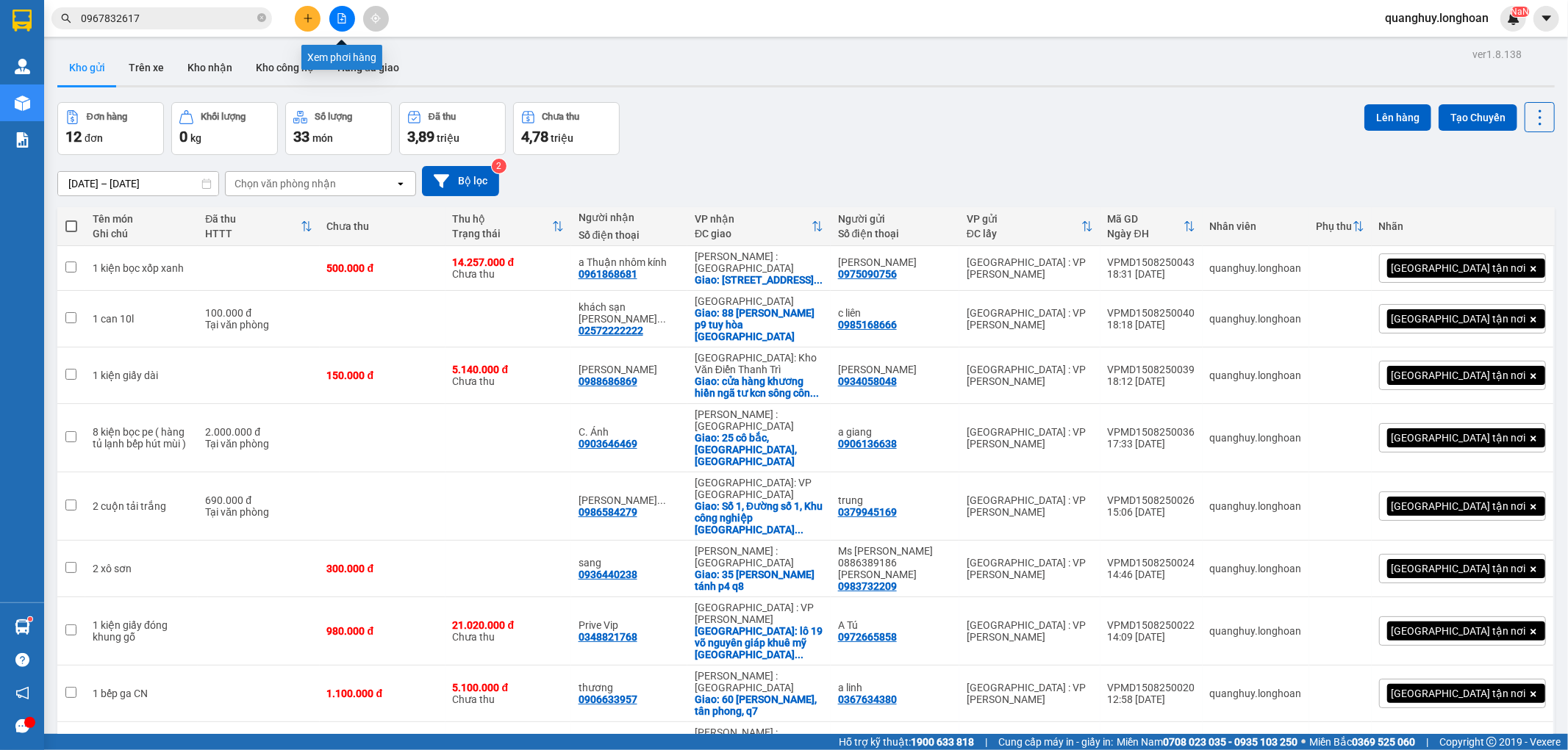
click at [334, 18] on button at bounding box center [342, 18] width 26 height 26
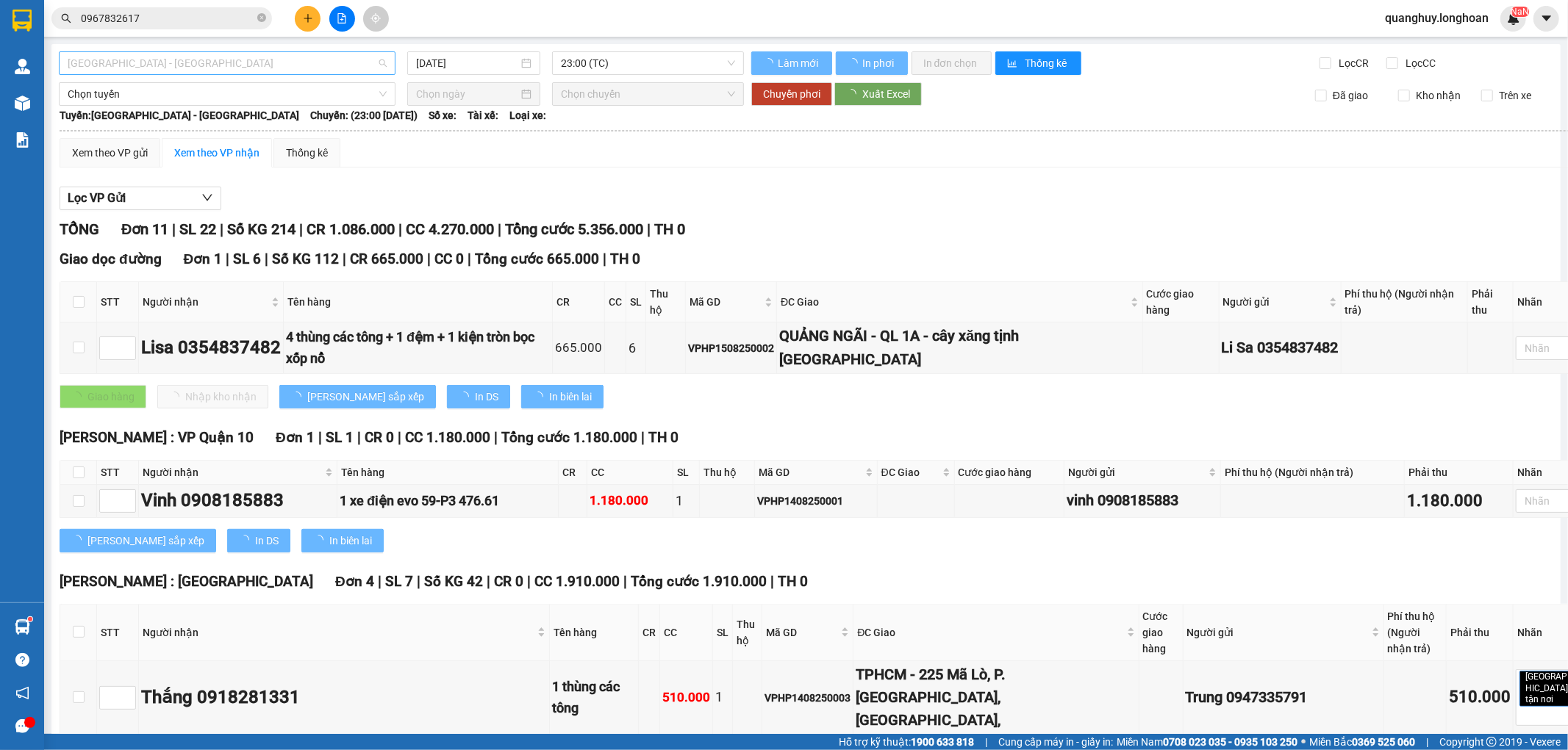
click at [333, 64] on span "[GEOGRAPHIC_DATA] - [GEOGRAPHIC_DATA]" at bounding box center [226, 63] width 319 height 22
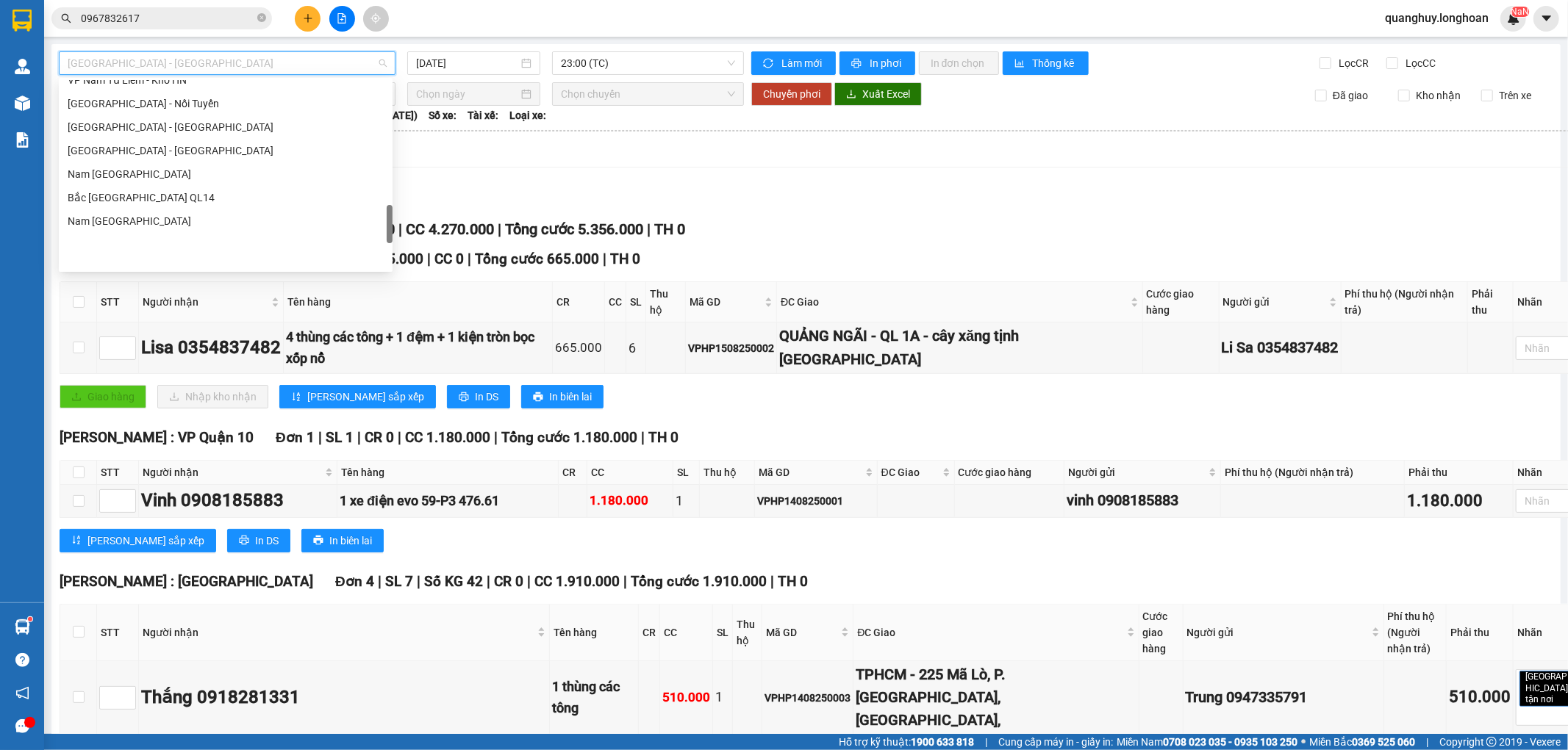
scroll to position [802, 0]
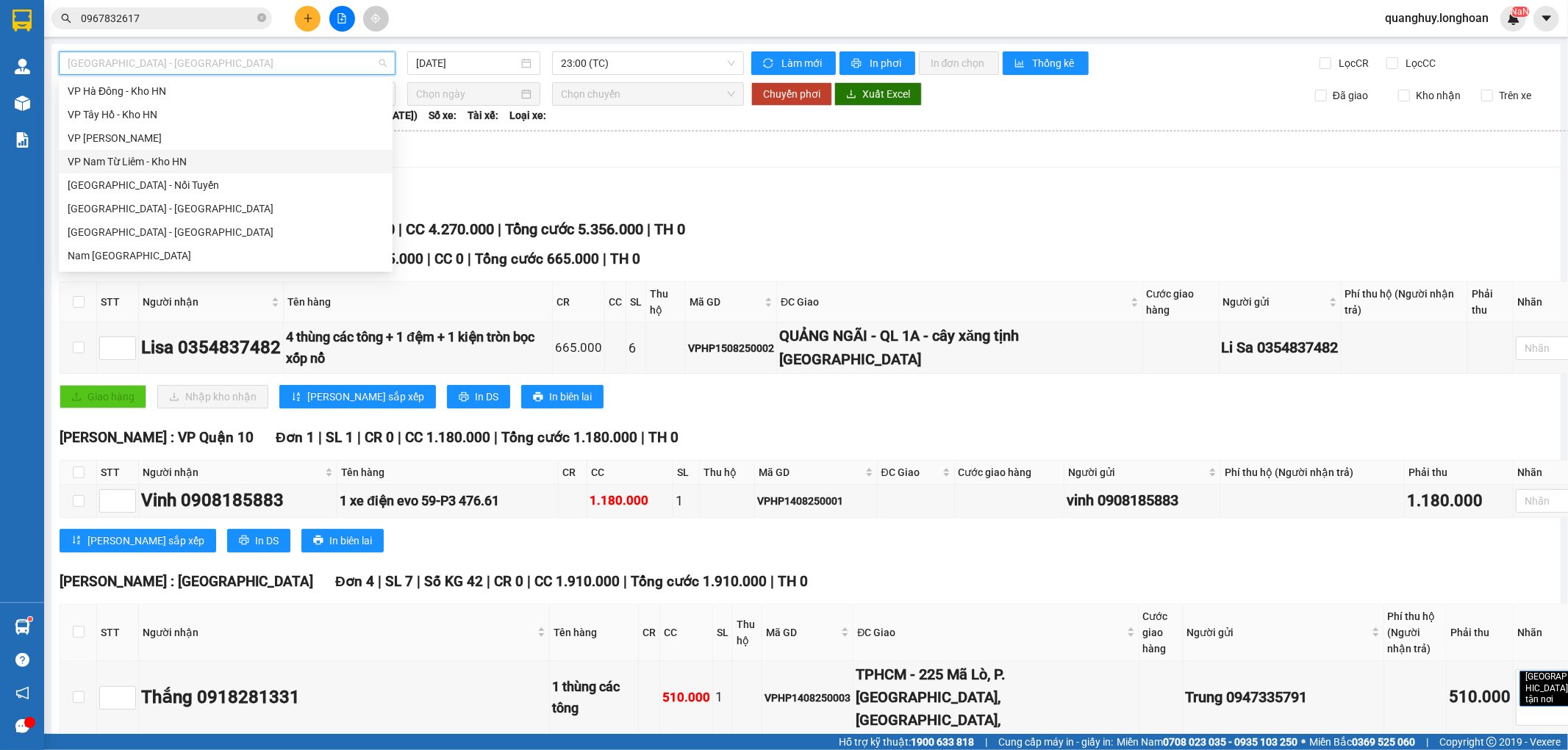
click at [172, 163] on div "VP Nam Từ Liêm - Kho HN" at bounding box center [225, 162] width 316 height 17
type input "[DATE]"
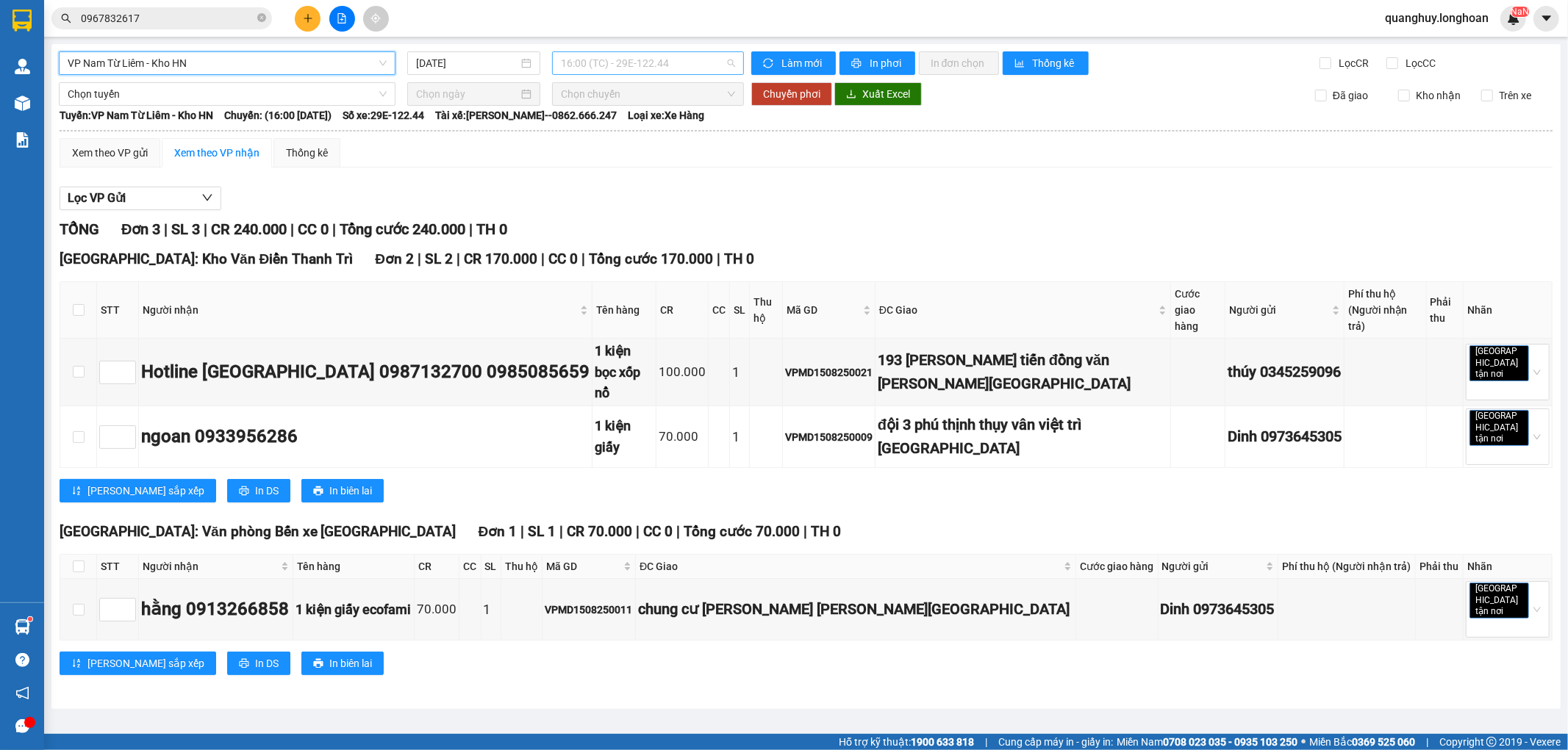
click at [677, 70] on span "16:00 (TC) - 29E-122.44" at bounding box center [647, 63] width 173 height 22
click at [648, 141] on div "20:00 (TC) - 29E-122.44" at bounding box center [617, 140] width 115 height 17
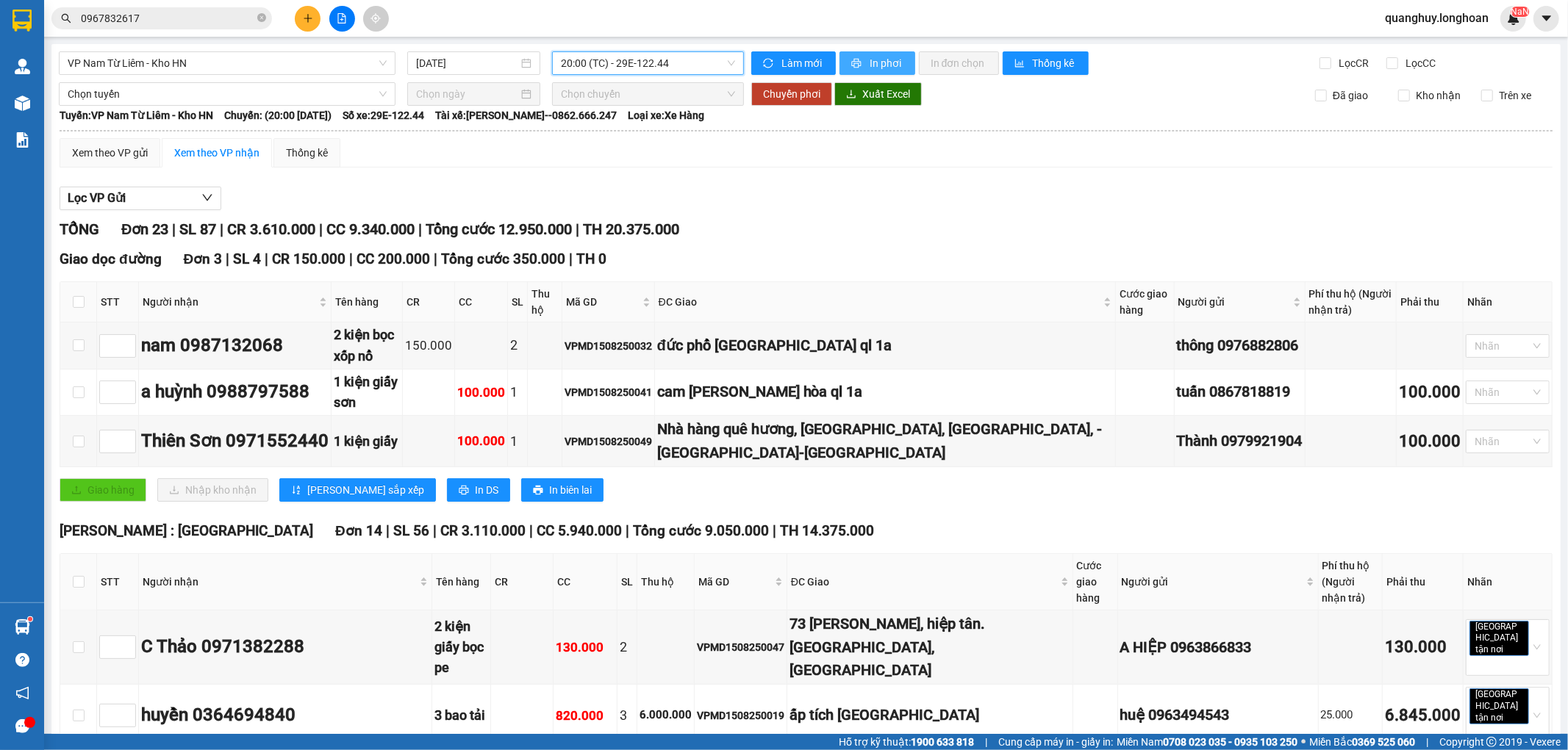
click at [870, 67] on span "In phơi" at bounding box center [886, 63] width 34 height 17
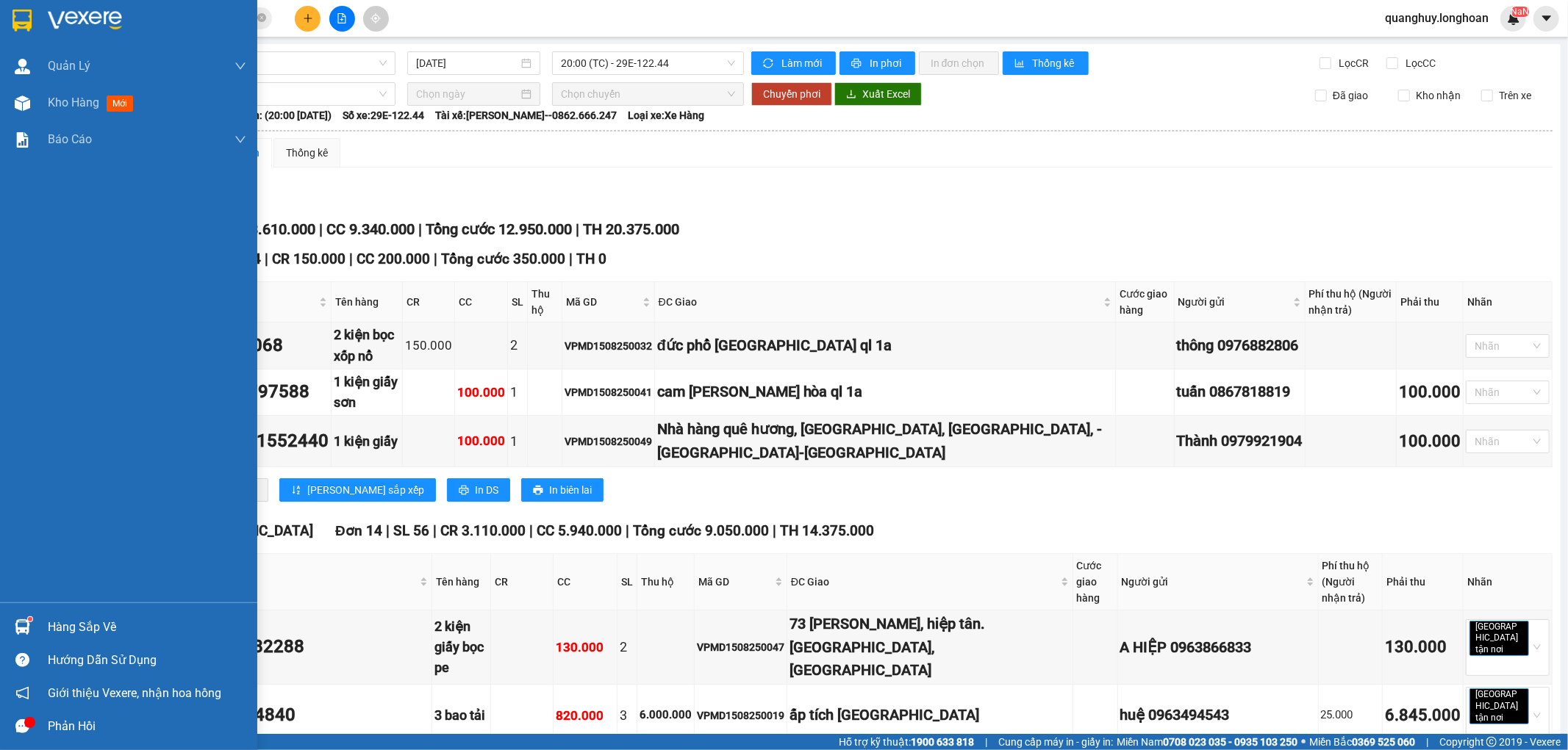
click at [33, 26] on div at bounding box center [22, 20] width 26 height 26
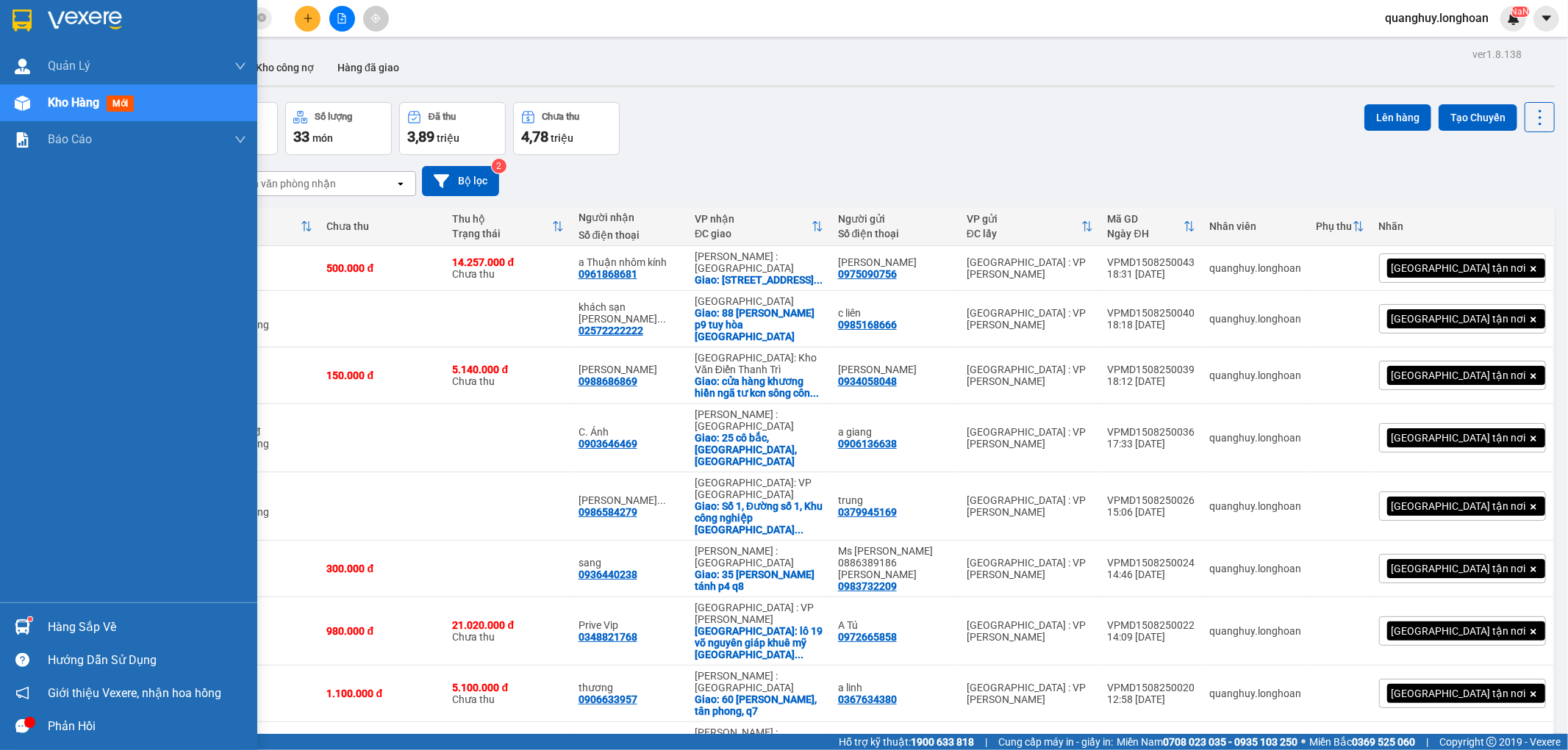
click at [13, 7] on div at bounding box center [22, 20] width 26 height 26
click at [2, 20] on div at bounding box center [129, 24] width 258 height 48
click at [27, 17] on img at bounding box center [22, 20] width 19 height 22
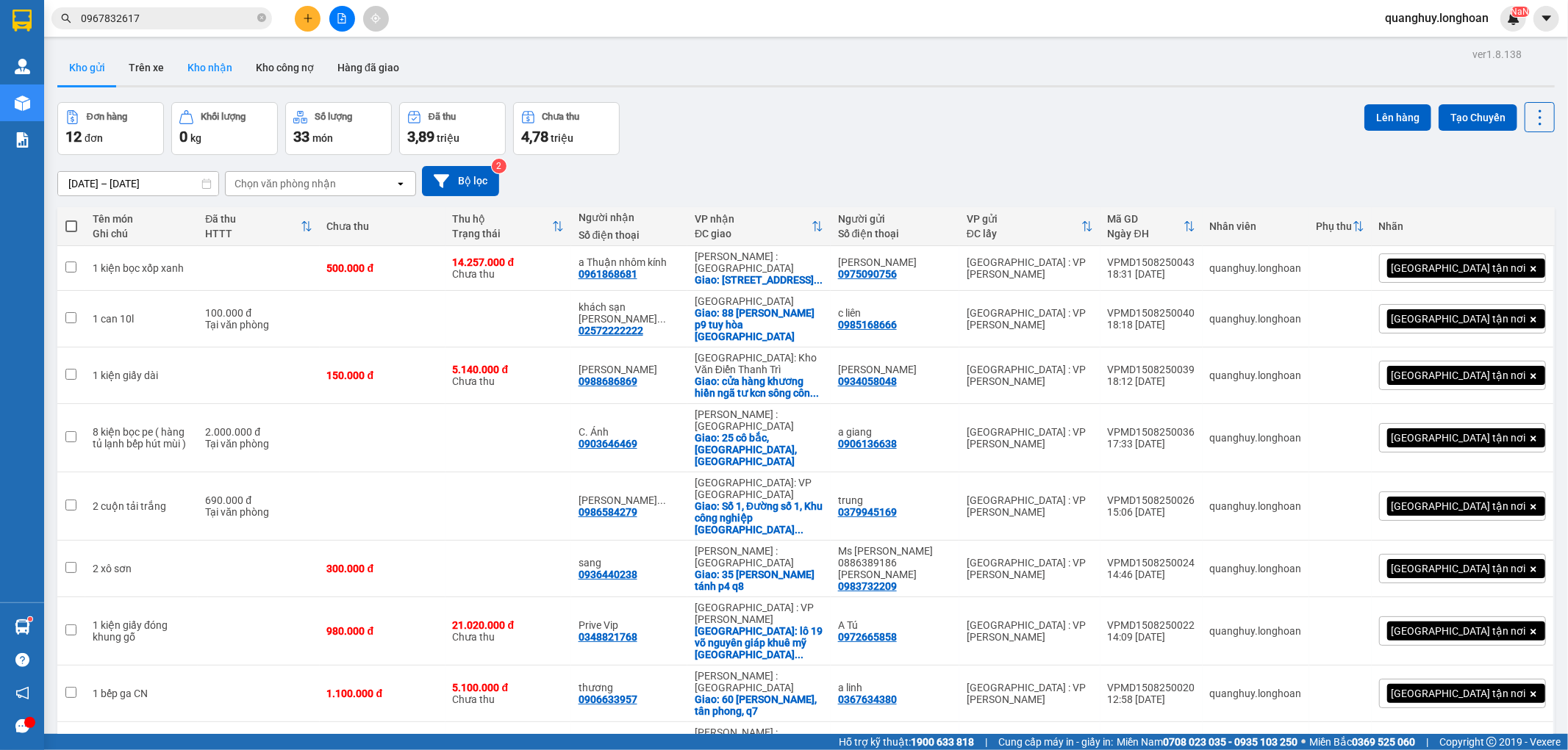
click at [215, 70] on button "Kho nhận" at bounding box center [210, 67] width 68 height 35
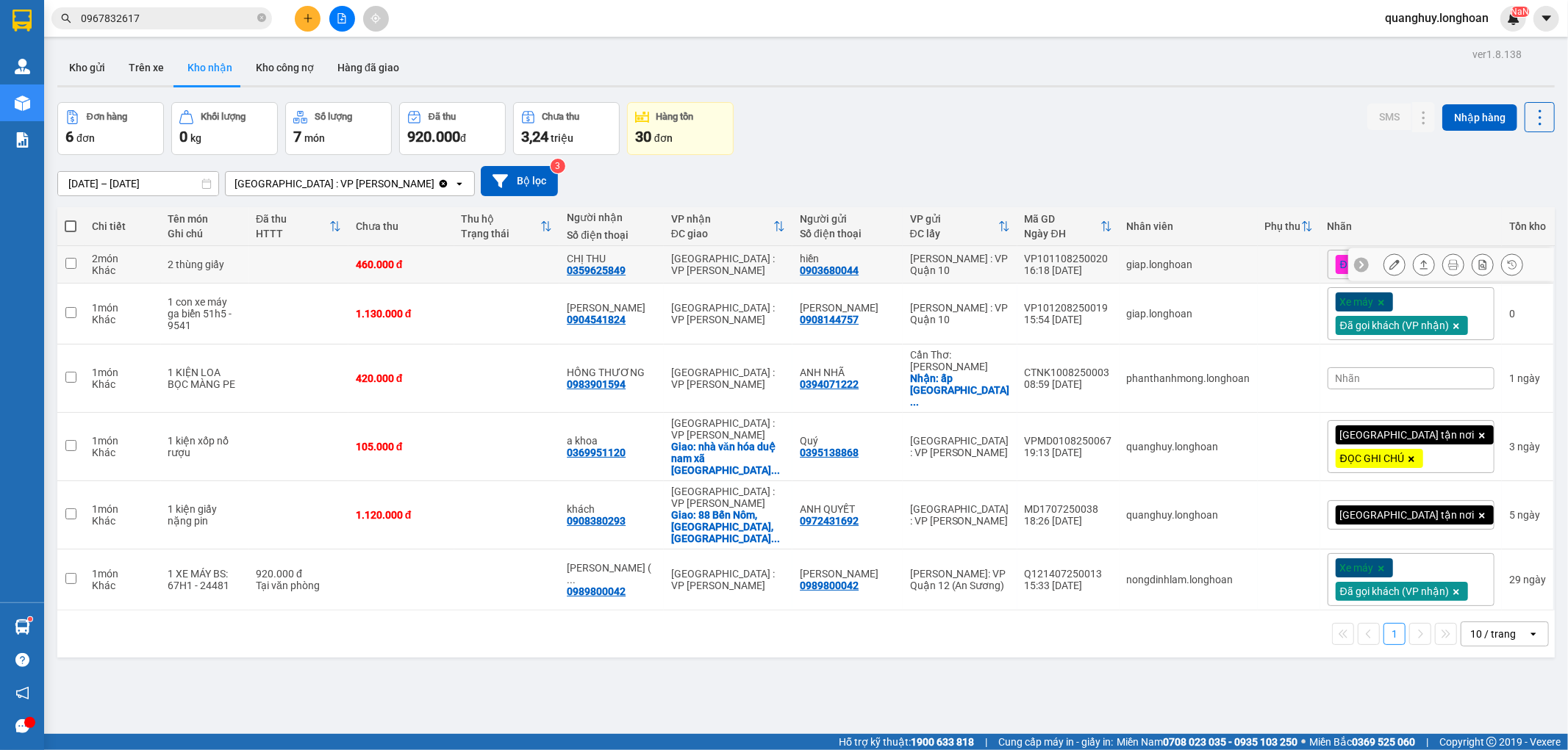
click at [242, 265] on div "2 thùng giấy" at bounding box center [205, 264] width 74 height 12
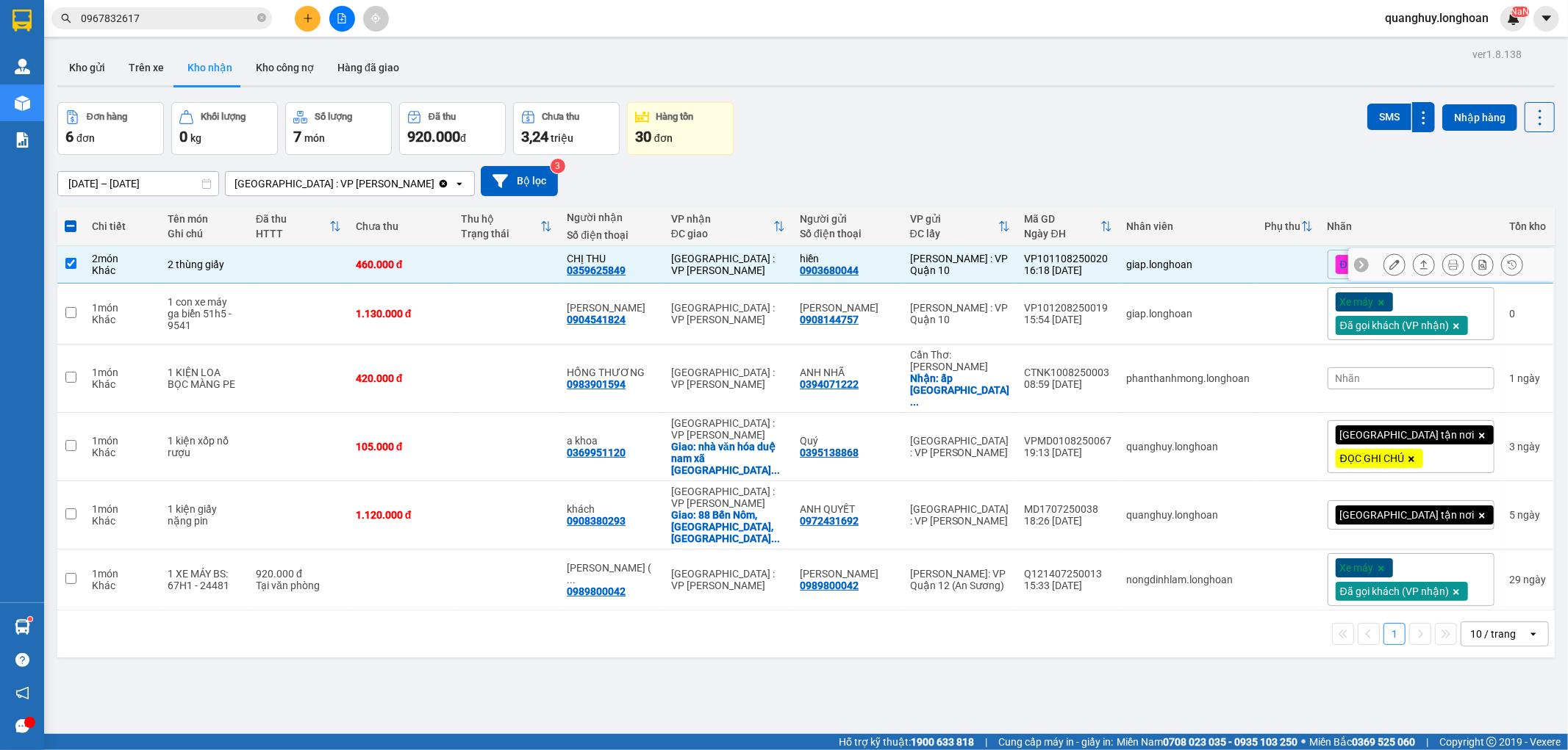
click at [278, 263] on td at bounding box center [298, 265] width 100 height 38
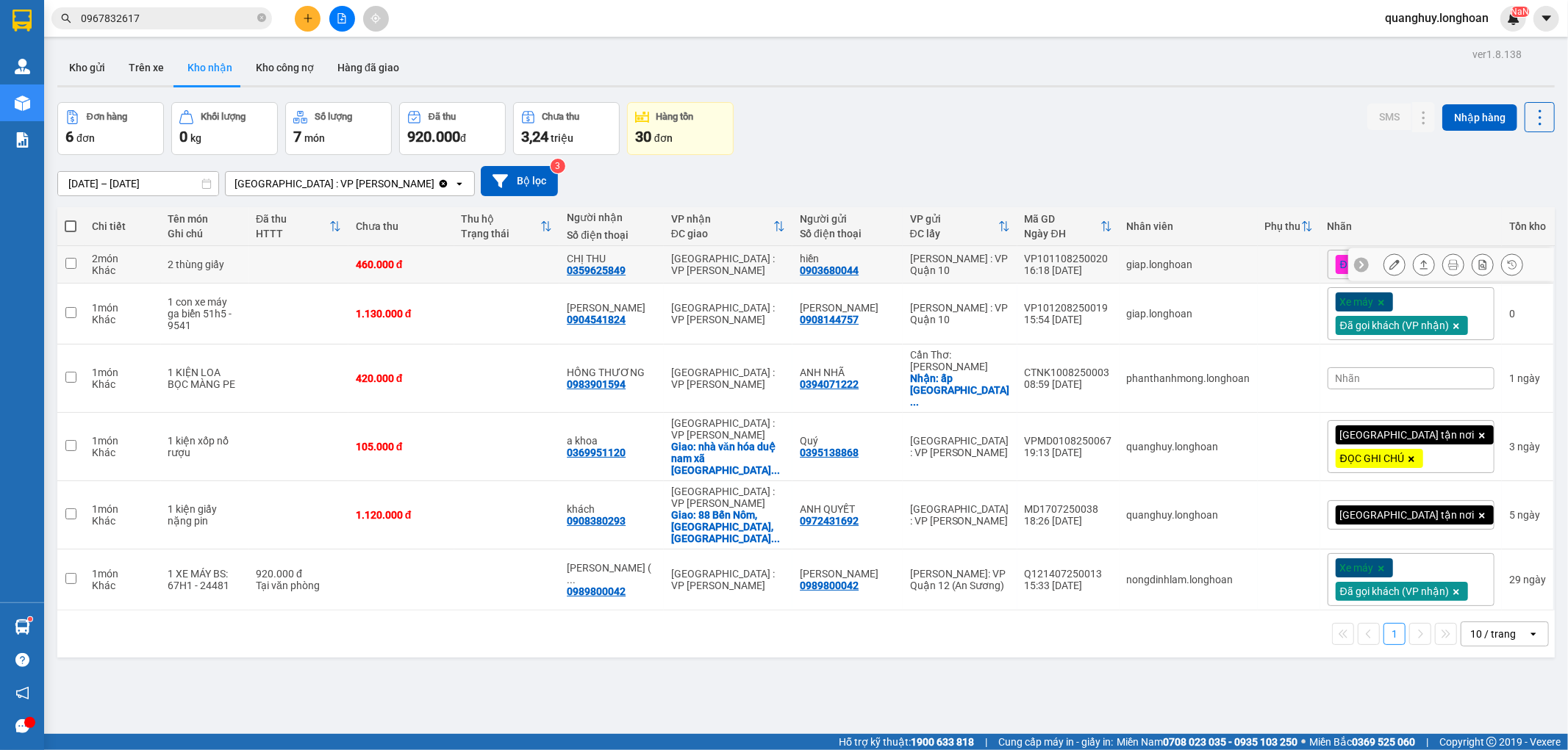
click at [278, 263] on td at bounding box center [298, 265] width 100 height 38
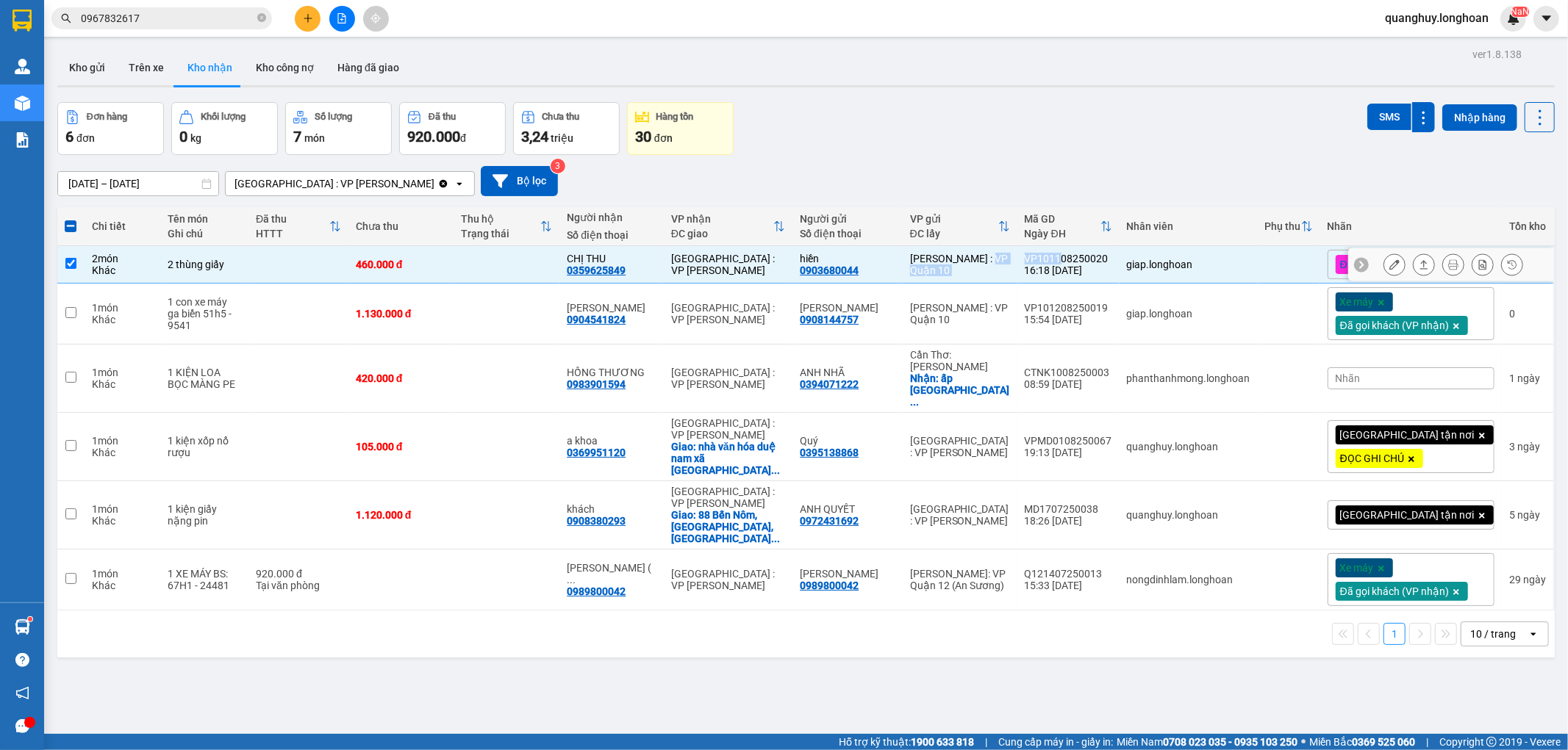
drag, startPoint x: 1033, startPoint y: 260, endPoint x: 1066, endPoint y: 262, distance: 33.1
click at [1074, 258] on tr "2 món Khác 2 thùng giấy 460.000 đ CHỊ THU 0359625849 [GEOGRAPHIC_DATA] : VP [GE…" at bounding box center [805, 265] width 1497 height 38
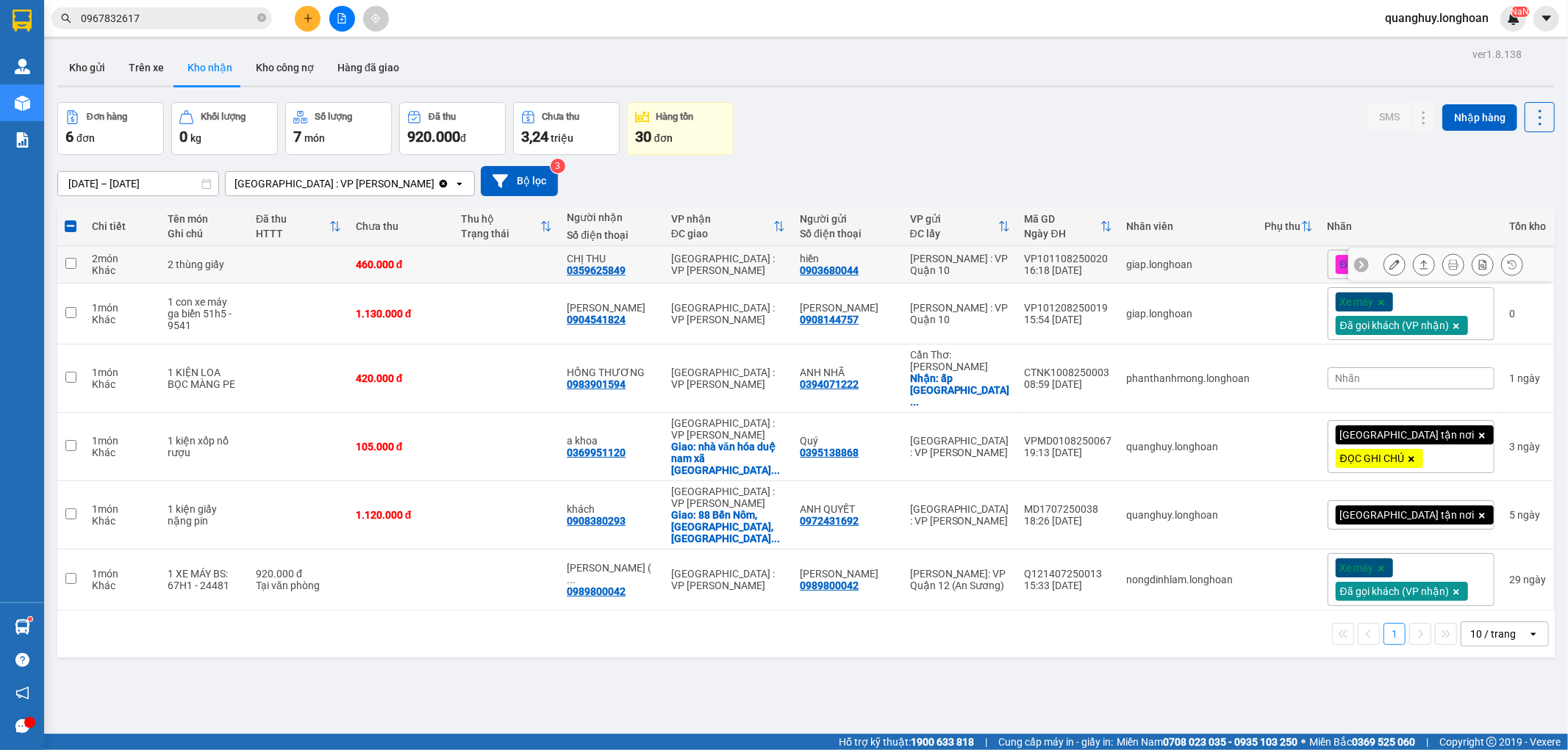
click at [1063, 265] on div "16:18 [DATE]" at bounding box center [1067, 271] width 87 height 12
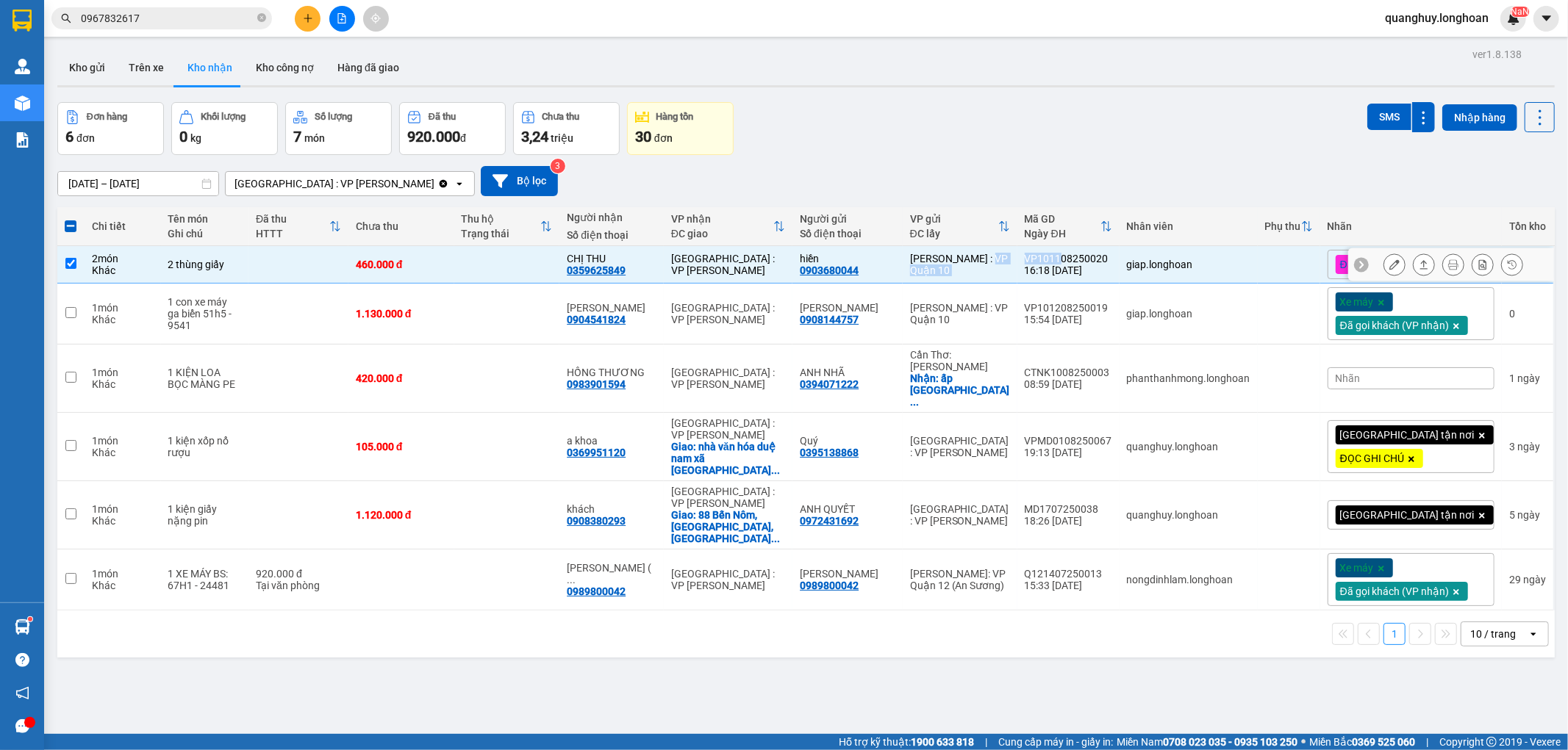
drag, startPoint x: 1032, startPoint y: 260, endPoint x: 1078, endPoint y: 260, distance: 46.0
click at [1078, 260] on tr "2 món Khác 2 thùng giấy 460.000 đ CHỊ THU 0359625849 [GEOGRAPHIC_DATA] : VP [GE…" at bounding box center [805, 265] width 1497 height 38
click at [1078, 260] on div "VP101108250020" at bounding box center [1067, 259] width 87 height 12
drag, startPoint x: 1039, startPoint y: 256, endPoint x: 1125, endPoint y: 261, distance: 86.1
click at [1119, 261] on td "VP101108250020 16:18 [DATE]" at bounding box center [1067, 265] width 102 height 38
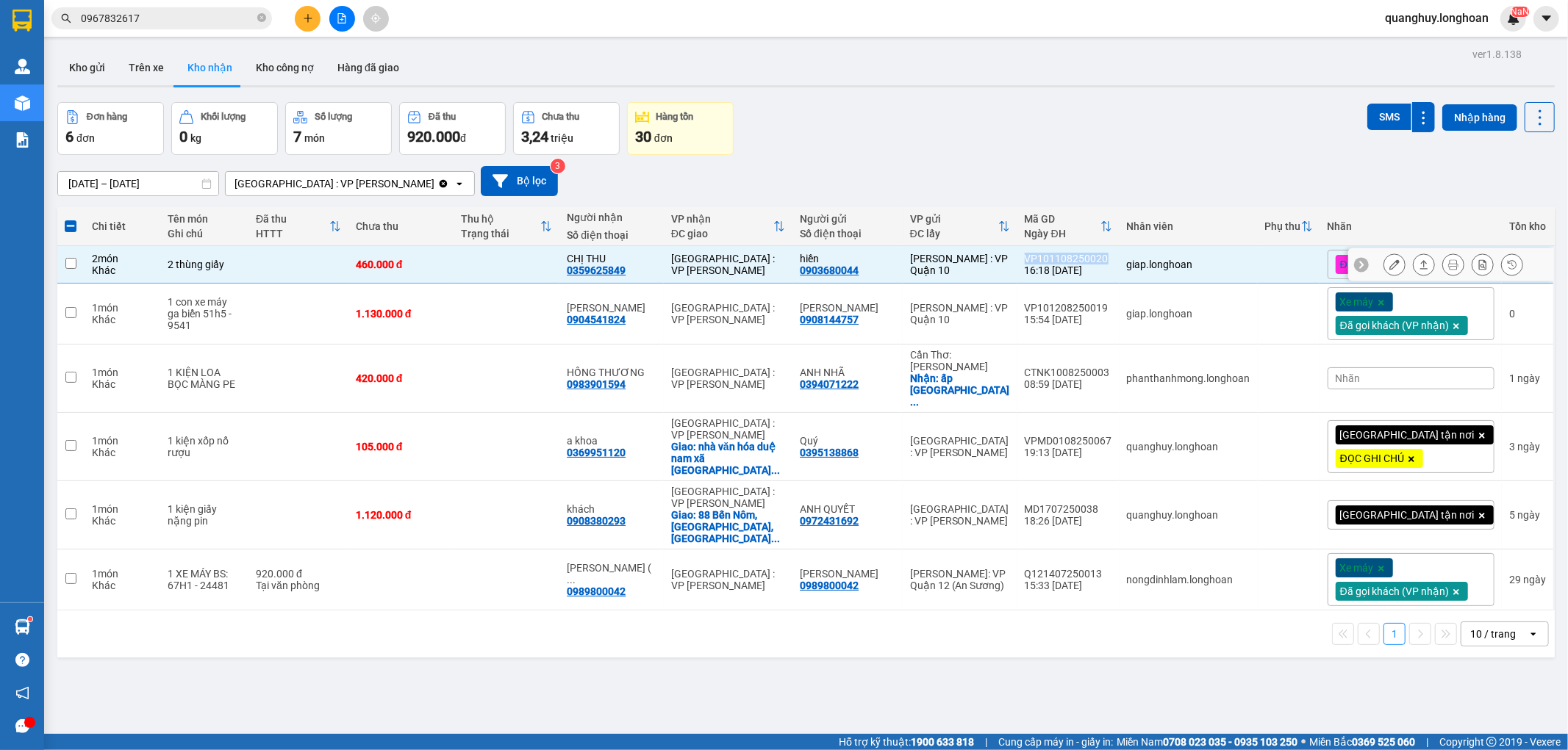
checkbox input "false"
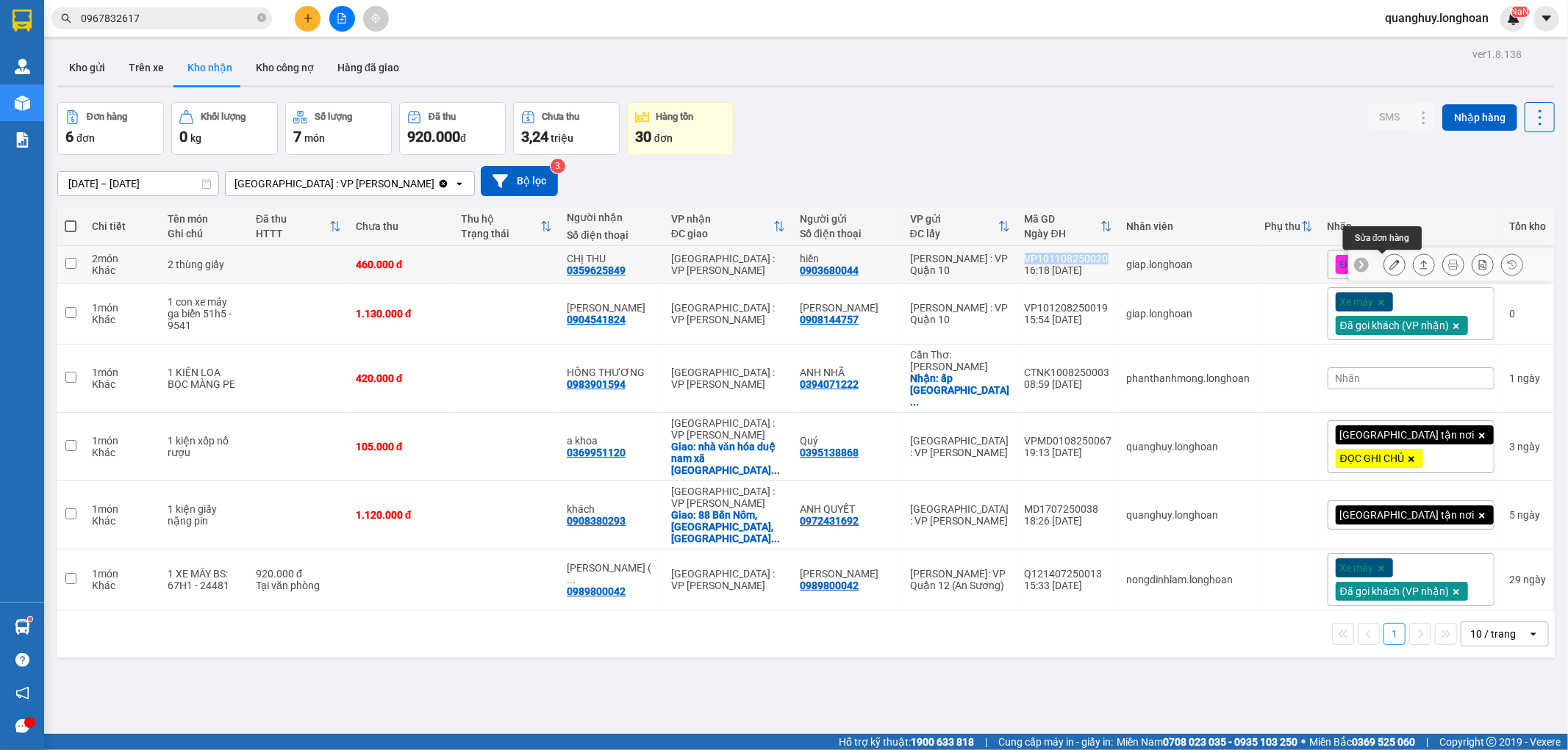
click at [1384, 272] on button at bounding box center [1394, 265] width 20 height 26
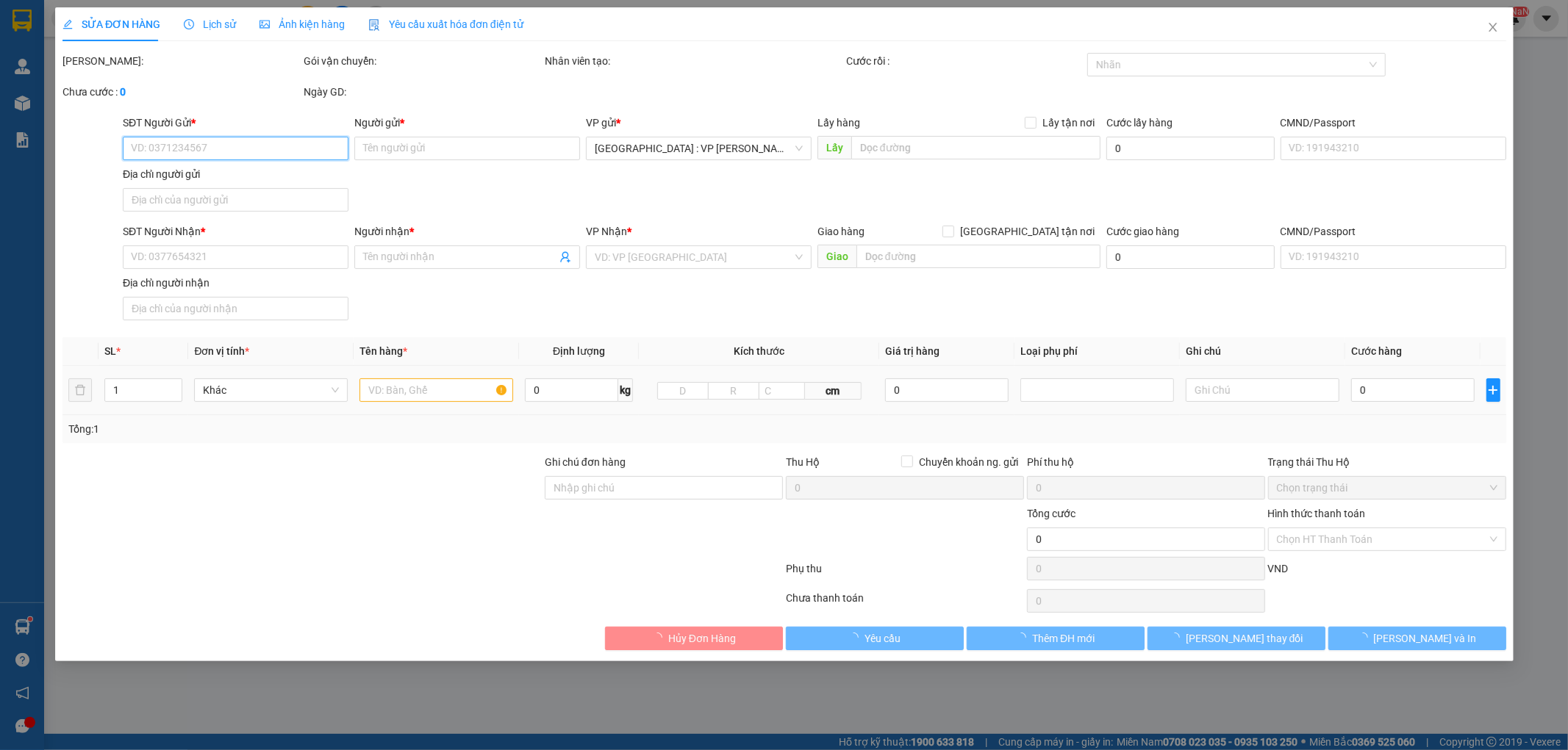
type input "0903680044"
type input "hiền"
type input "0359625849"
type input "CHỊ THU"
type input "hàng k bao bể vỡ hư hỏng"
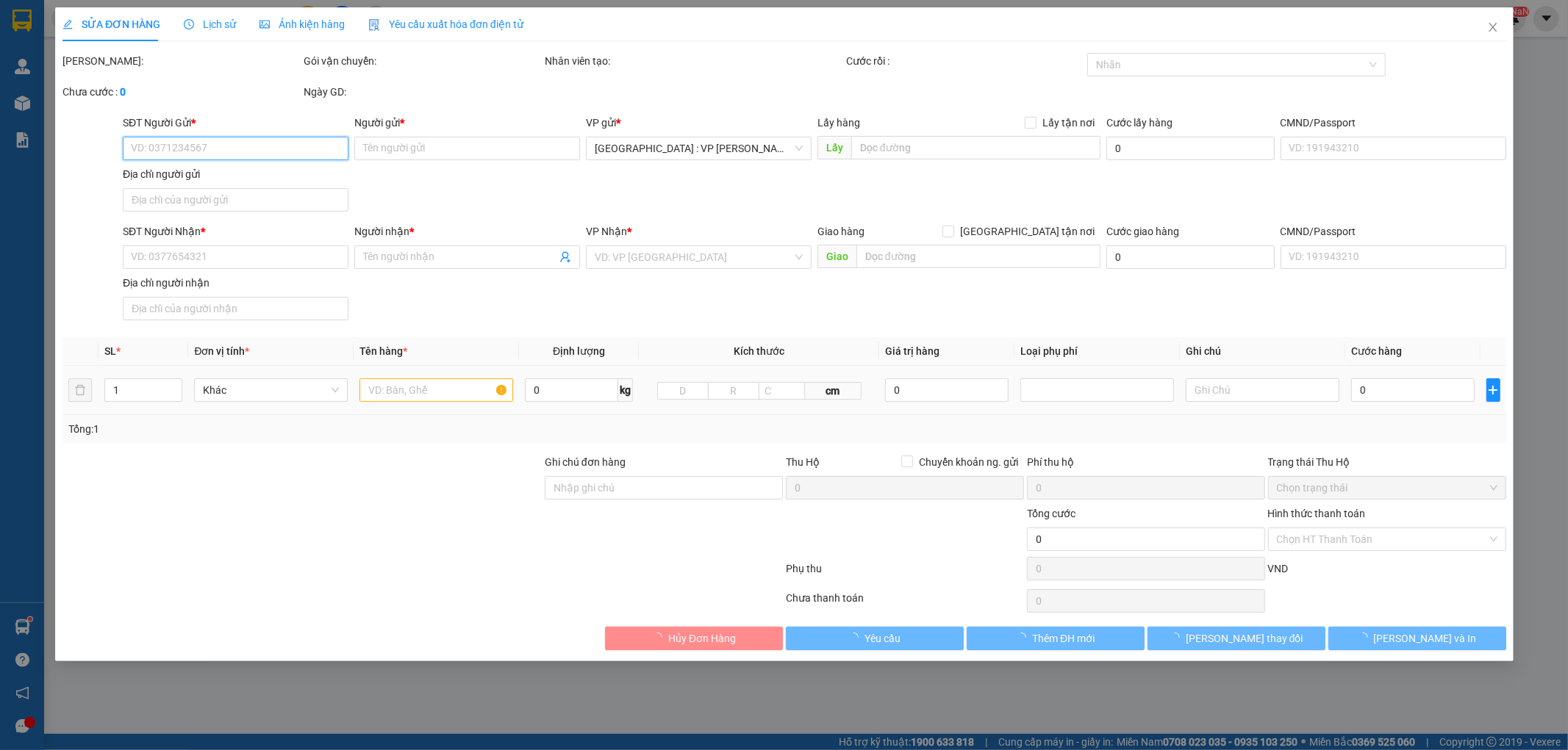
type input "460.000"
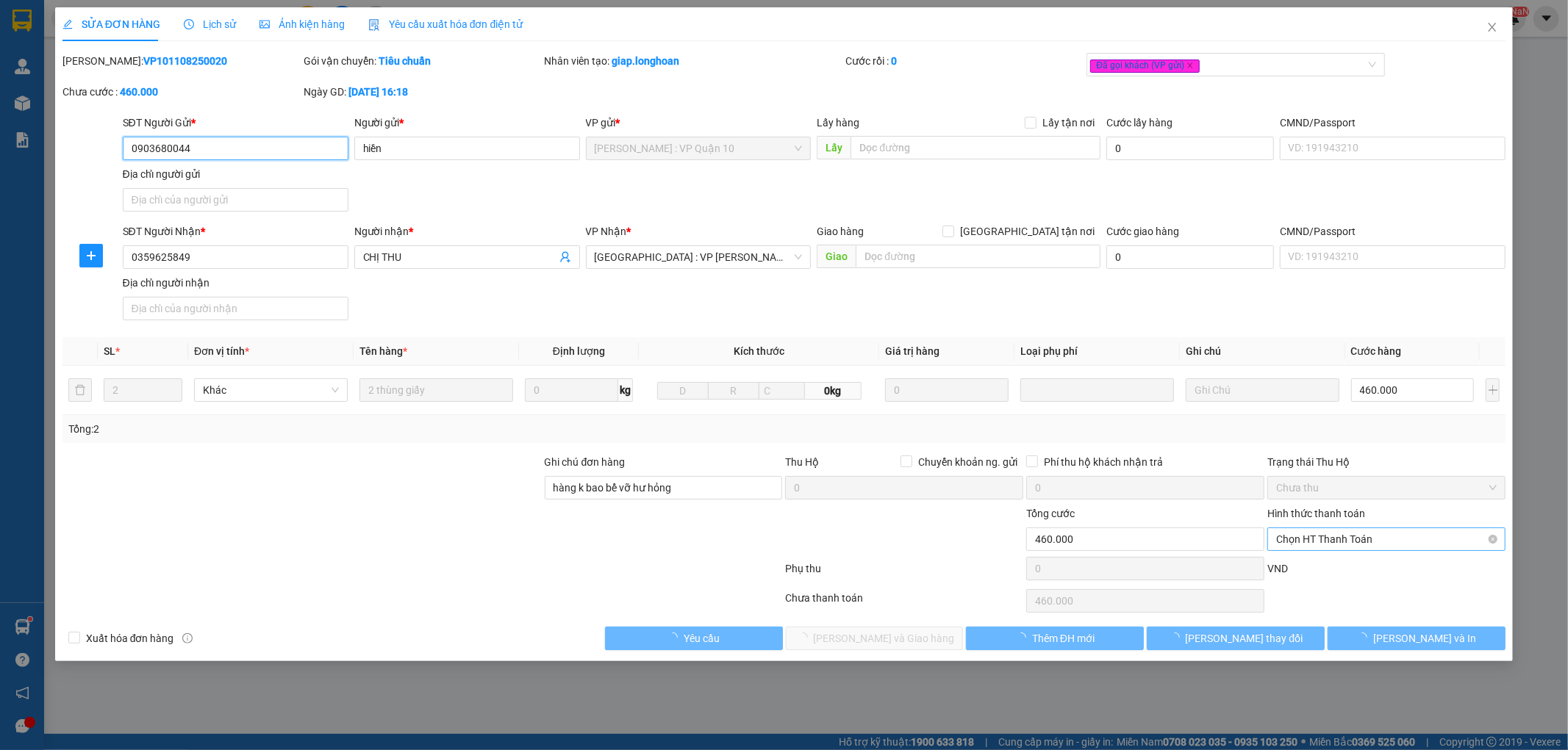
click at [1316, 545] on span "Chọn HT Thanh Toán" at bounding box center [1387, 539] width 221 height 22
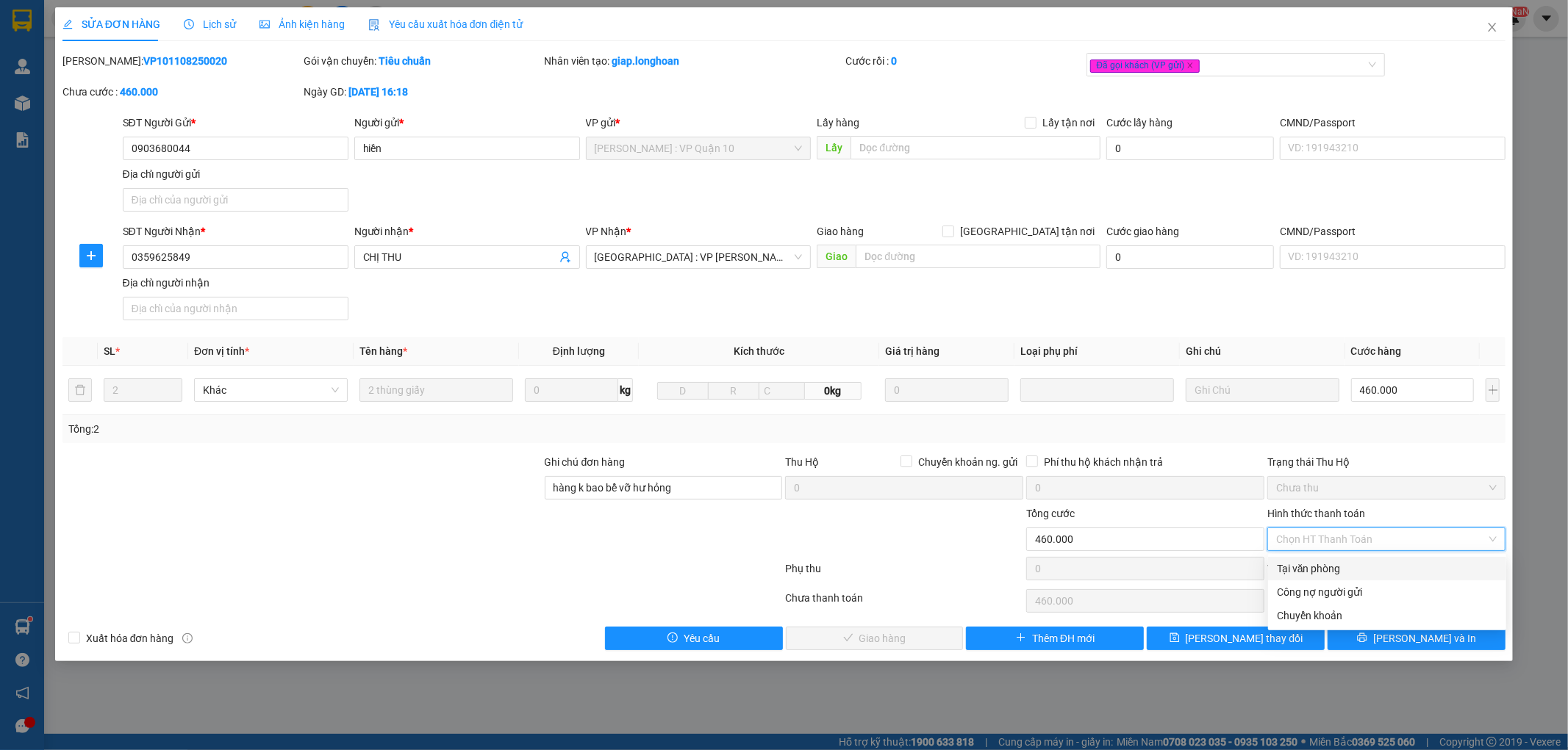
click at [1307, 571] on div "Tại văn phòng" at bounding box center [1387, 569] width 221 height 17
type input "0"
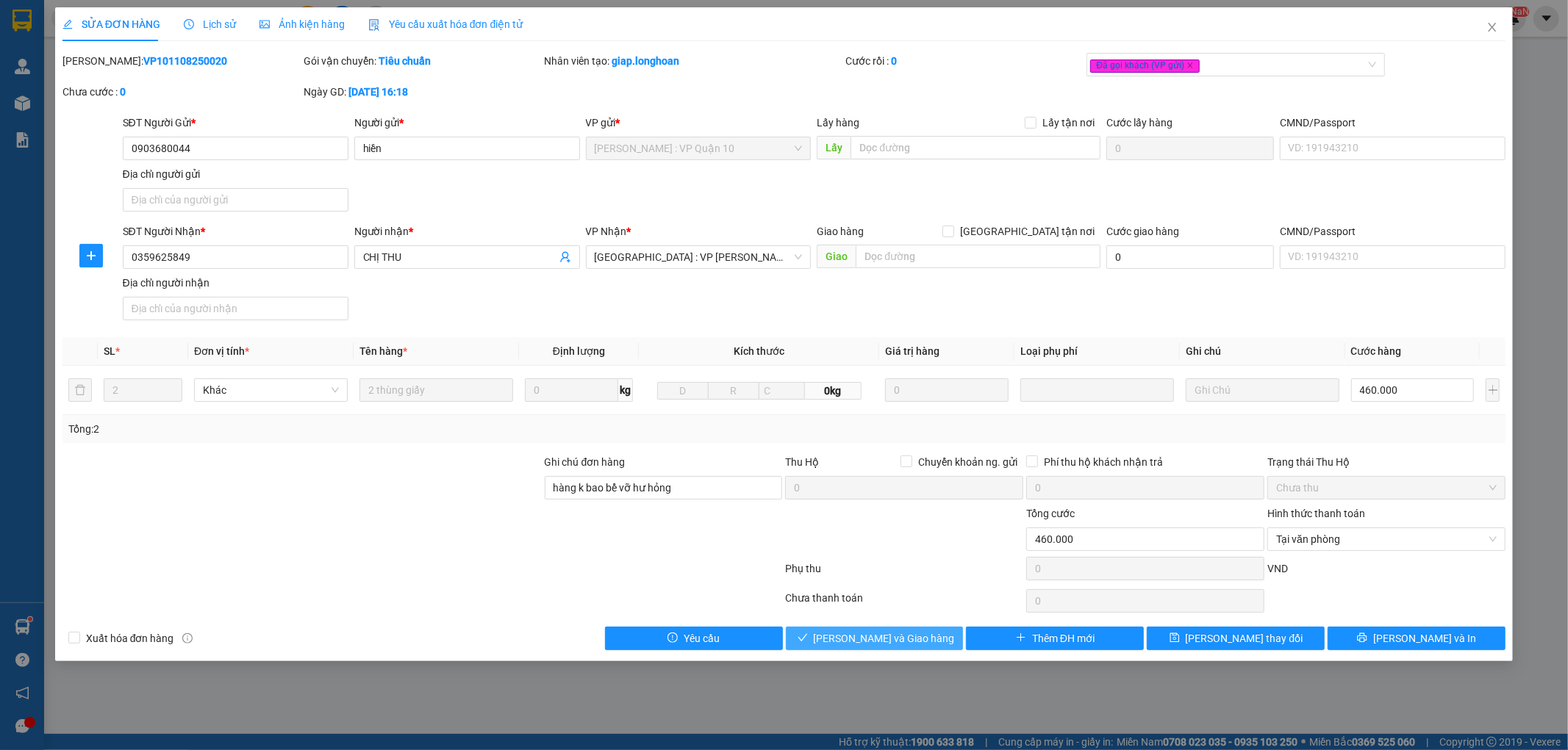
click at [907, 637] on span "[PERSON_NAME] và Giao hàng" at bounding box center [883, 639] width 141 height 17
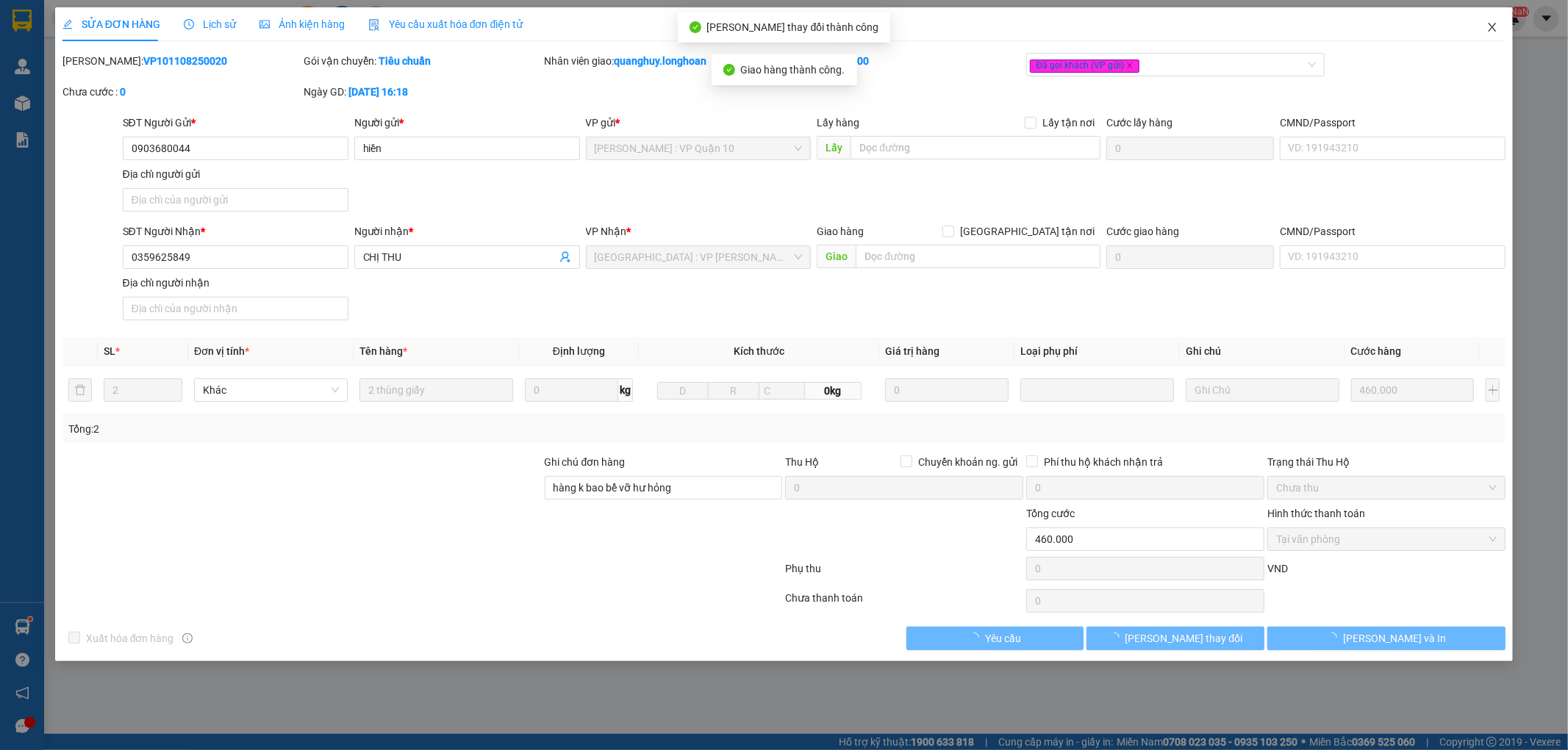
click at [1488, 19] on span "Close" at bounding box center [1492, 28] width 41 height 41
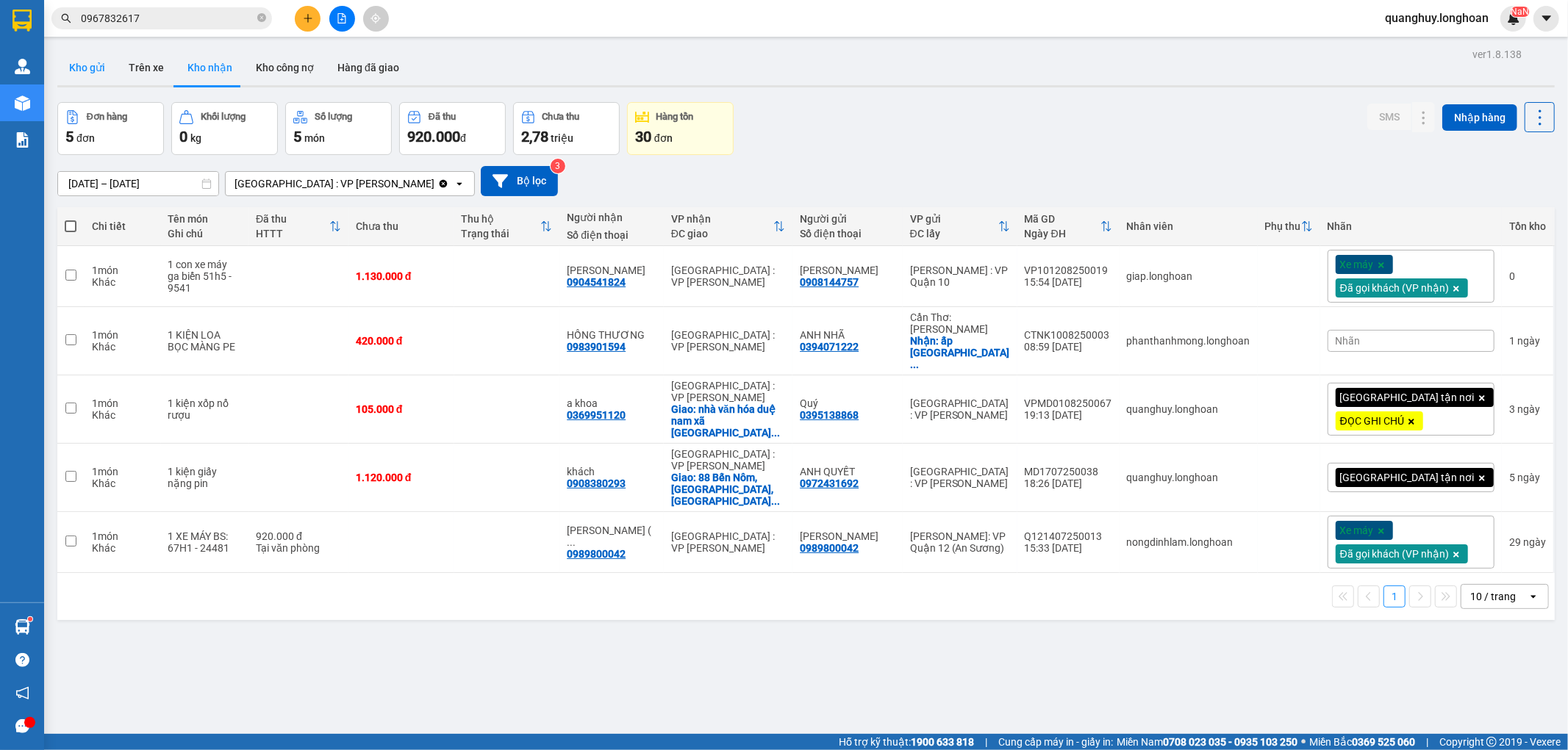
click at [71, 68] on button "Kho gửi" at bounding box center [86, 67] width 60 height 35
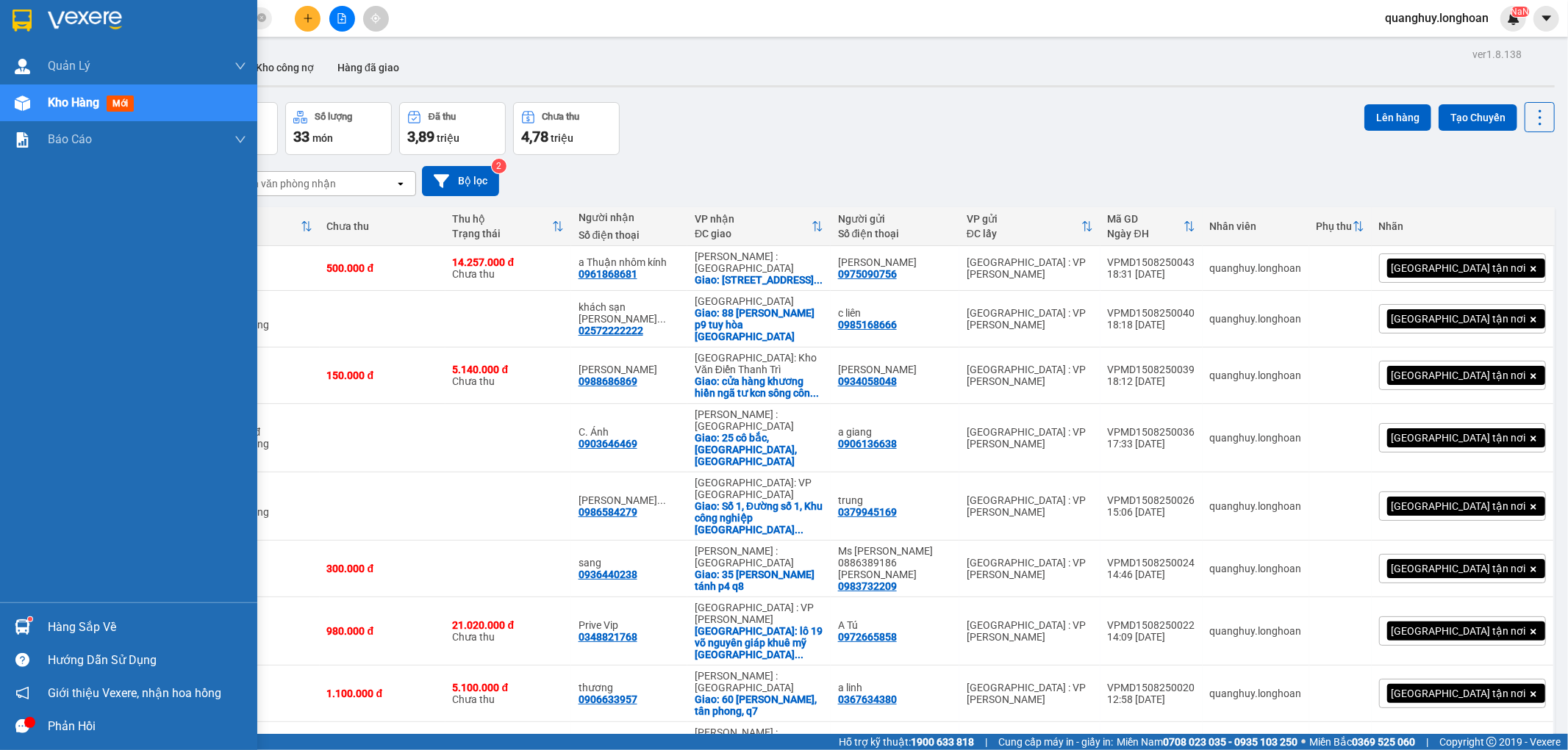
click at [40, 637] on div "Hàng sắp về" at bounding box center [129, 628] width 258 height 33
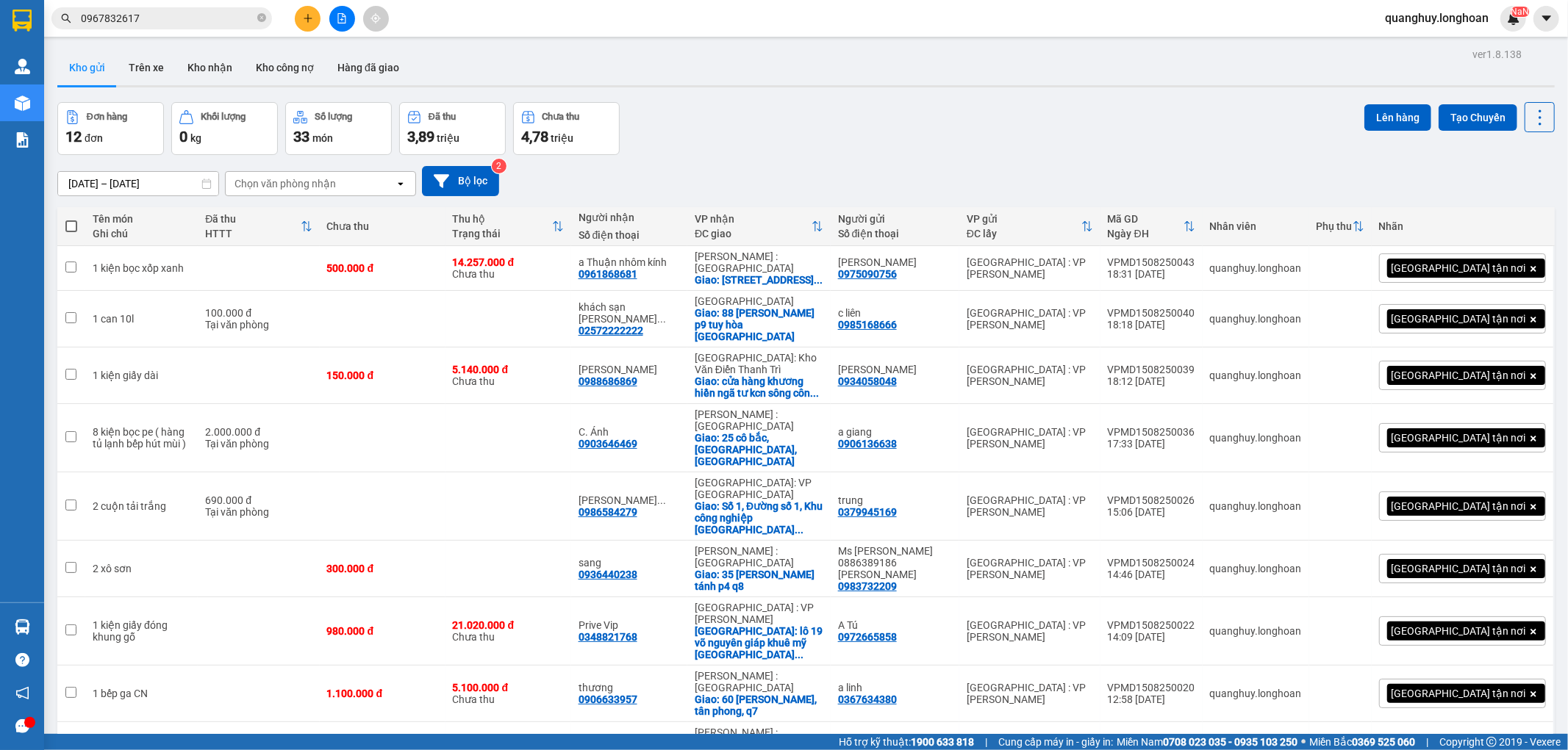
click at [710, 120] on section "Kết quả tìm kiếm ( 97 ) Bộ lọc Mã ĐH Trạng thái Món hàng Thu hộ Tổng cước Chưa …" at bounding box center [784, 375] width 1568 height 750
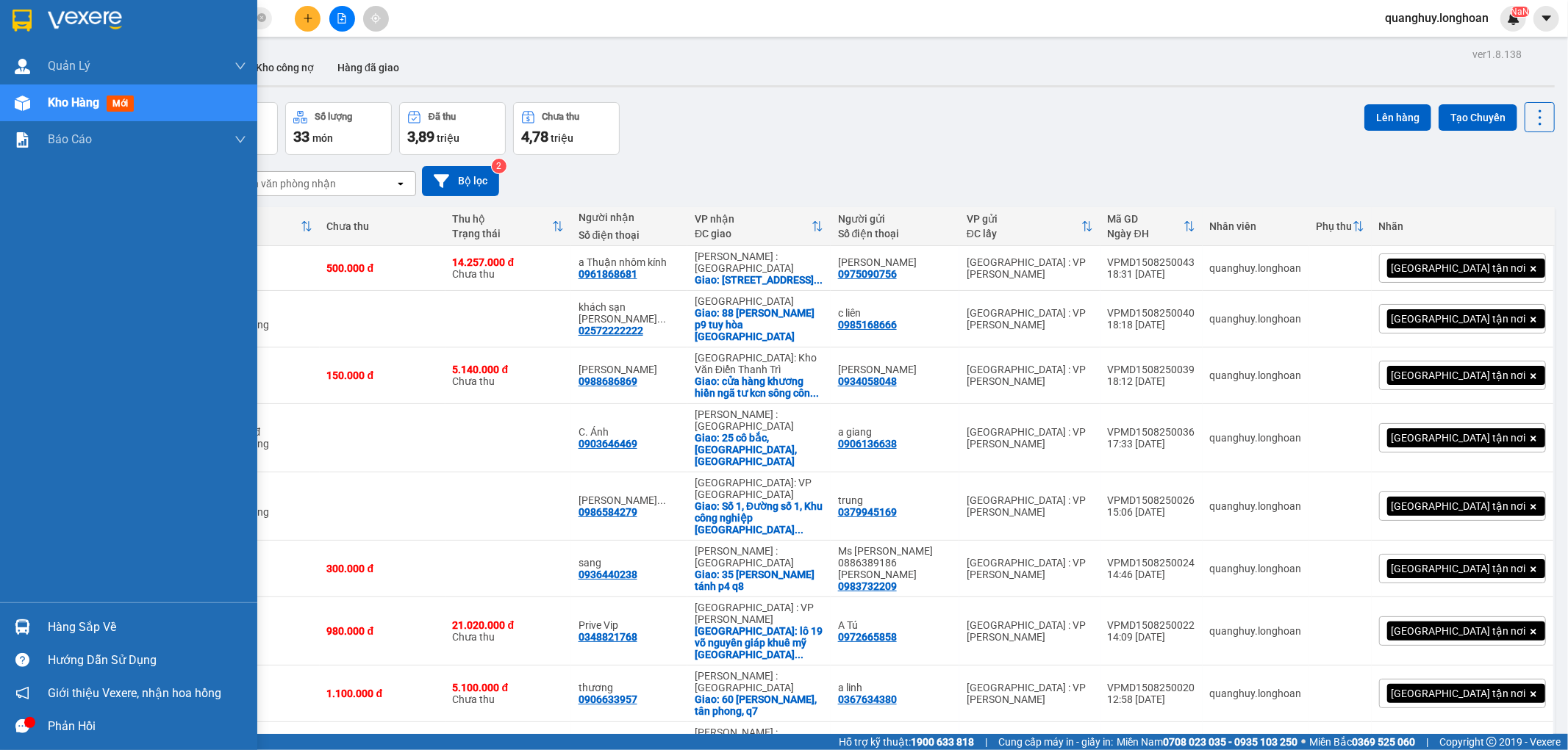
click at [40, 629] on div "Hàng sắp về" at bounding box center [129, 628] width 258 height 33
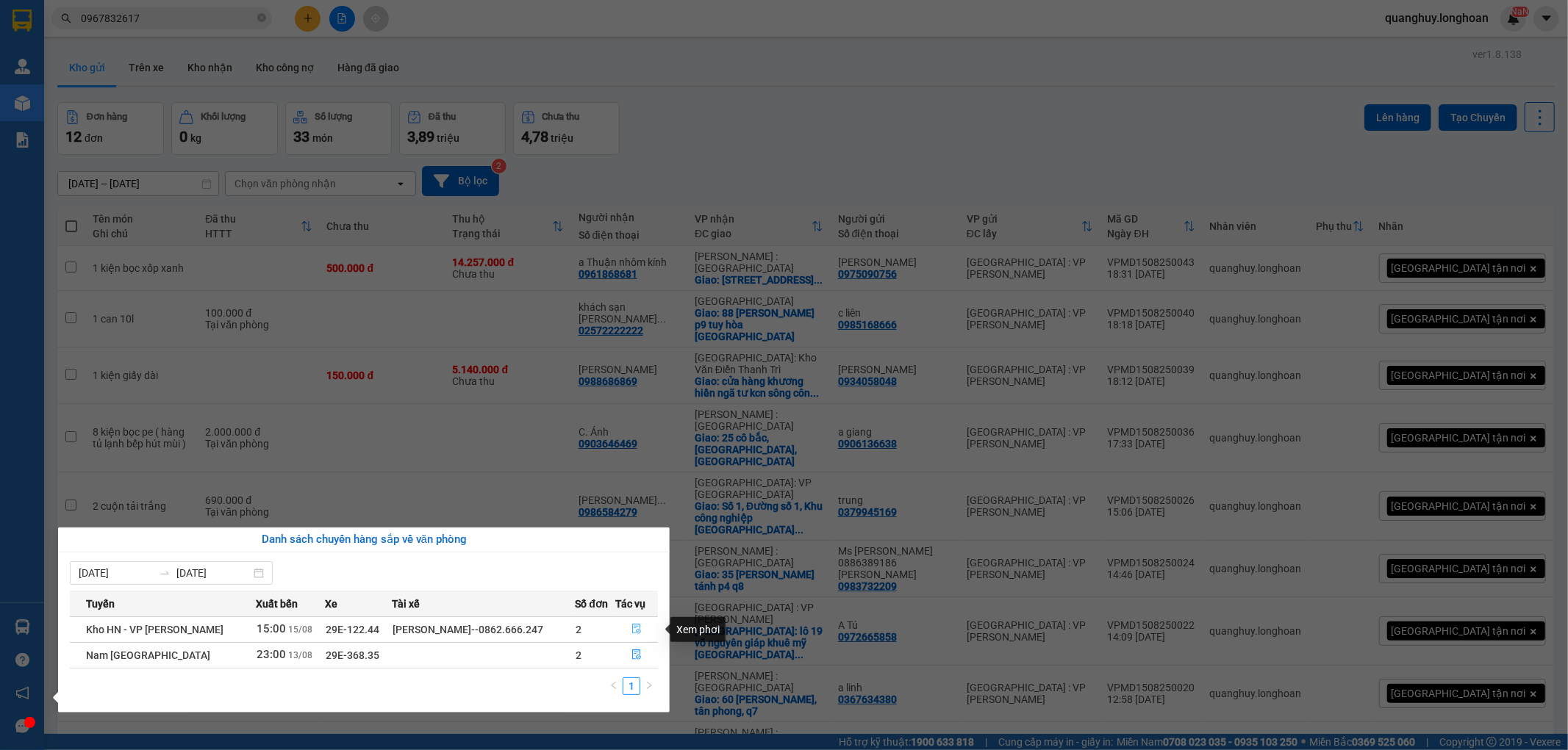
click at [633, 629] on icon "file-done" at bounding box center [636, 629] width 10 height 10
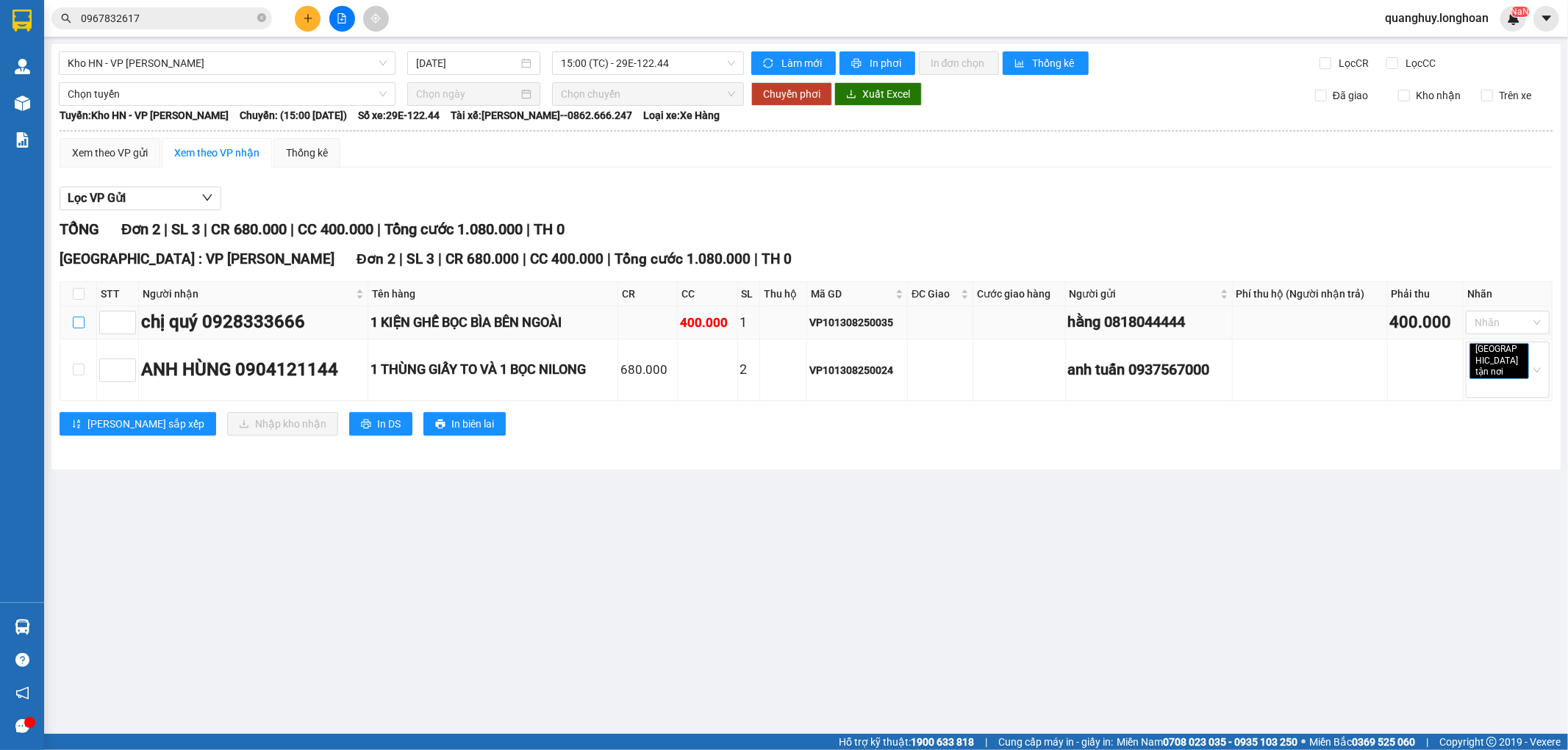
click at [73, 326] on input "checkbox" at bounding box center [78, 322] width 12 height 12
checkbox input "true"
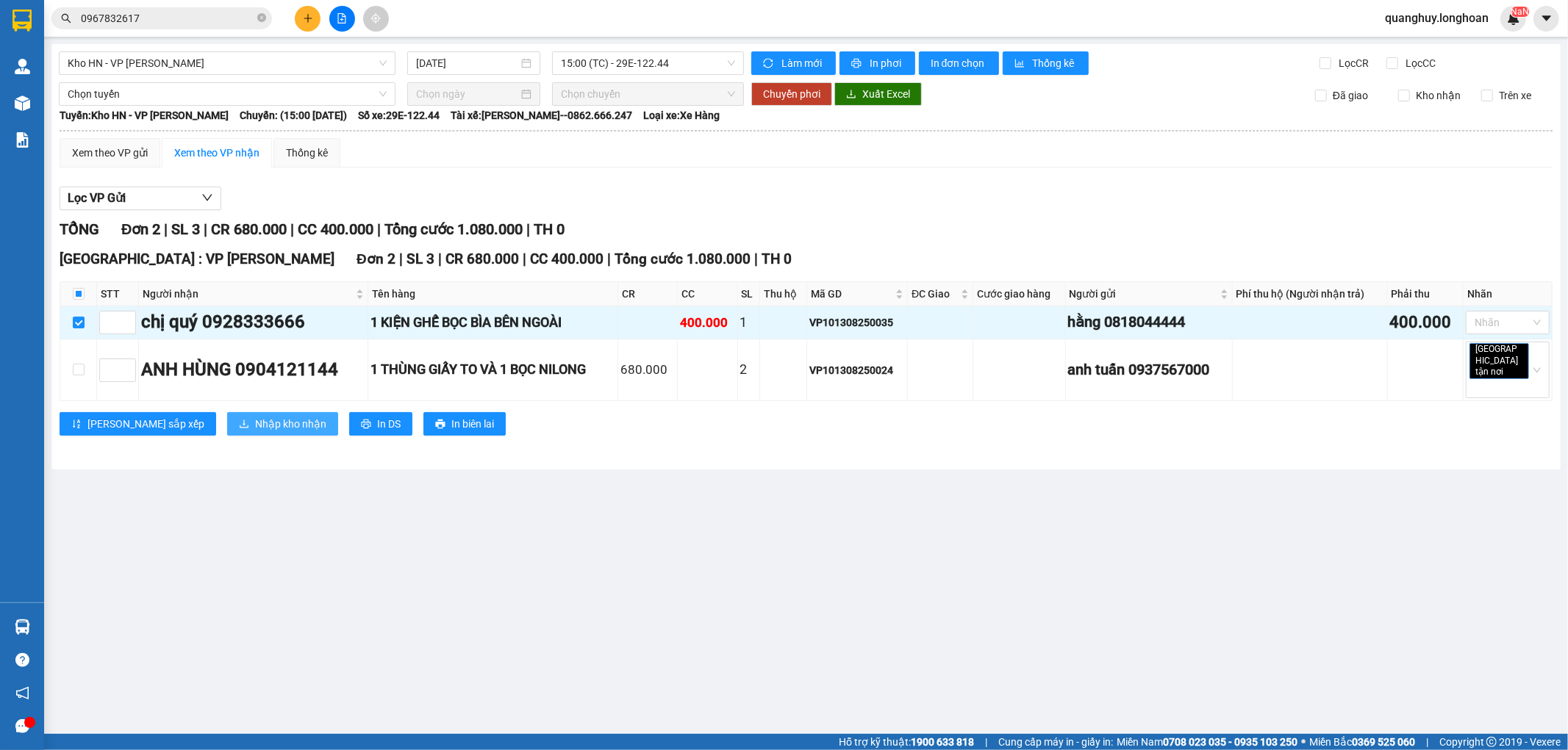
click at [227, 412] on button "Nhập kho nhận" at bounding box center [282, 424] width 111 height 24
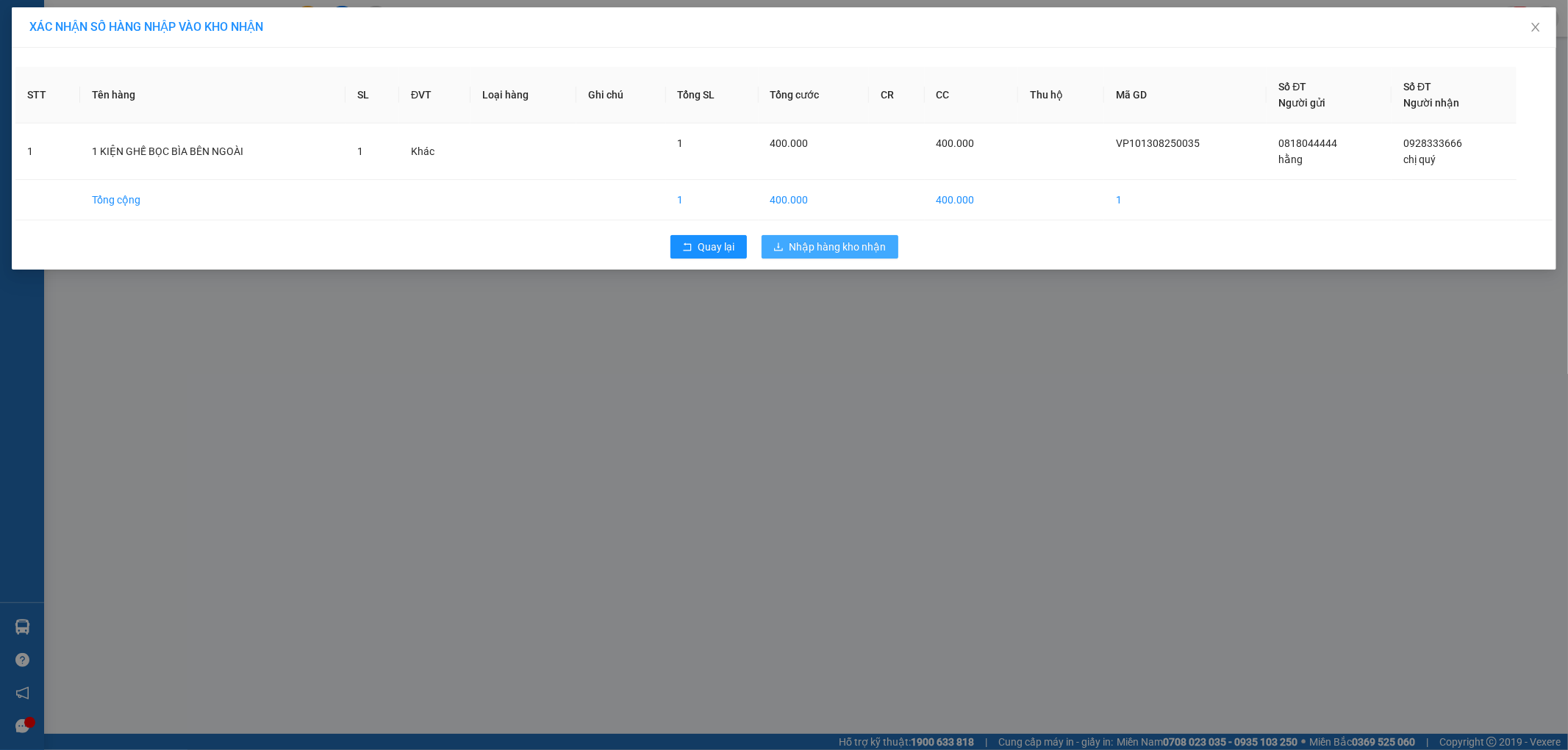
click at [838, 253] on span "Nhập hàng kho nhận" at bounding box center [837, 248] width 97 height 17
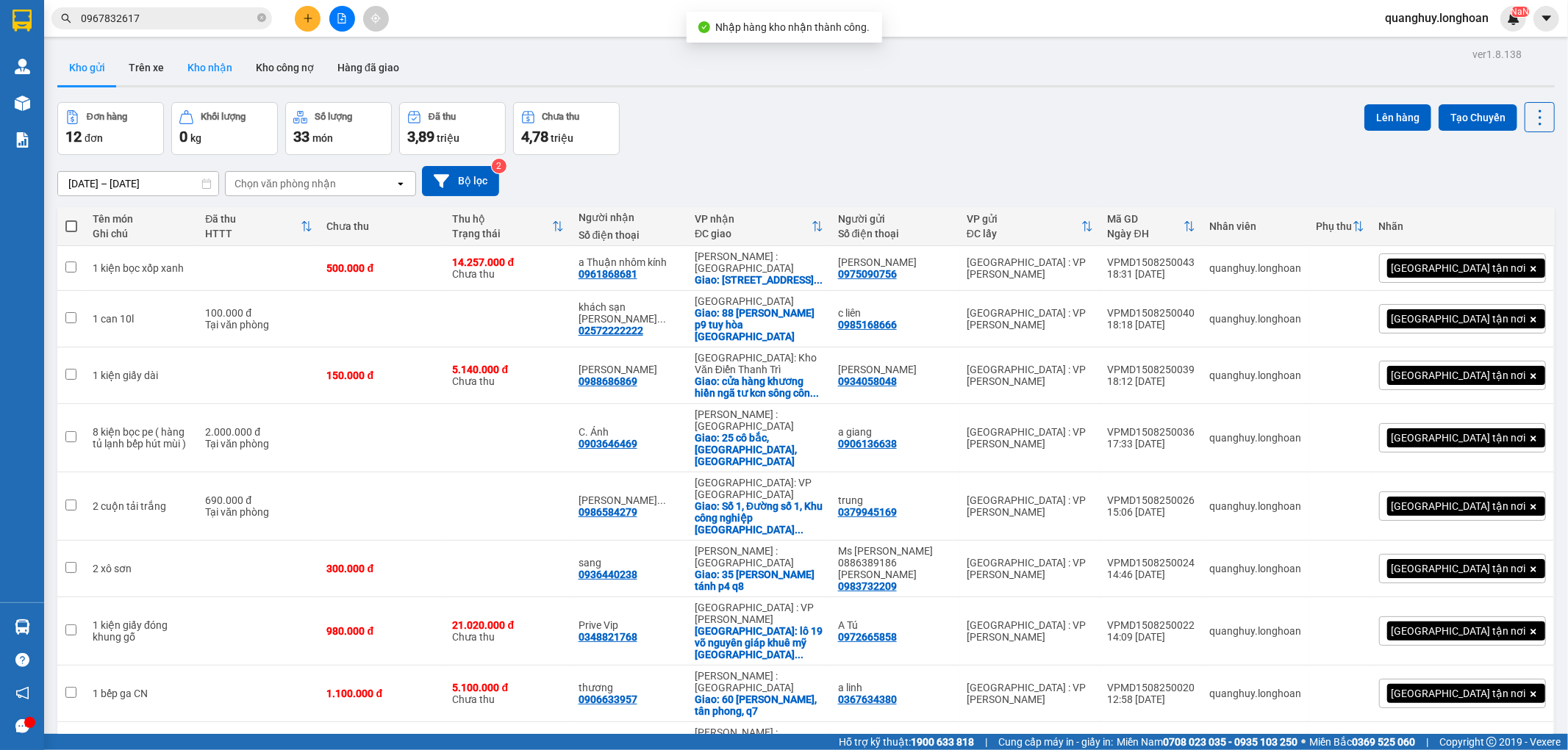
click at [202, 81] on button "Kho nhận" at bounding box center [210, 67] width 68 height 35
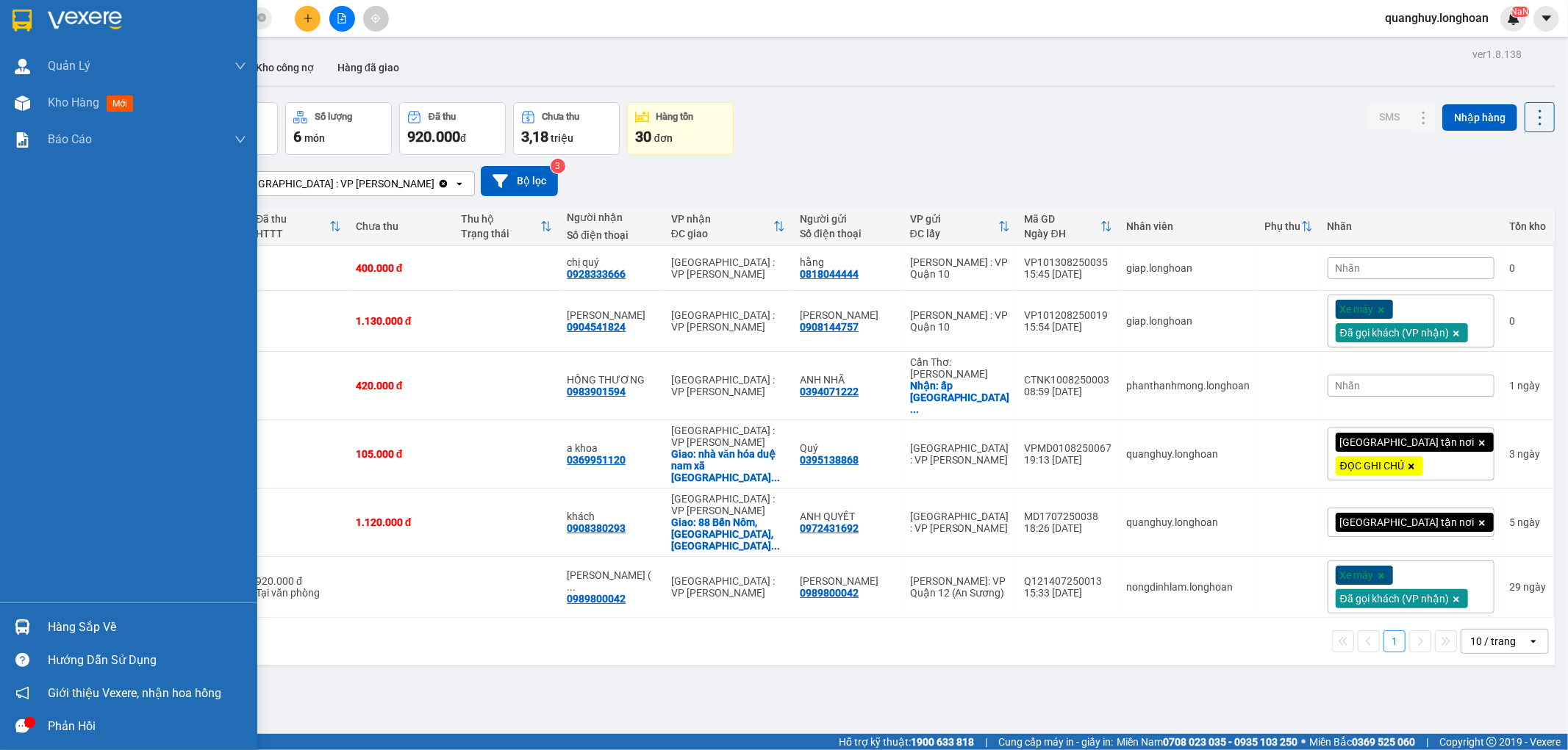
click at [85, 622] on div "Hàng sắp về" at bounding box center [147, 628] width 199 height 22
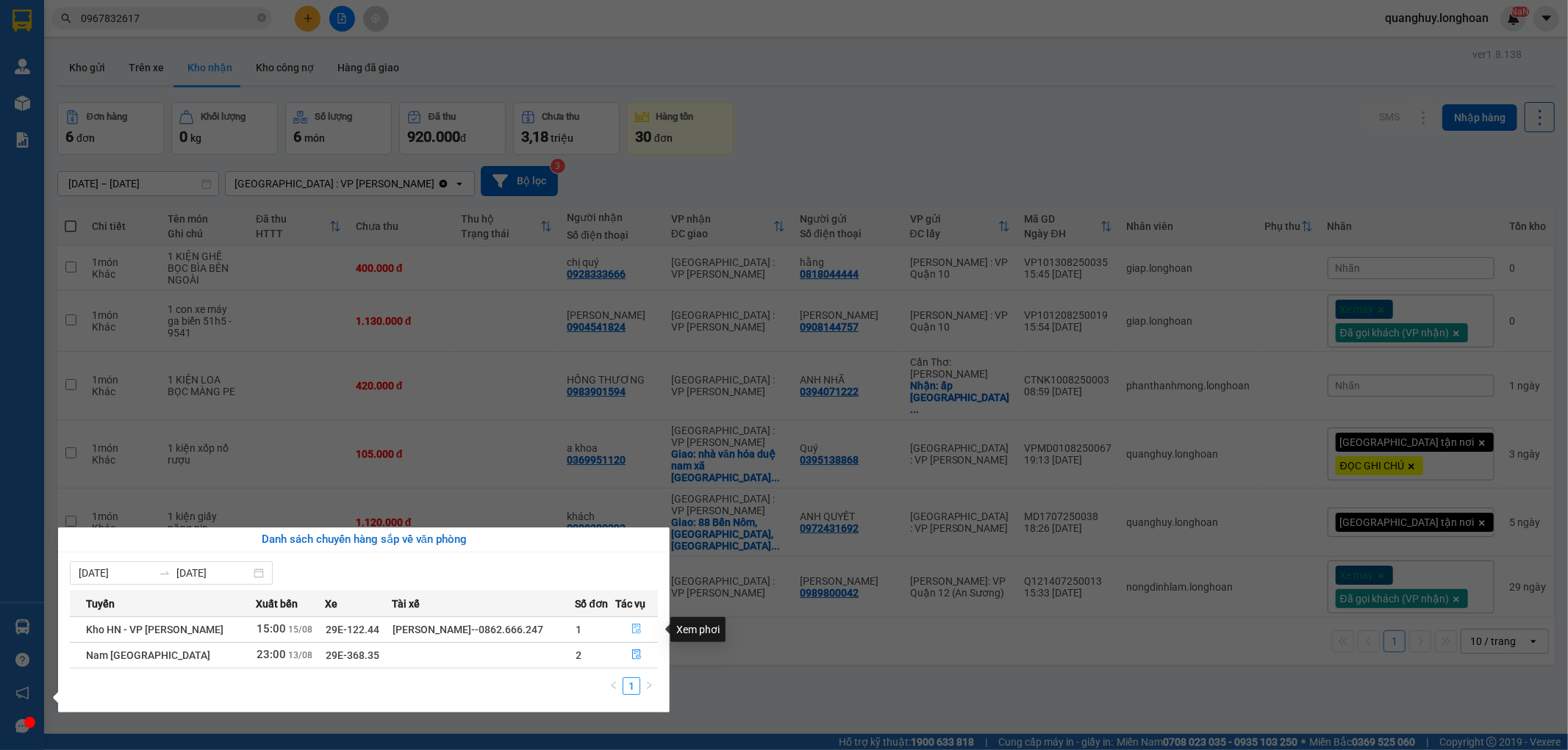
click at [633, 627] on icon "file-done" at bounding box center [636, 629] width 10 height 10
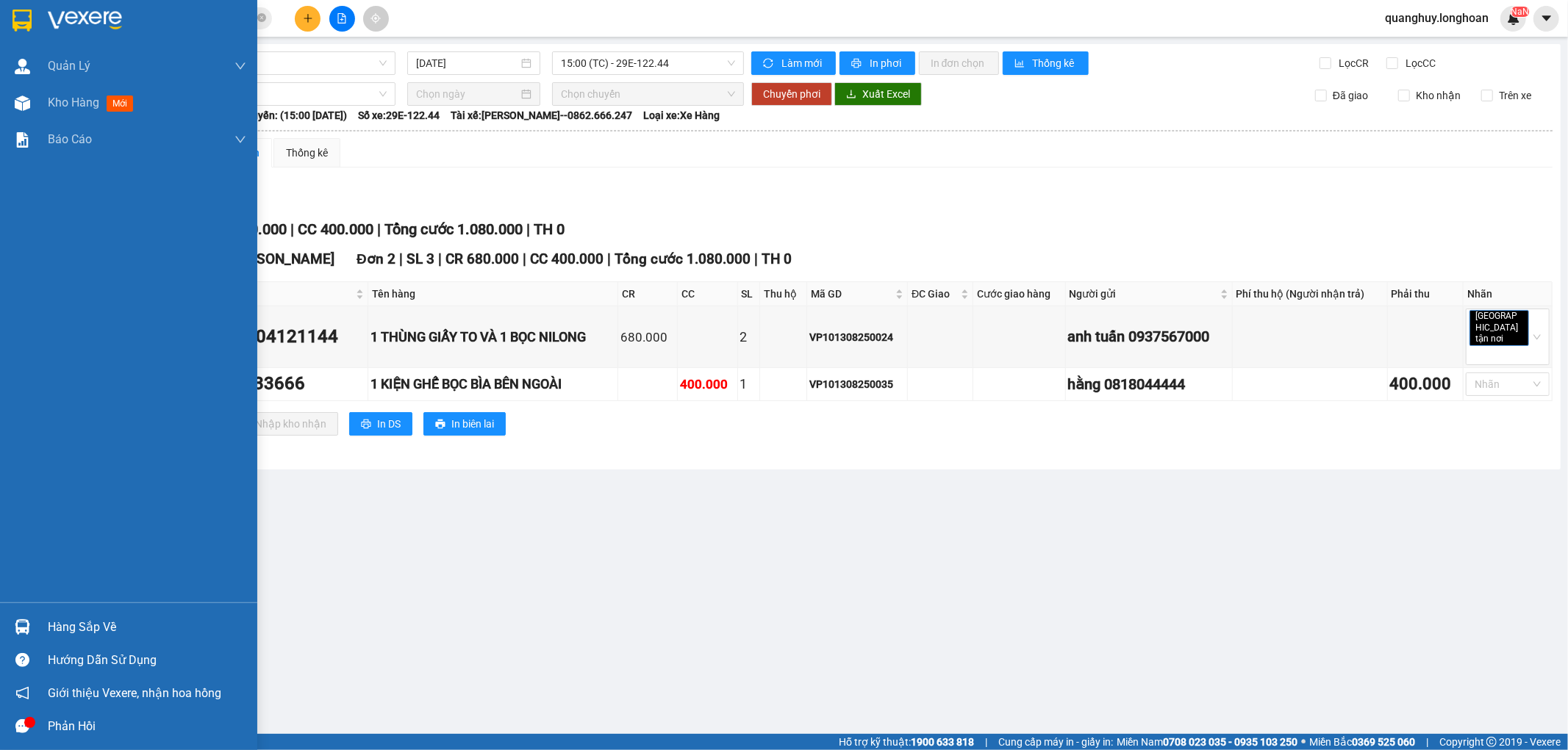
click at [27, 28] on img at bounding box center [22, 20] width 19 height 22
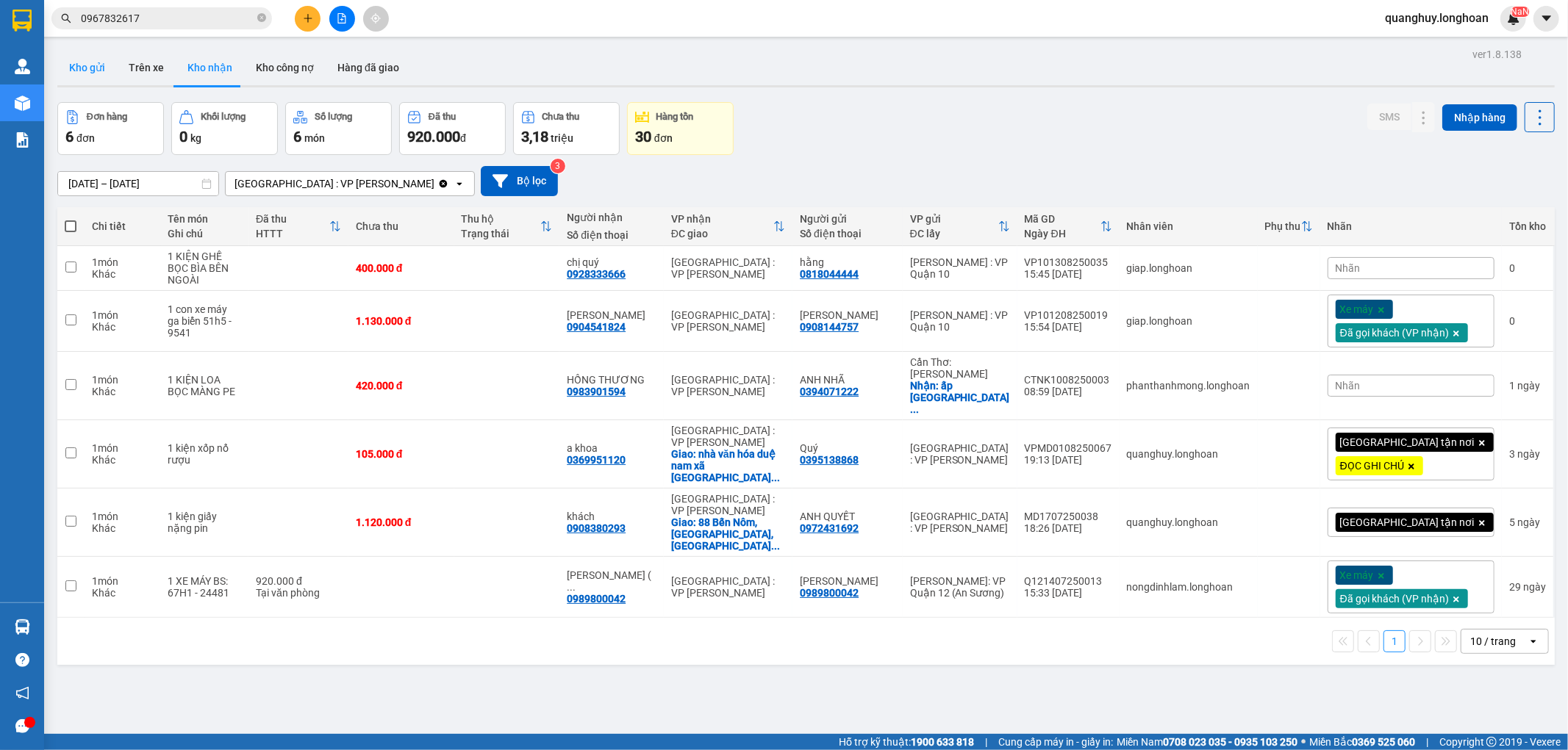
click at [92, 75] on button "Kho gửi" at bounding box center [86, 67] width 60 height 35
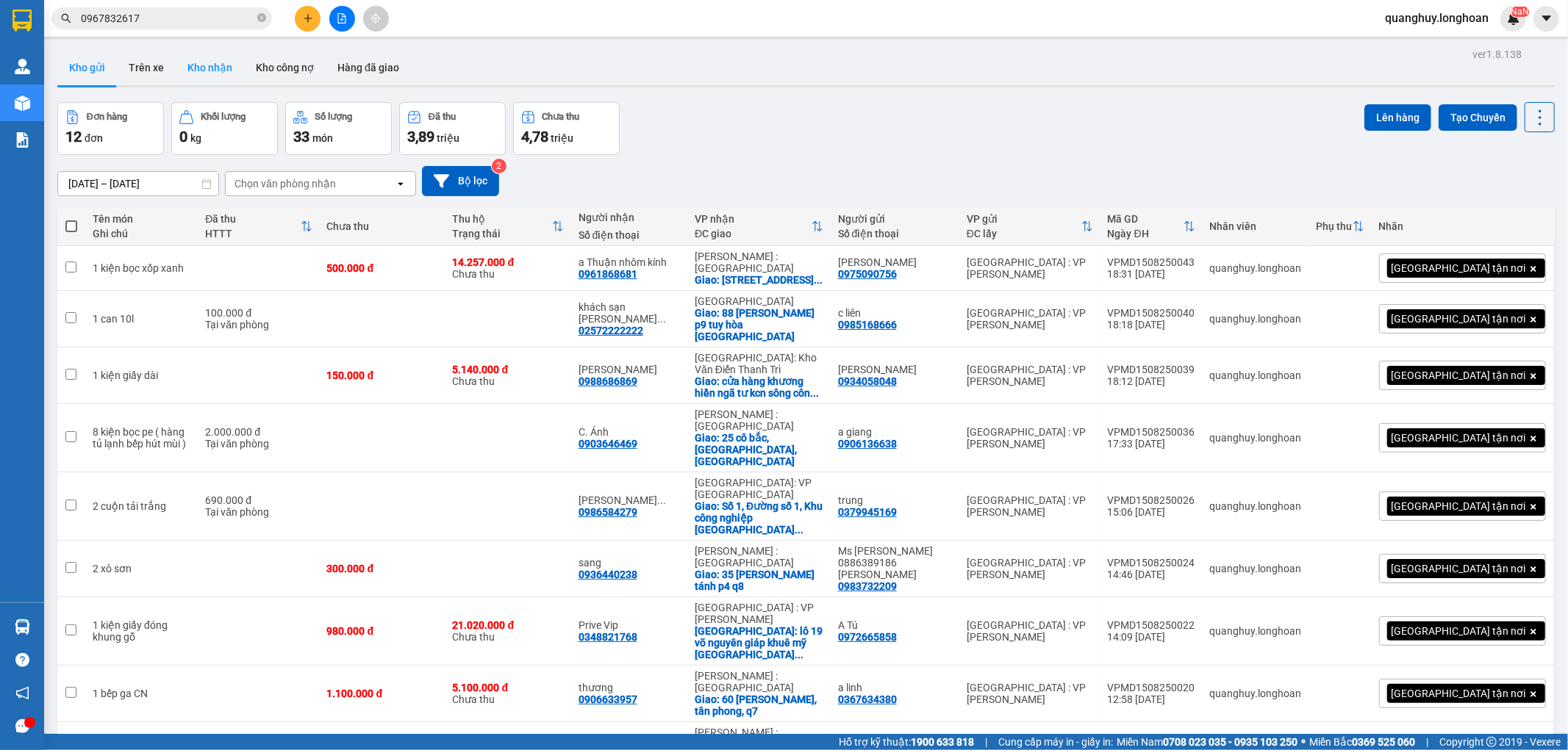
click at [226, 59] on button "Kho nhận" at bounding box center [210, 67] width 68 height 35
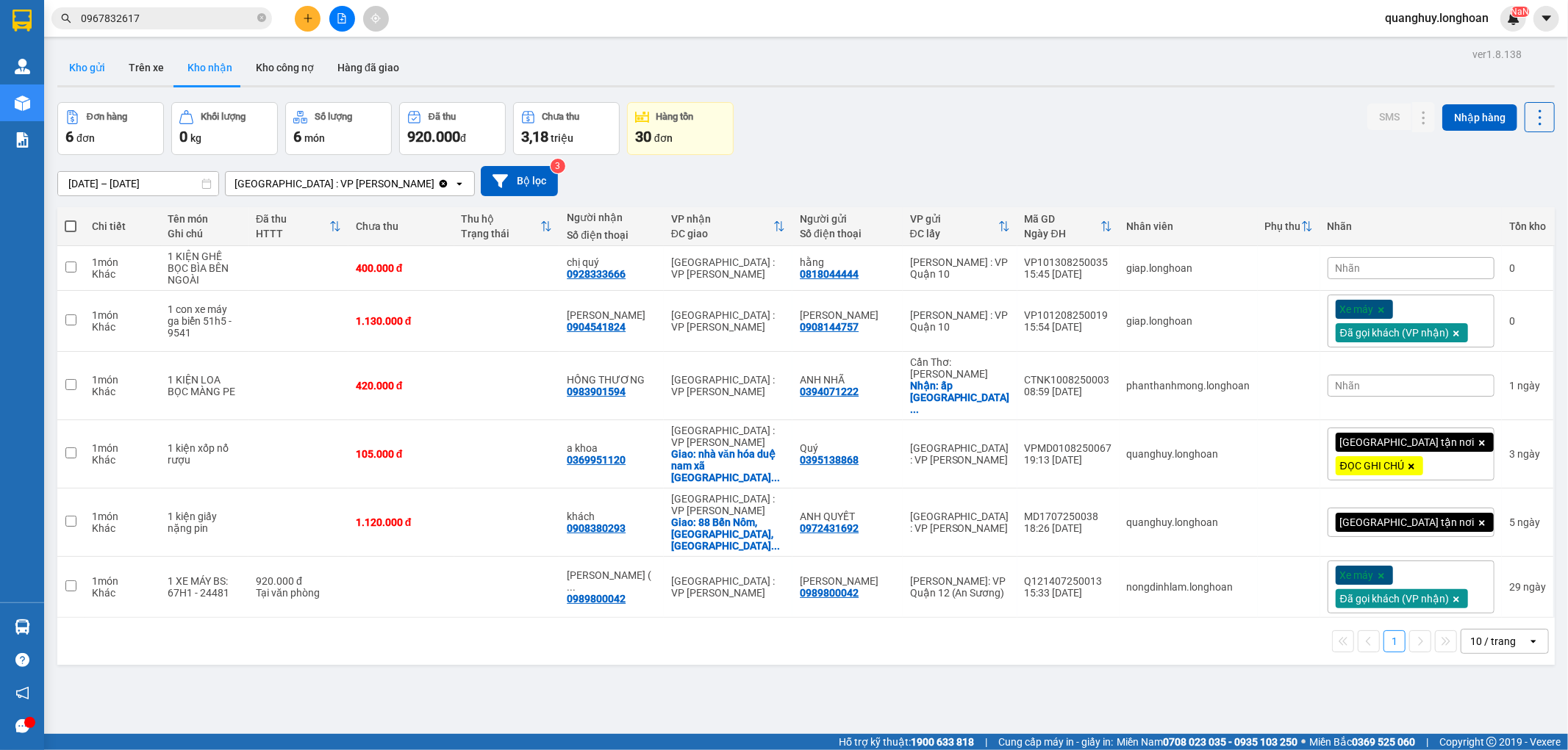
click at [82, 57] on button "Kho gửi" at bounding box center [86, 67] width 60 height 35
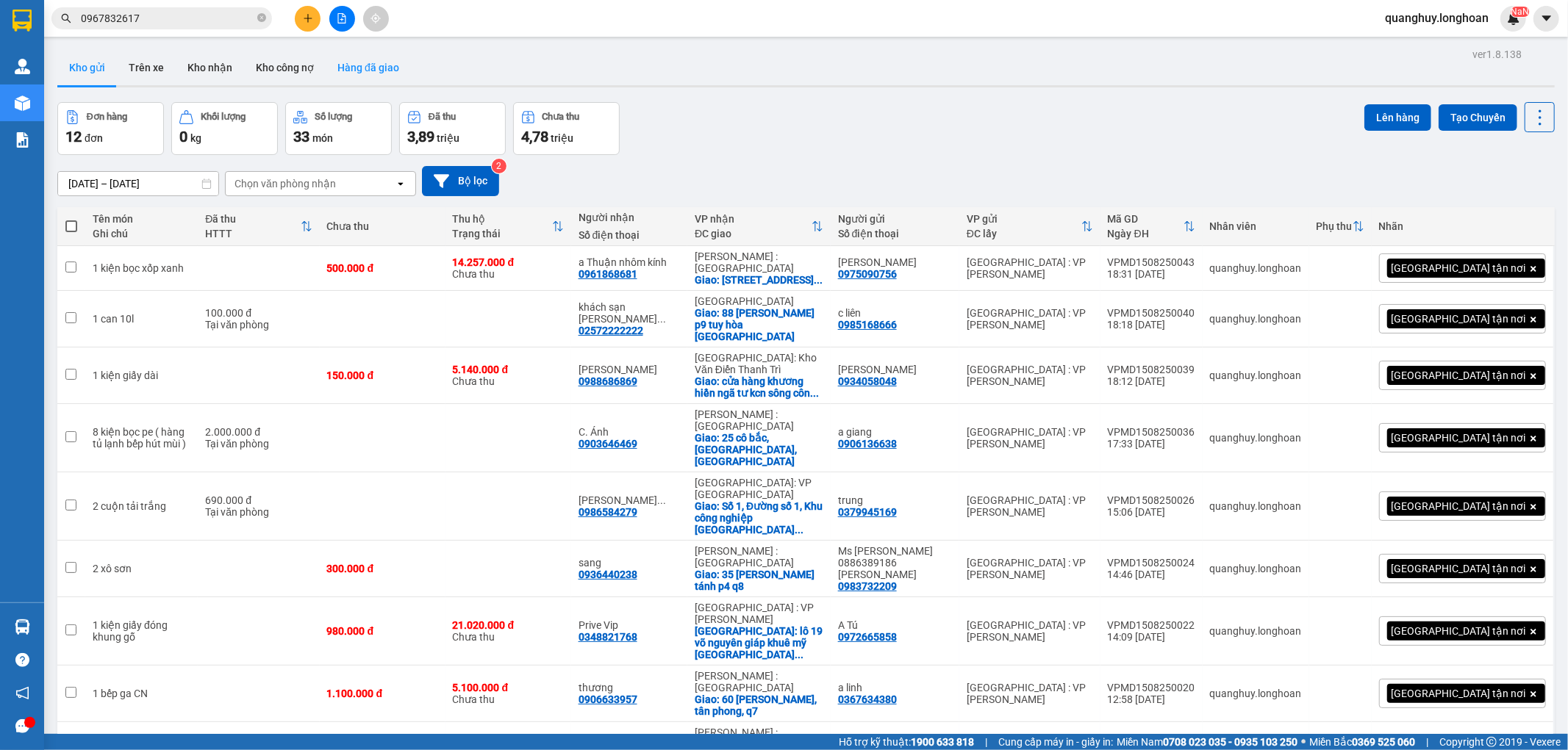
click at [348, 59] on button "Hàng đã giao" at bounding box center [368, 67] width 86 height 35
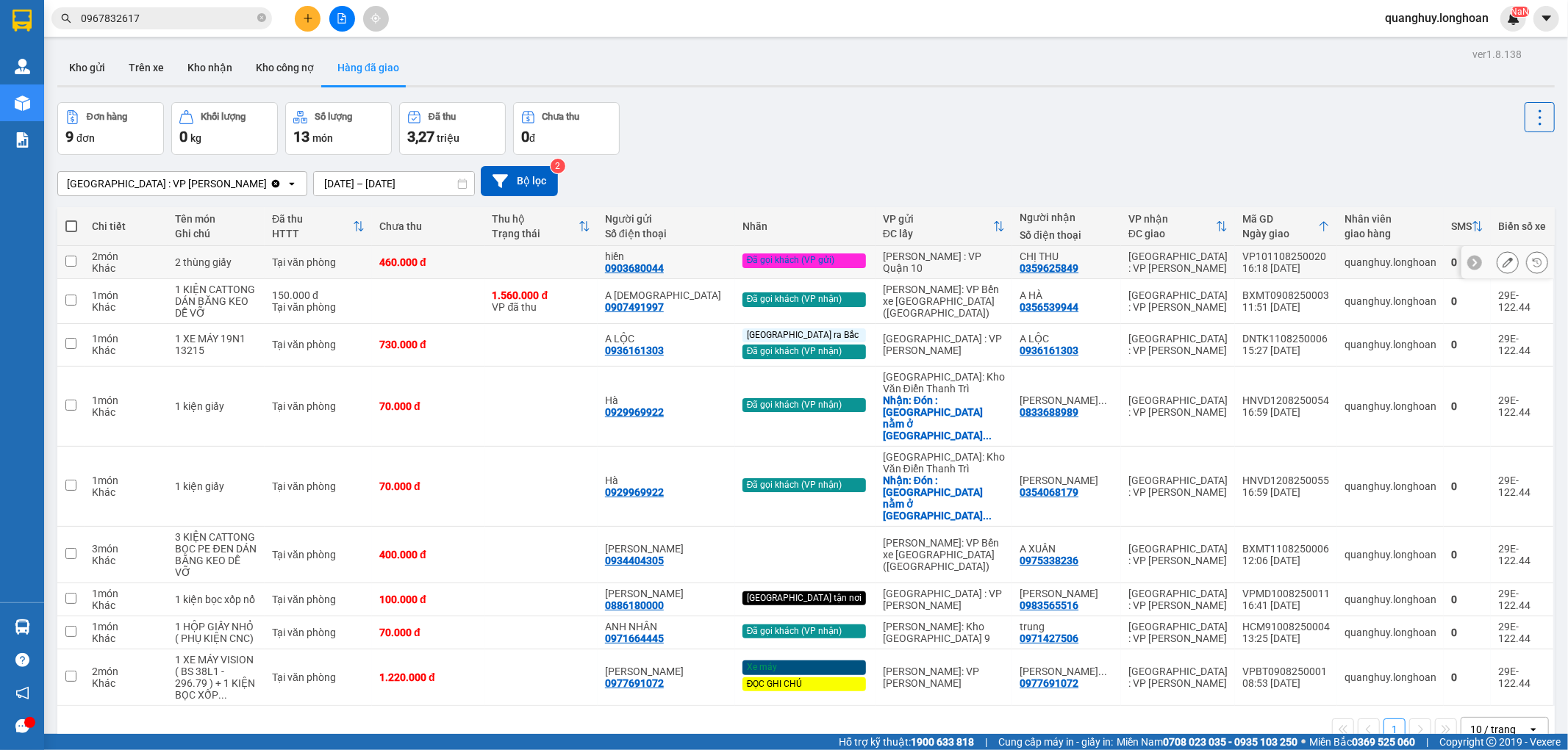
click at [350, 252] on td "Tại văn phòng" at bounding box center [318, 263] width 108 height 33
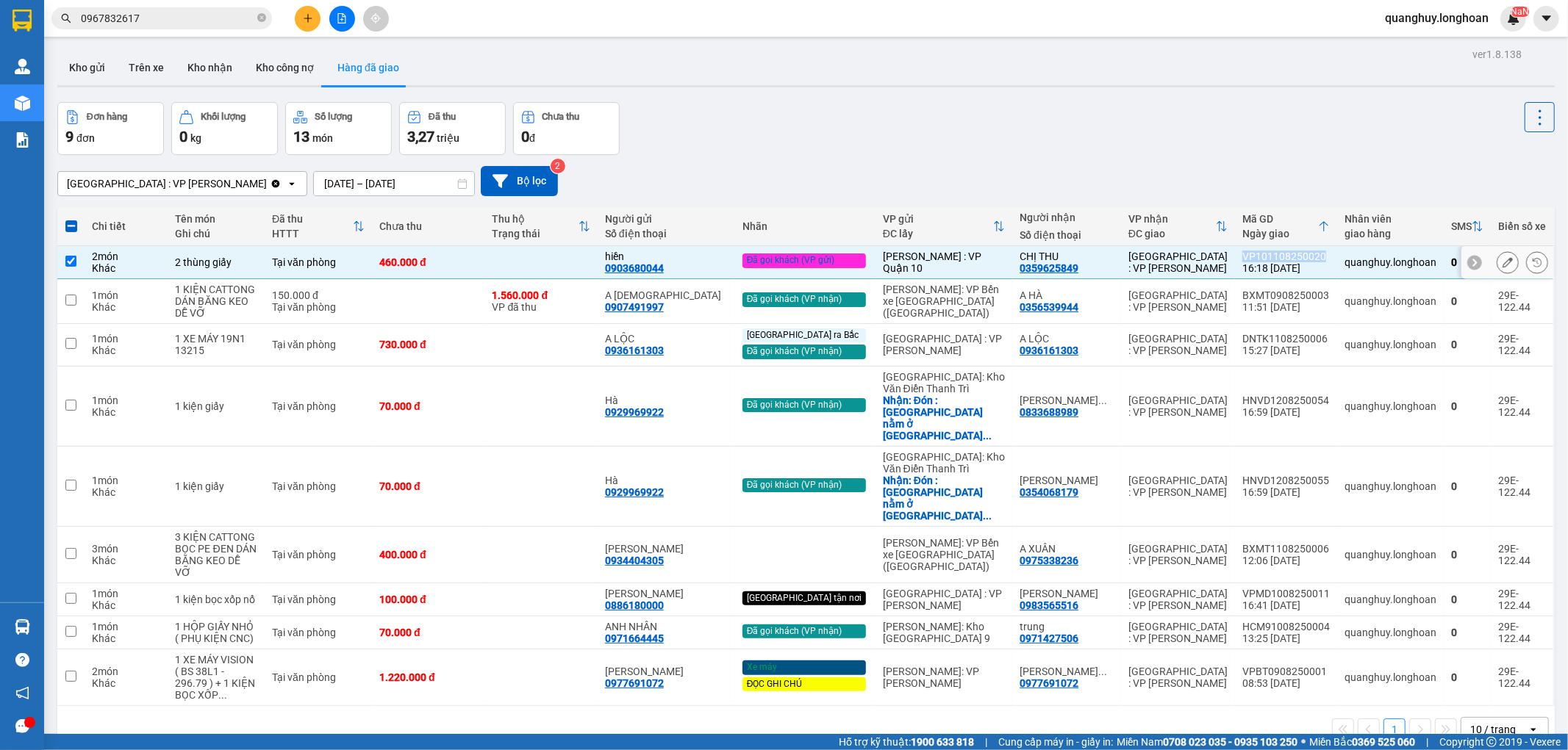
drag, startPoint x: 1226, startPoint y: 256, endPoint x: 1316, endPoint y: 258, distance: 90.0
click at [1316, 258] on td "VP101108250020 16:18 [DATE]" at bounding box center [1286, 263] width 102 height 33
checkbox input "false"
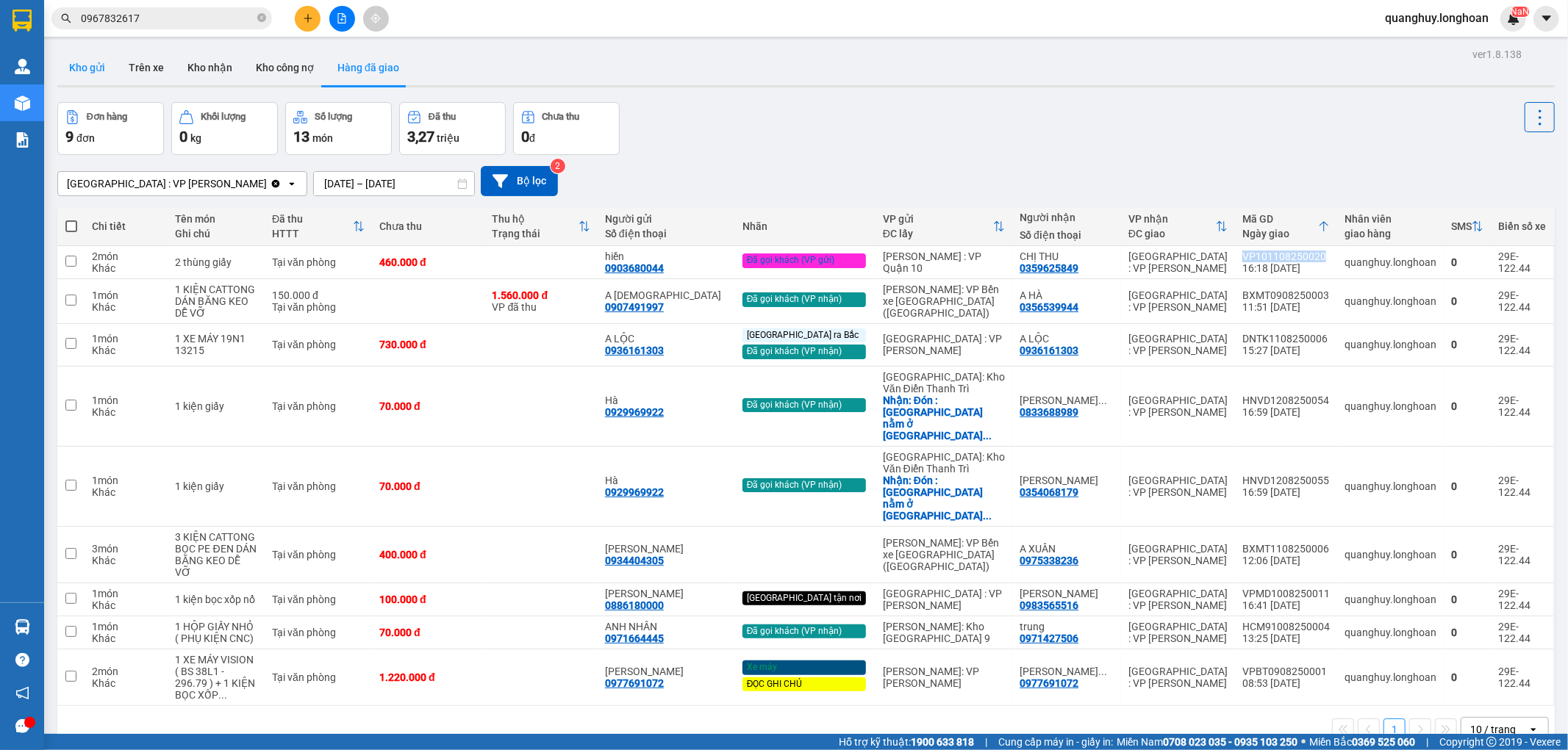
click at [93, 81] on button "Kho gửi" at bounding box center [86, 67] width 60 height 35
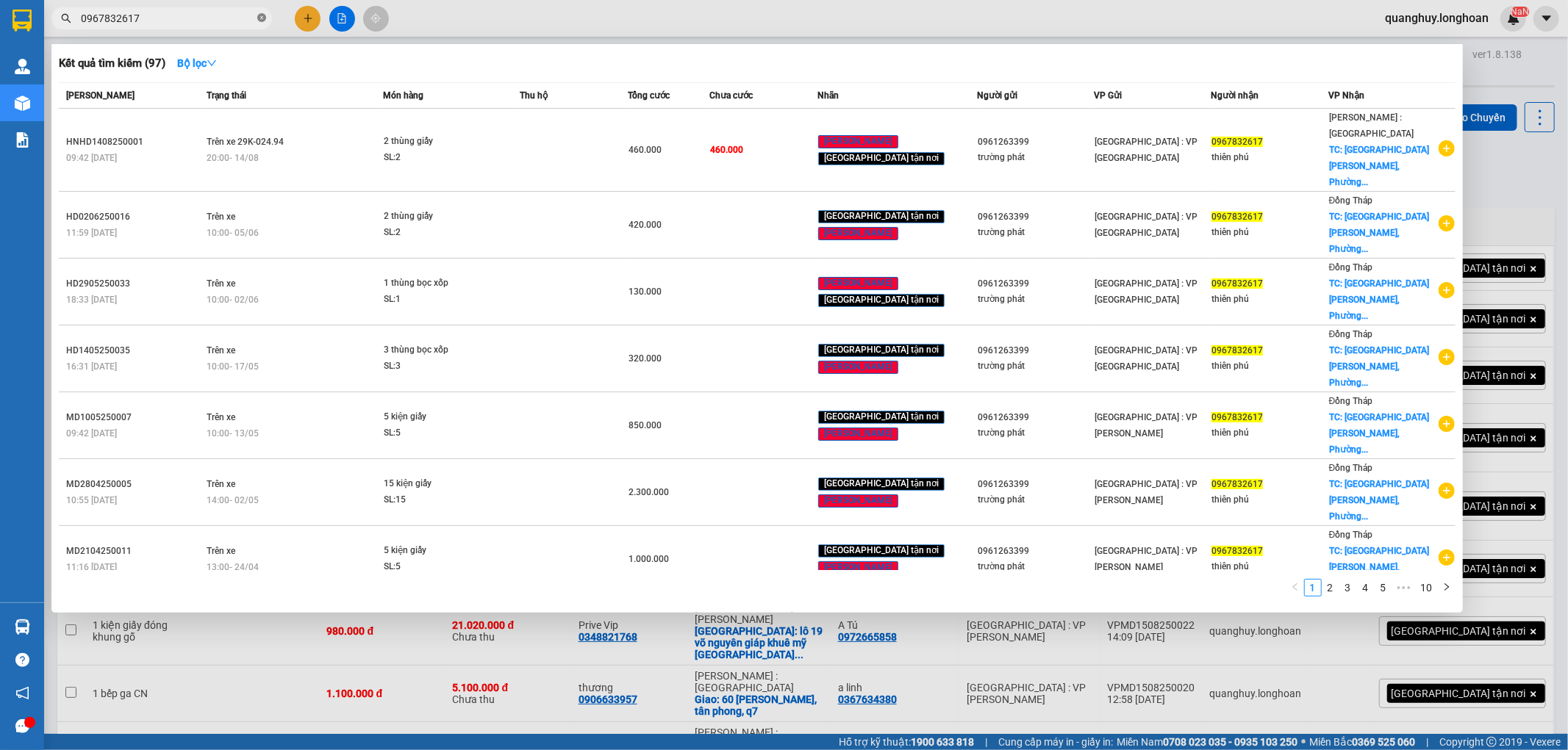
click at [260, 18] on icon "close-circle" at bounding box center [262, 17] width 9 height 9
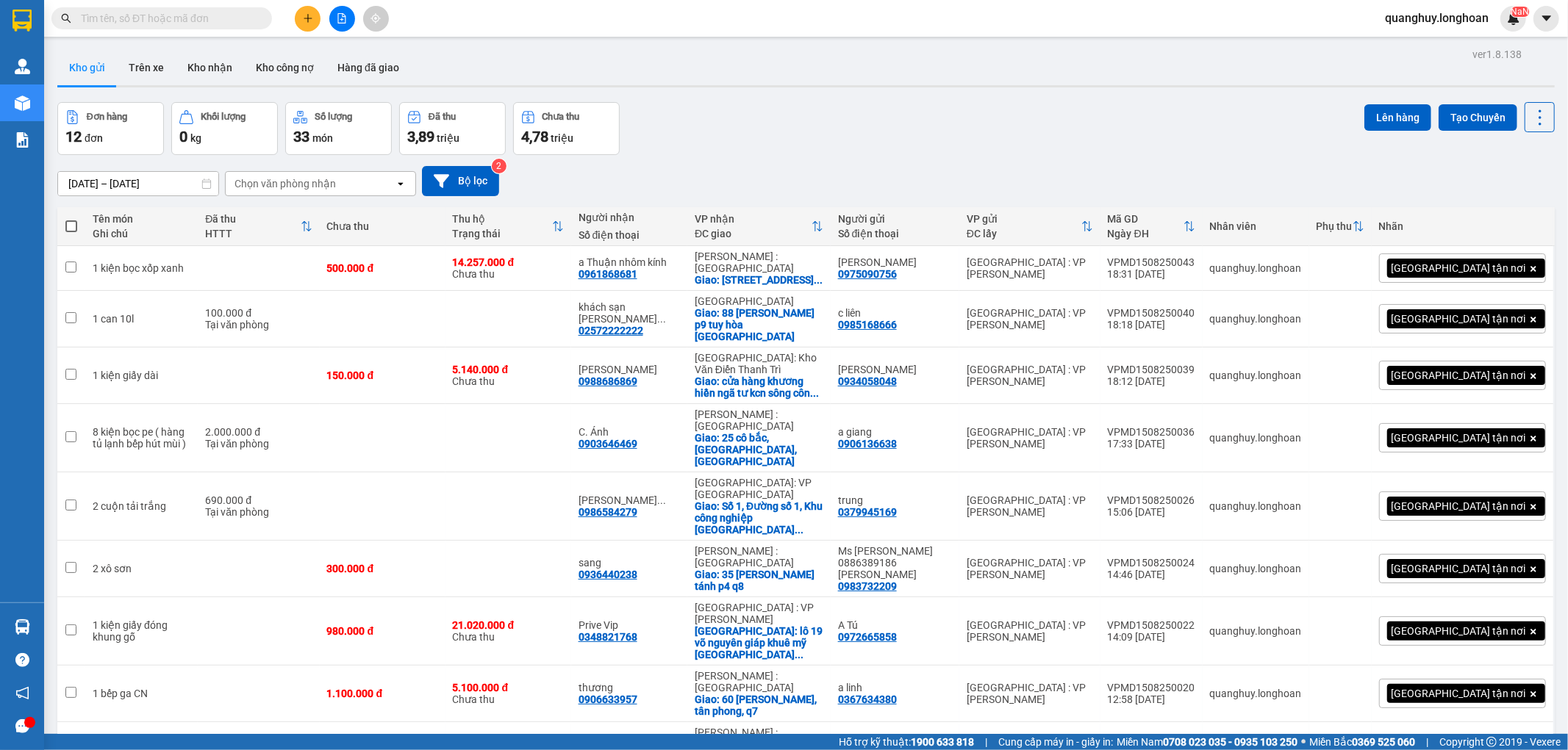
click at [234, 24] on input "text" at bounding box center [167, 18] width 173 height 17
paste input "VPMD1508250033"
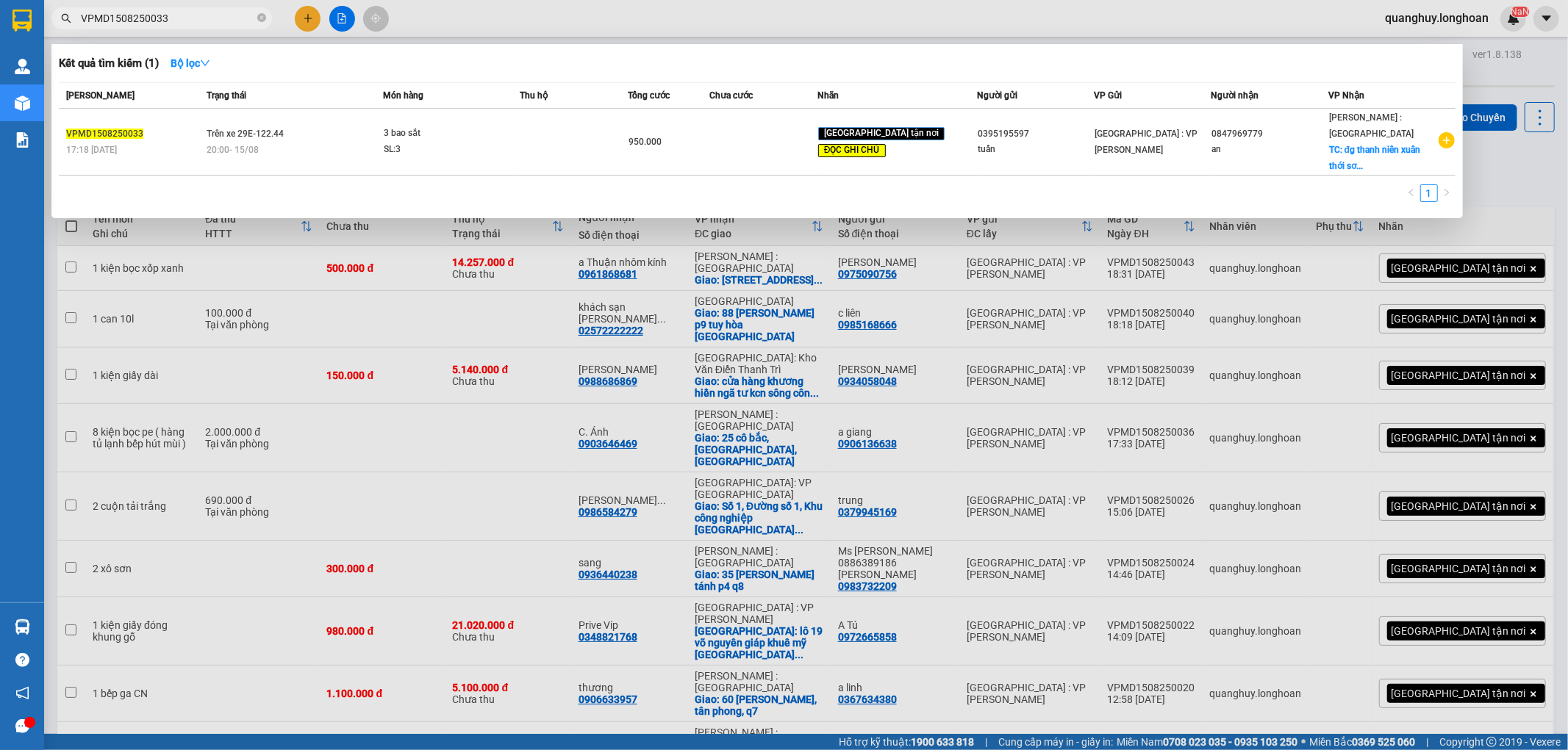
type input "VPMD1508250033"
click at [262, 19] on icon "close-circle" at bounding box center [262, 17] width 9 height 9
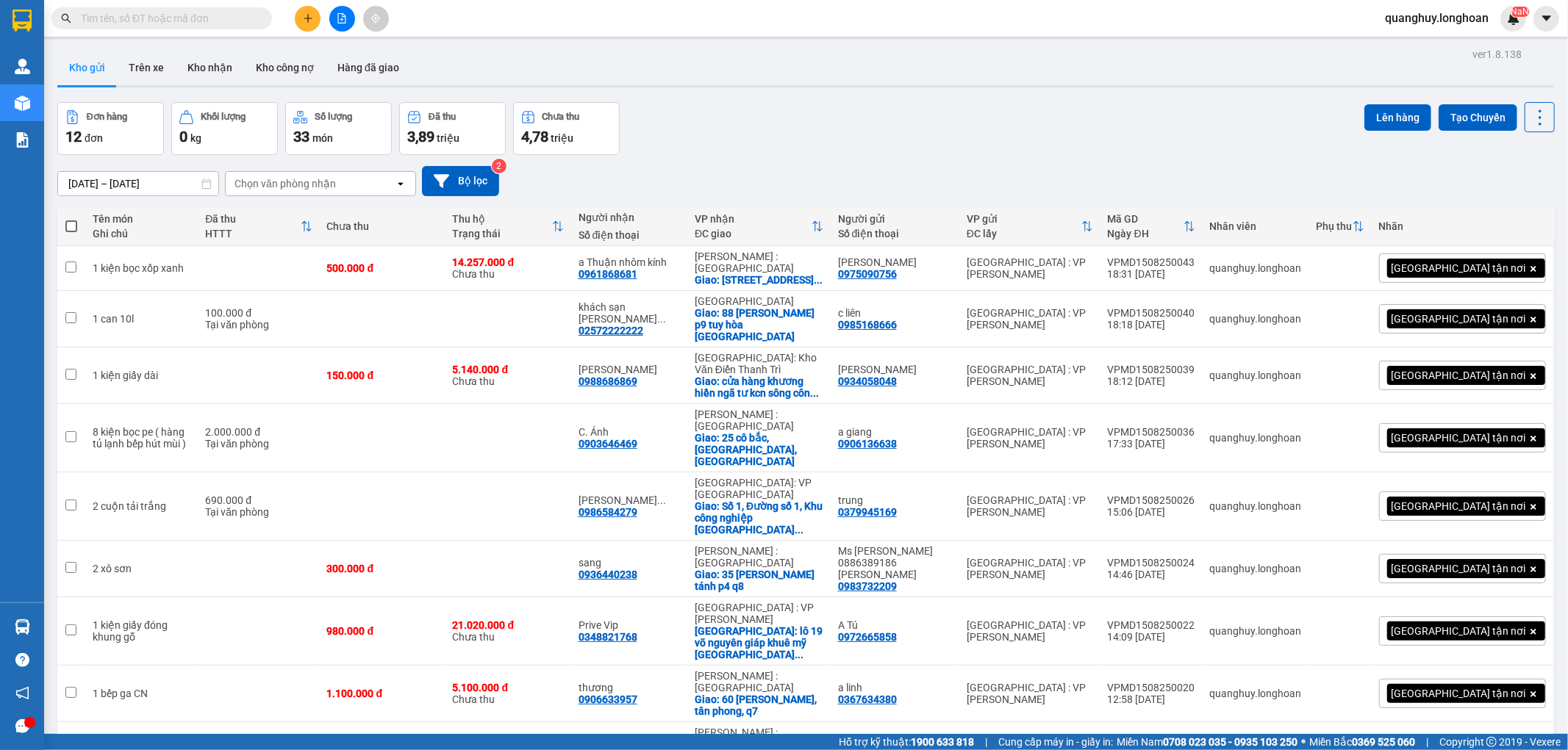
click at [239, 18] on input "text" at bounding box center [167, 18] width 173 height 17
paste input "VPMD1508250034"
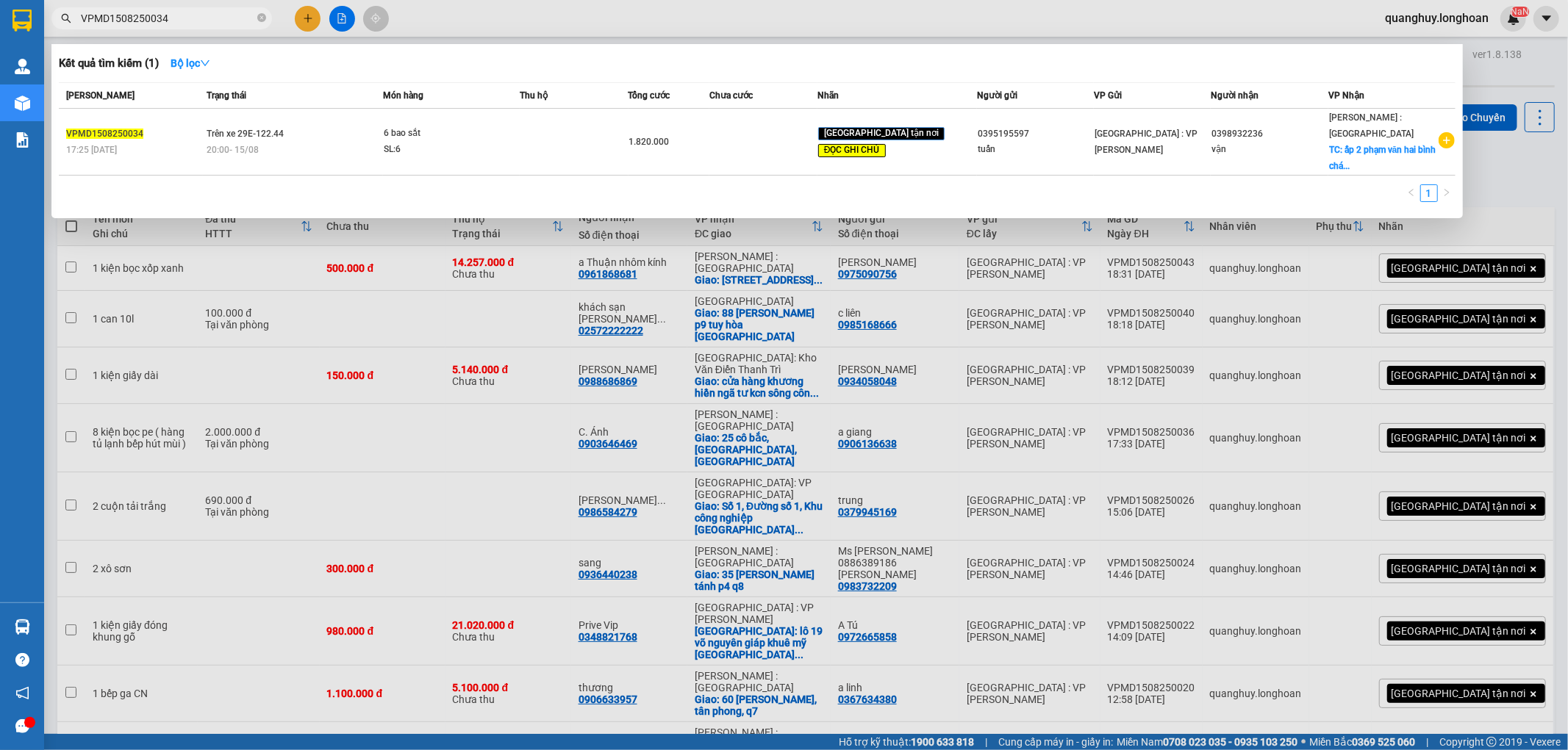
type input "VPMD1508250034"
click at [1503, 171] on div at bounding box center [784, 375] width 1568 height 750
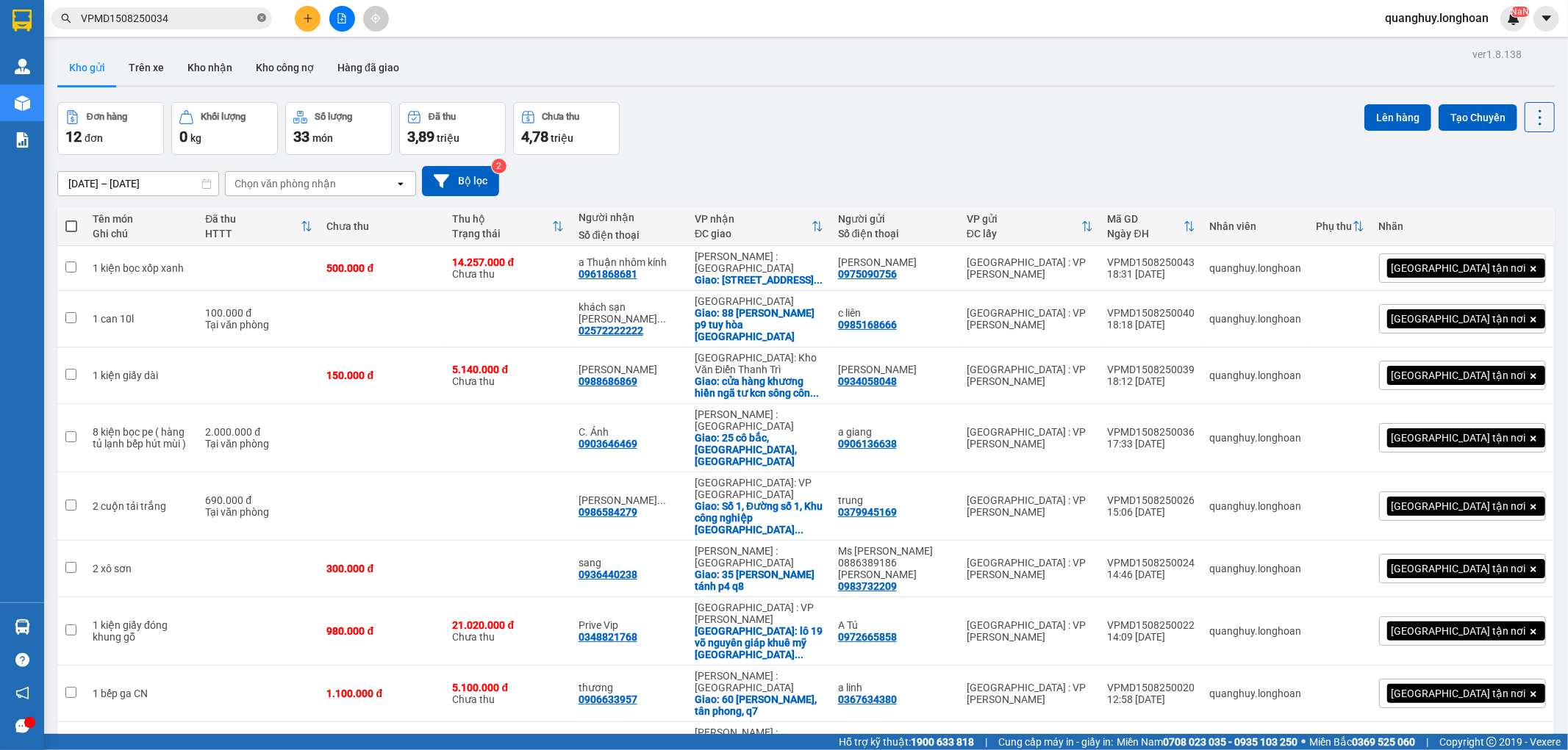
click at [261, 20] on icon "close-circle" at bounding box center [262, 17] width 9 height 9
click at [246, 19] on input "text" at bounding box center [167, 18] width 173 height 17
paste input "VPMD1408250036"
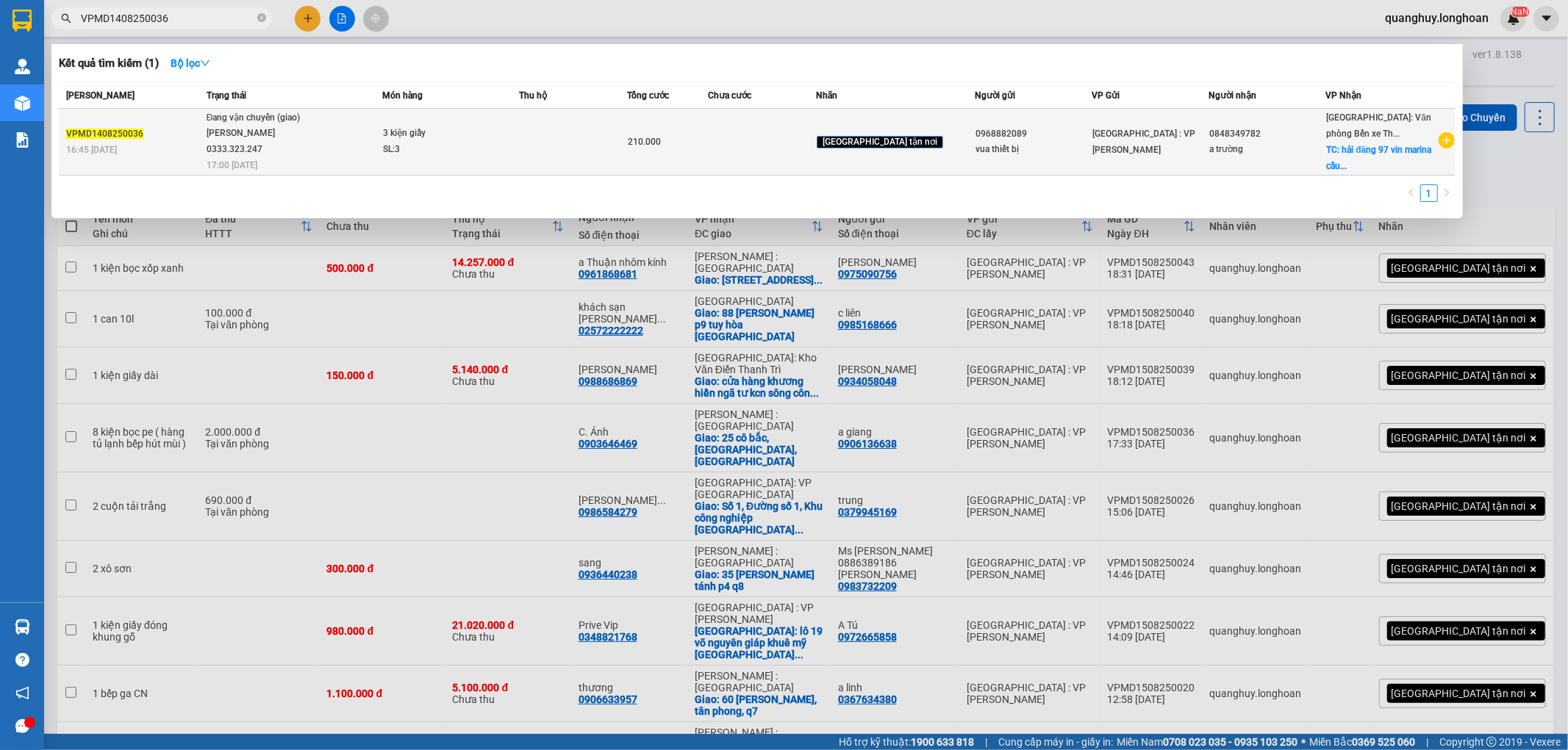
type input "VPMD1408250036"
click at [373, 171] on td "Đang vận chuyển (giao) nguyễn hoàng lưu 0333.323.247 17:00 - 15/08" at bounding box center [293, 142] width 180 height 67
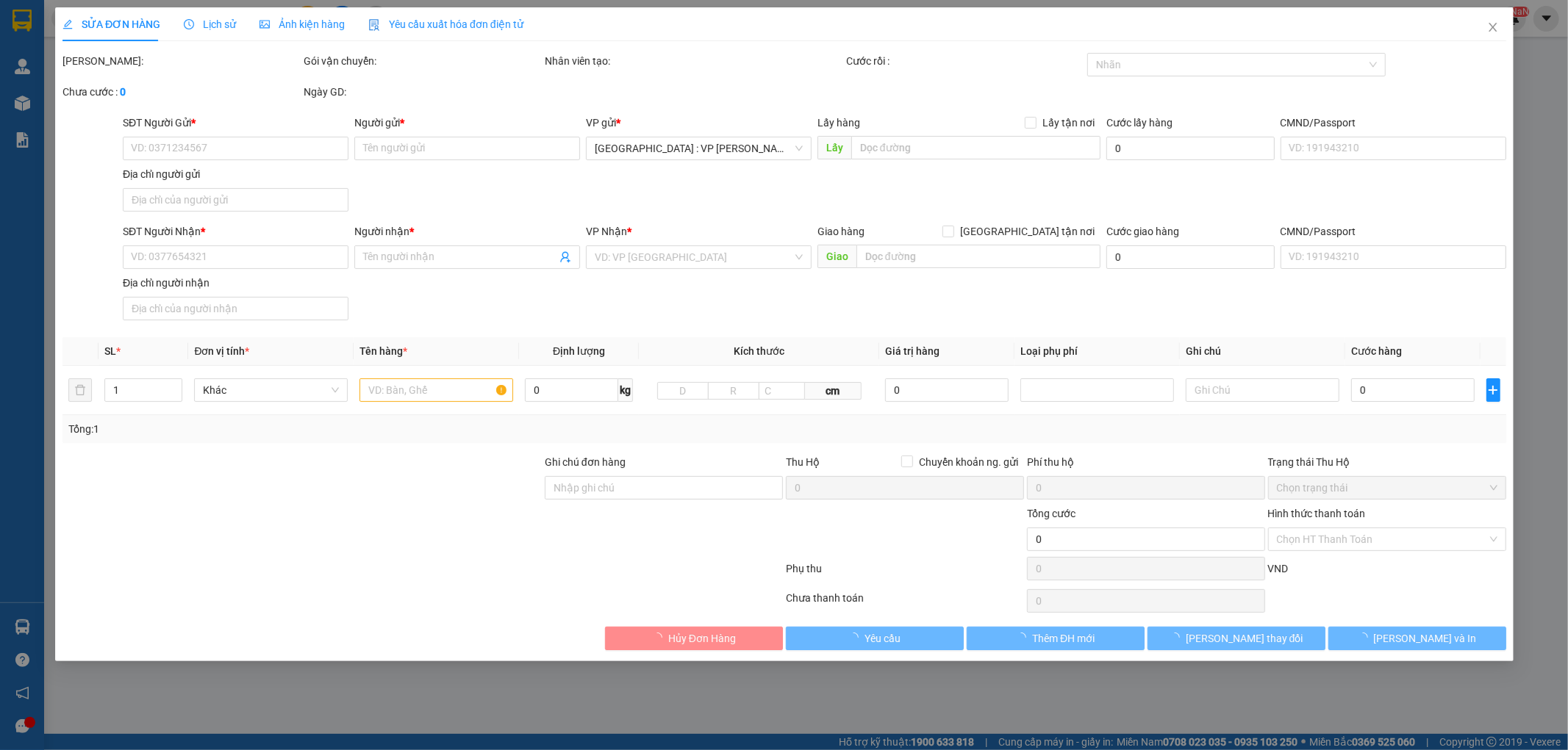
type input "0968882089"
type input "vua thiết bị"
type input "0848349782"
type input "a trường"
checkbox input "true"
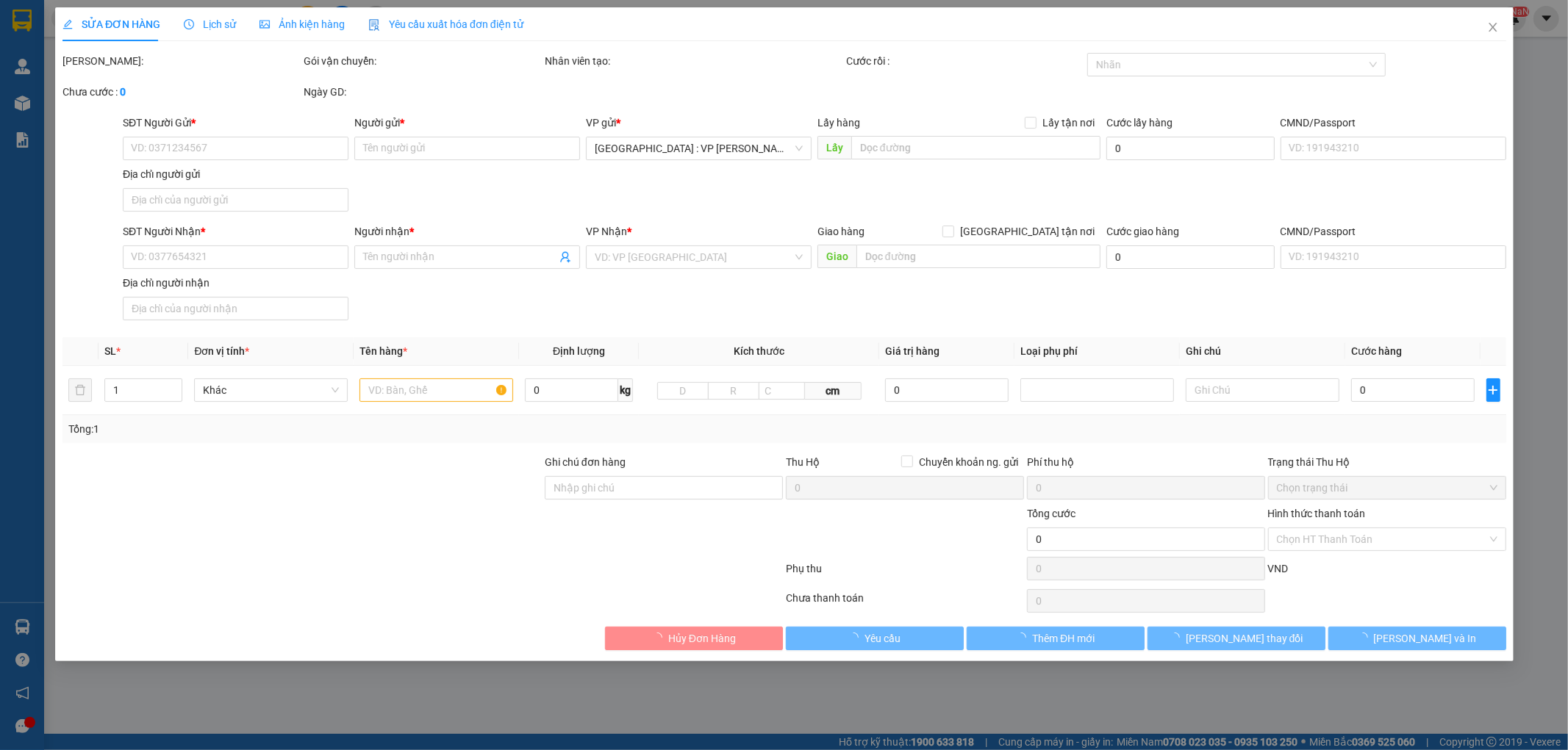
type input "hải đăng 97 vin marina cầu rào 2 vĩnh niệm lê chân hp"
type input "210.000"
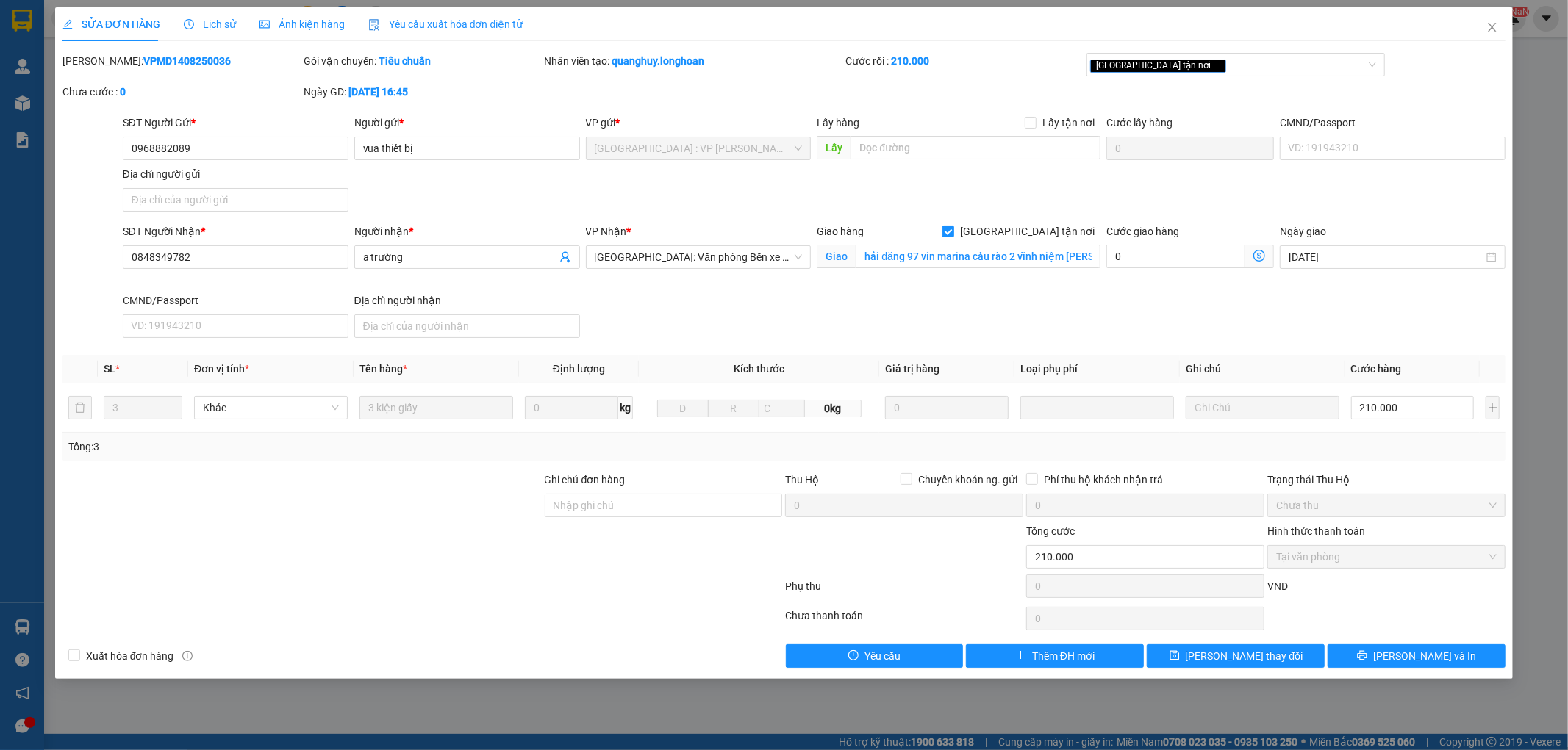
click at [207, 27] on span "Lịch sử" at bounding box center [210, 24] width 52 height 12
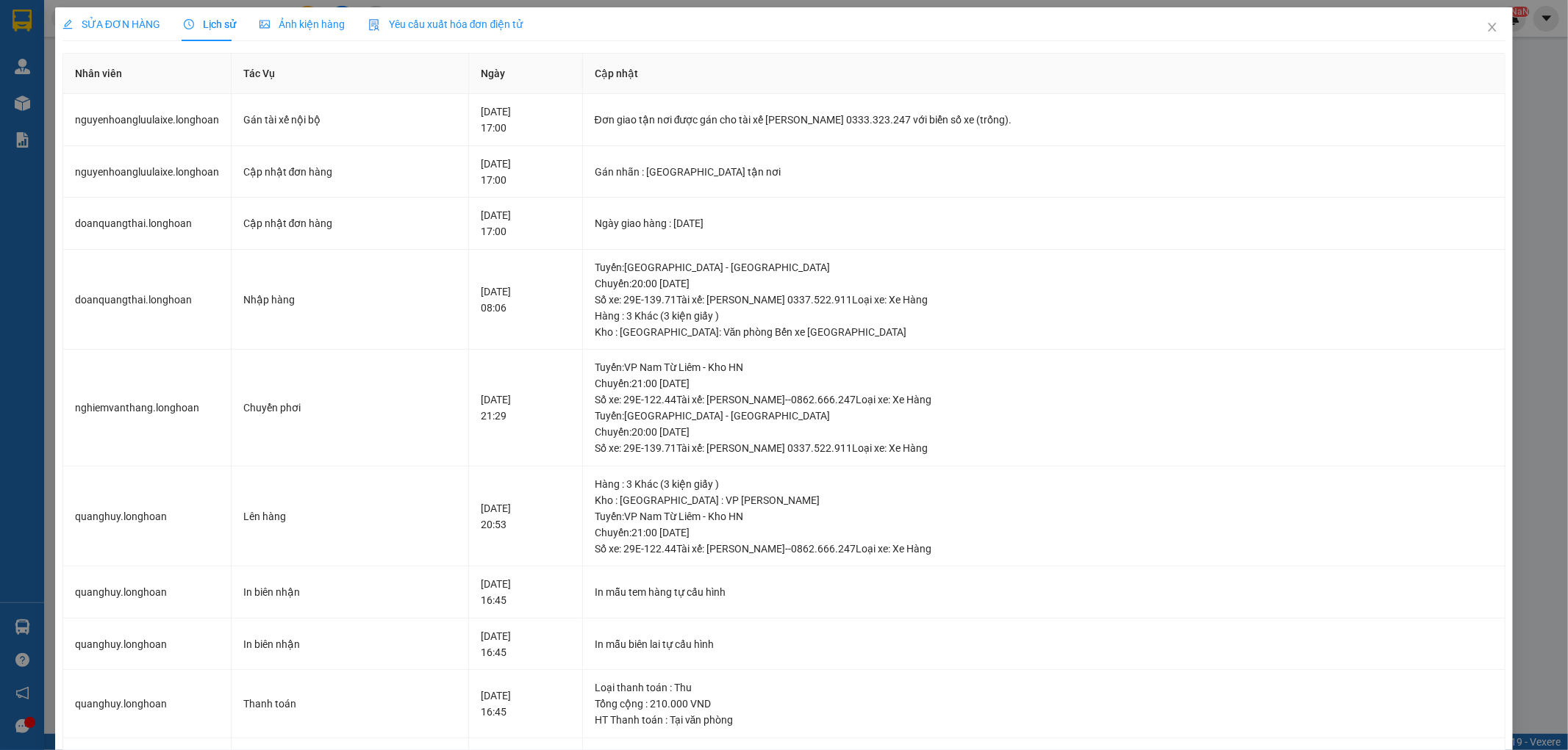
click at [134, 24] on span "SỬA ĐƠN HÀNG" at bounding box center [111, 24] width 98 height 12
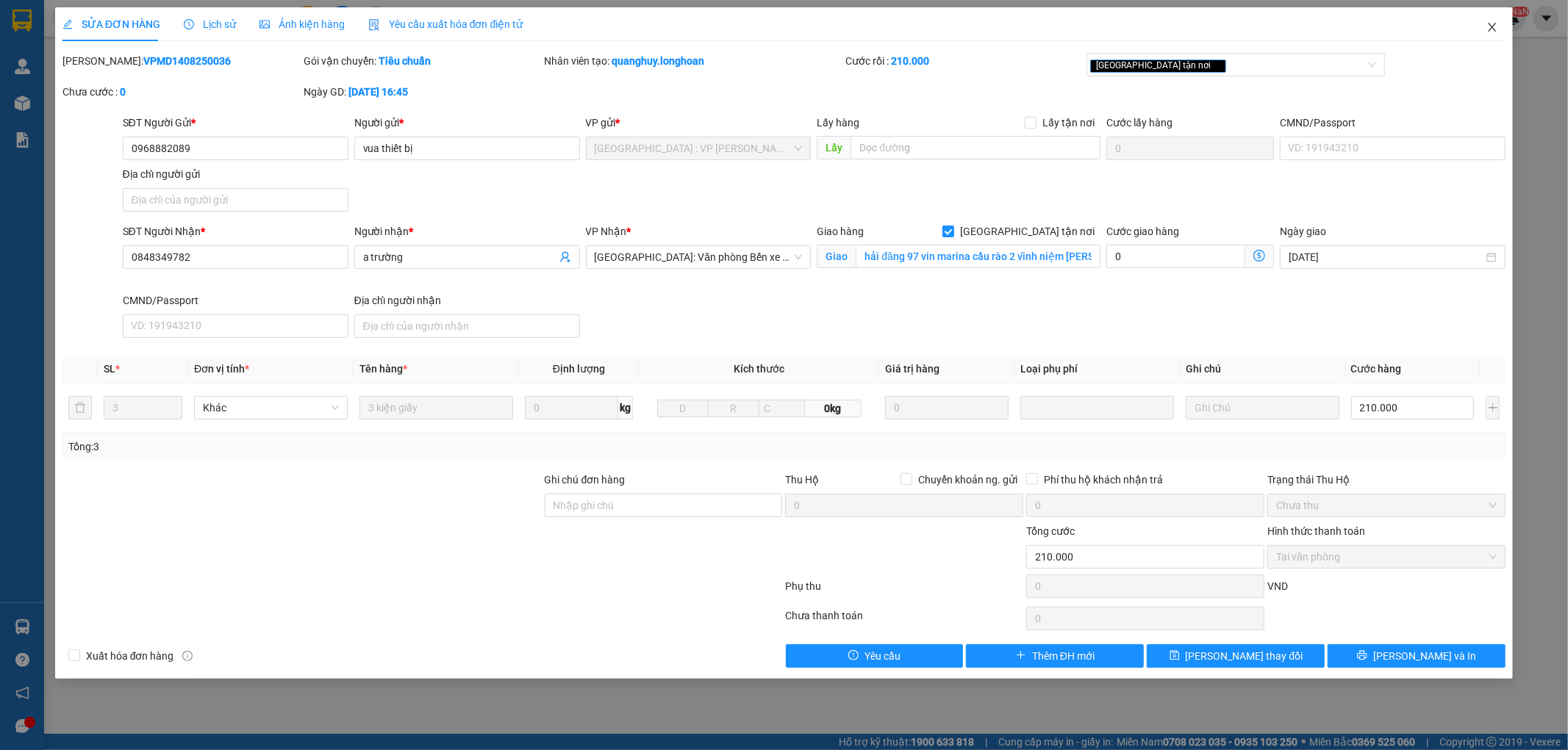
click at [1498, 28] on span "Close" at bounding box center [1492, 28] width 41 height 41
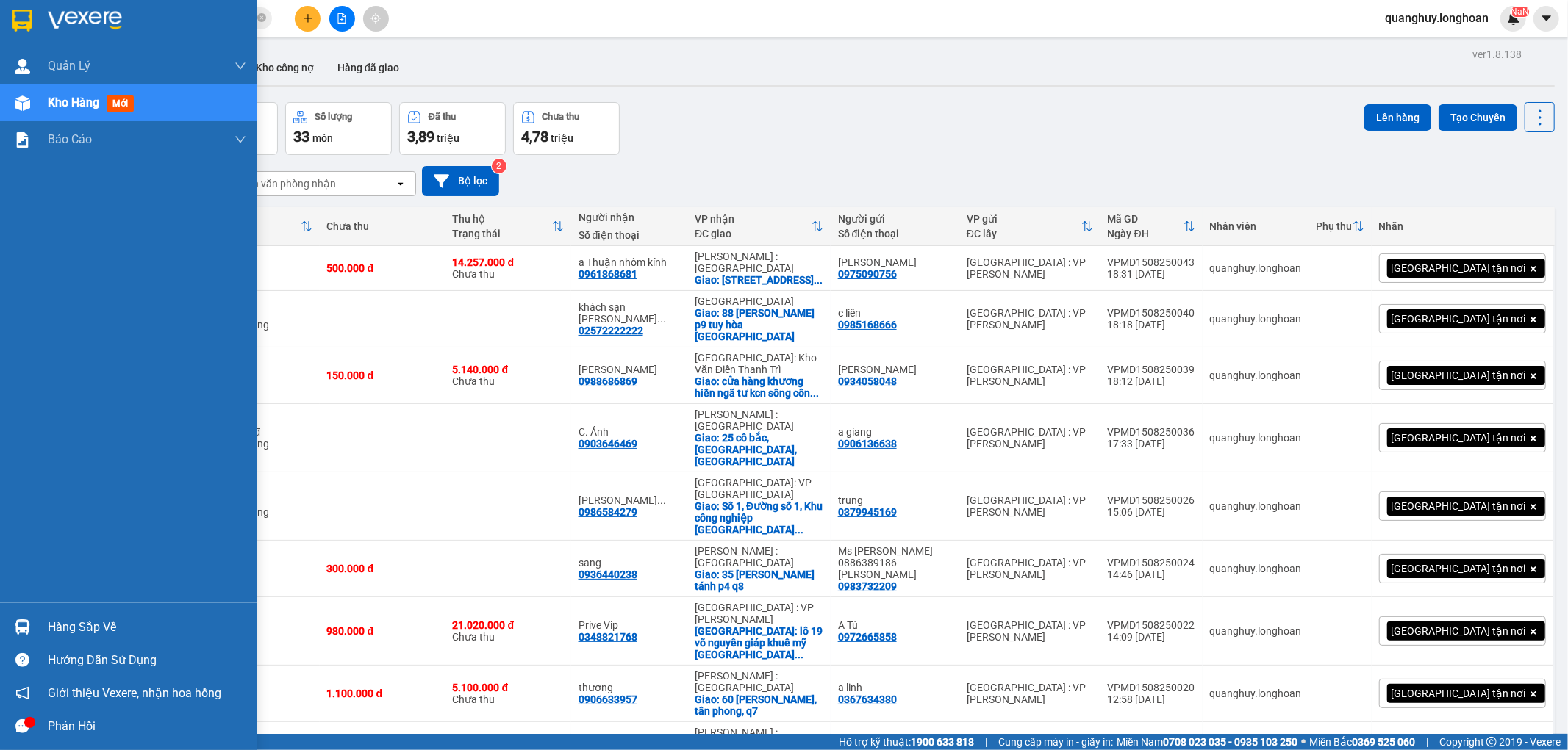
click at [0, 13] on div at bounding box center [129, 24] width 258 height 48
click at [13, 17] on img at bounding box center [22, 20] width 19 height 22
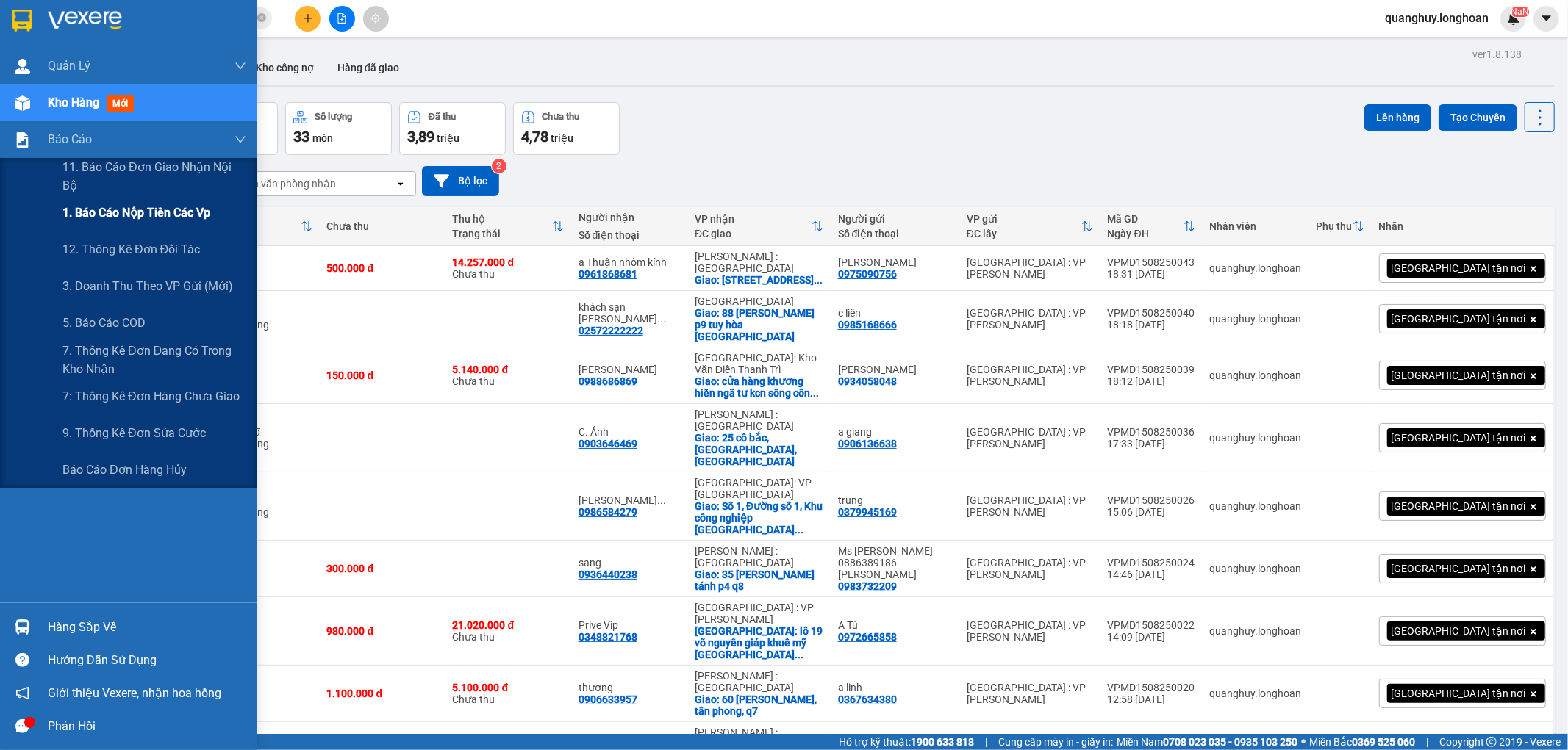
click at [159, 216] on span "1. Báo cáo nộp tiền các vp" at bounding box center [136, 213] width 148 height 18
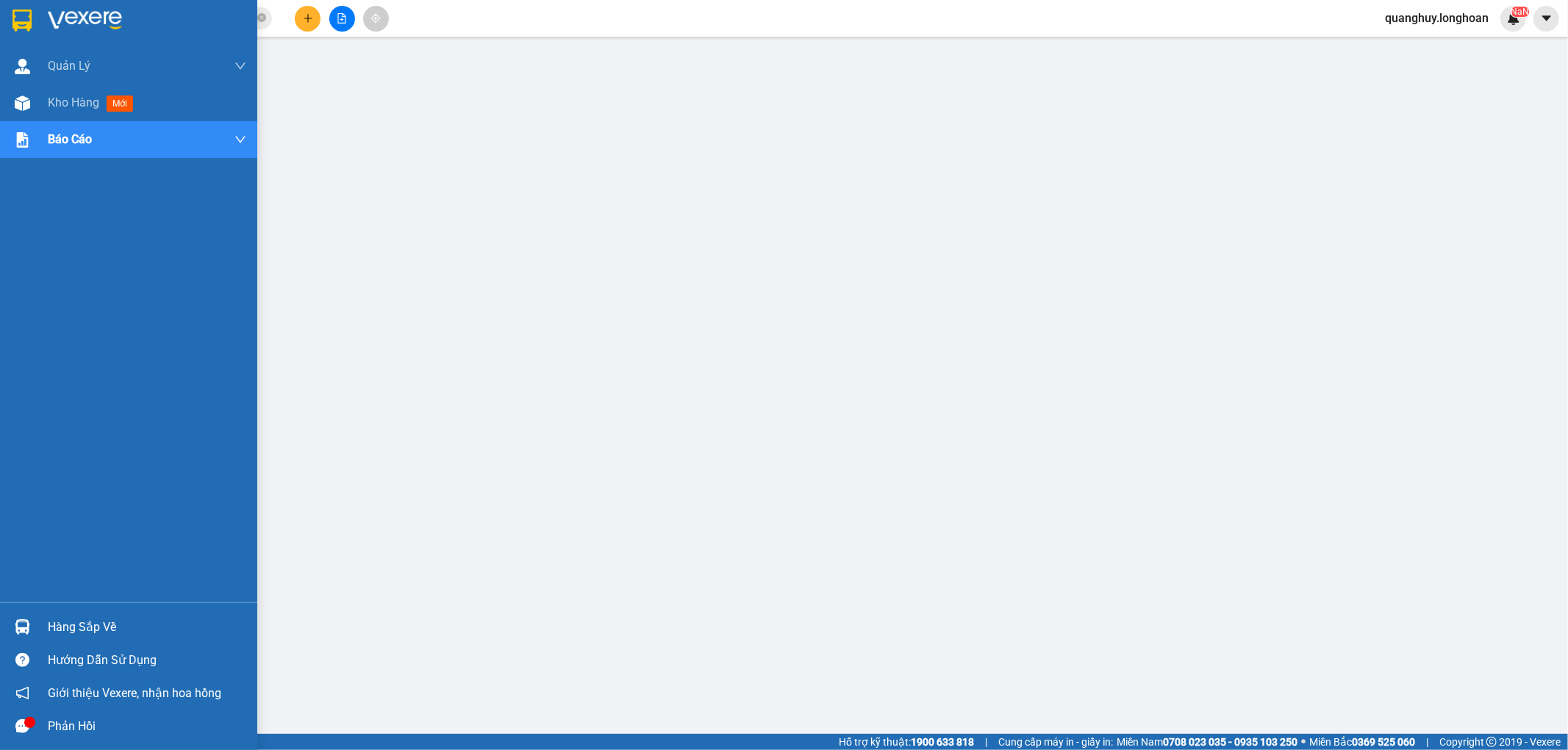
click at [22, 2] on div at bounding box center [129, 24] width 258 height 48
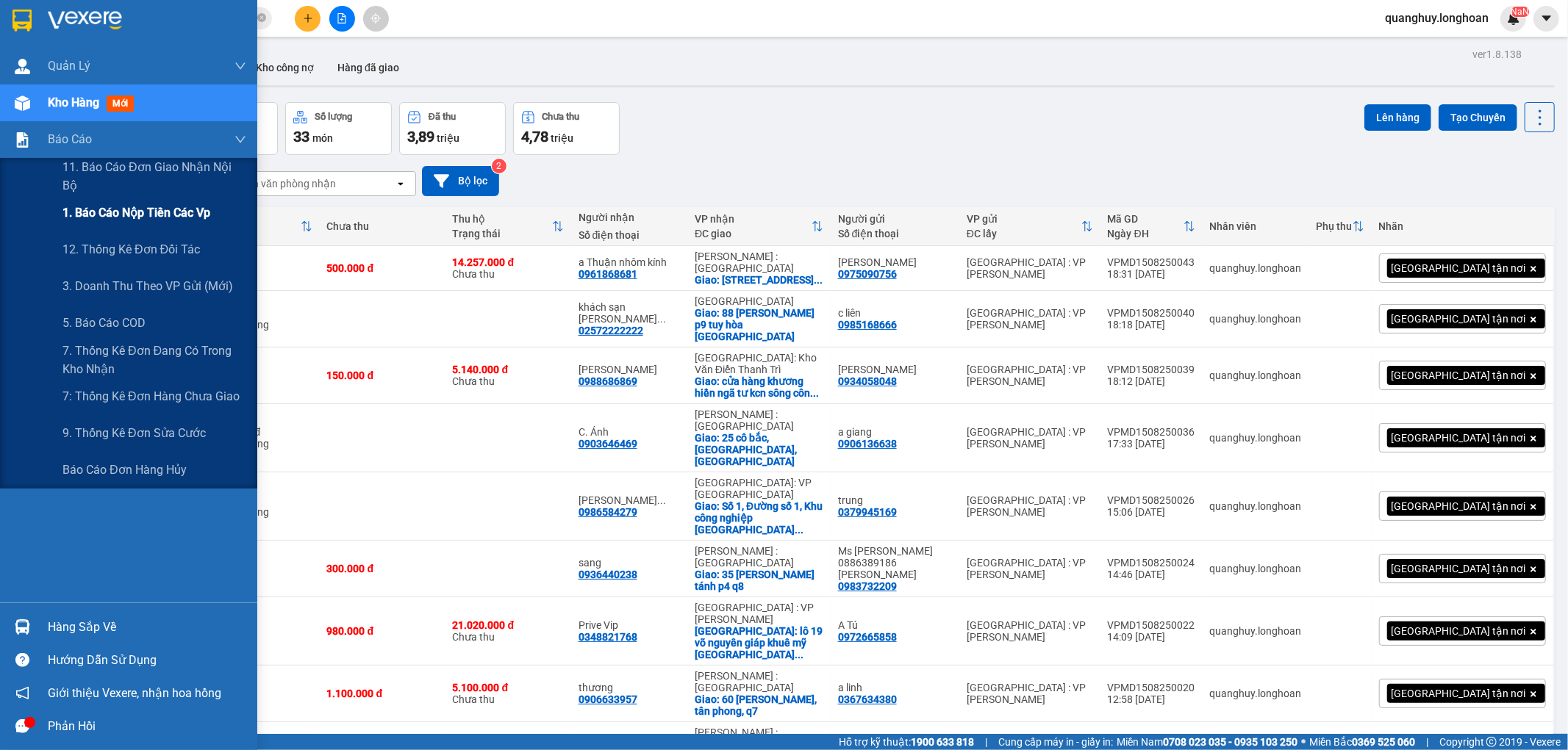
click at [134, 210] on span "1. Báo cáo nộp tiền các vp" at bounding box center [136, 213] width 148 height 18
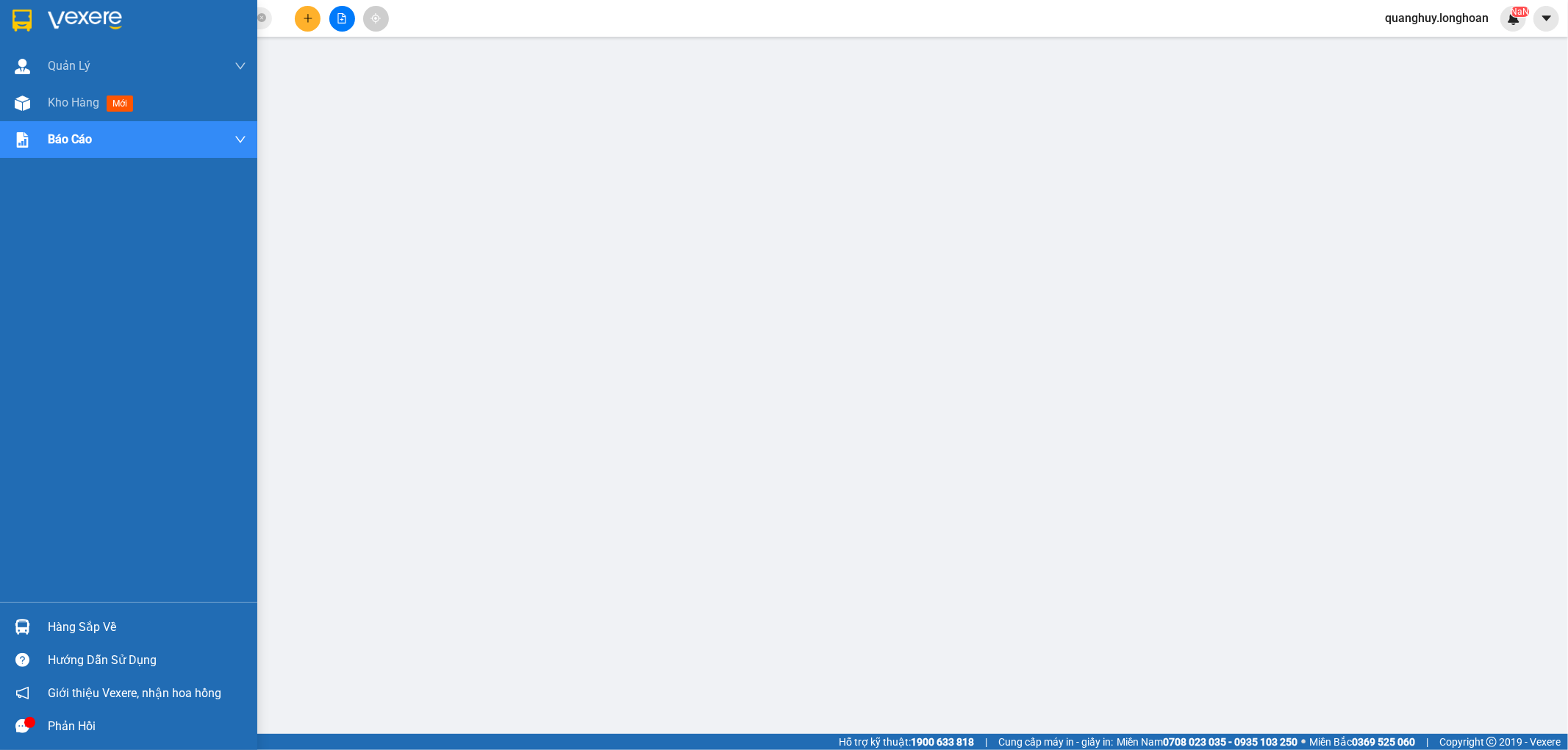
click at [23, 37] on div at bounding box center [129, 24] width 258 height 48
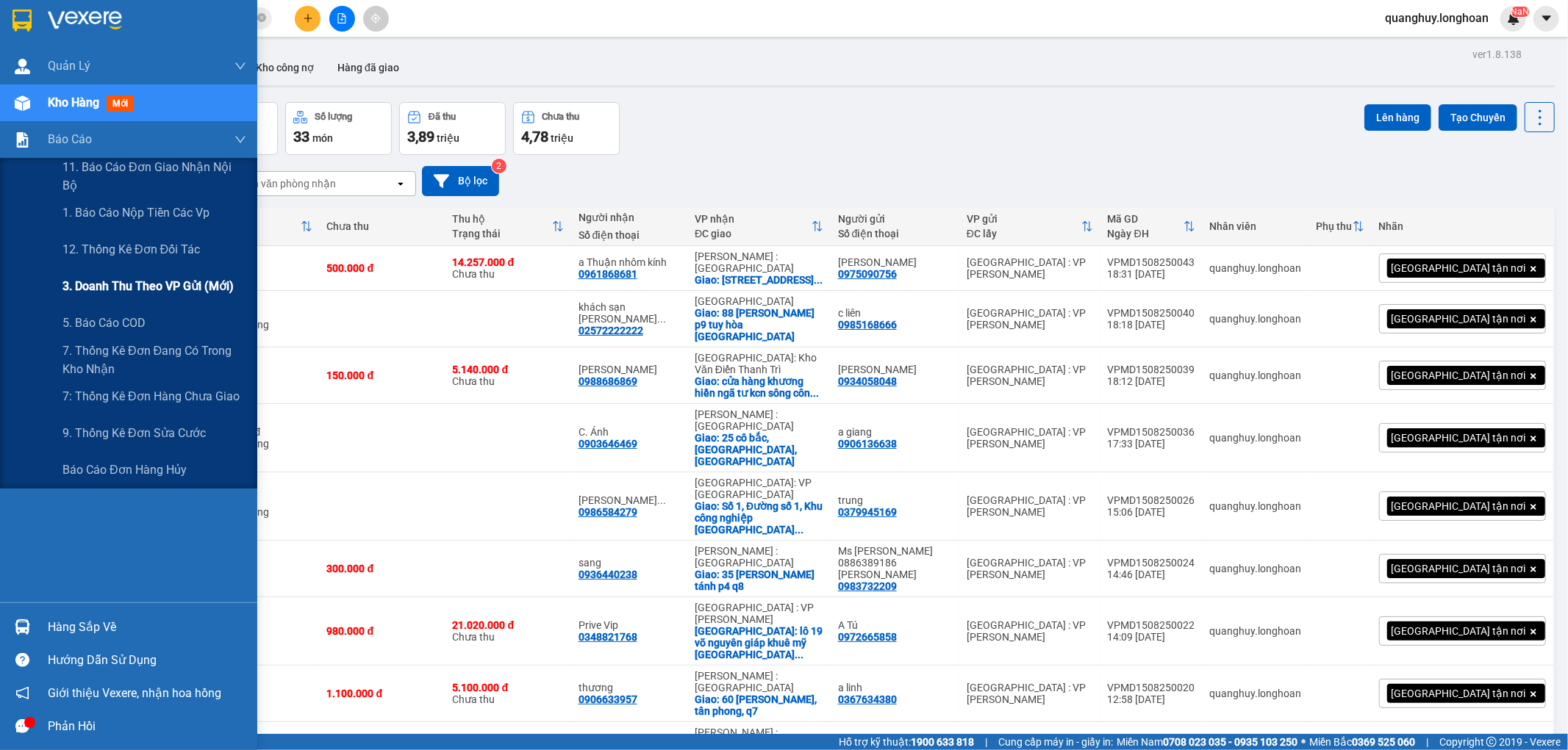
click at [137, 286] on span "3. Doanh Thu theo VP Gửi (mới)" at bounding box center [148, 286] width 171 height 18
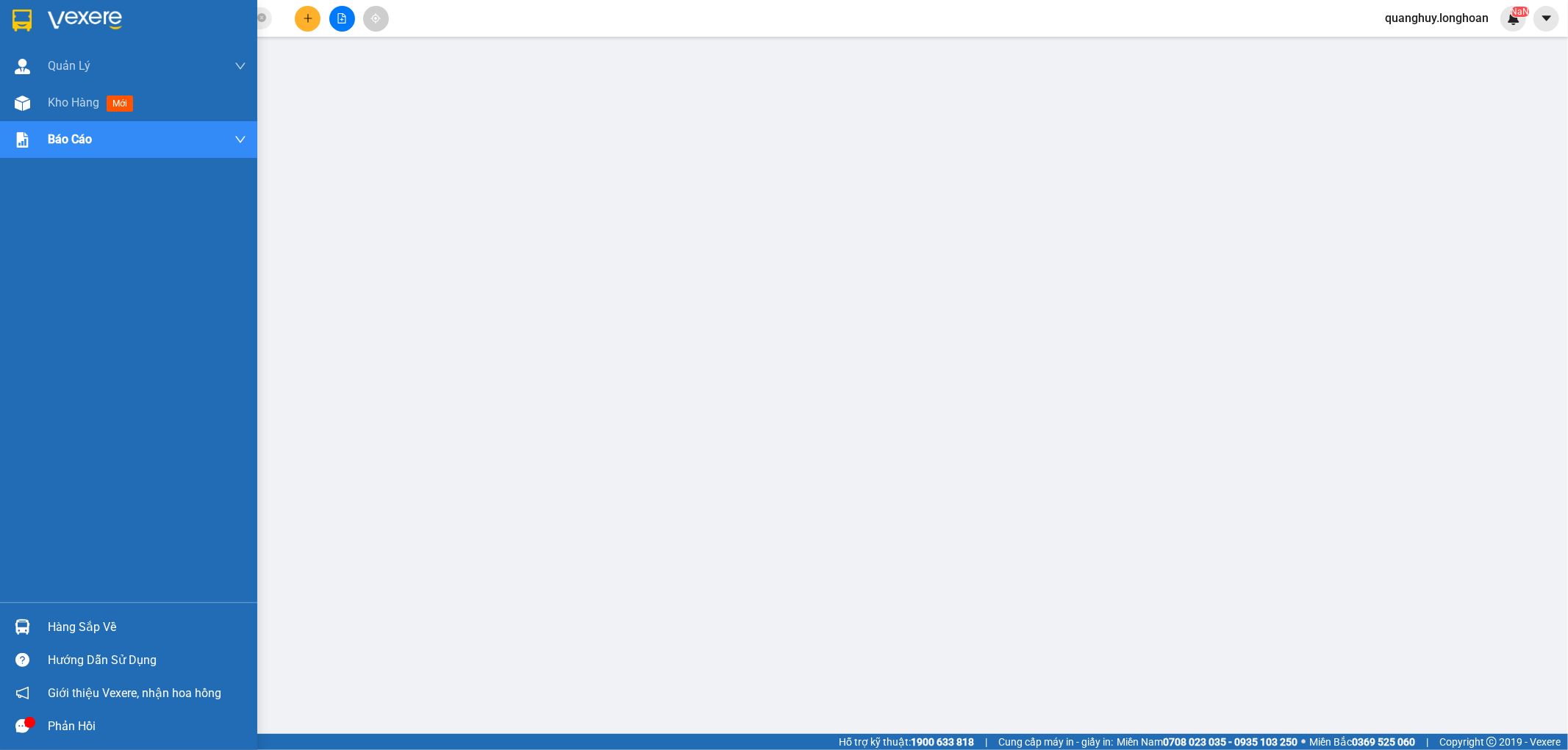
click at [24, 26] on img at bounding box center [22, 20] width 19 height 22
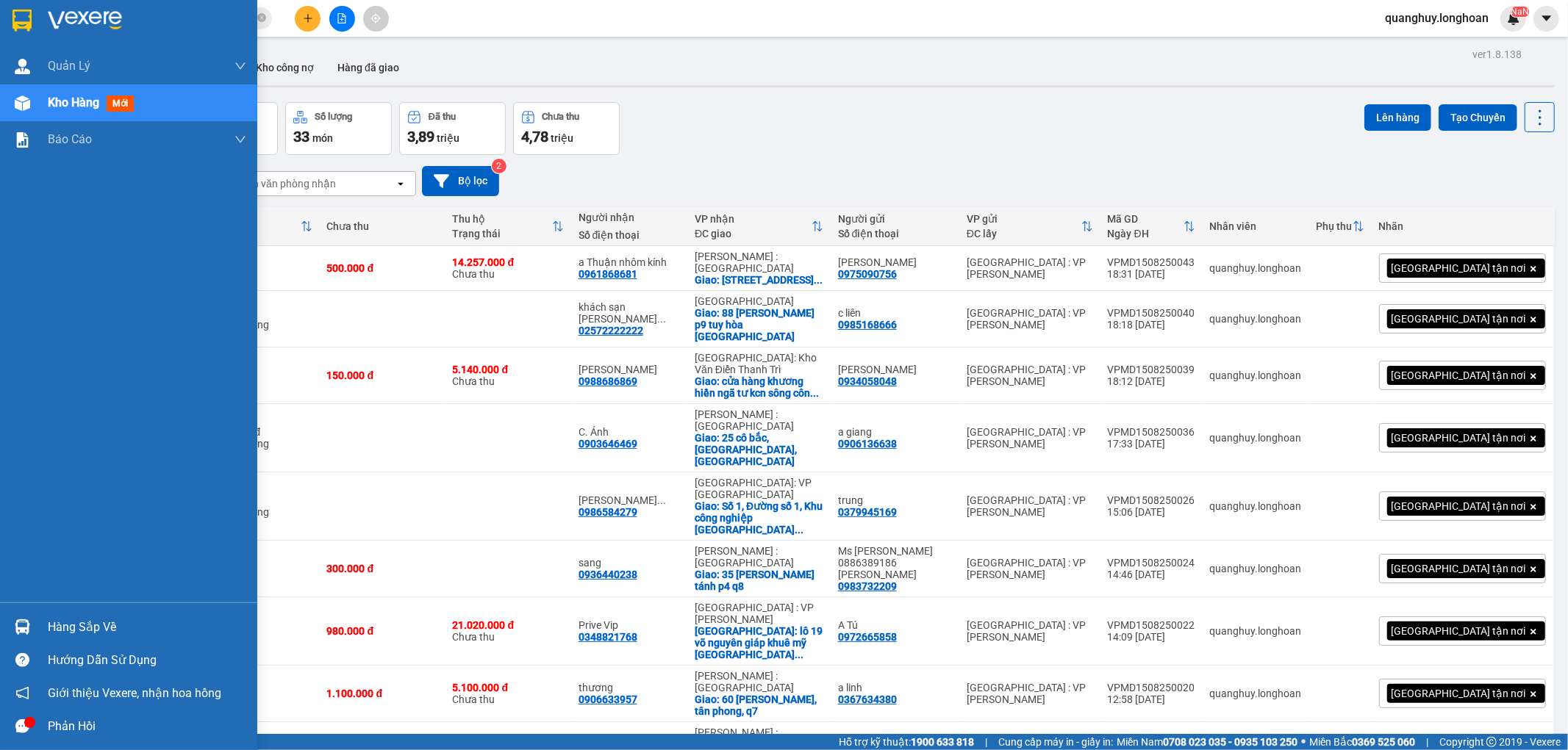
click at [17, 7] on div at bounding box center [22, 20] width 26 height 26
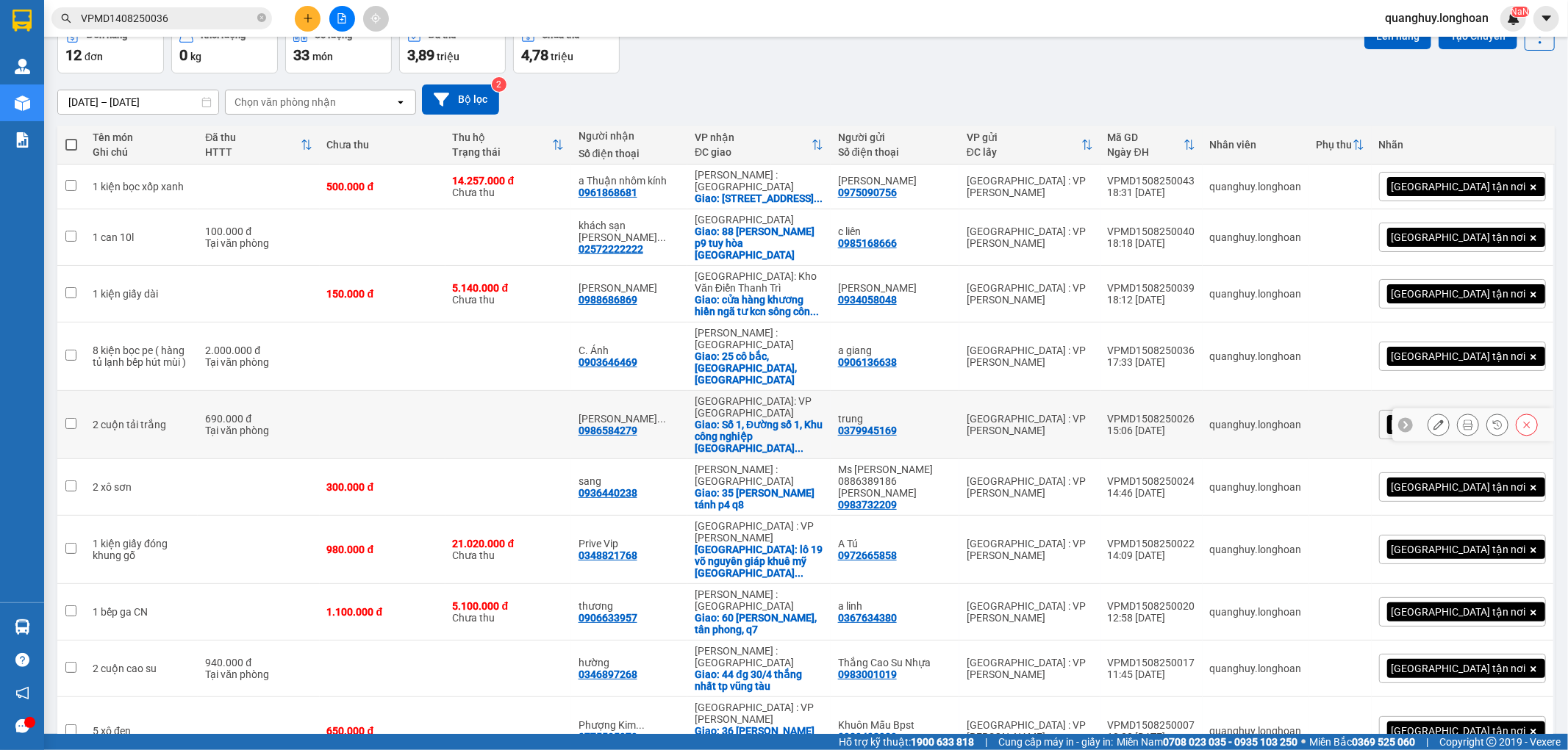
scroll to position [163, 0]
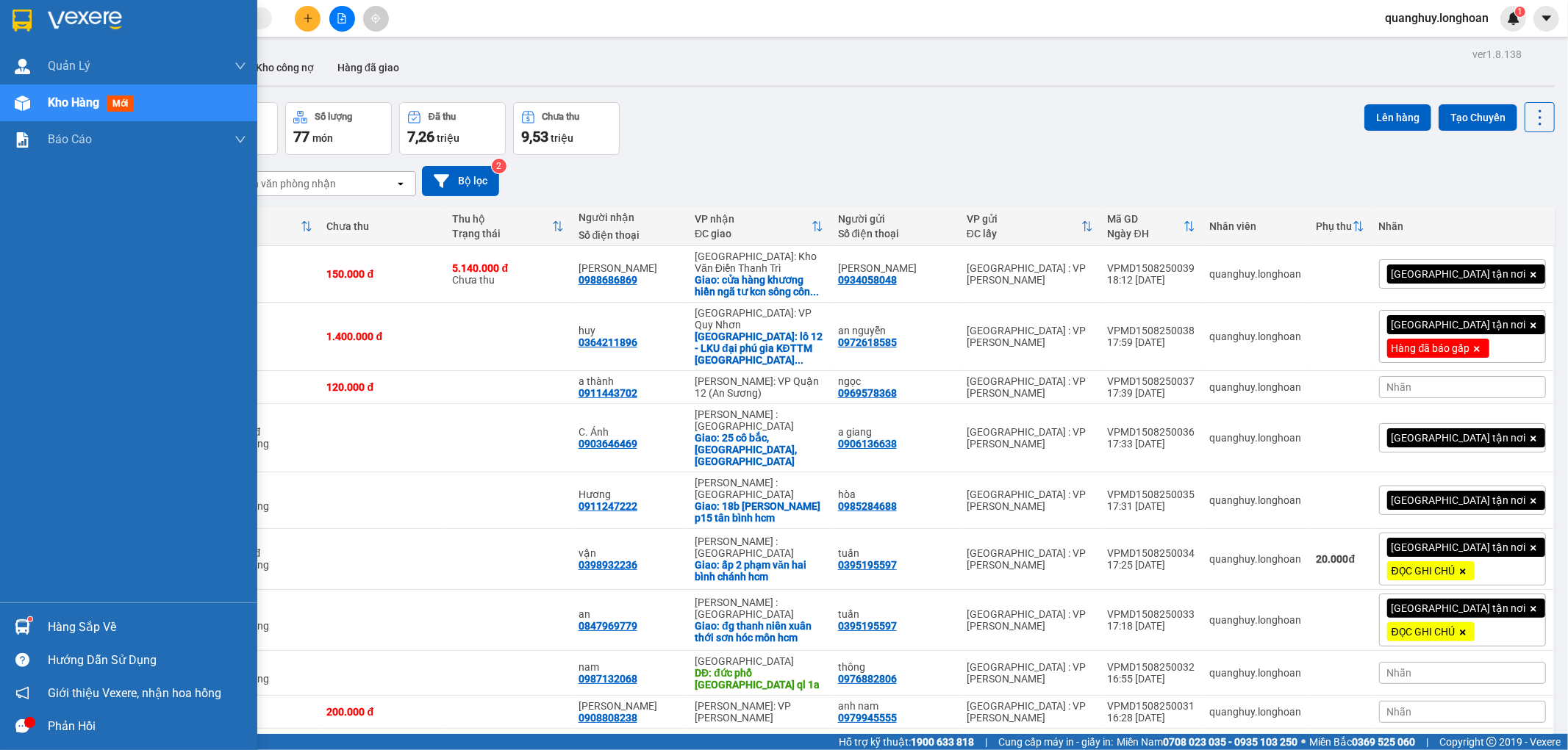
click at [23, 12] on img at bounding box center [22, 20] width 19 height 22
